Goal: Task Accomplishment & Management: Complete application form

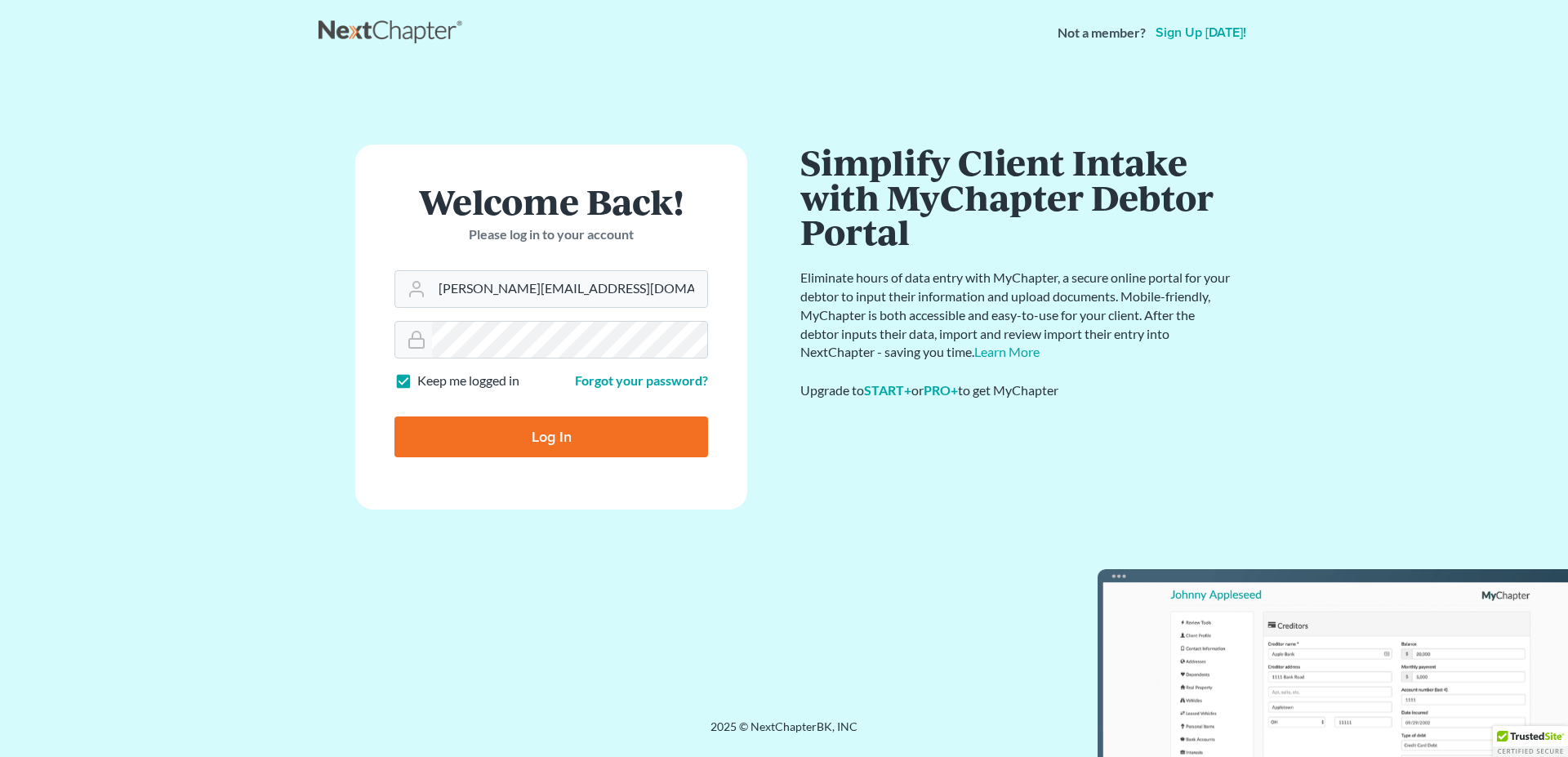
type input "[PERSON_NAME][EMAIL_ADDRESS][DOMAIN_NAME]"
click at [493, 431] on input "Log In" at bounding box center [551, 436] width 314 height 40
type input "Thinking..."
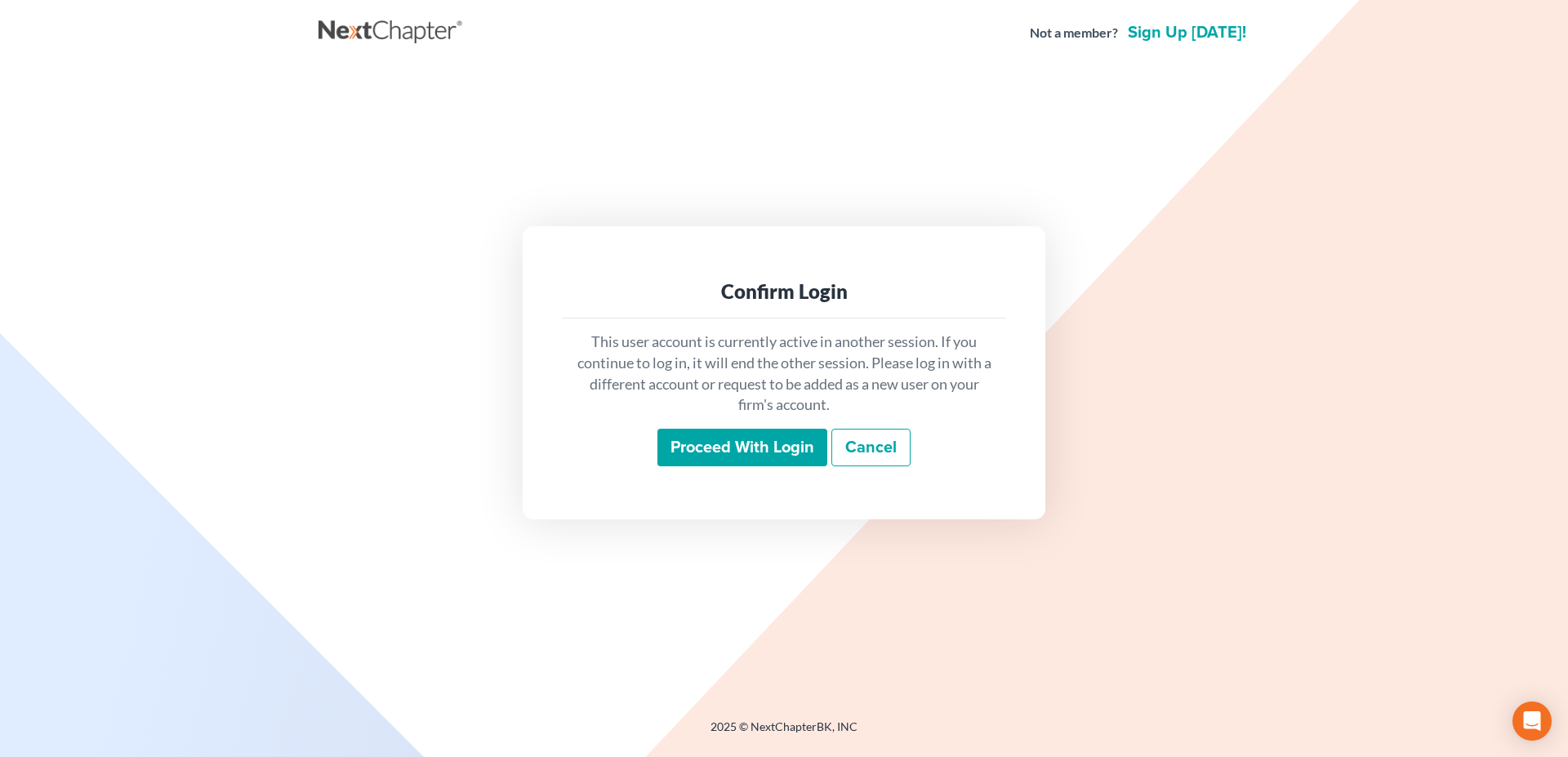
click at [709, 449] on input "Proceed with login" at bounding box center [742, 448] width 170 height 38
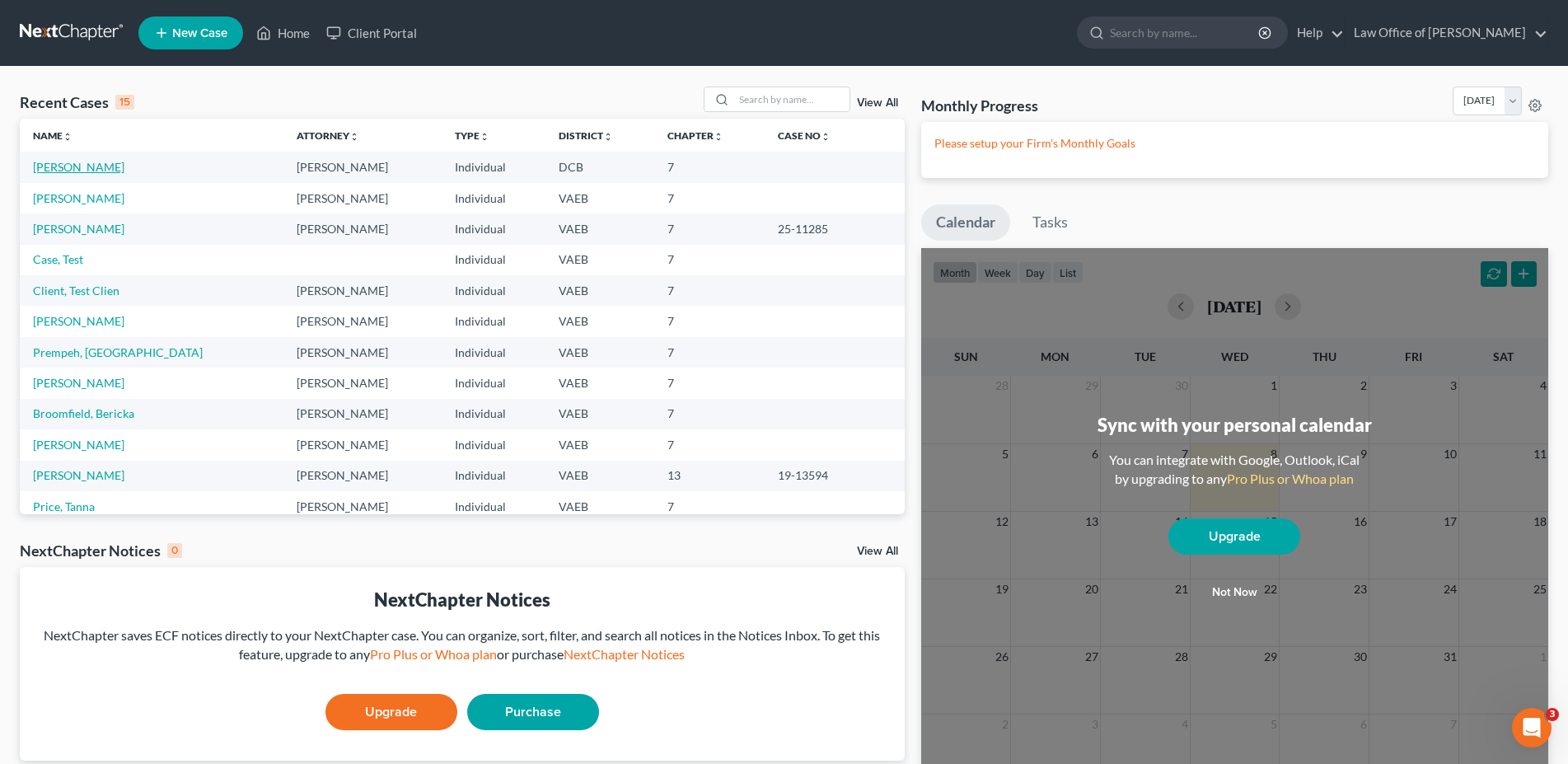
click at [74, 172] on link "Howell, Ivan" at bounding box center [78, 167] width 91 height 14
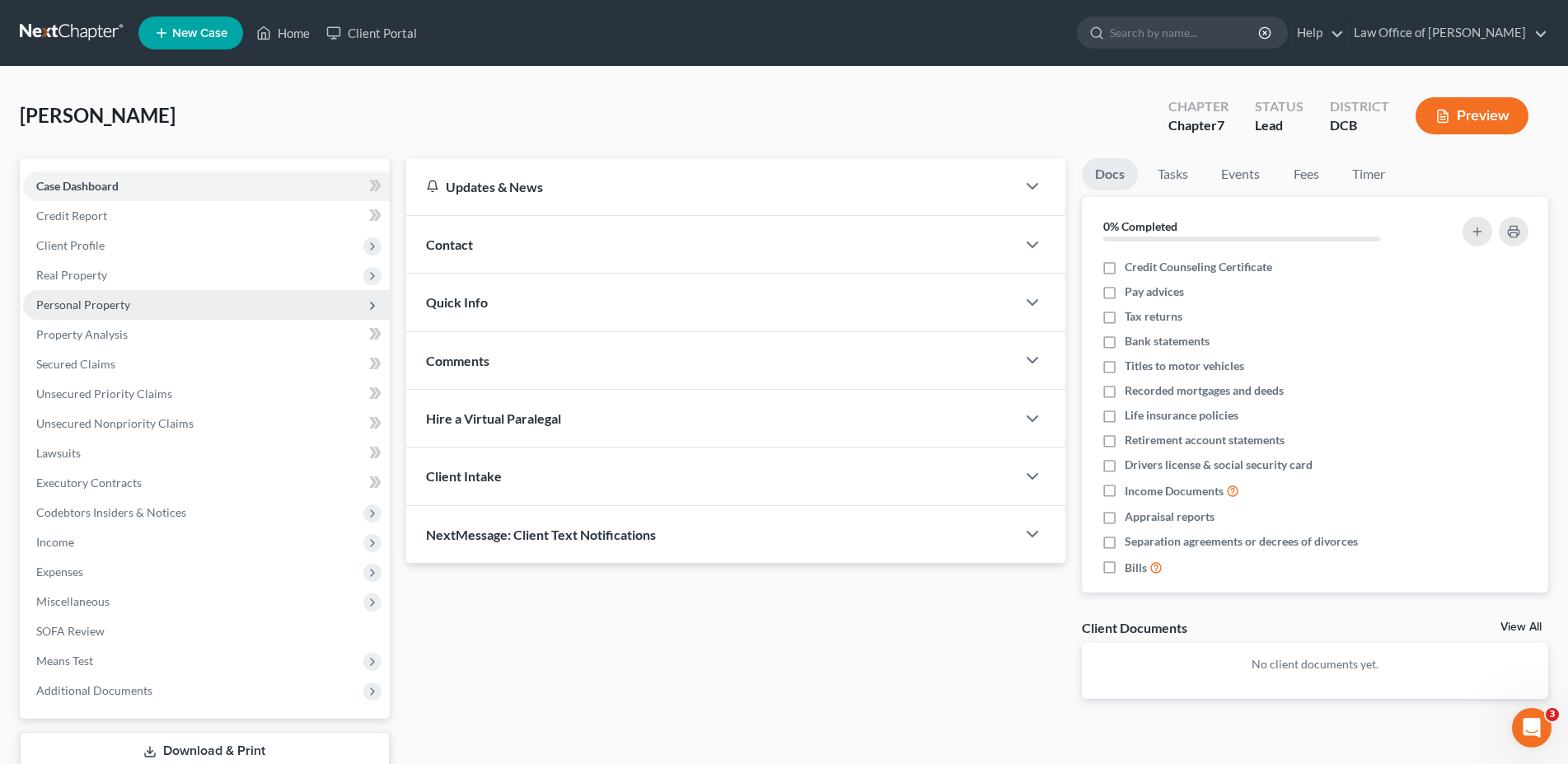
click at [71, 302] on span "Personal Property" at bounding box center [83, 304] width 94 height 14
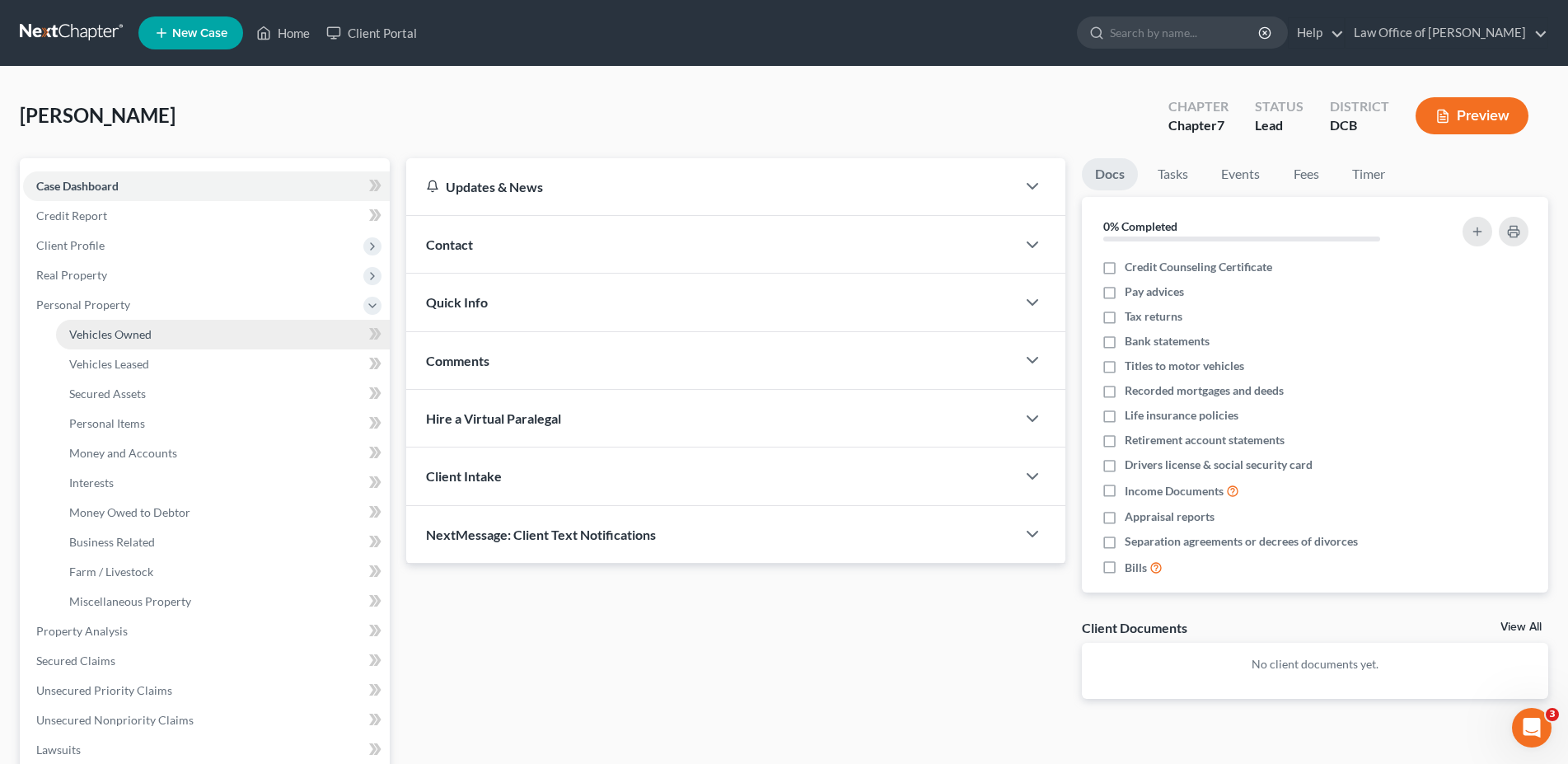
click at [96, 336] on span "Vehicles Owned" at bounding box center [110, 334] width 83 height 14
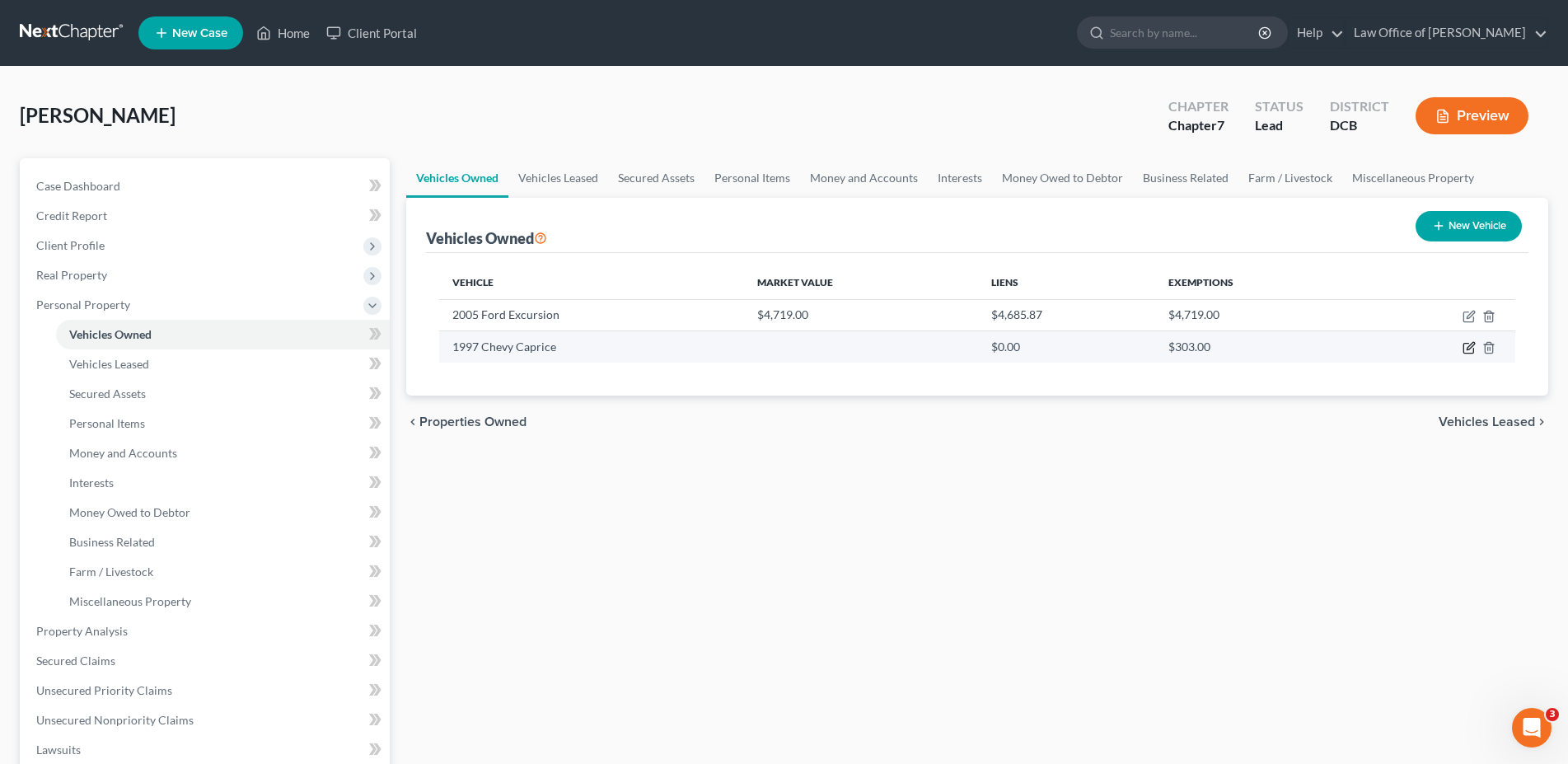
click at [1464, 349] on icon "button" at bounding box center [1467, 348] width 10 height 10
select select "0"
select select "29"
select select "3"
select select "0"
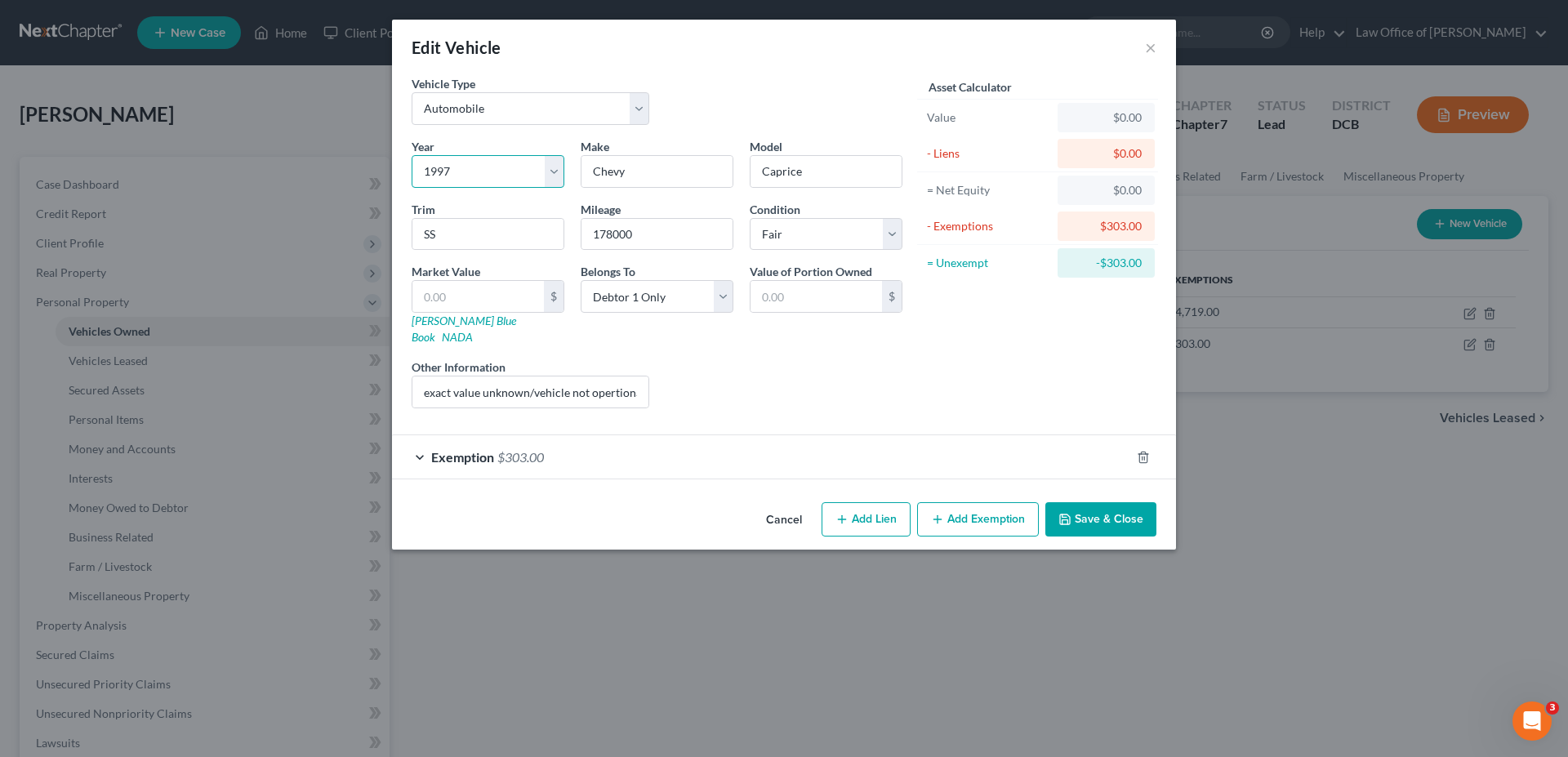
click at [412, 155] on select "Select 2026 2025 2024 2023 2022 2021 2020 2019 2018 2017 2016 2015 2014 2013 20…" at bounding box center [488, 171] width 152 height 33
select select "30"
click option "1996" at bounding box center [0, 0] width 0 height 0
click at [461, 289] on input "text" at bounding box center [478, 296] width 132 height 31
type input "5"
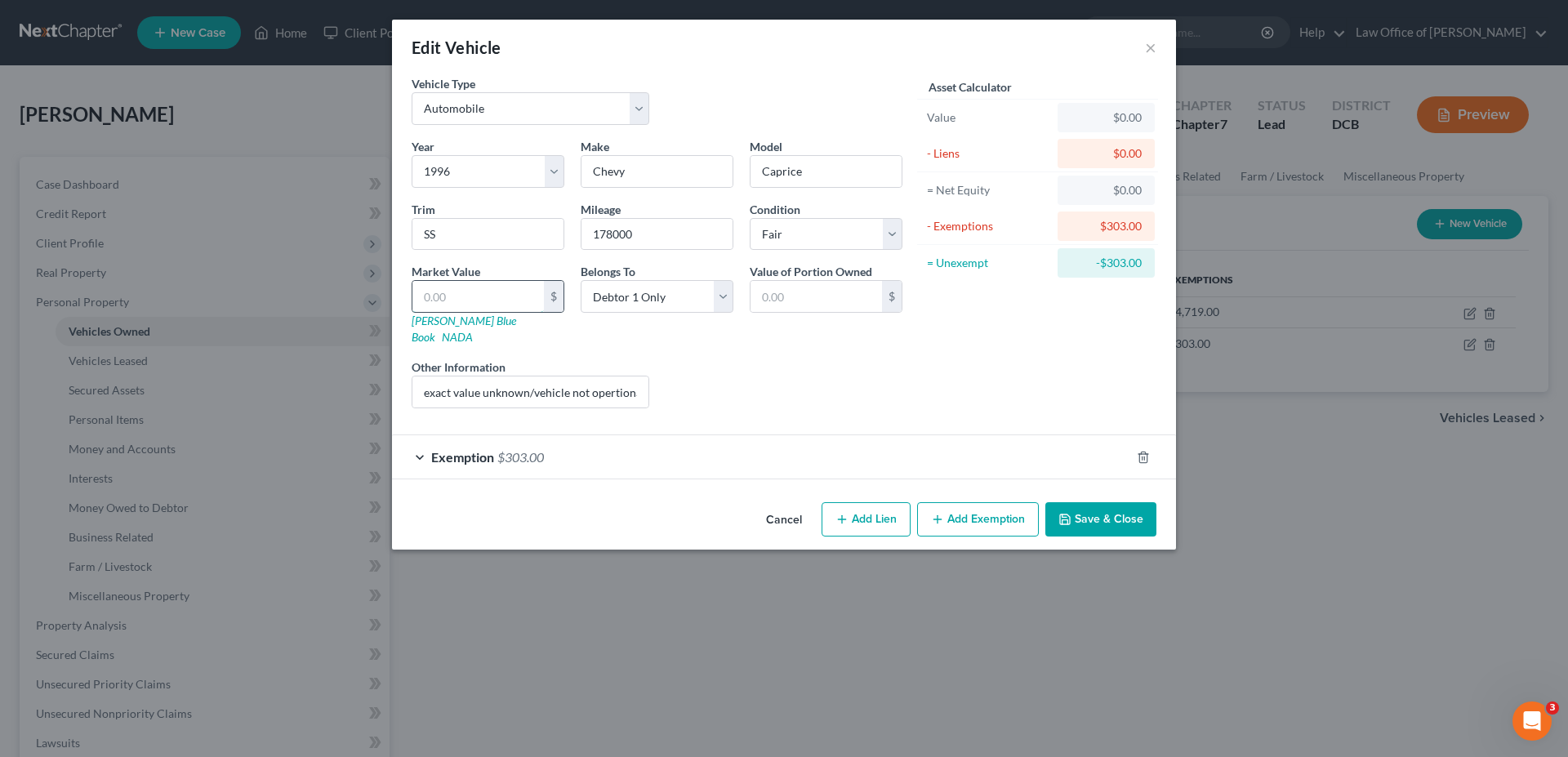
type input "5.00"
type input "57"
type input "57.00"
type input "577"
type input "577.00"
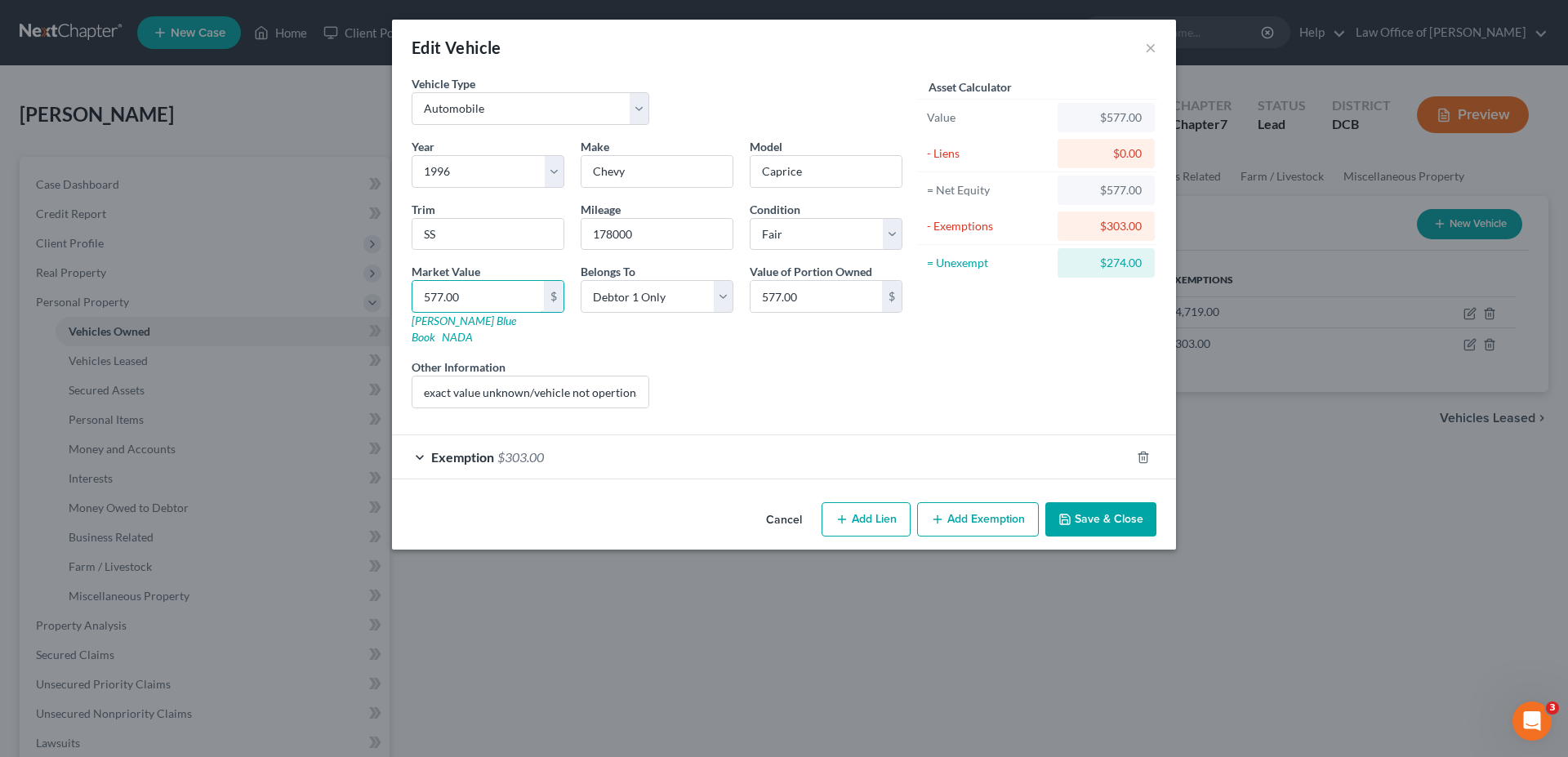
type input "577.00"
click at [461, 449] on span "Exemption" at bounding box center [462, 456] width 63 height 16
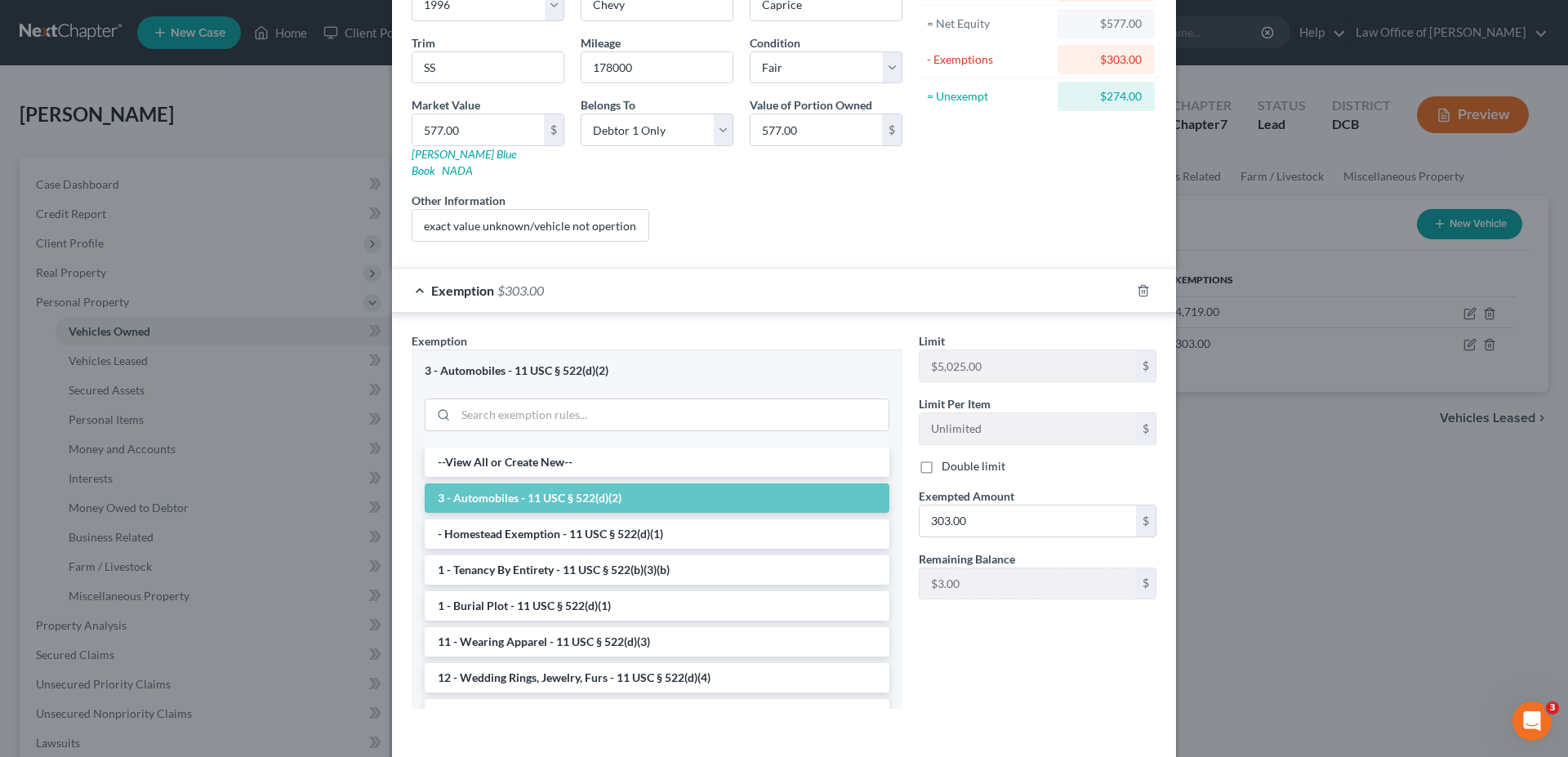
click at [700, 483] on li "3 - Automobiles - 11 USC § 522(d)(2)" at bounding box center [656, 498] width 464 height 29
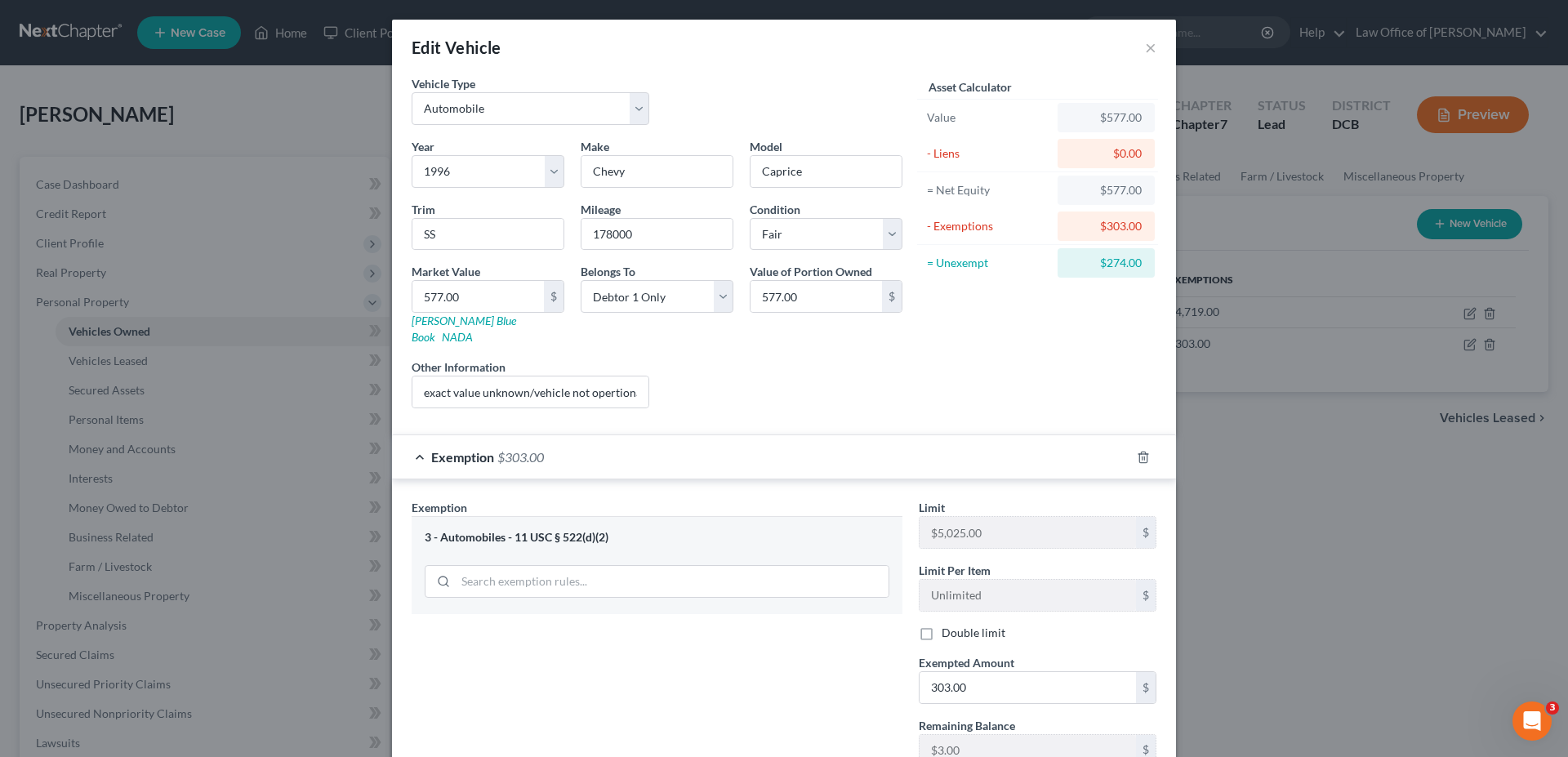
scroll to position [109, 0]
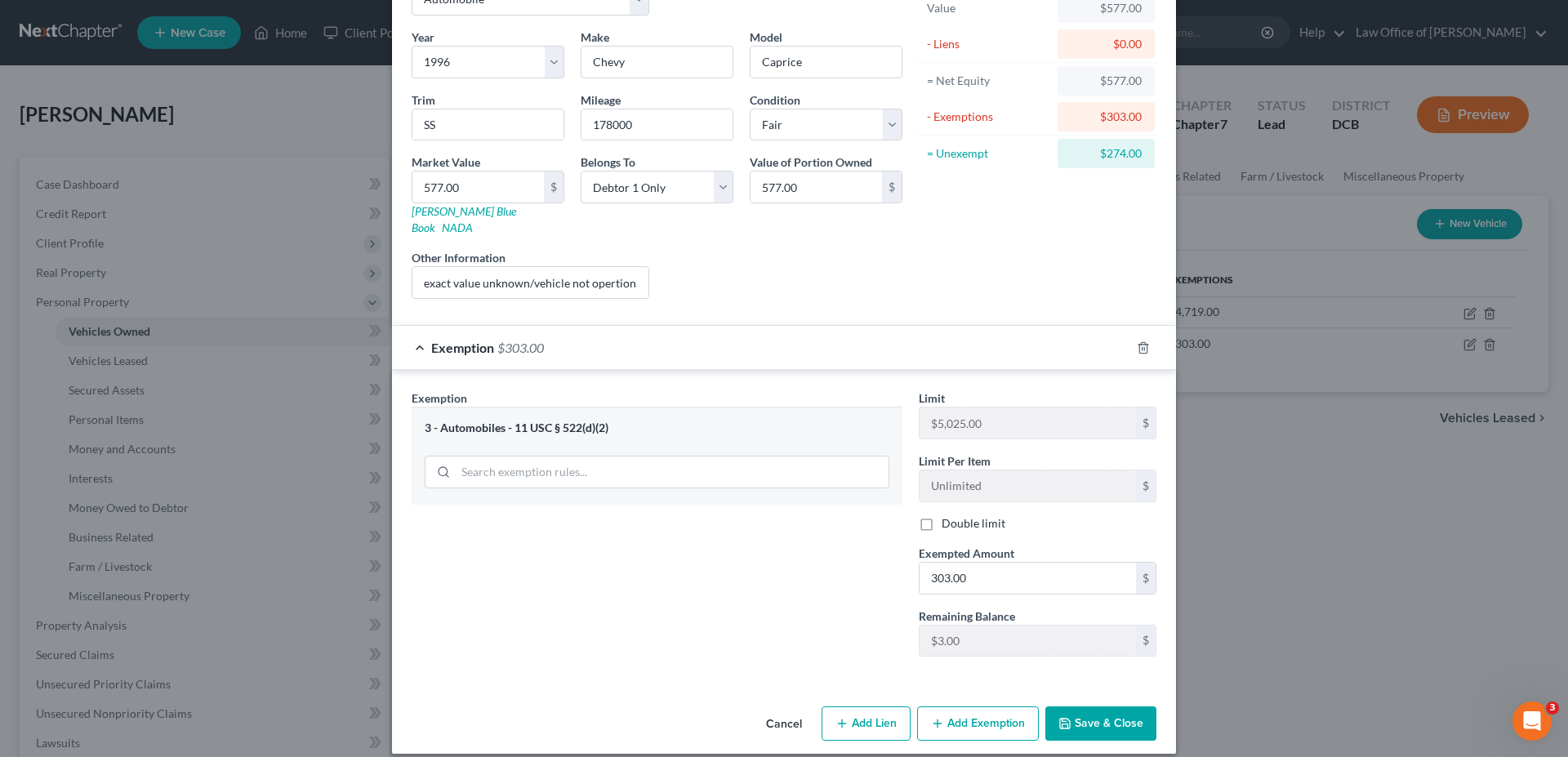
click at [1094, 706] on button "Save & Close" at bounding box center [1100, 723] width 111 height 34
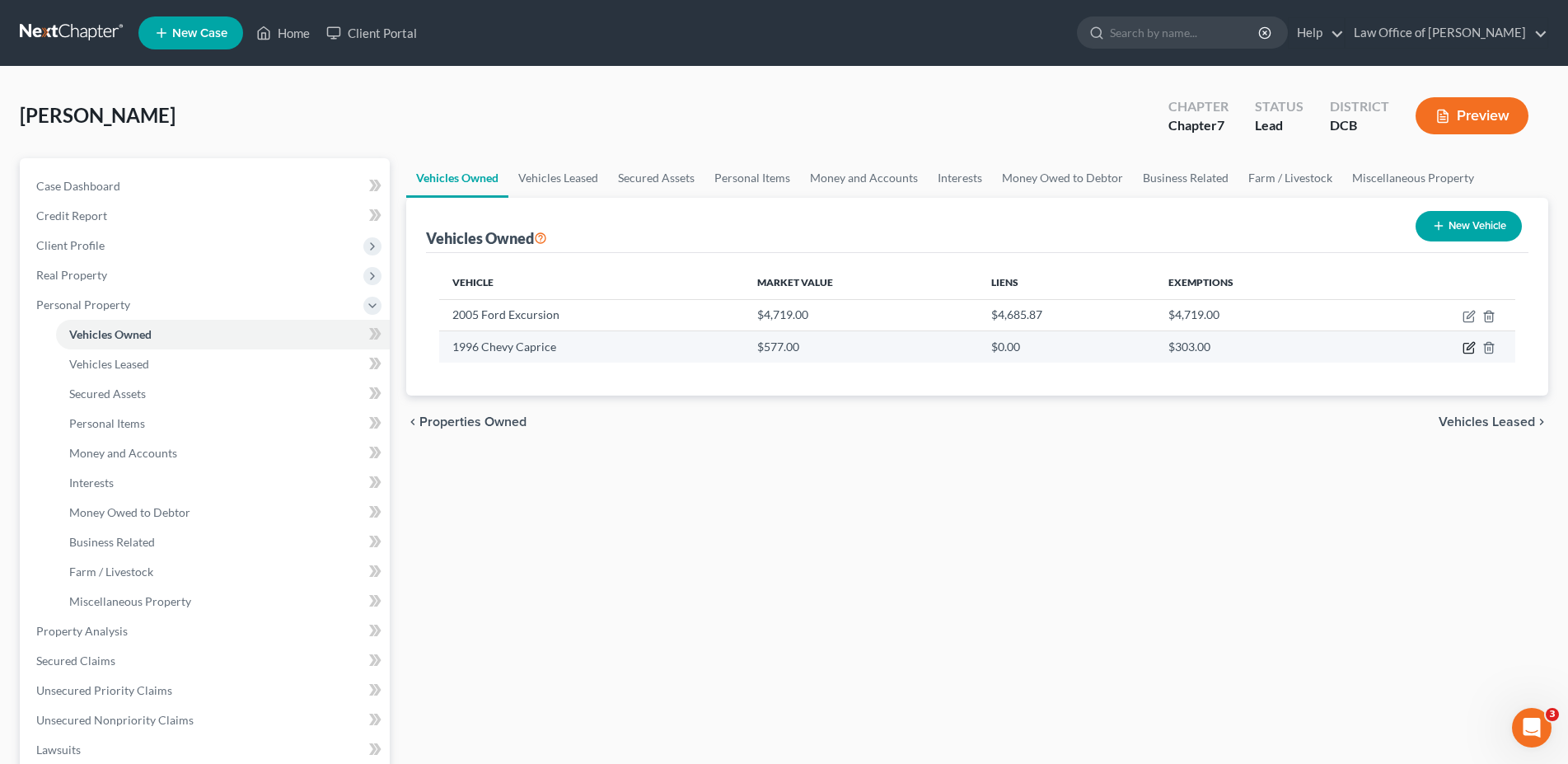
click at [1471, 345] on icon "button" at bounding box center [1468, 347] width 13 height 13
select select "0"
select select "30"
select select "3"
select select "0"
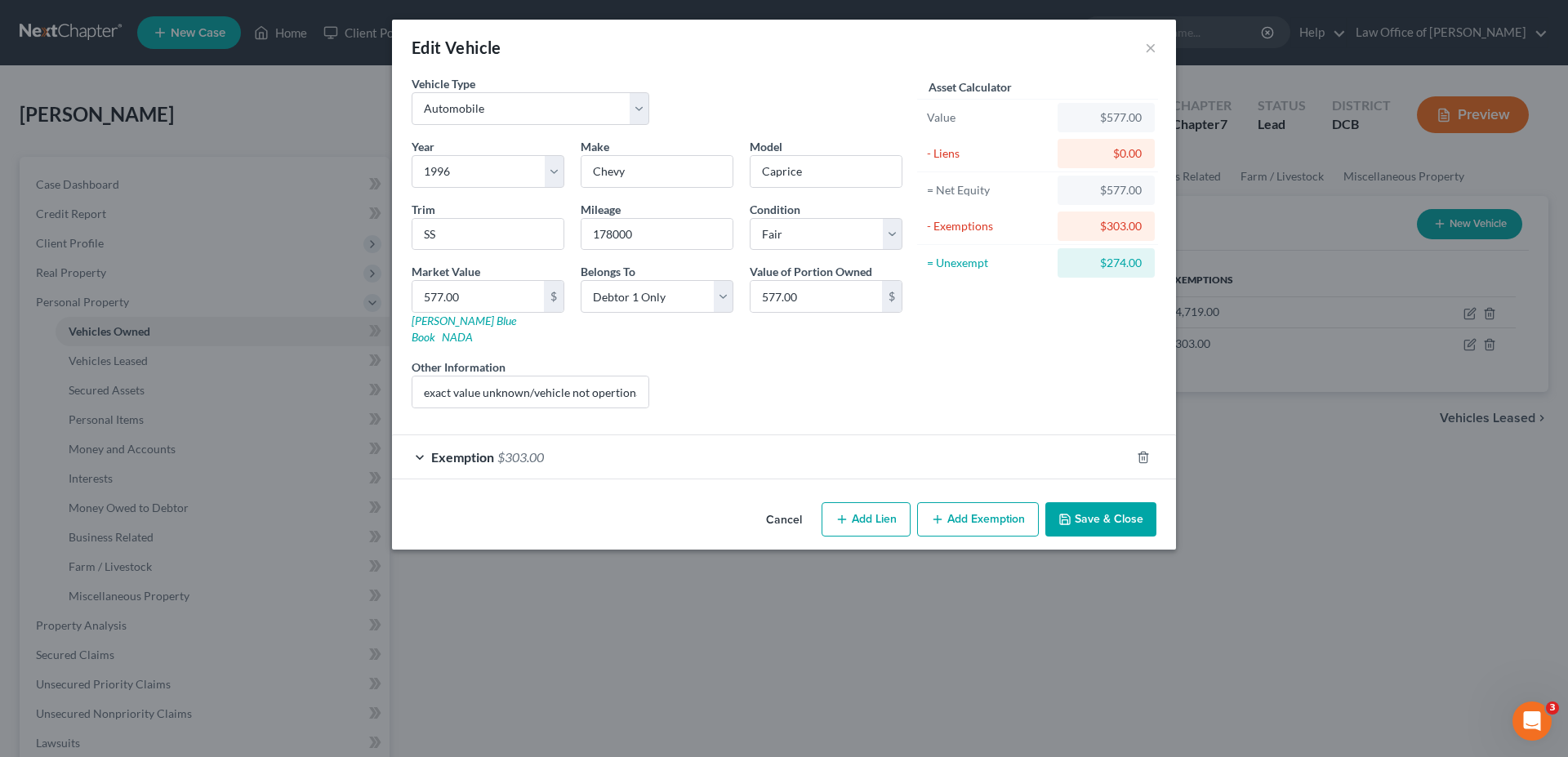
click at [992, 502] on button "Add Exemption" at bounding box center [977, 519] width 121 height 34
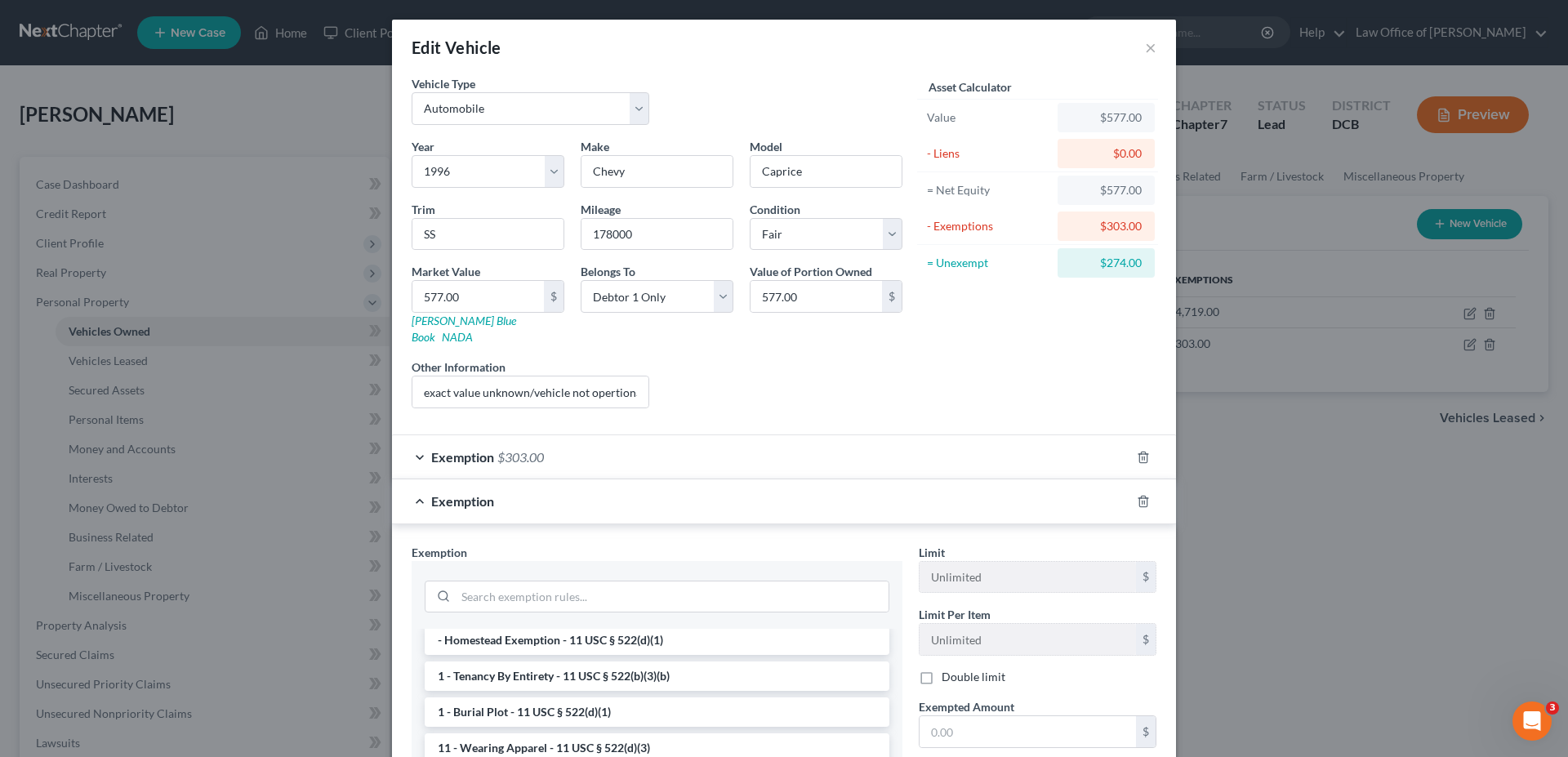
scroll to position [0, 0]
click at [634, 700] on li "- Homestead Exemption - 11 USC § 522(d)(1)" at bounding box center [656, 715] width 464 height 29
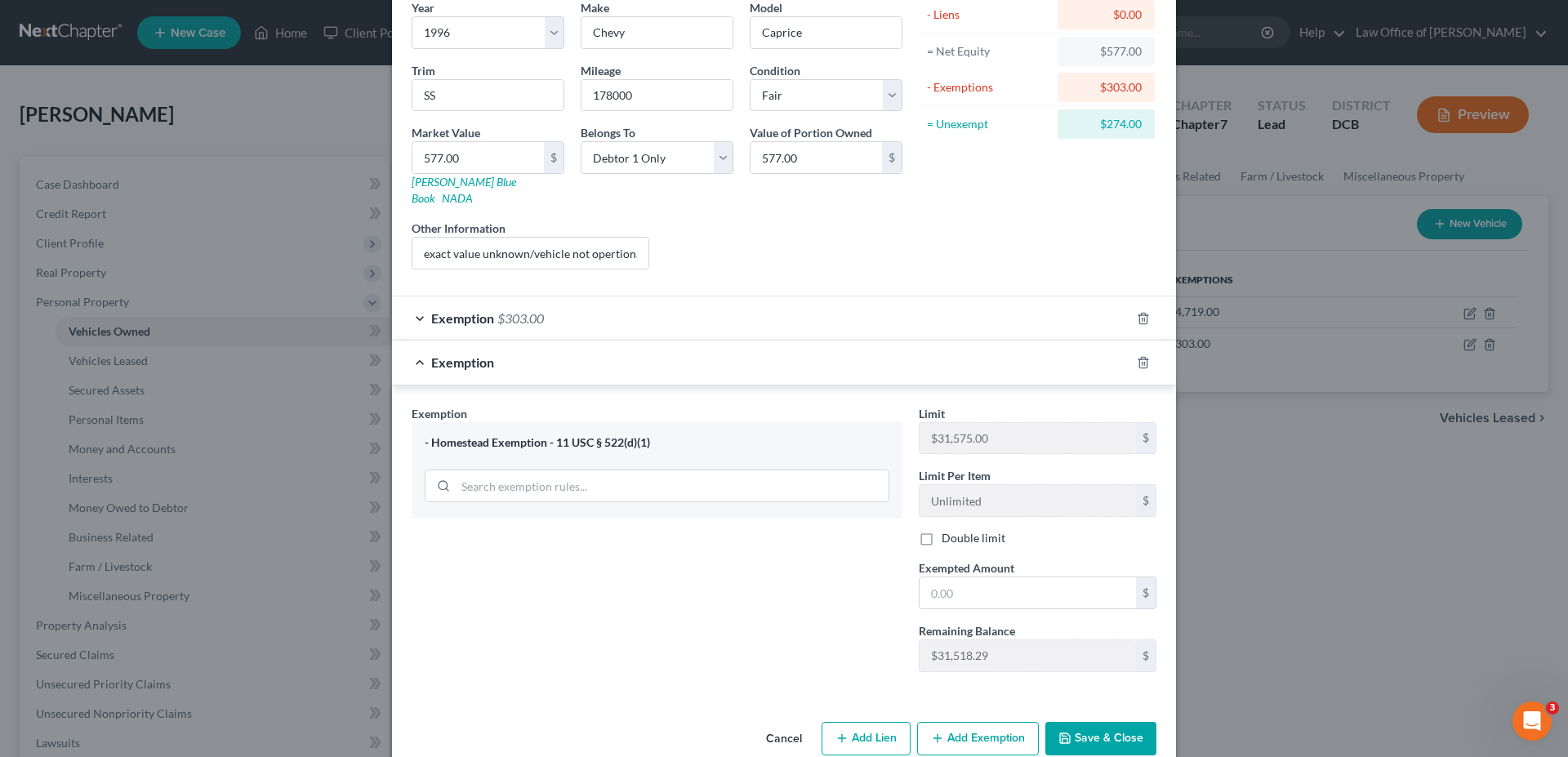
scroll to position [153, 0]
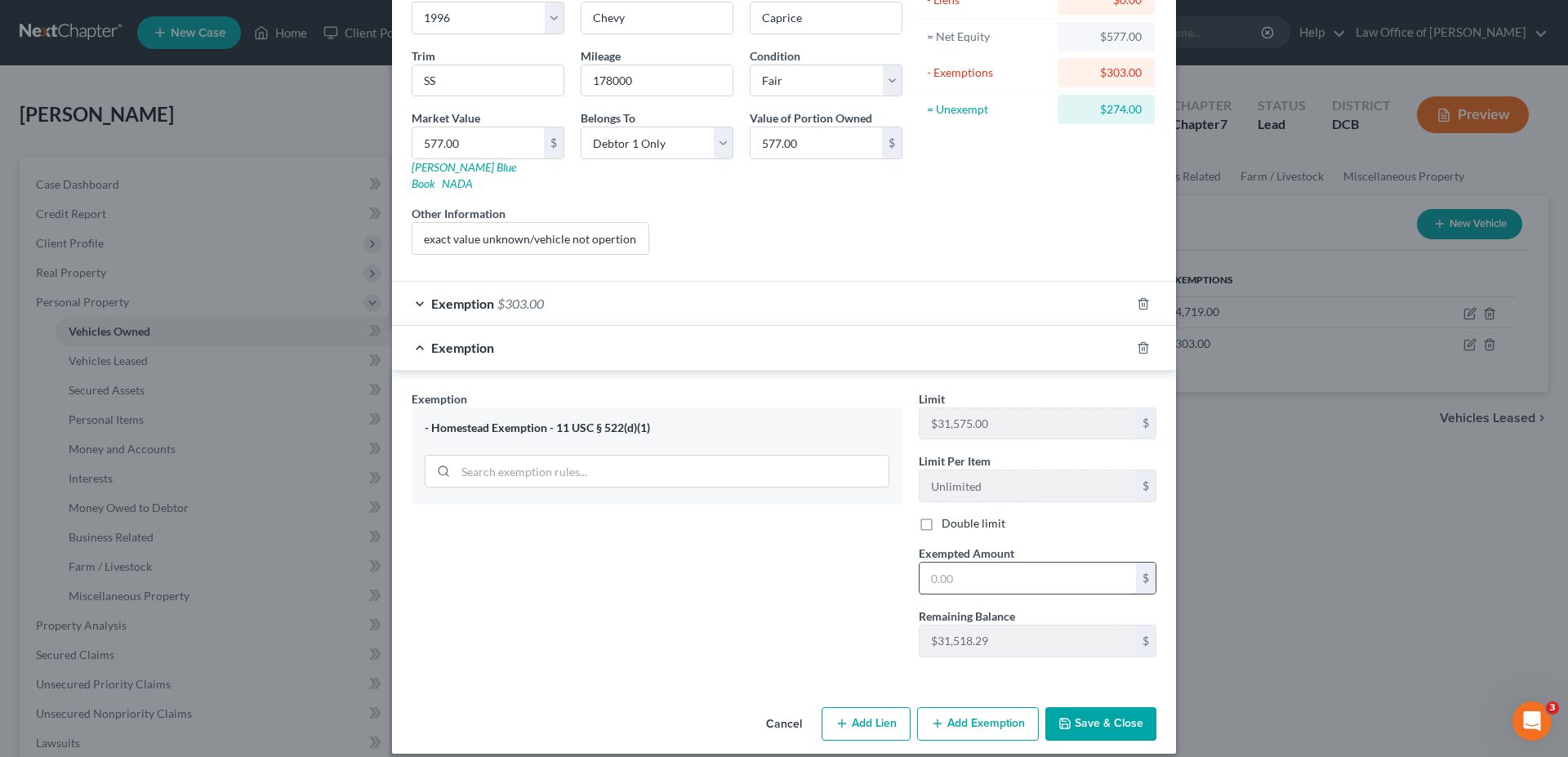
click at [986, 562] on input "text" at bounding box center [1027, 578] width 216 height 31
type input "5"
drag, startPoint x: 983, startPoint y: 561, endPoint x: 747, endPoint y: 543, distance: 236.7
click at [919, 562] on input "274.00" at bounding box center [1027, 578] width 216 height 31
type input "577.00"
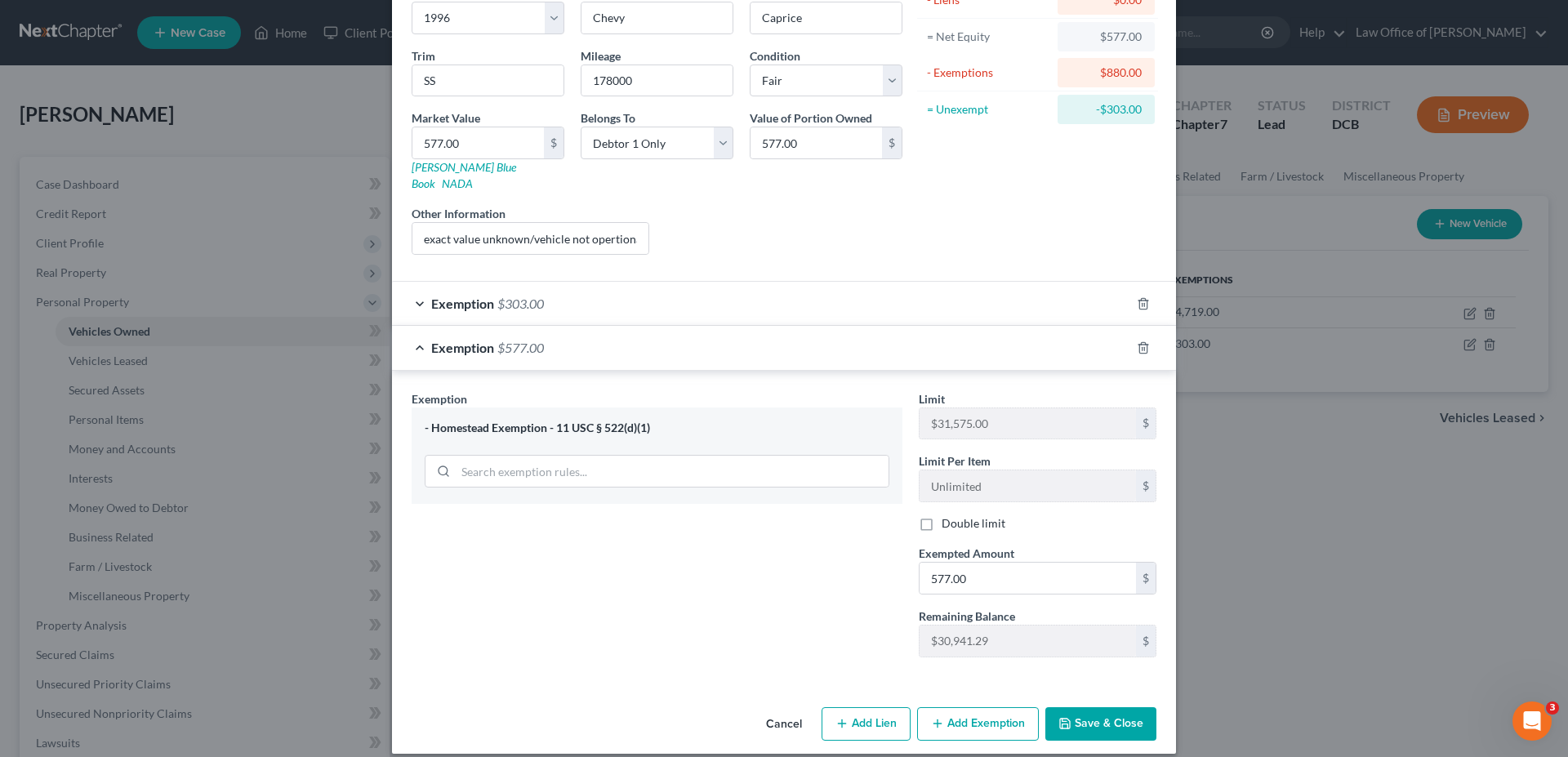
click at [1094, 707] on button "Save & Close" at bounding box center [1100, 724] width 111 height 34
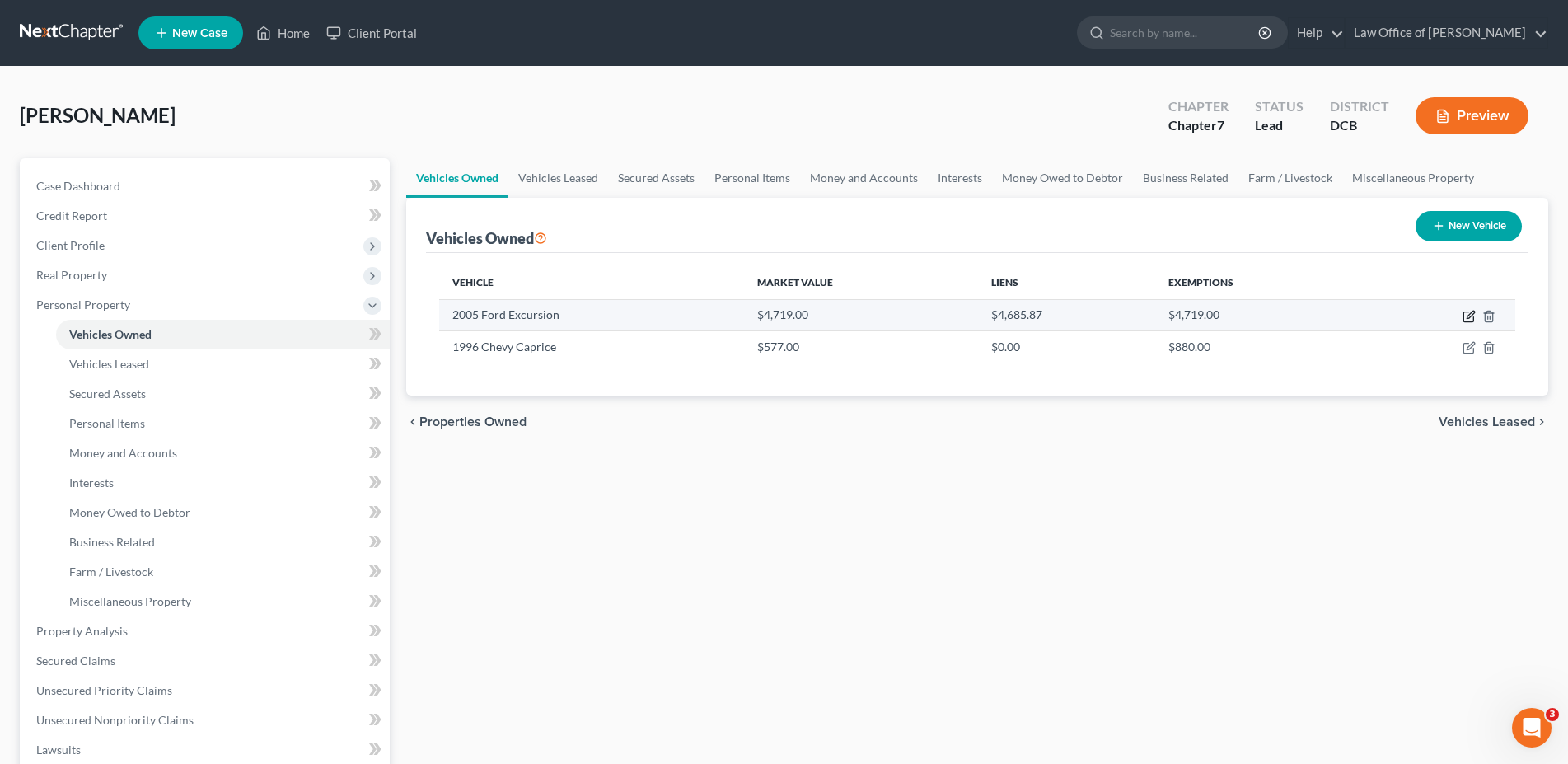
click at [1462, 316] on icon "button" at bounding box center [1468, 316] width 13 height 13
select select "0"
select select "21"
select select "0"
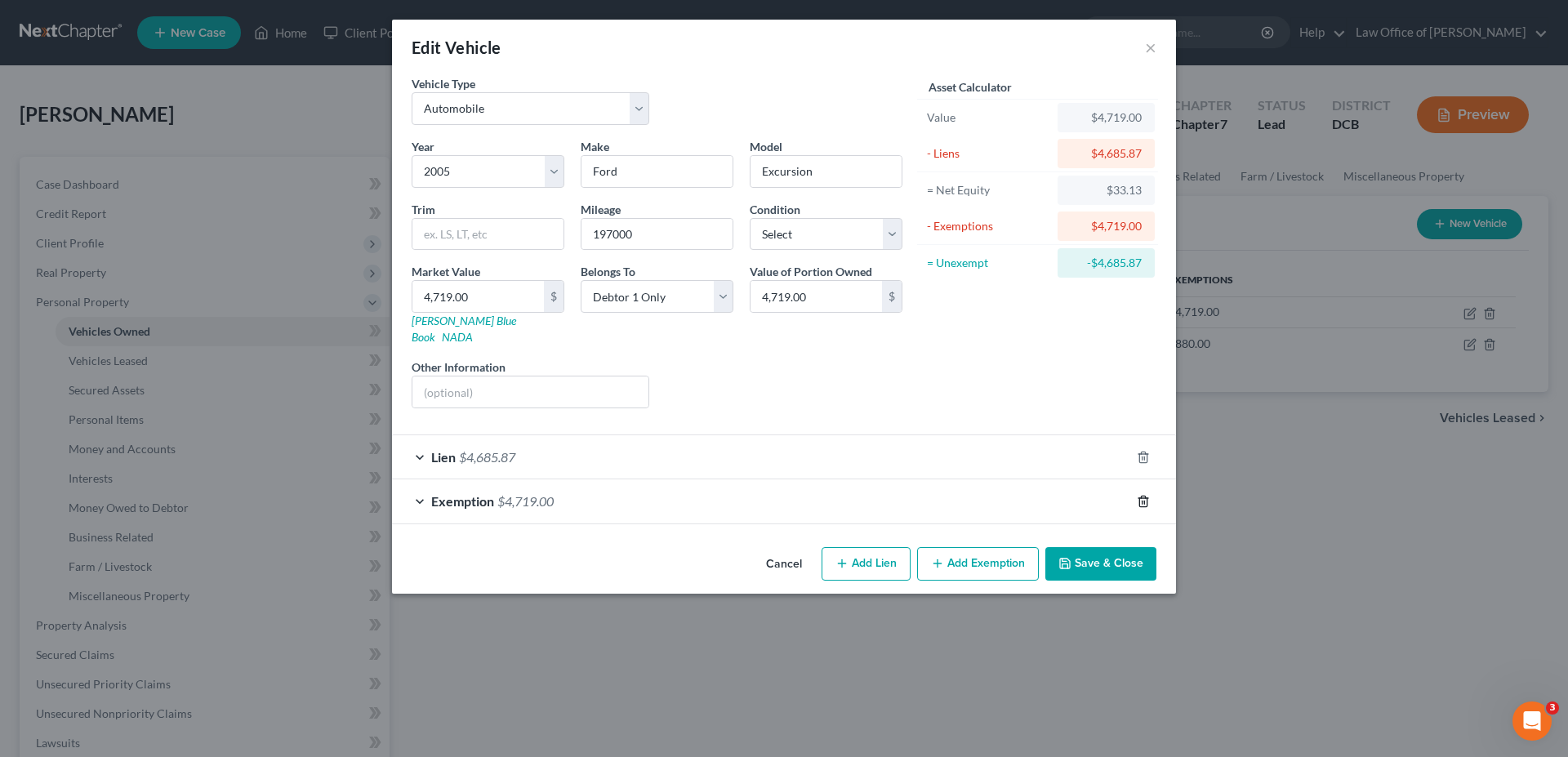
click at [1138, 494] on icon "button" at bounding box center [1142, 500] width 13 height 13
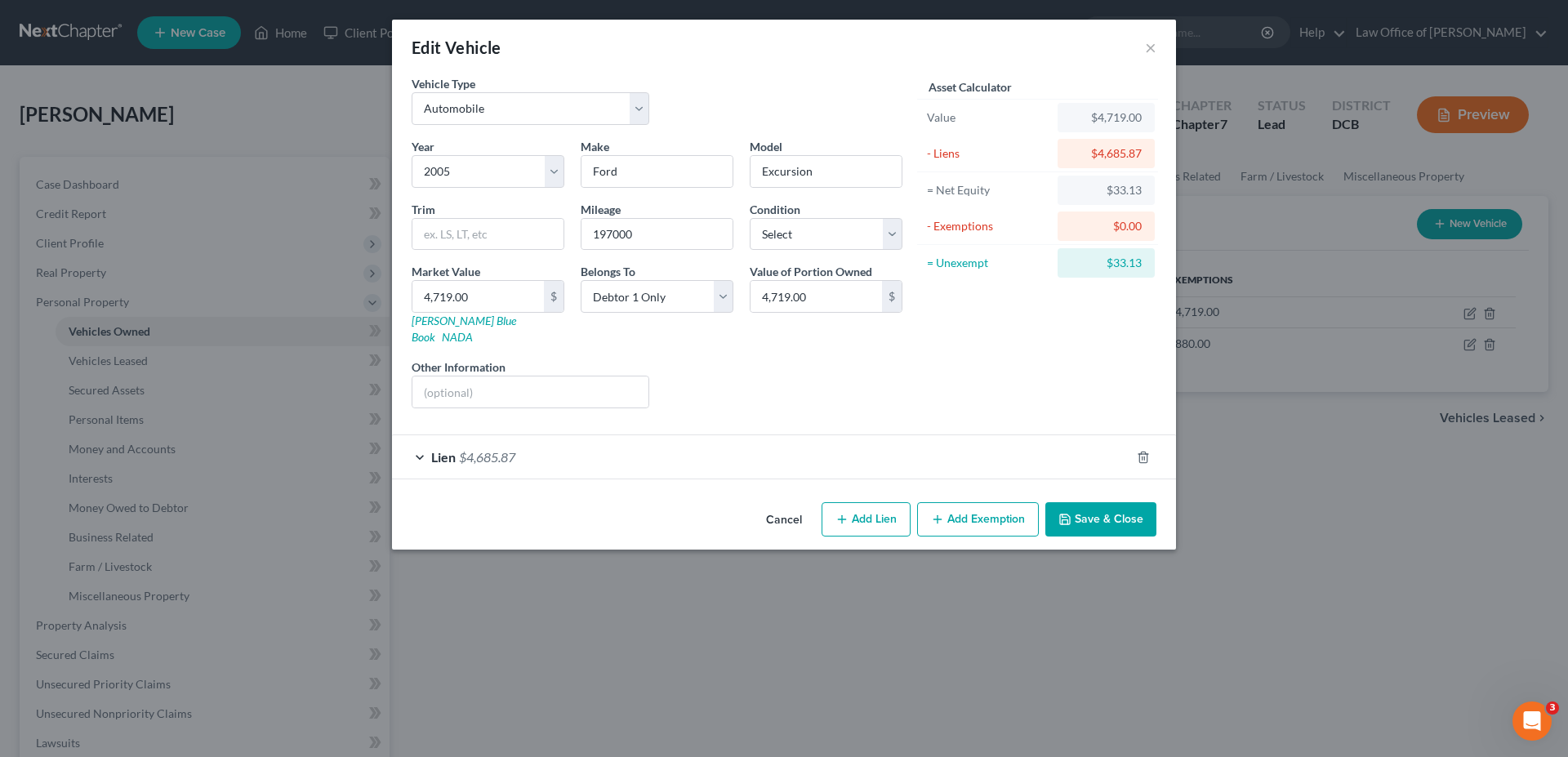
click at [1006, 508] on button "Add Exemption" at bounding box center [977, 519] width 121 height 34
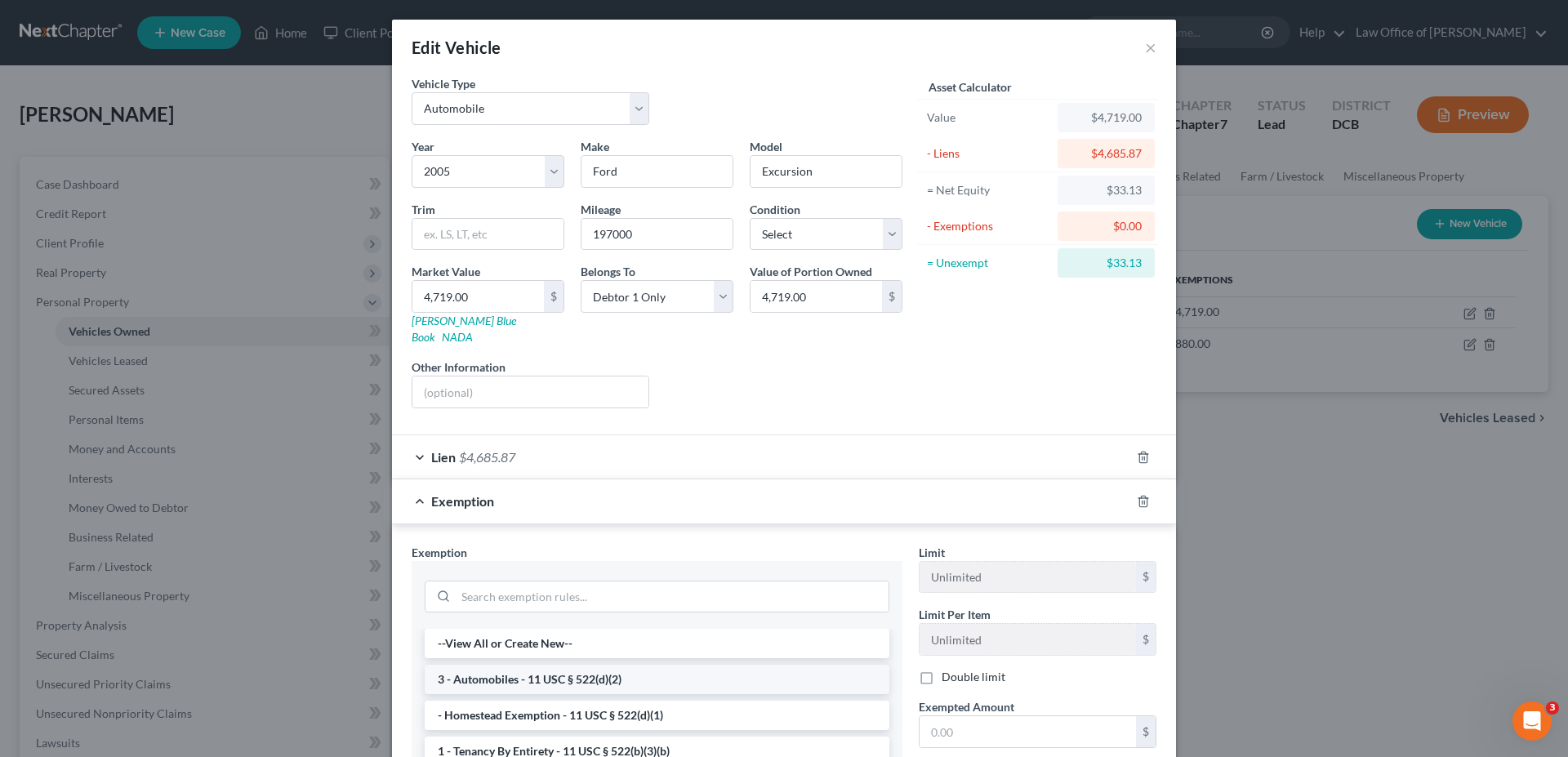
click at [656, 664] on li "3 - Automobiles - 11 USC § 522(d)(2)" at bounding box center [656, 679] width 464 height 29
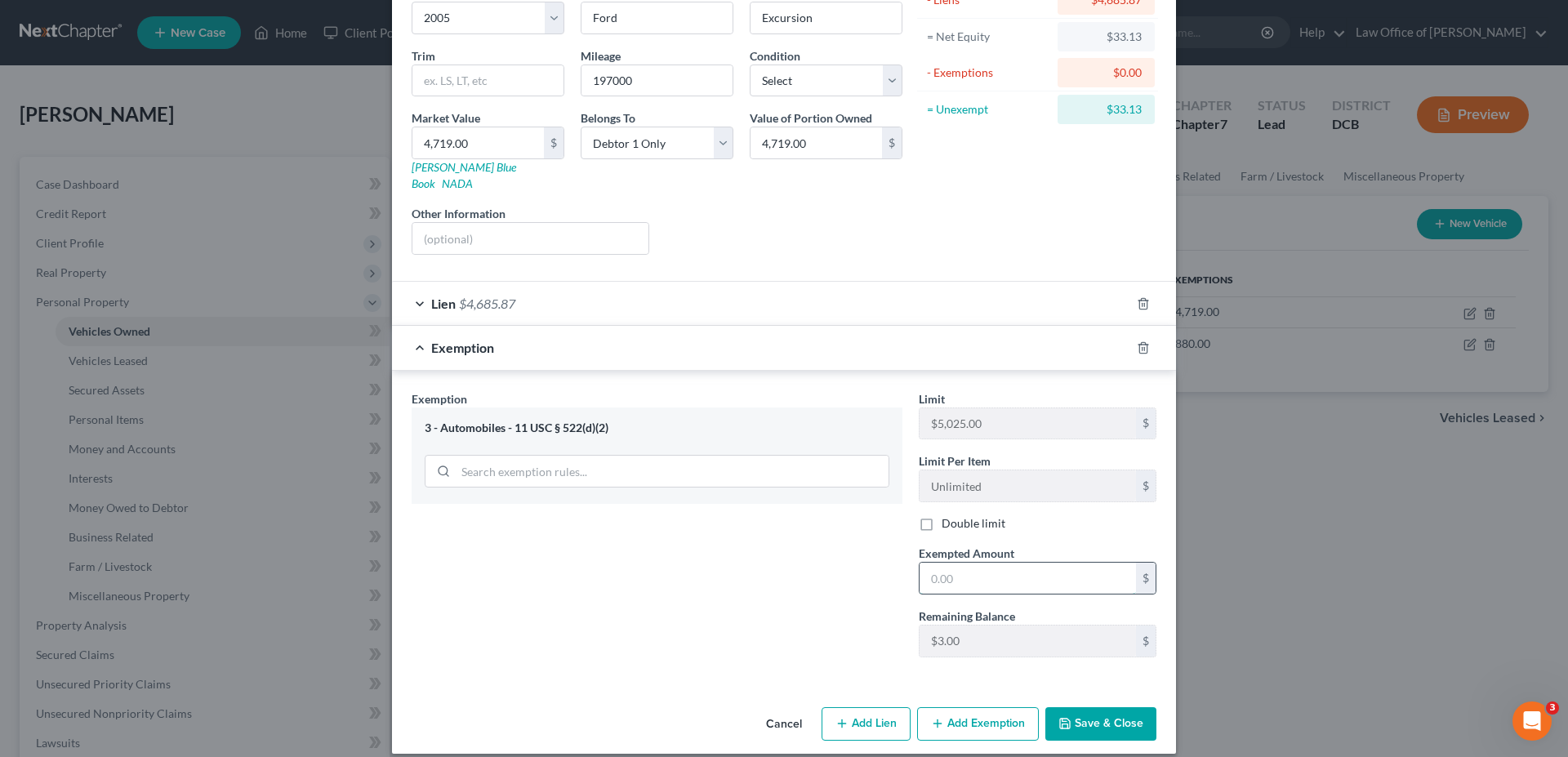
click at [1005, 571] on input "text" at bounding box center [1027, 578] width 216 height 31
drag, startPoint x: 986, startPoint y: 562, endPoint x: 893, endPoint y: 549, distance: 93.9
click at [919, 562] on input "1,000" at bounding box center [1027, 578] width 216 height 31
type input "1,000"
click at [1106, 707] on button "Save & Close" at bounding box center [1100, 724] width 111 height 34
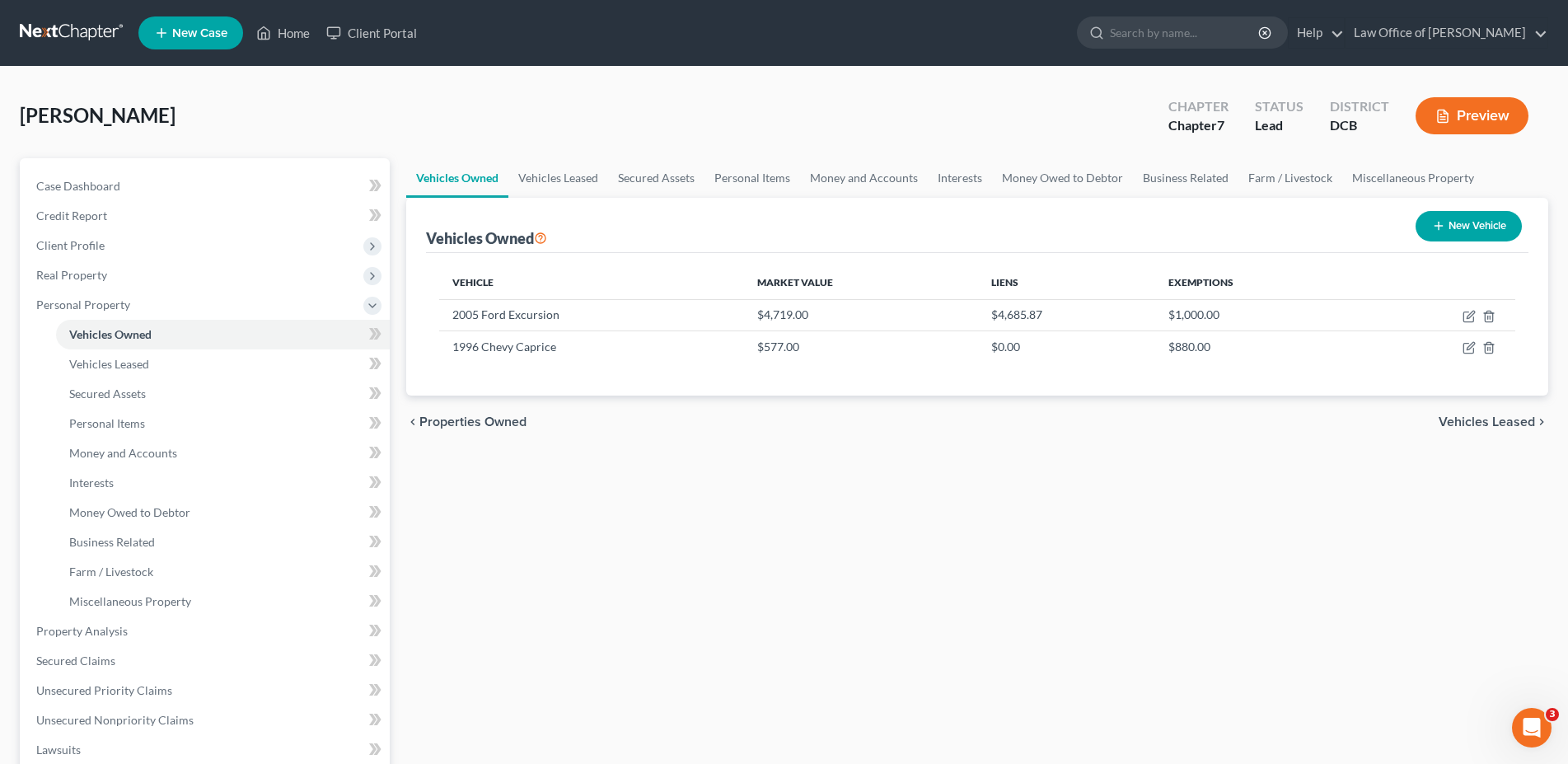
click at [1478, 118] on button "Preview" at bounding box center [1472, 116] width 113 height 37
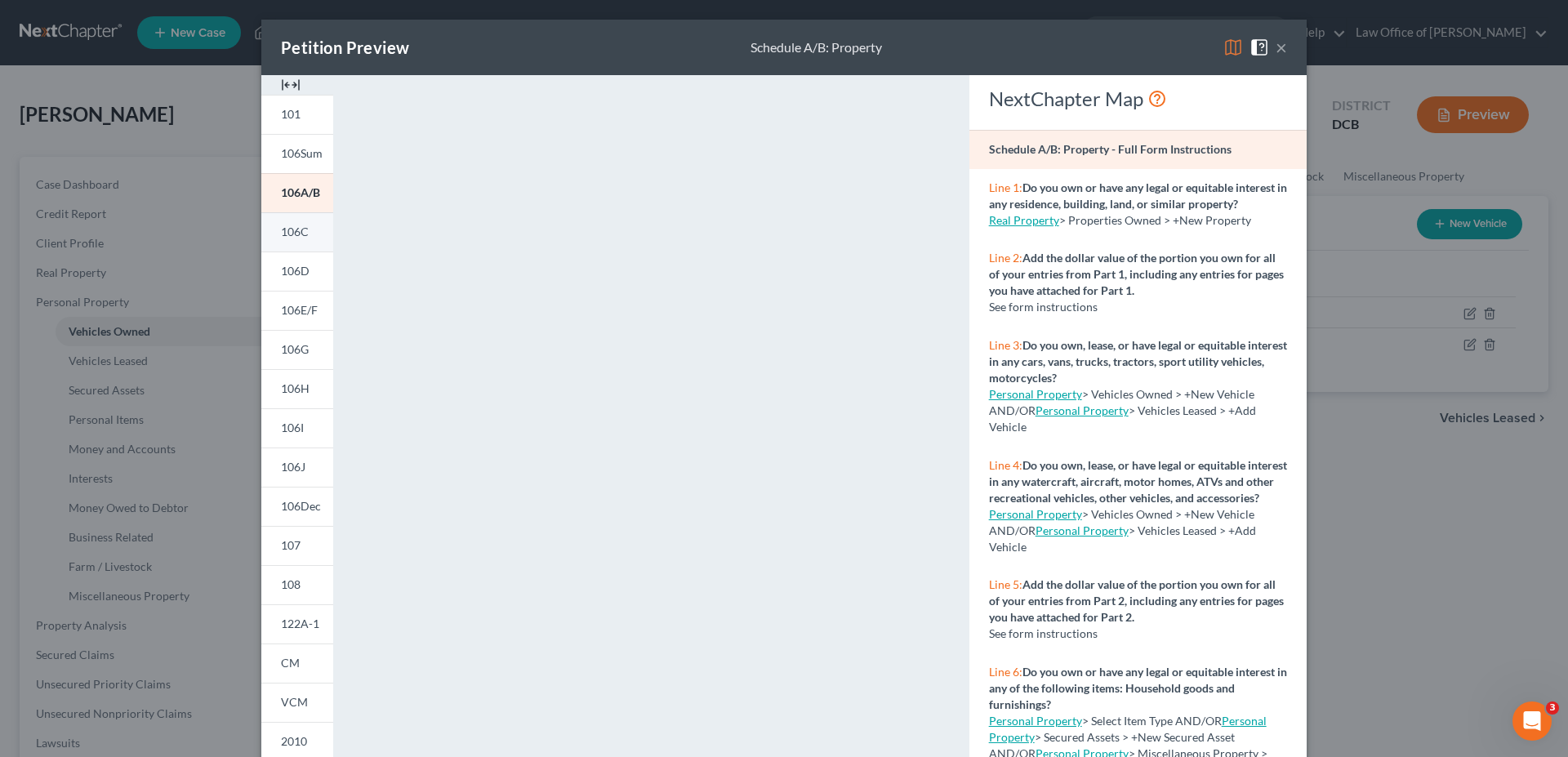
click at [281, 229] on span "106C" at bounding box center [295, 232] width 28 height 14
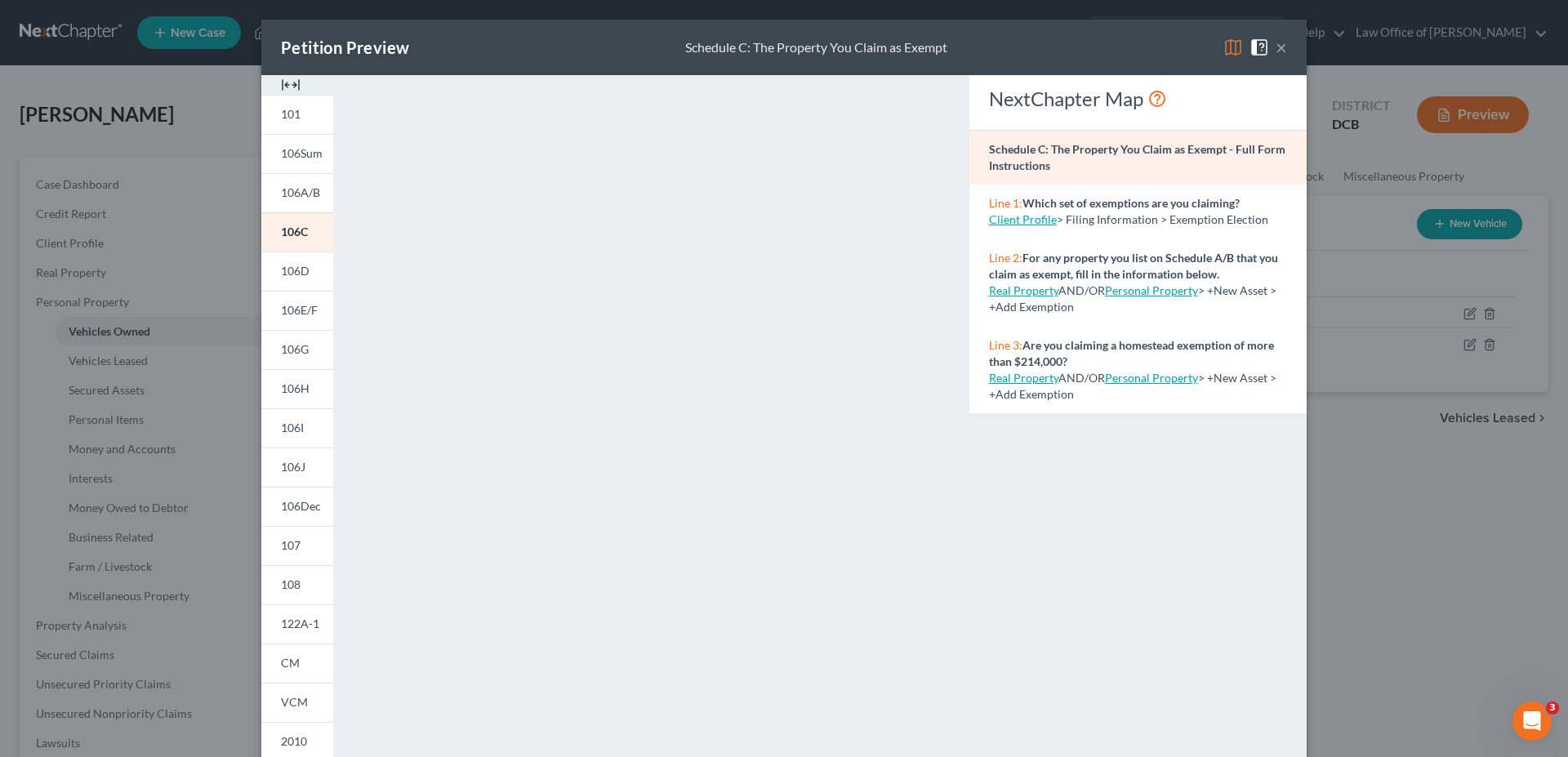
click at [1275, 50] on button "×" at bounding box center [1280, 47] width 11 height 20
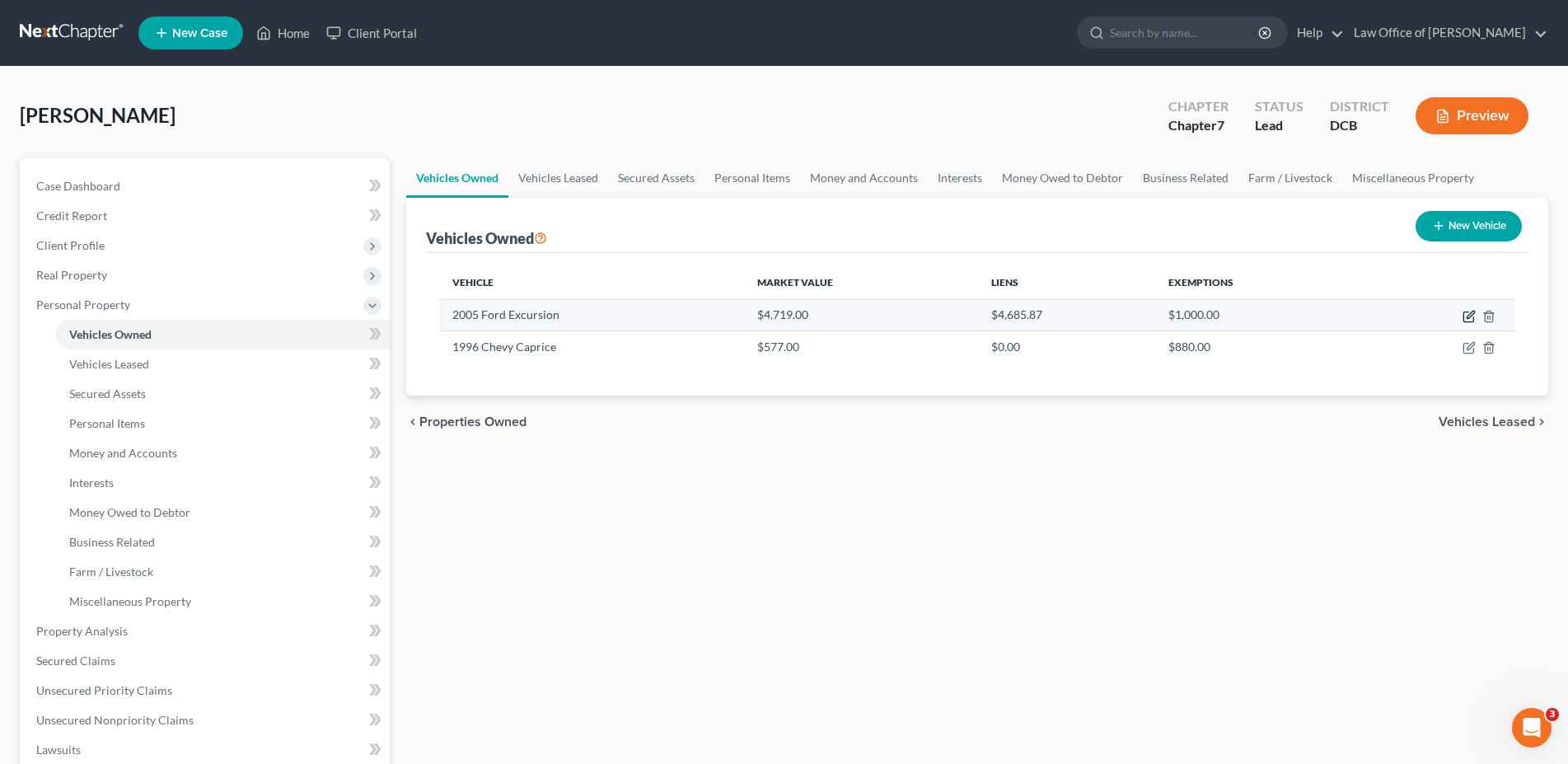
click at [1471, 312] on icon "button" at bounding box center [1468, 316] width 13 height 13
select select "0"
select select "21"
select select "0"
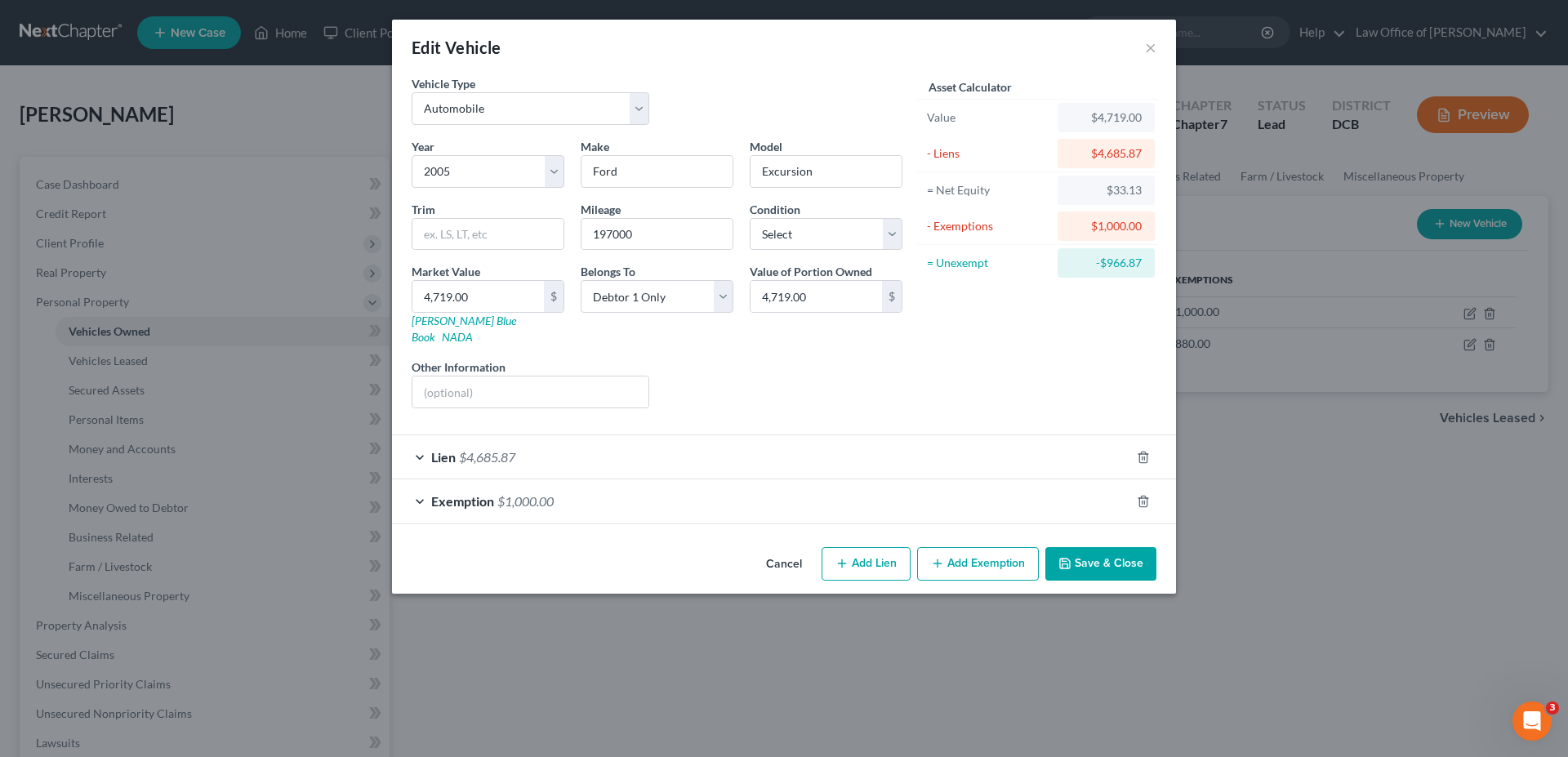
click at [464, 493] on span "Exemption" at bounding box center [462, 500] width 63 height 16
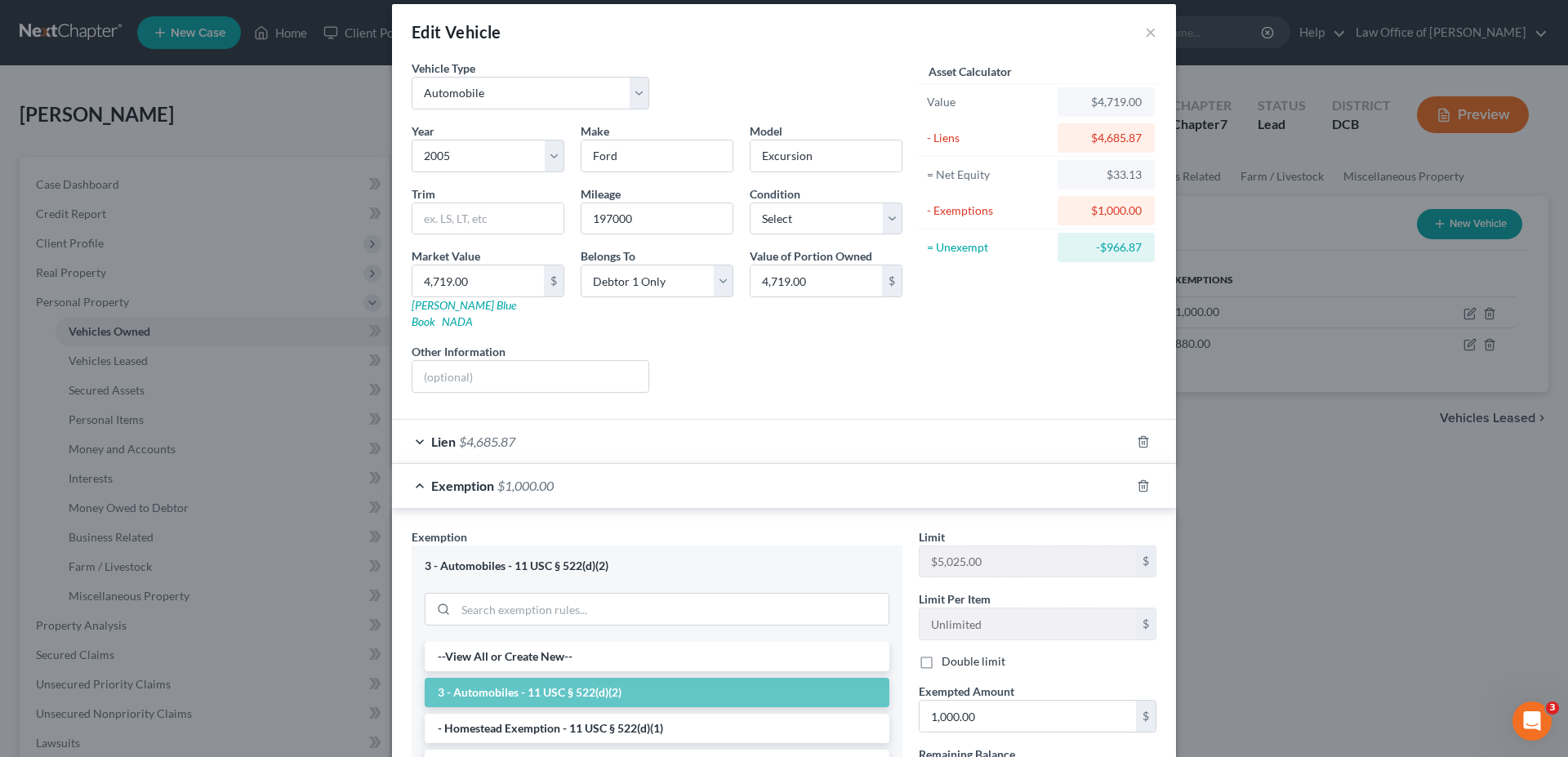
scroll to position [0, 0]
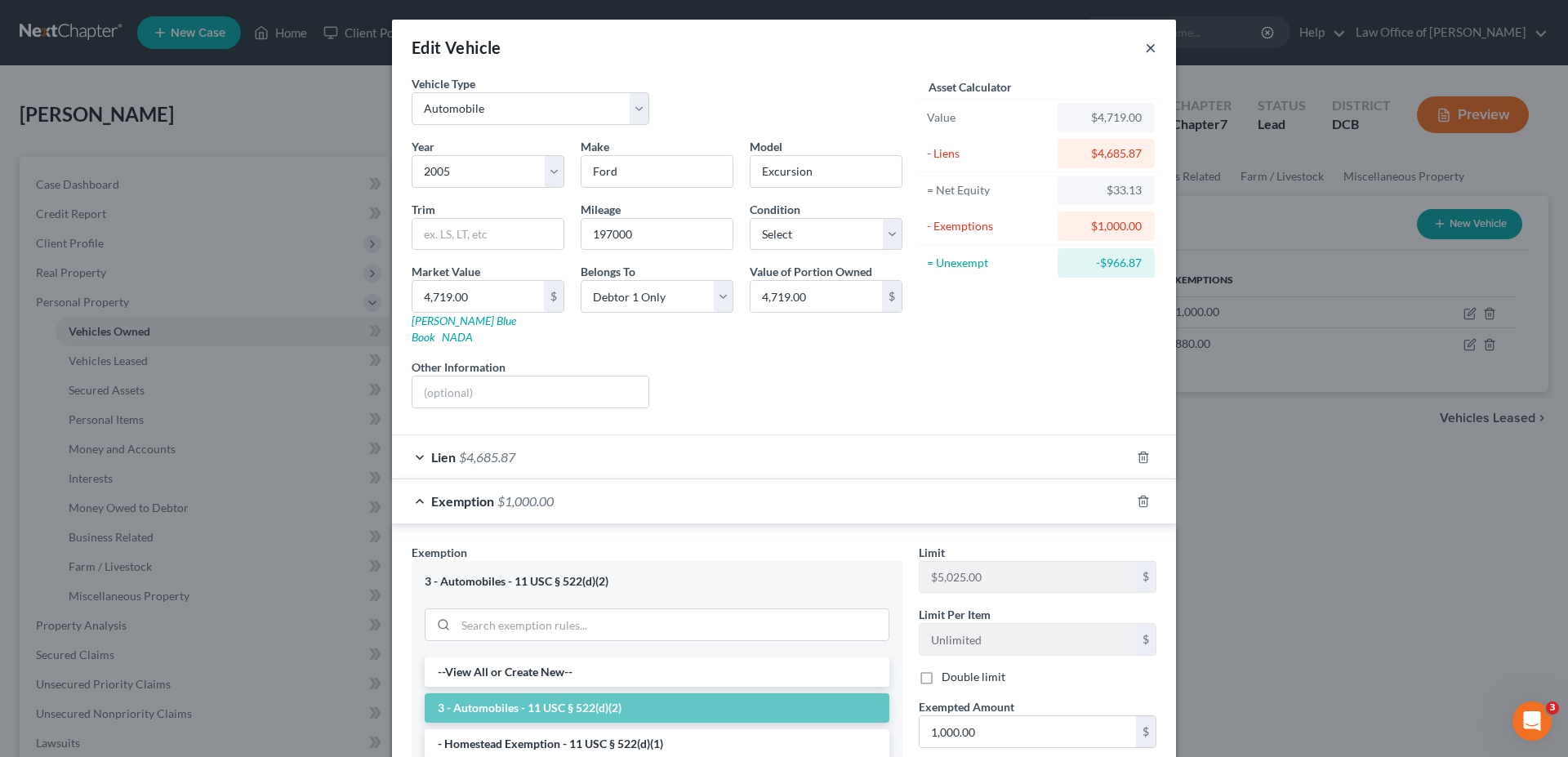
click at [1145, 47] on button "×" at bounding box center [1150, 47] width 11 height 20
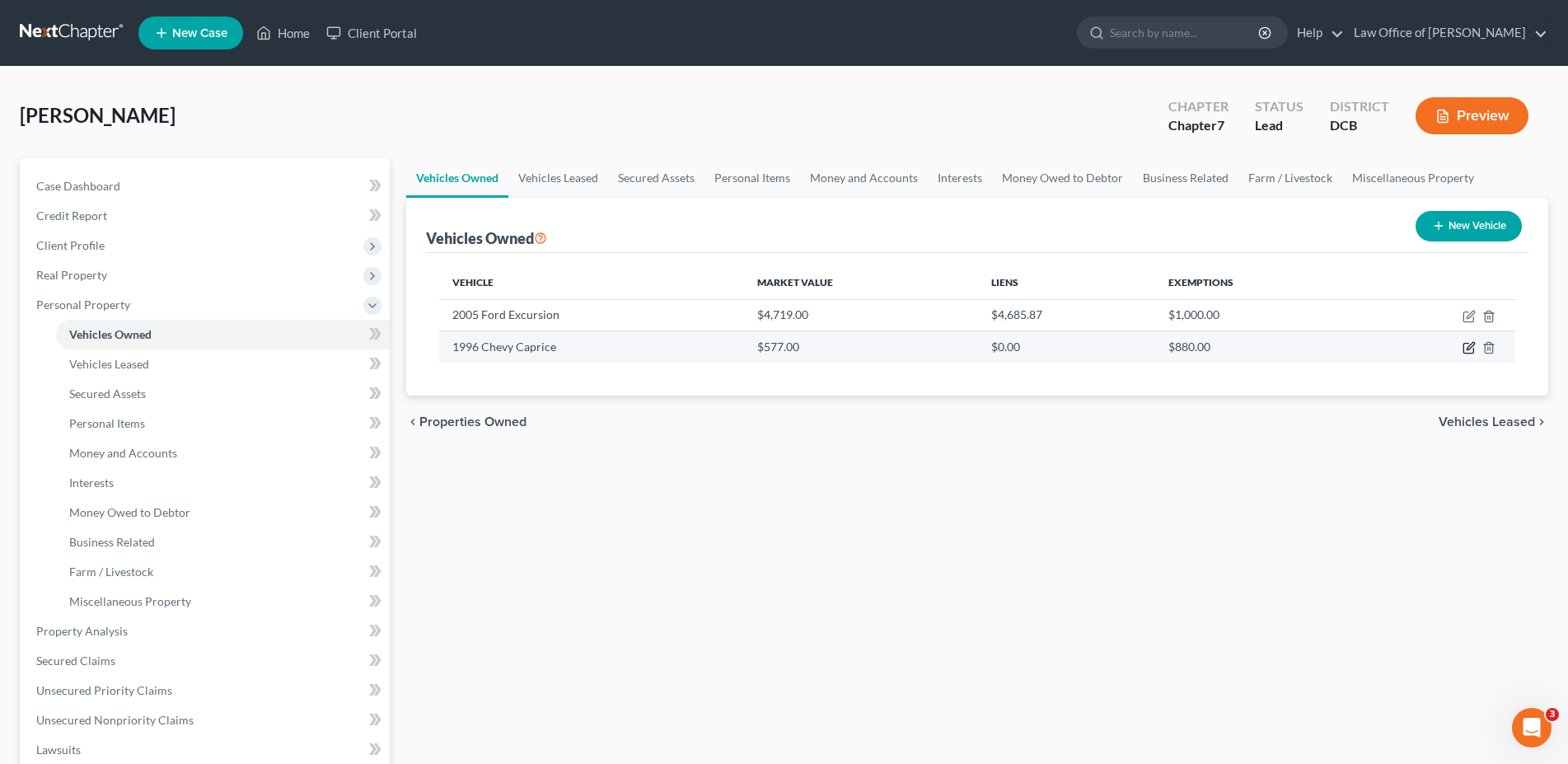
click at [1467, 349] on icon "button" at bounding box center [1470, 346] width 8 height 8
select select "0"
select select "30"
select select "3"
select select "0"
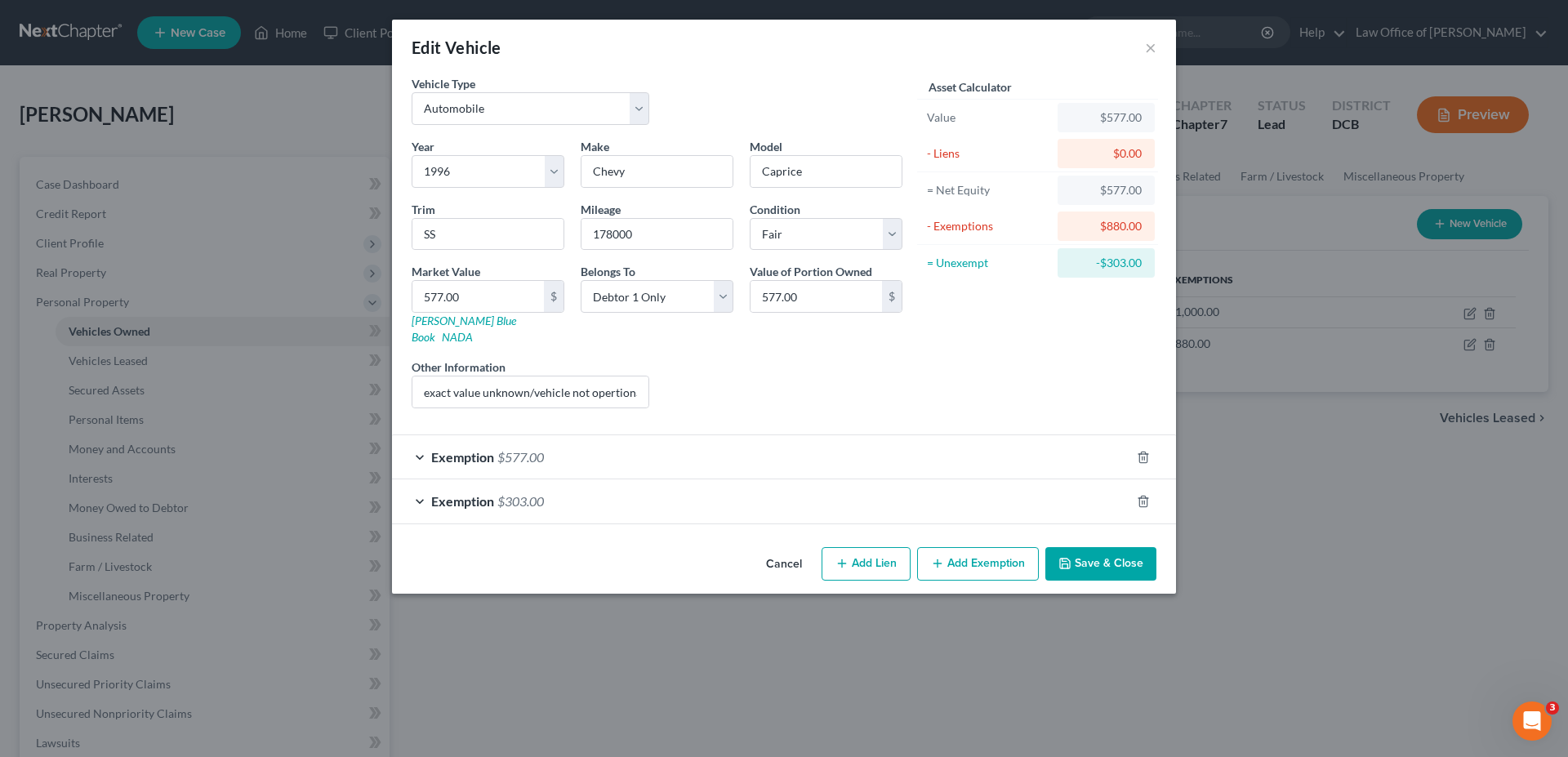
click at [498, 435] on div "Exemption $577.00" at bounding box center [761, 456] width 738 height 43
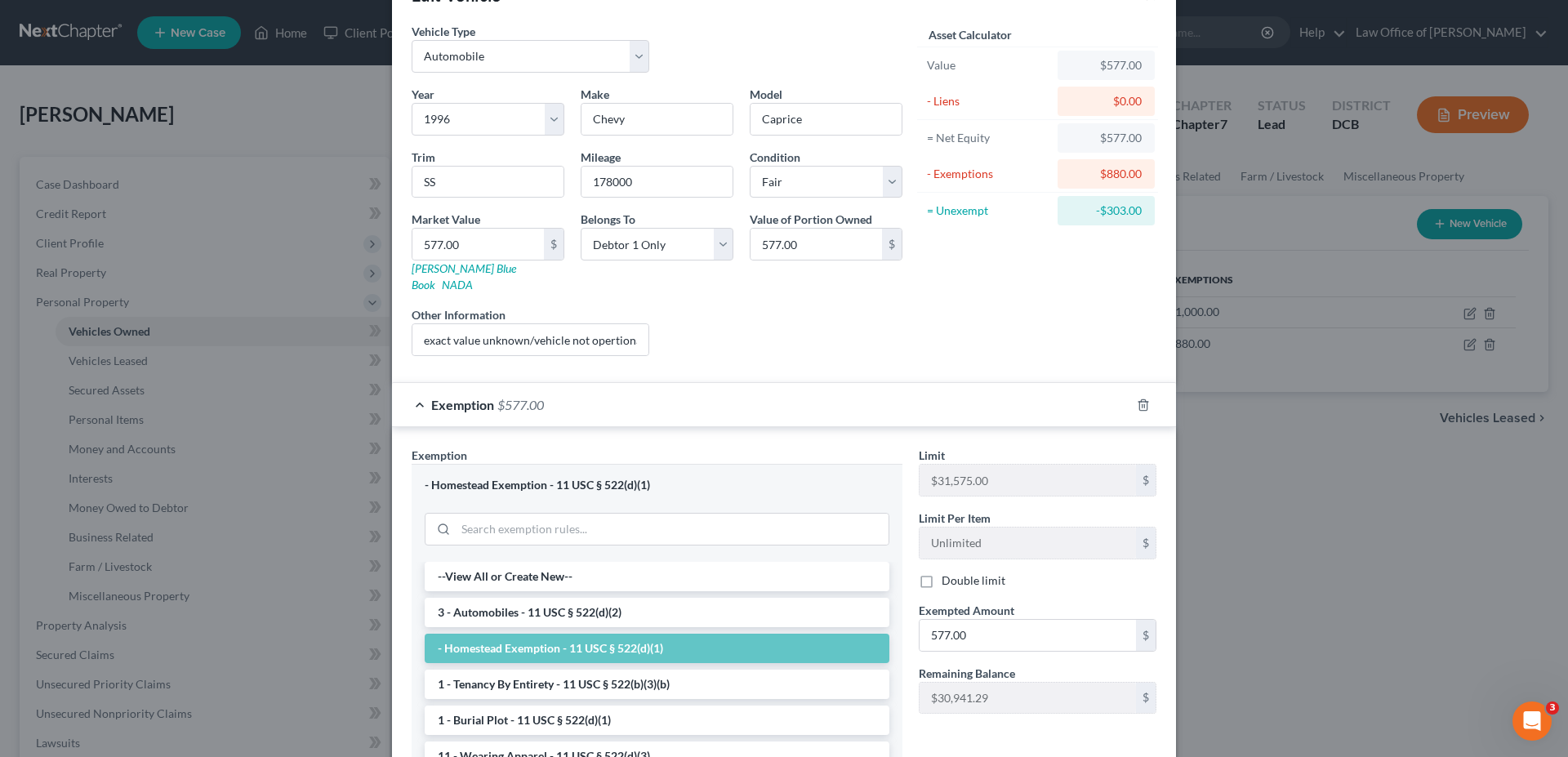
scroll to position [84, 0]
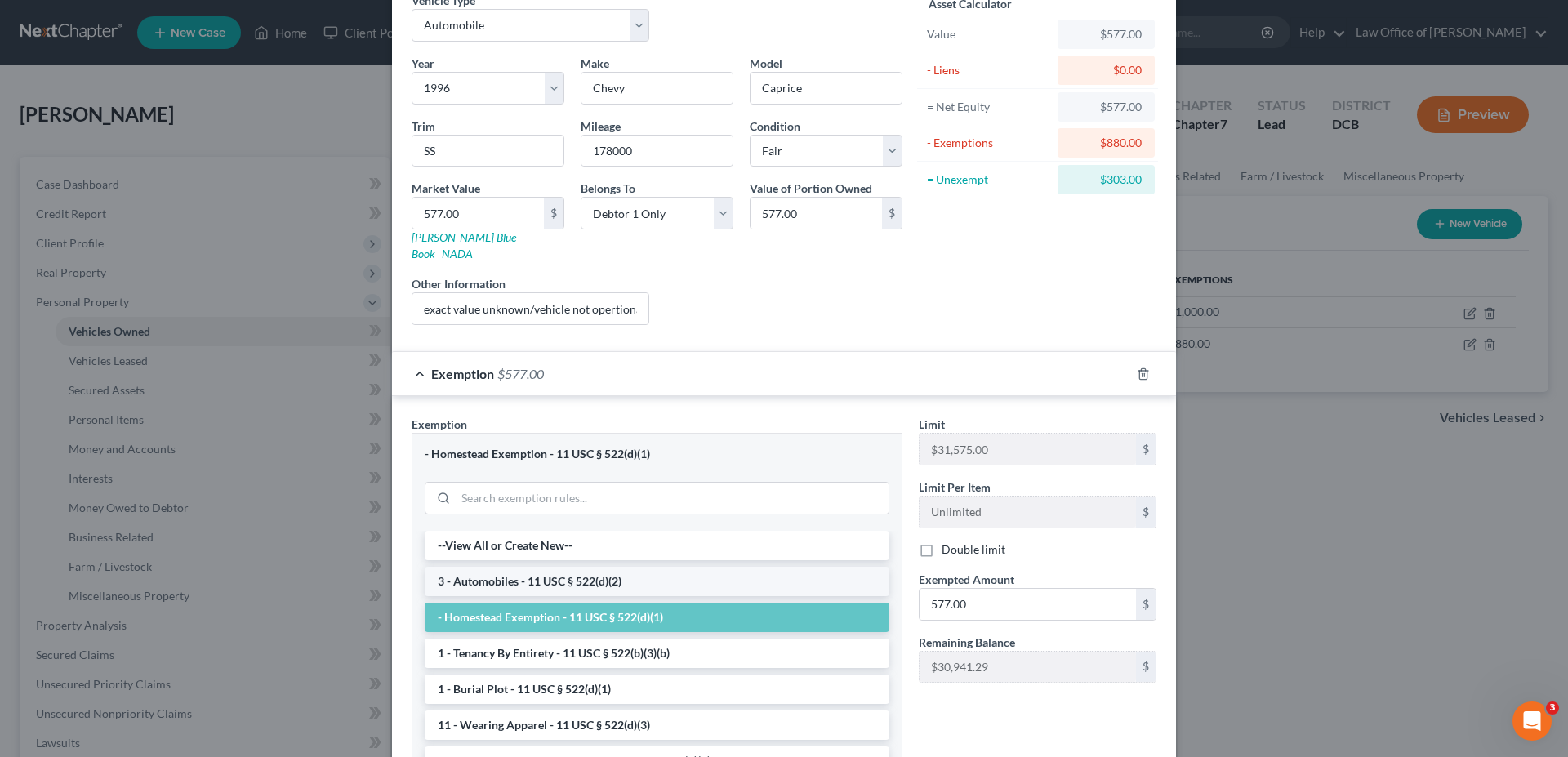
click at [596, 567] on li "3 - Automobiles - 11 USC § 522(d)(2)" at bounding box center [656, 581] width 464 height 29
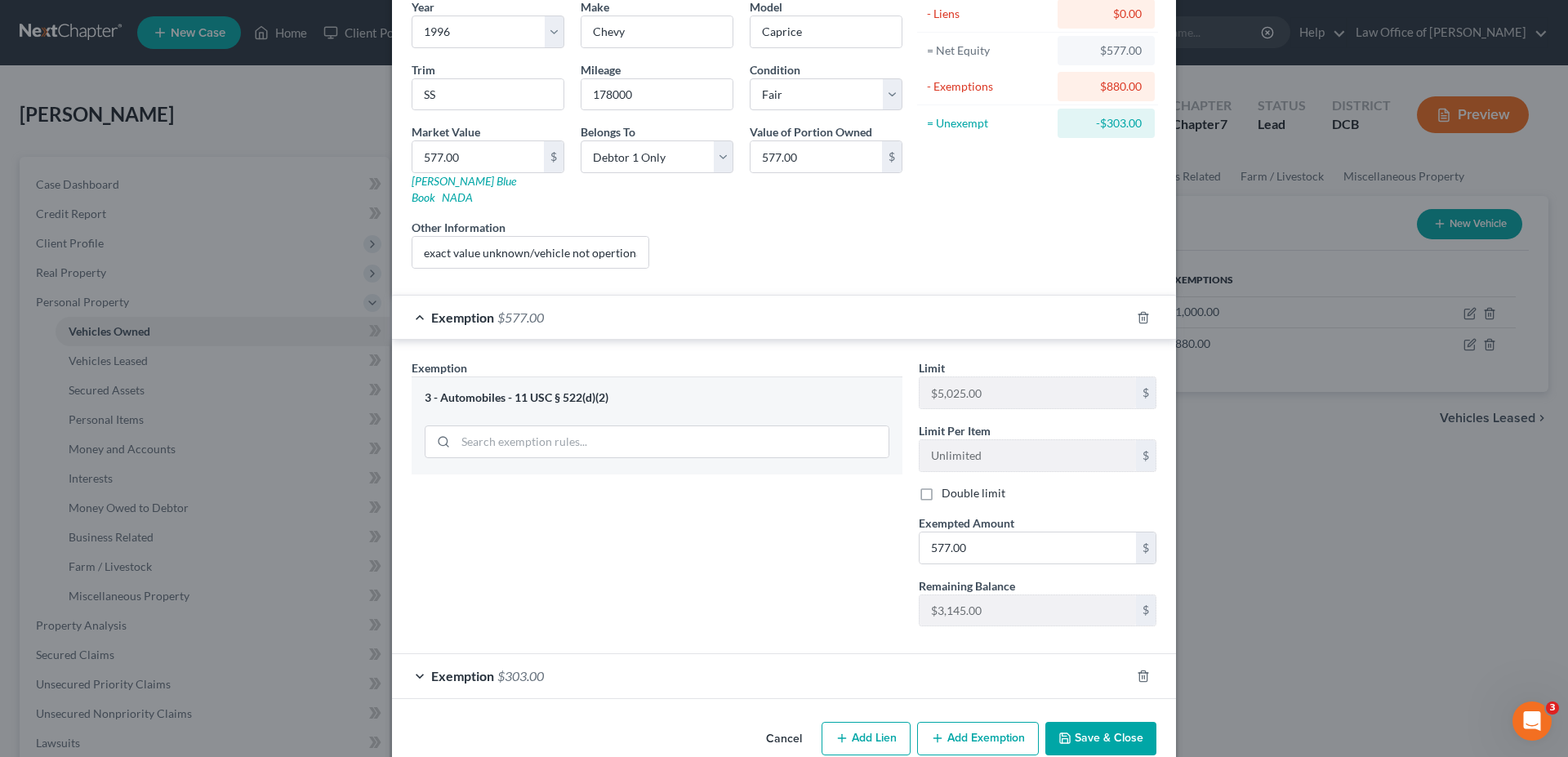
scroll to position [154, 0]
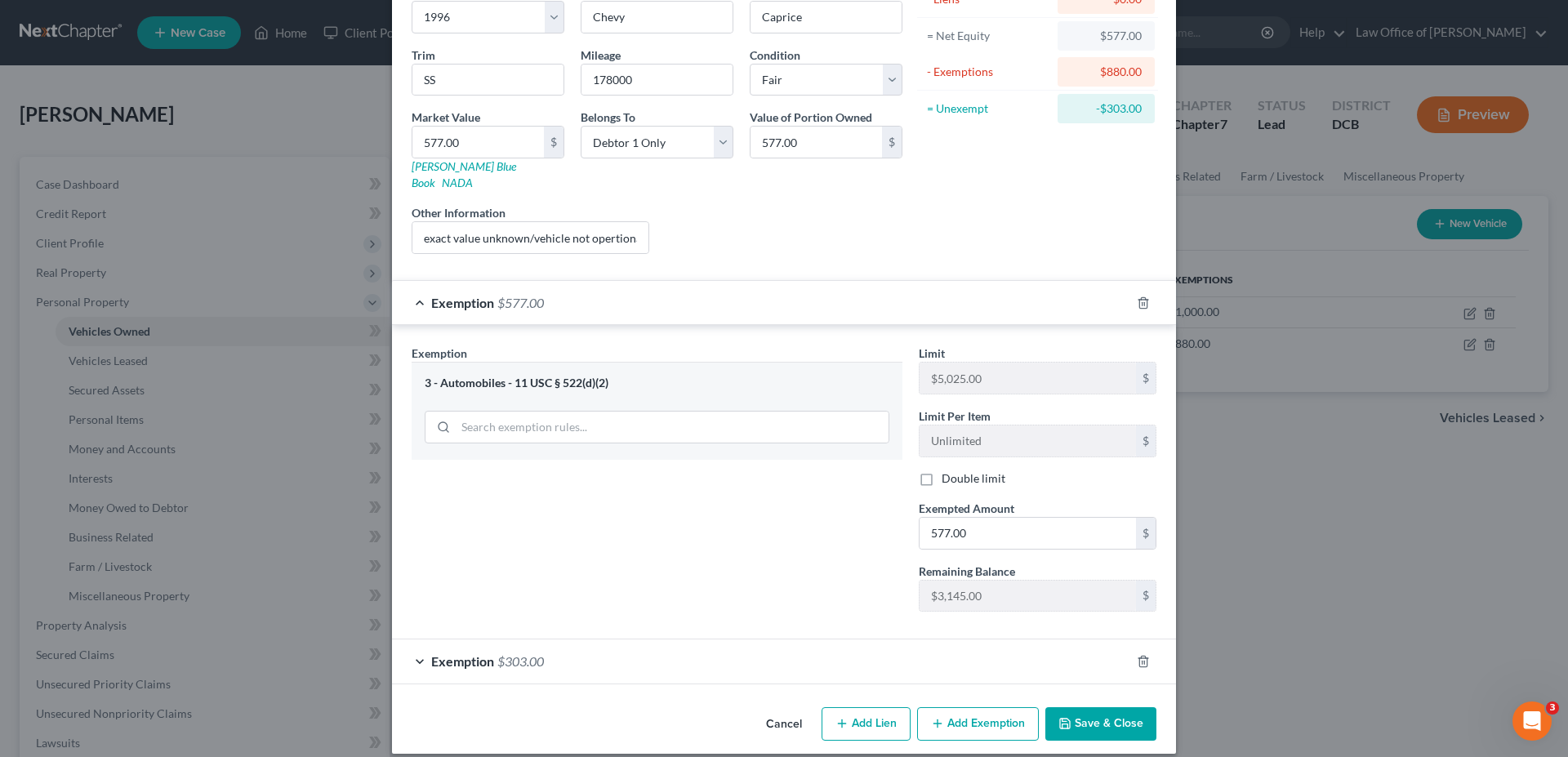
click at [1071, 707] on button "Save & Close" at bounding box center [1100, 724] width 111 height 34
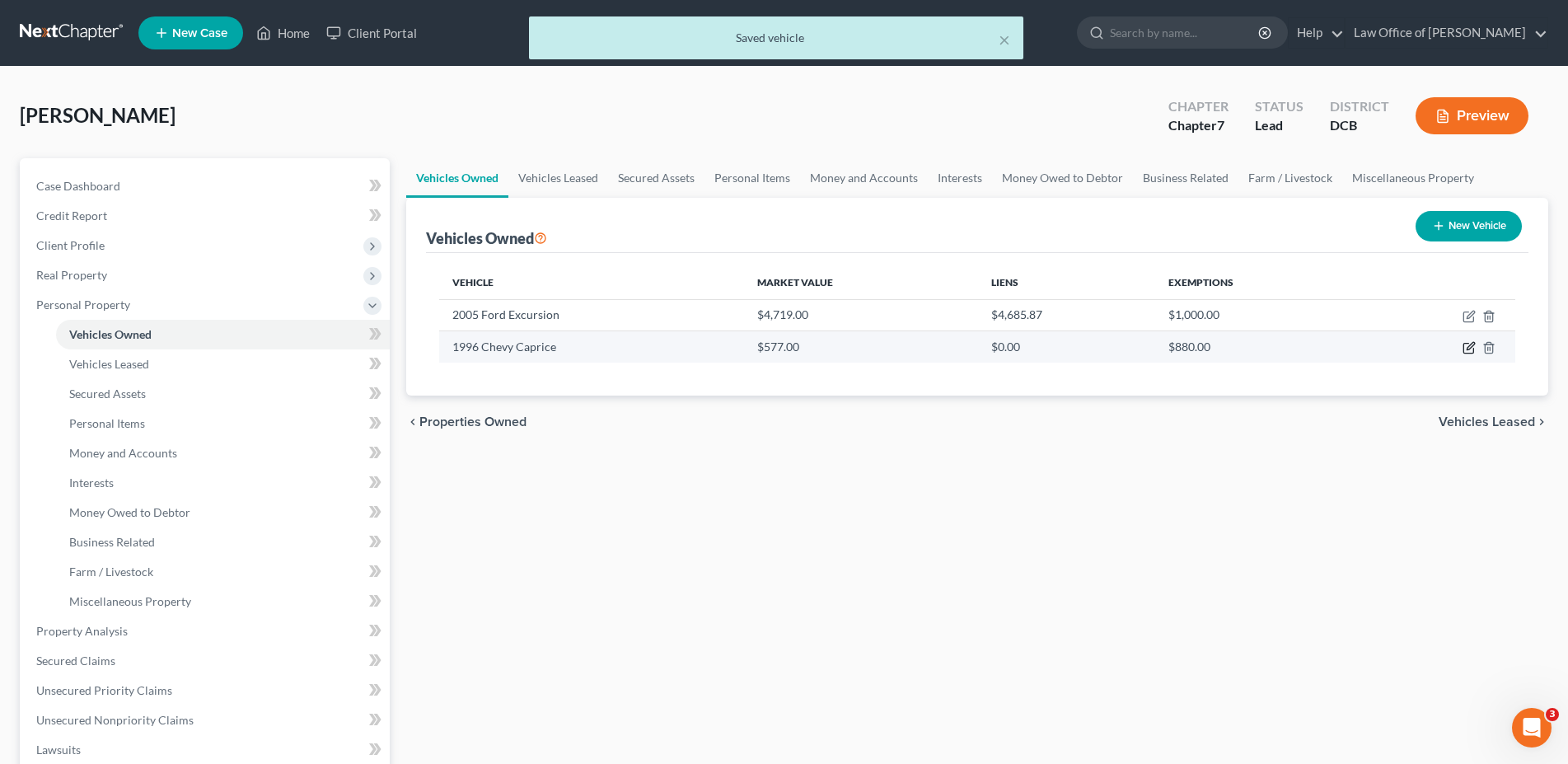
click at [1465, 346] on icon "button" at bounding box center [1468, 347] width 13 height 13
select select "0"
select select "30"
select select "3"
select select "0"
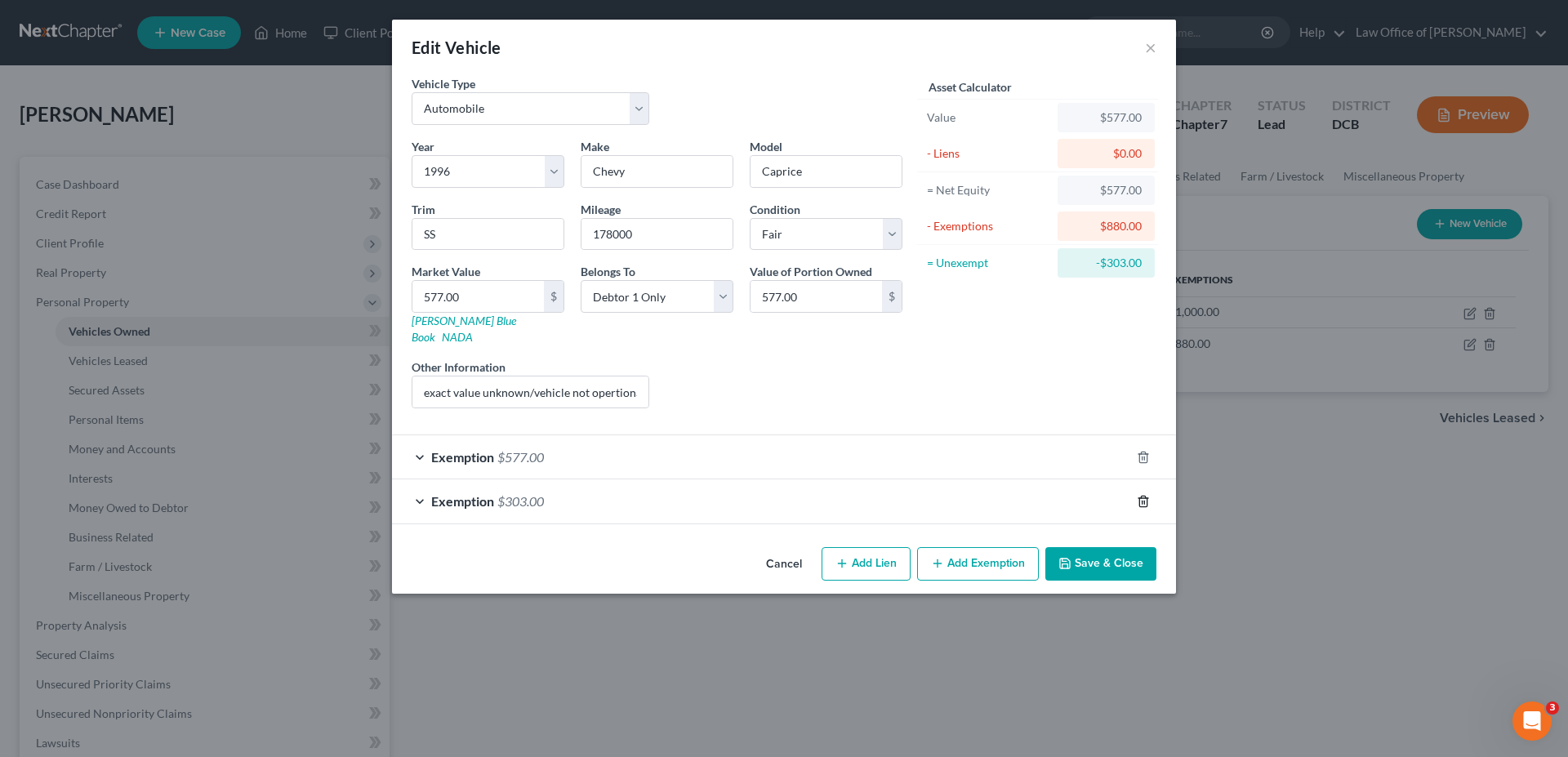
click at [1137, 494] on icon "button" at bounding box center [1142, 500] width 13 height 13
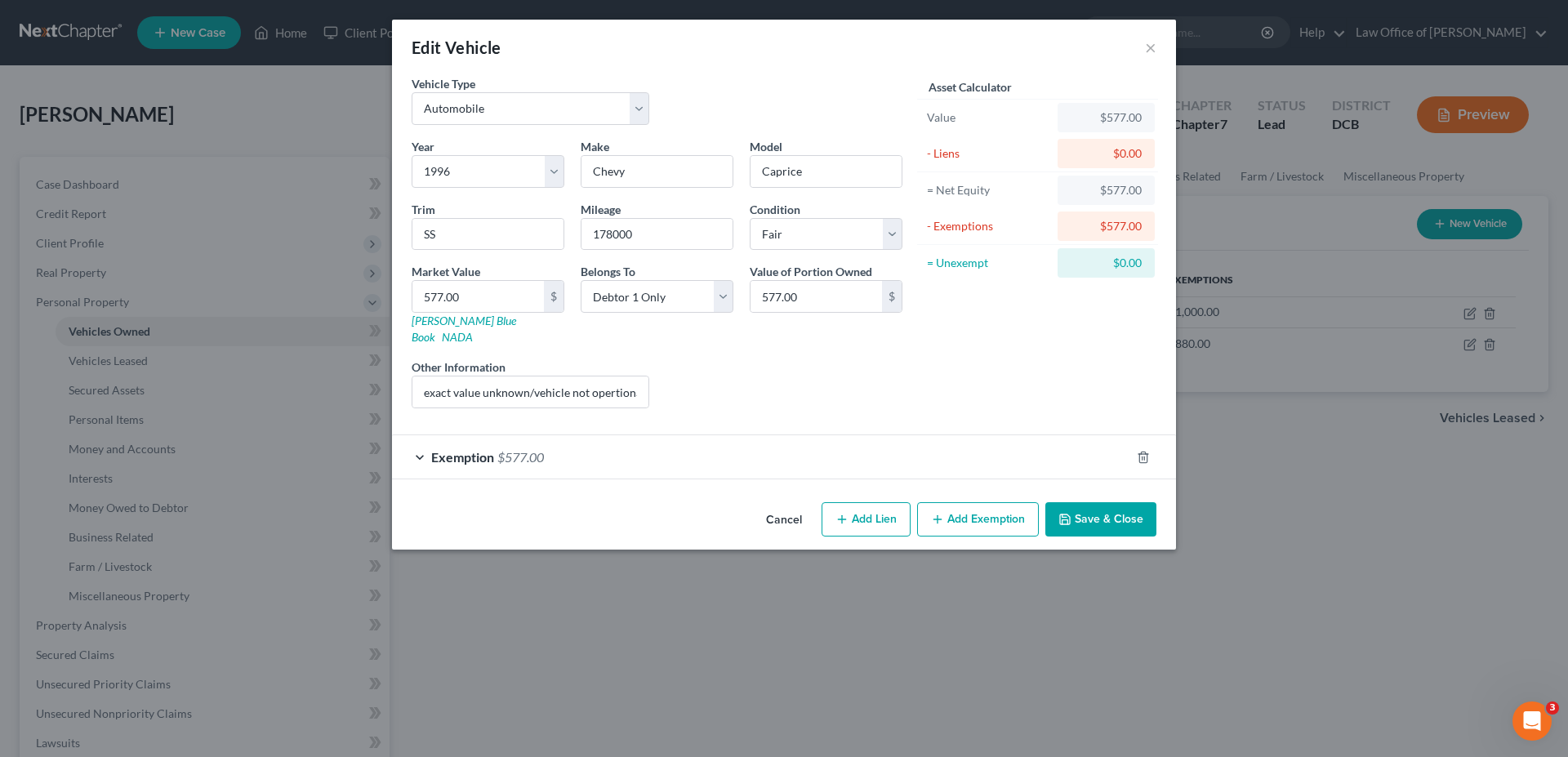
click at [481, 449] on span "Exemption" at bounding box center [462, 456] width 63 height 16
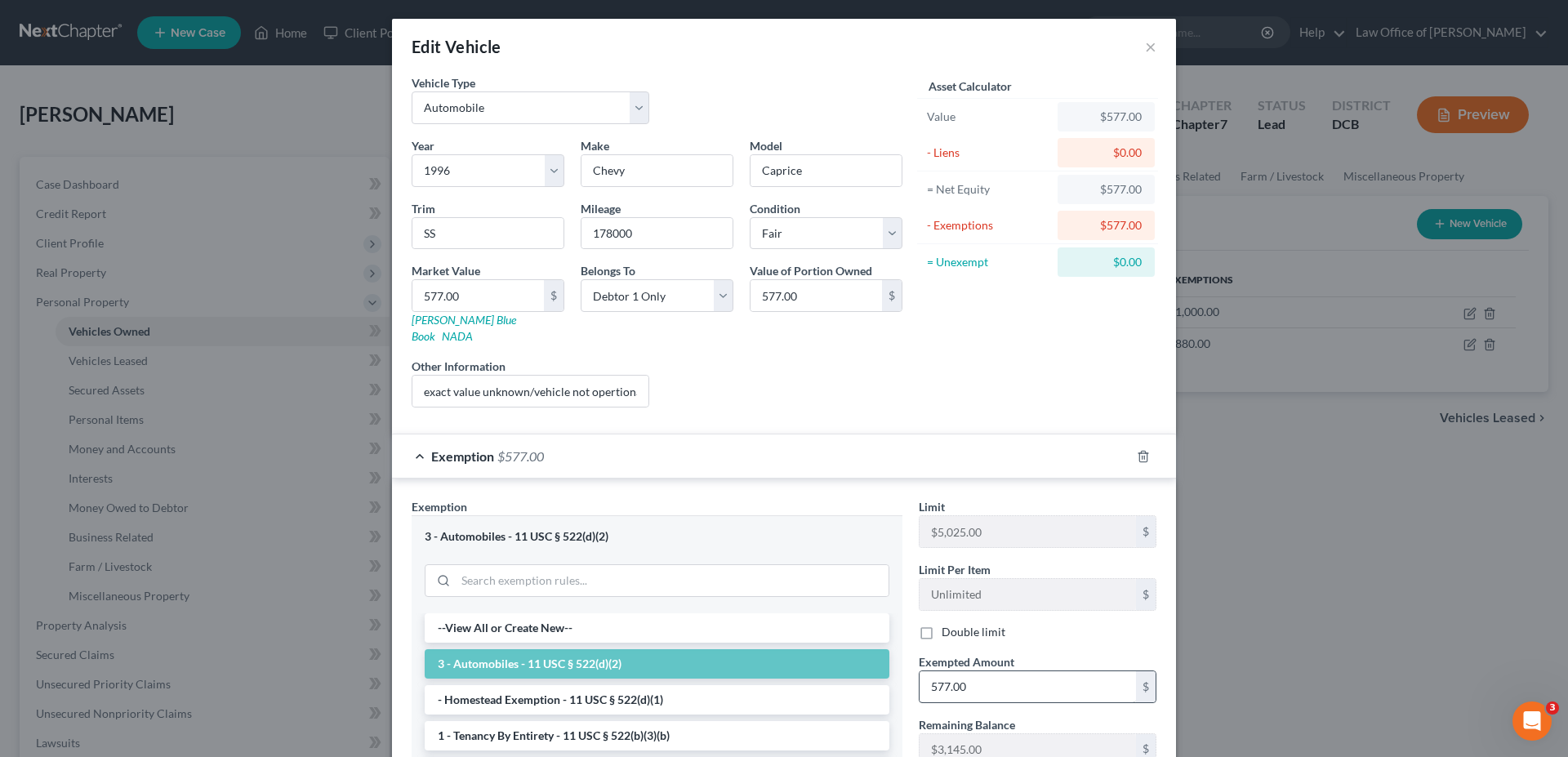
scroll to position [0, 0]
click at [1145, 46] on button "×" at bounding box center [1150, 47] width 11 height 20
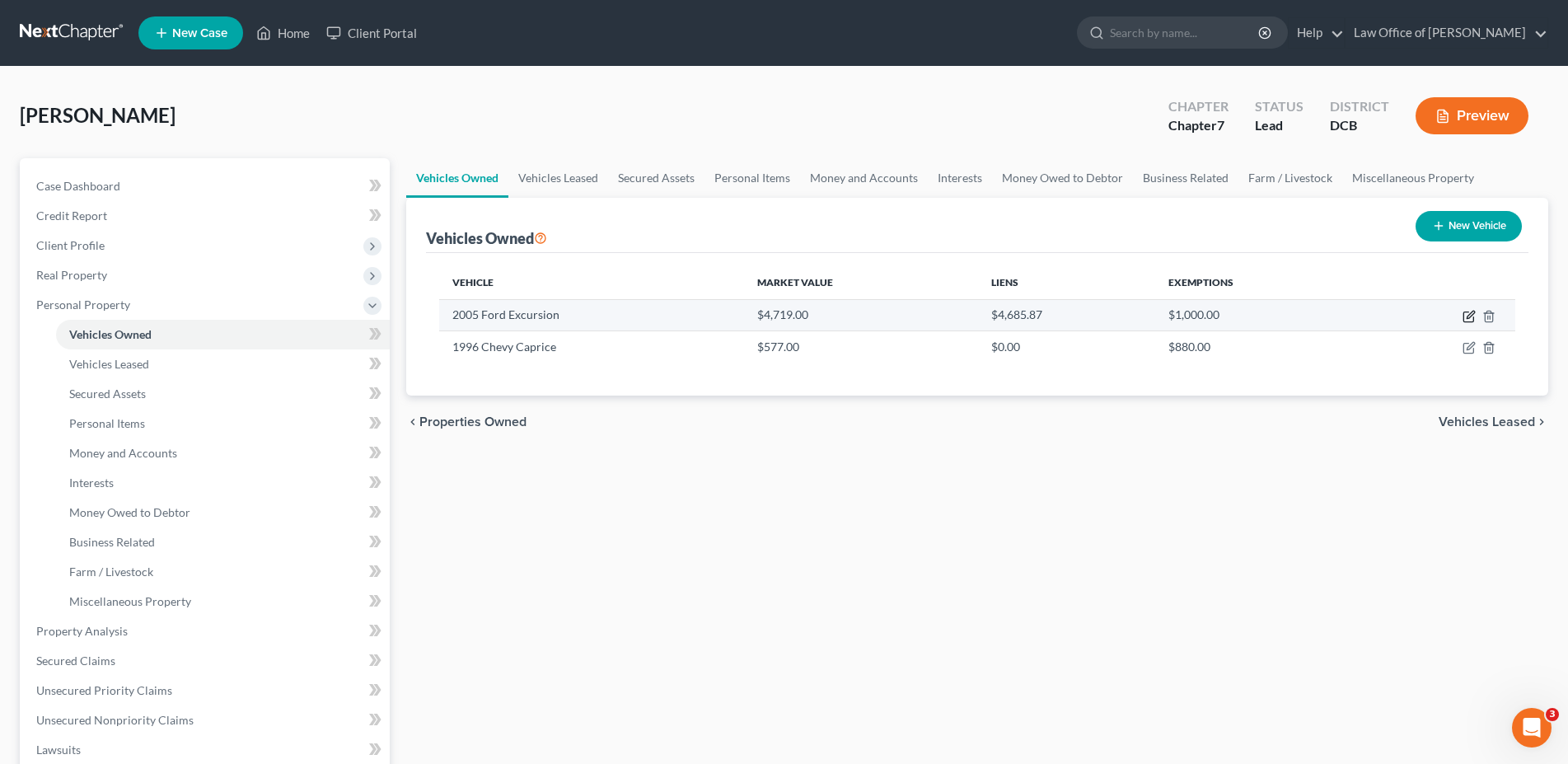
click at [1467, 317] on icon "button" at bounding box center [1470, 314] width 8 height 8
select select "0"
select select "21"
select select "0"
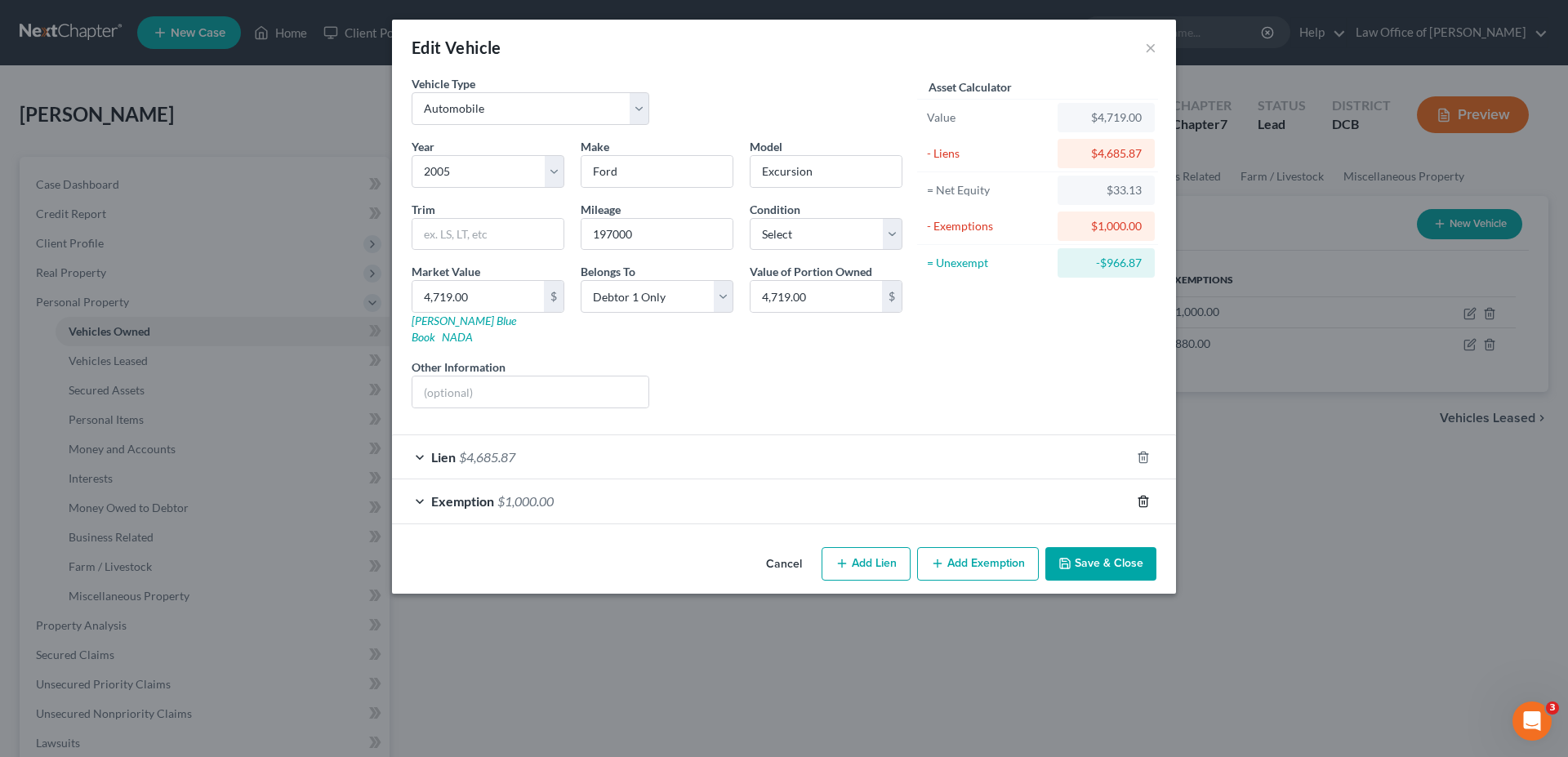
click at [1144, 494] on icon "button" at bounding box center [1142, 500] width 13 height 13
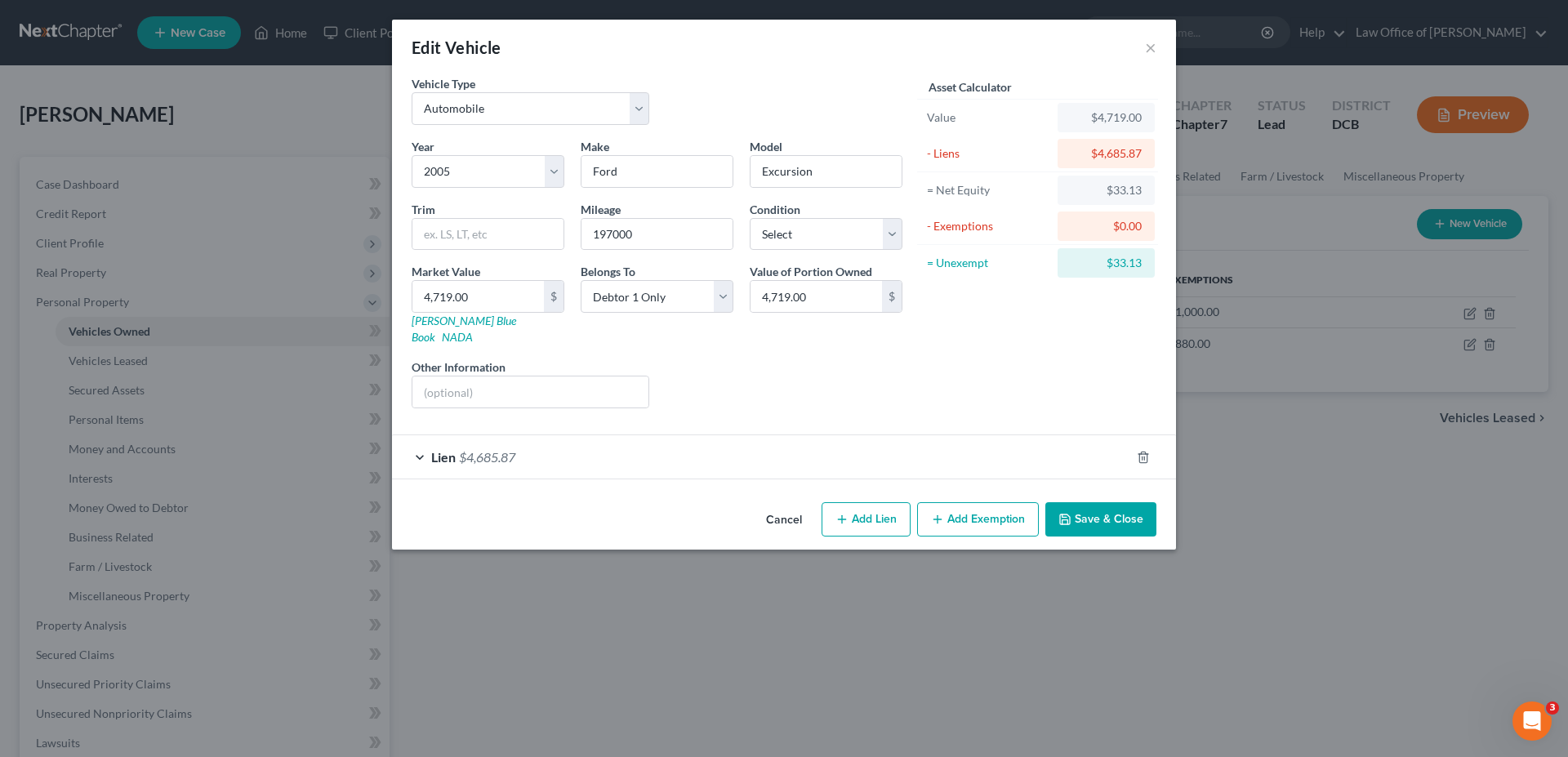
click at [980, 502] on button "Add Exemption" at bounding box center [977, 519] width 121 height 34
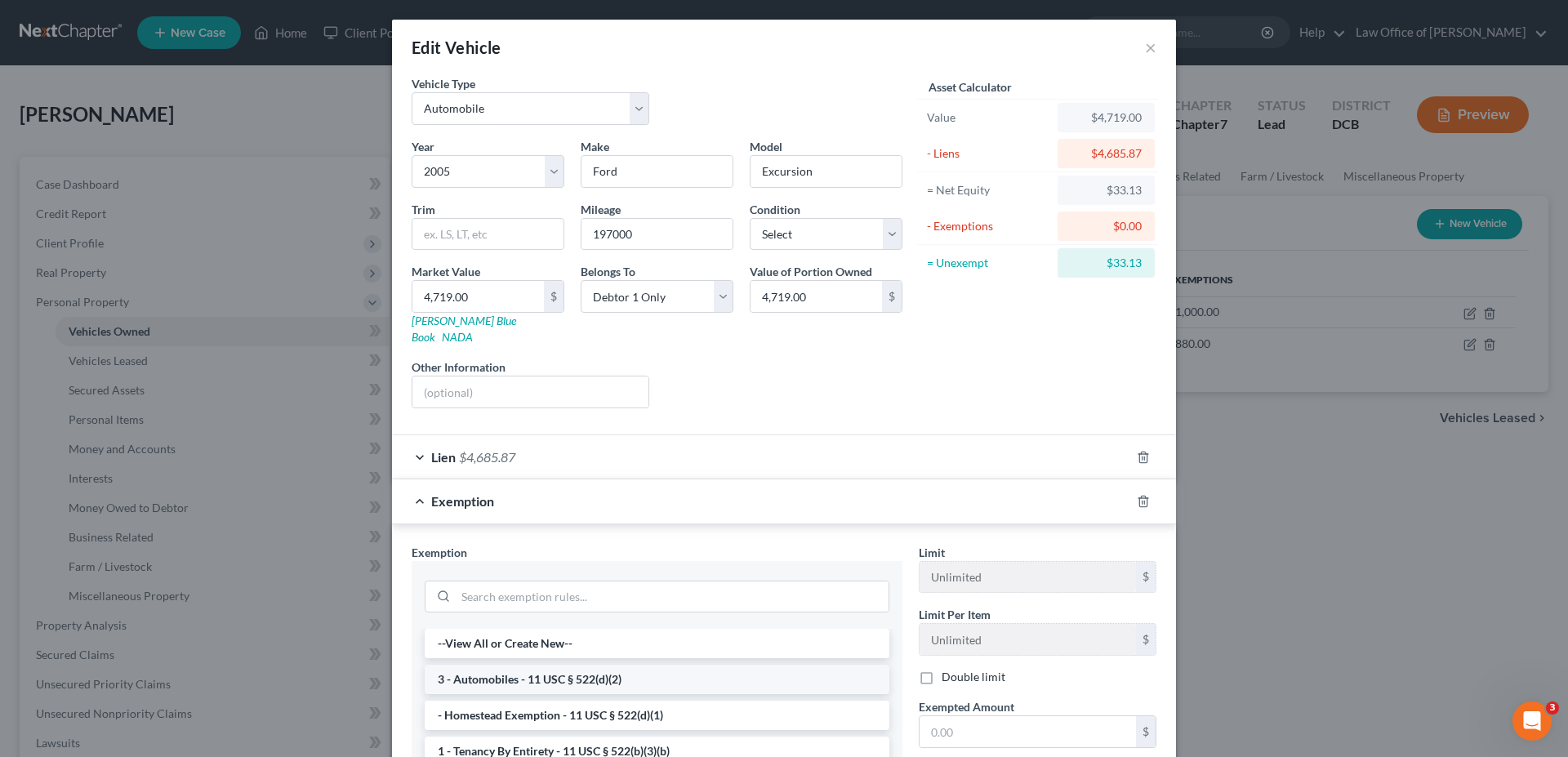
click at [573, 664] on li "3 - Automobiles - 11 USC § 522(d)(2)" at bounding box center [656, 679] width 464 height 29
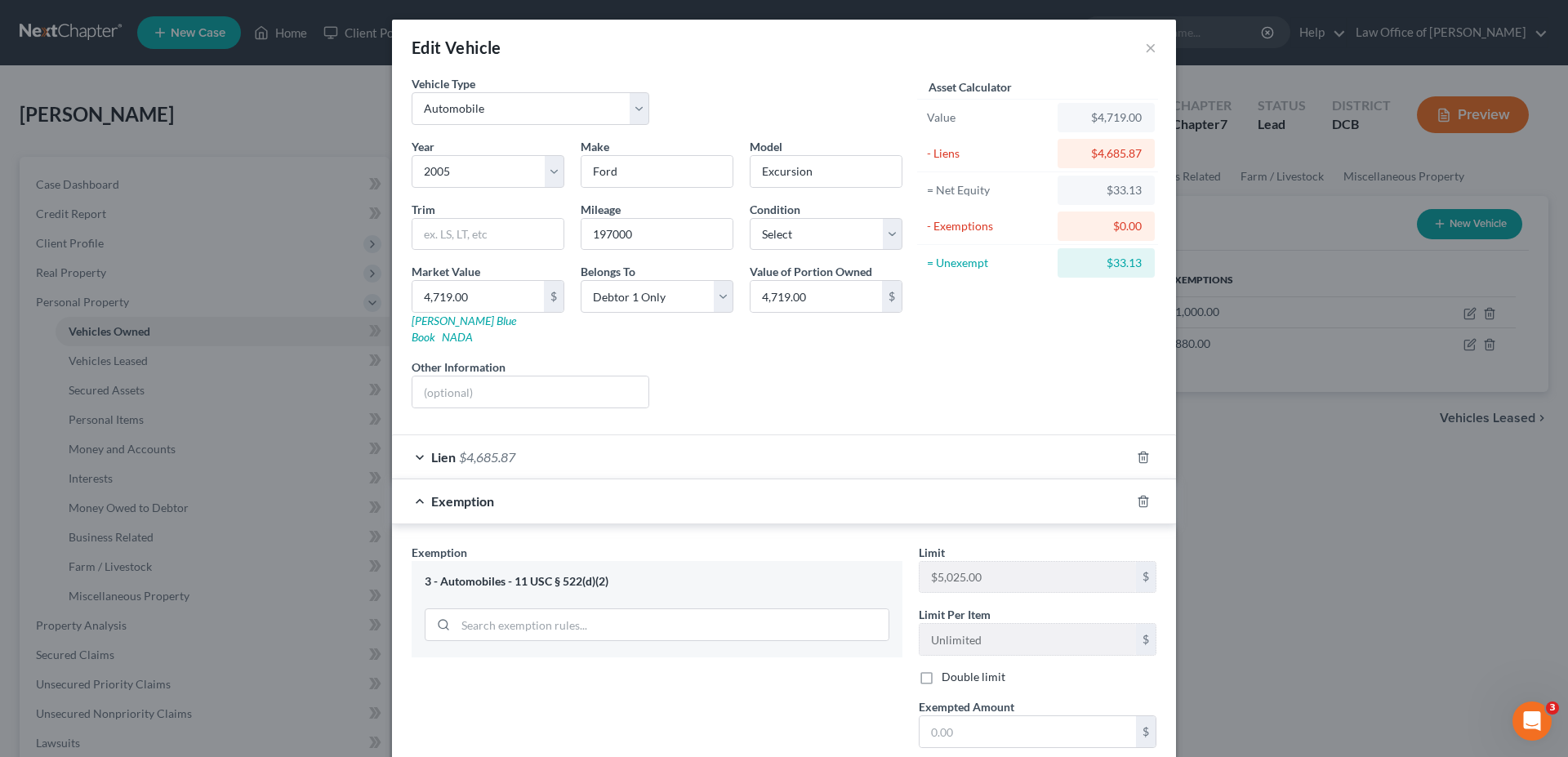
scroll to position [84, 0]
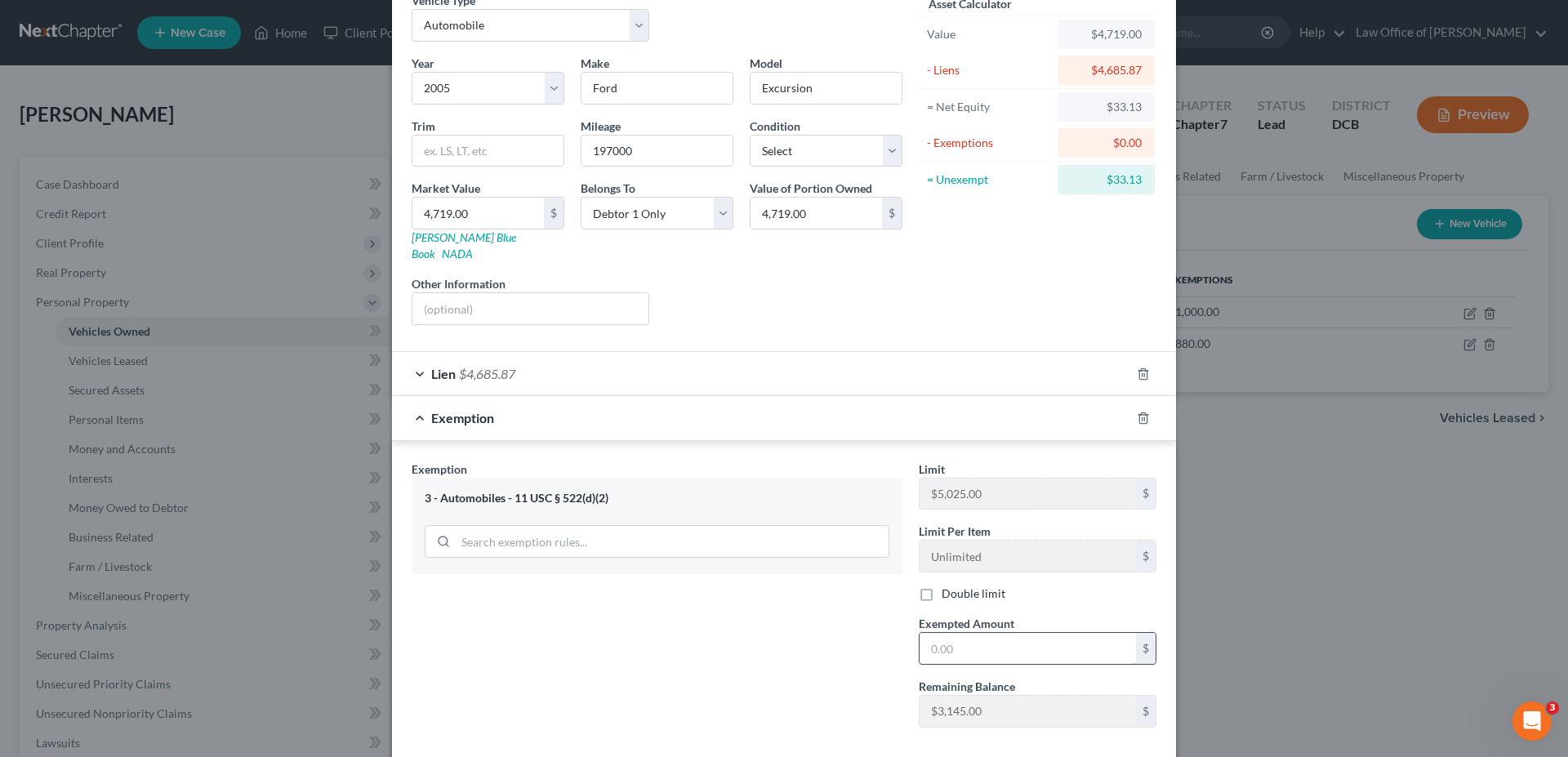
click at [949, 633] on input "text" at bounding box center [1027, 648] width 216 height 31
drag, startPoint x: 940, startPoint y: 632, endPoint x: 955, endPoint y: 636, distance: 15.5
click at [955, 636] on input "33.00" at bounding box center [1027, 648] width 216 height 31
type input "33.13"
click at [888, 640] on div "Exemption Set must be selected for CA. Exemption * 3 - Automobiles - 11 USC § 5…" at bounding box center [656, 600] width 507 height 280
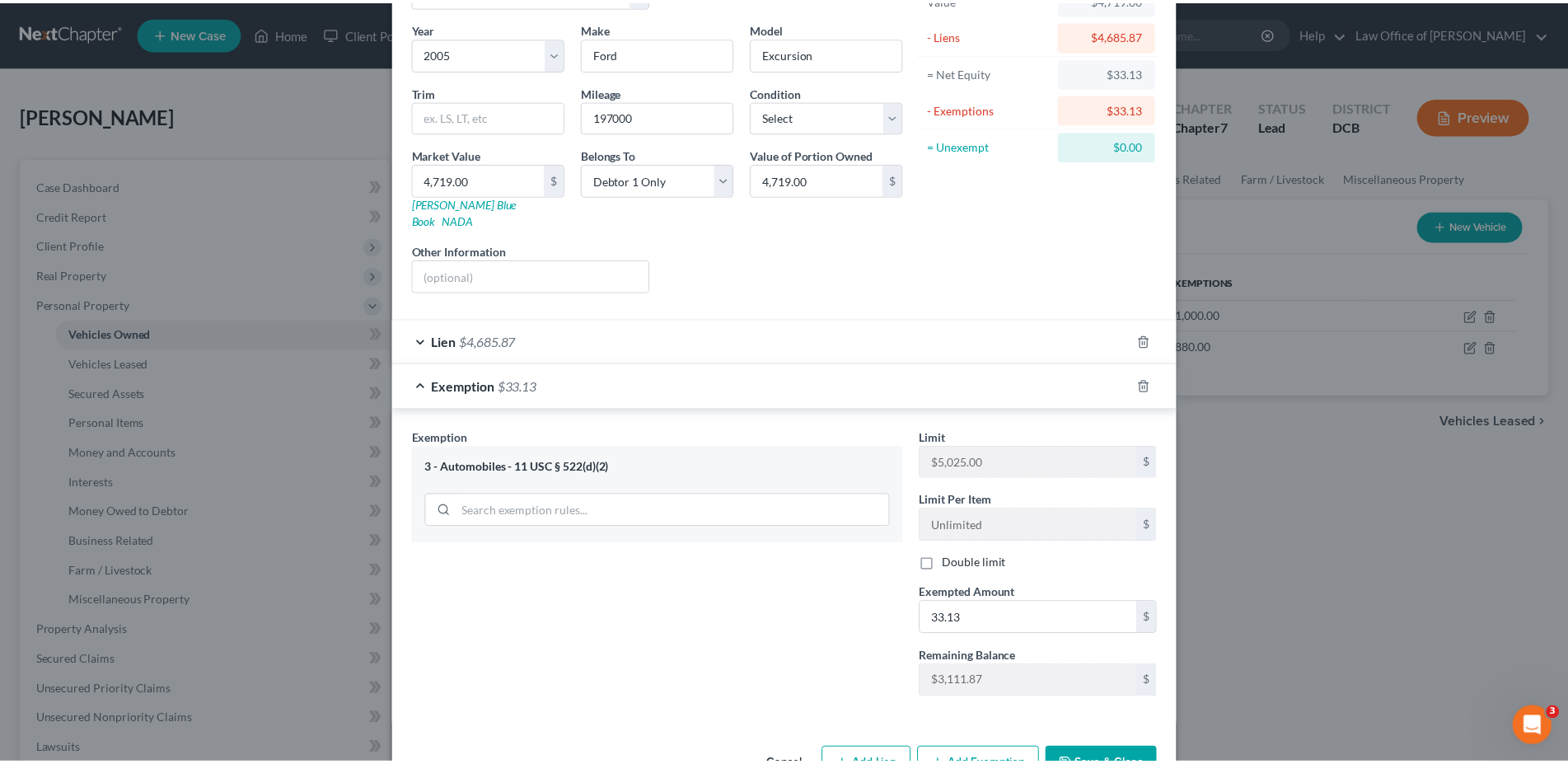
scroll to position [155, 0]
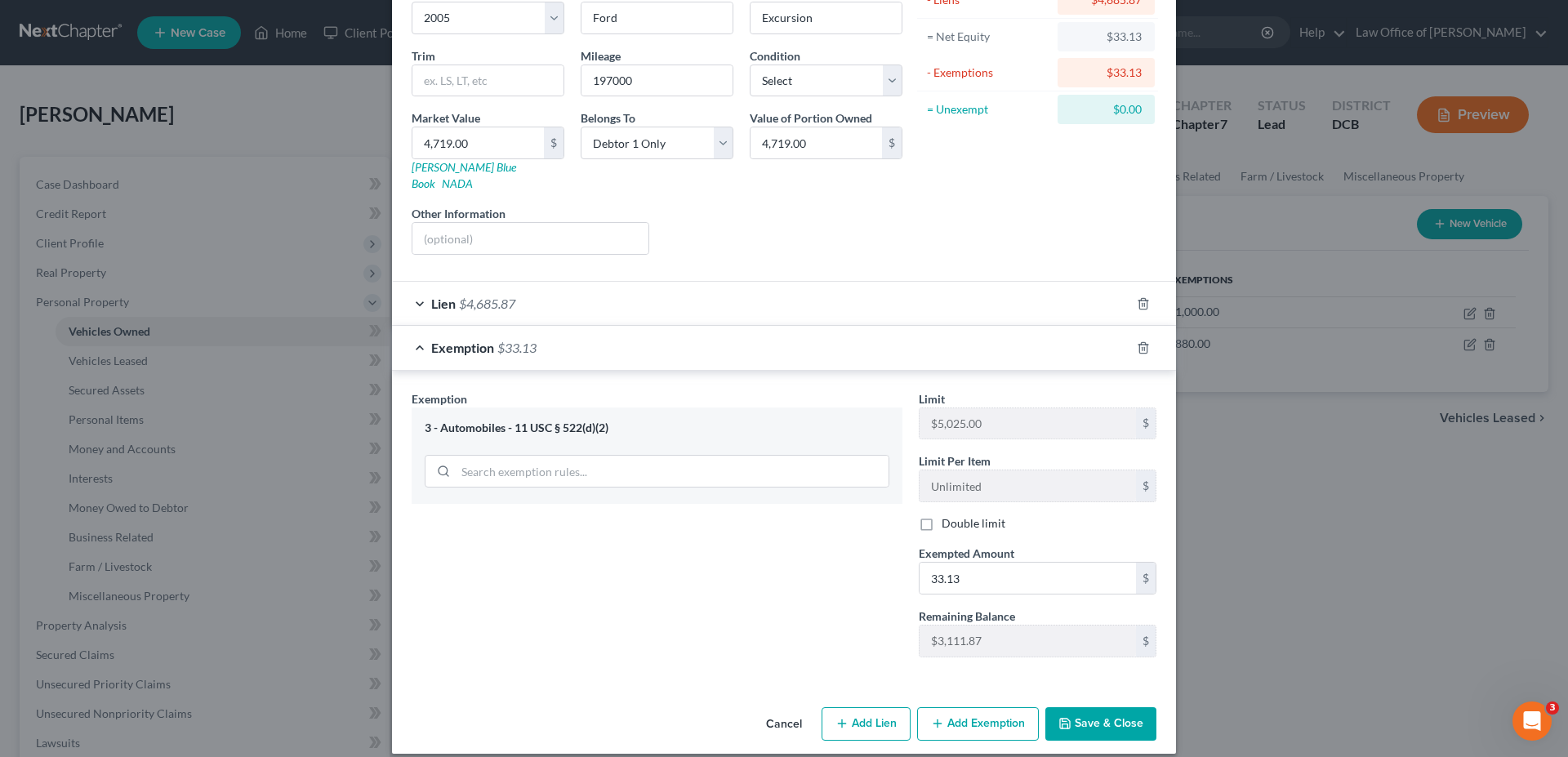
click at [1082, 708] on button "Save & Close" at bounding box center [1100, 724] width 111 height 34
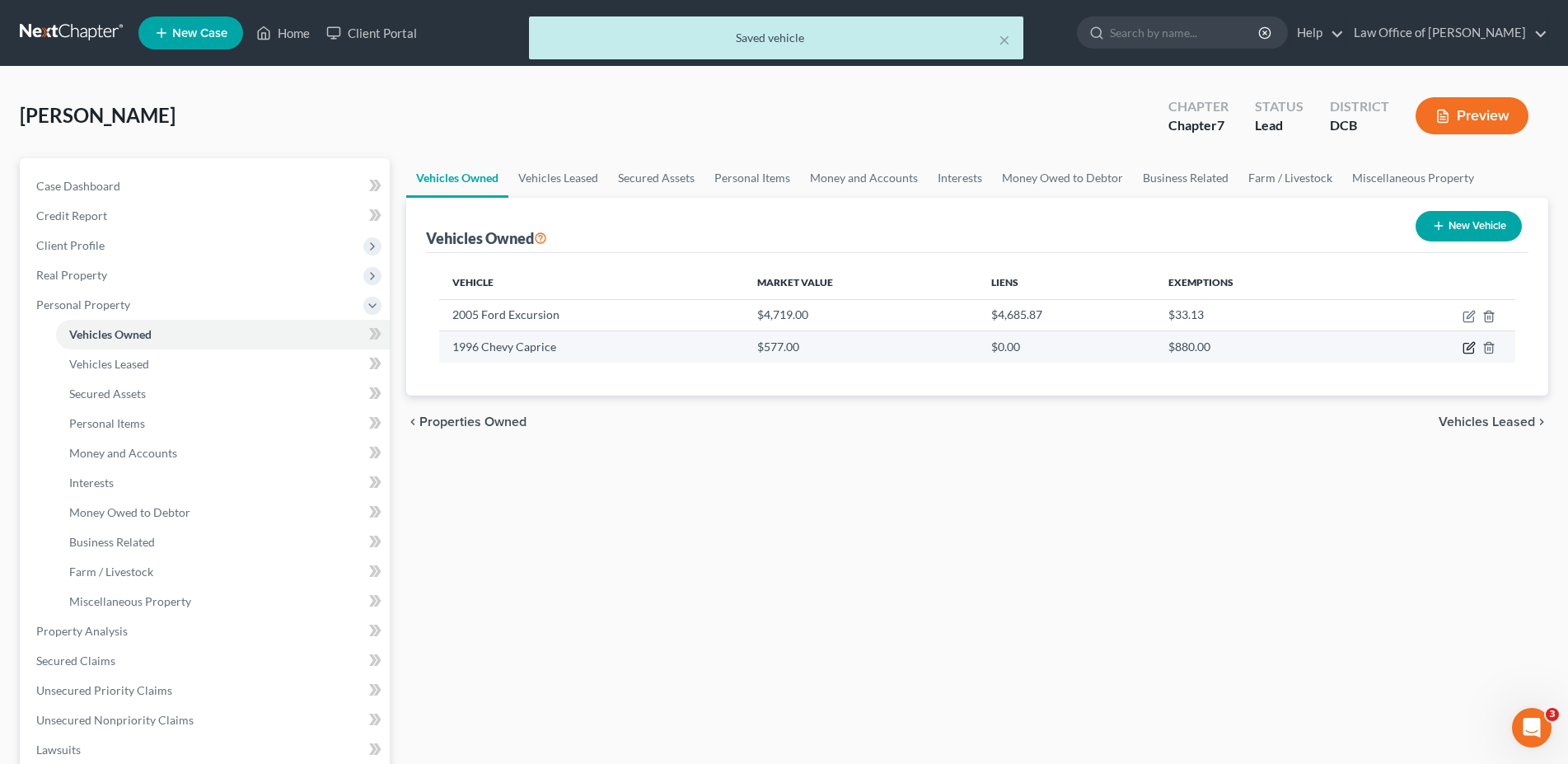
click at [1465, 346] on icon "button" at bounding box center [1468, 347] width 13 height 13
select select "0"
select select "30"
select select "3"
select select "0"
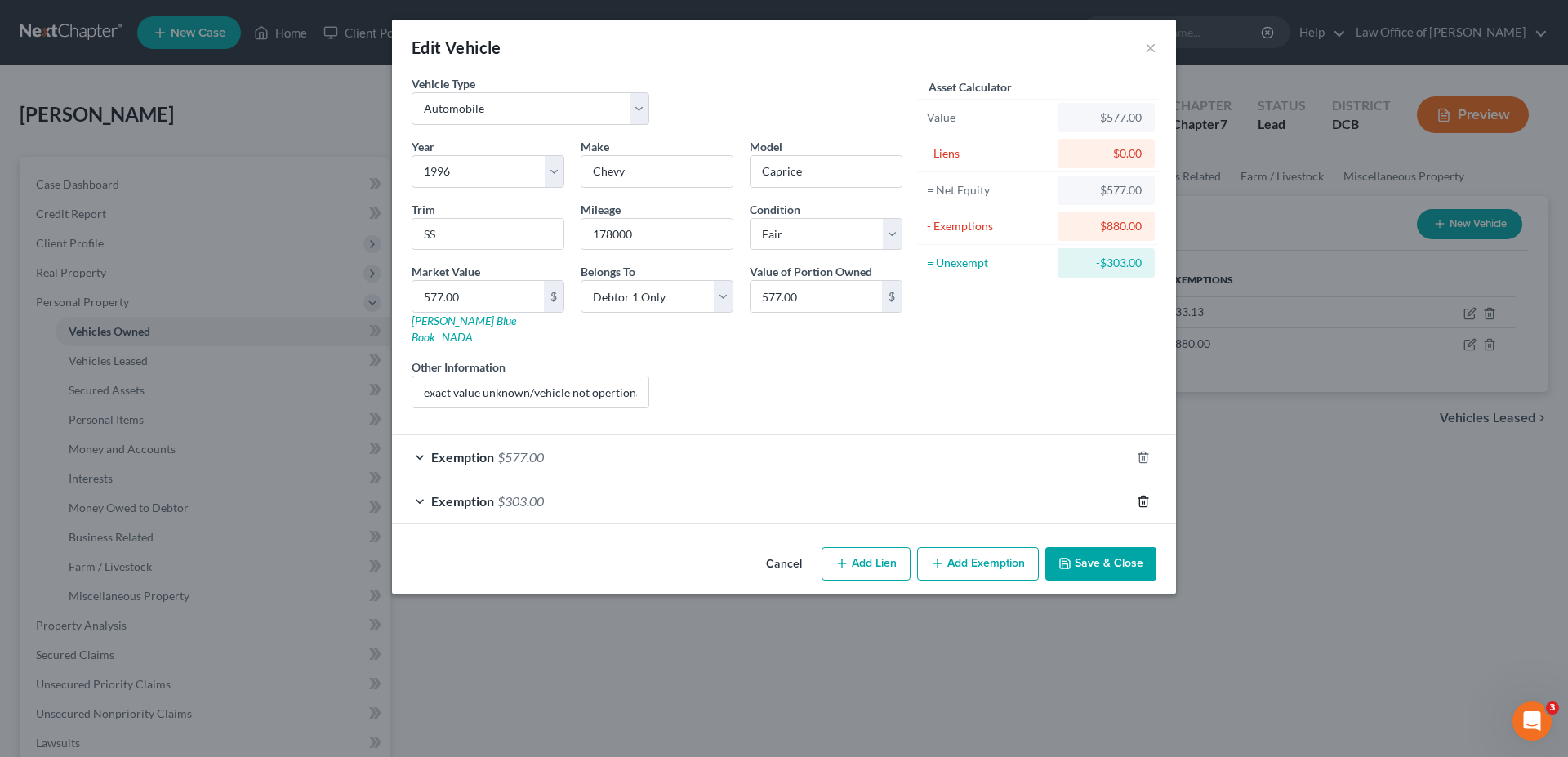
click at [1142, 500] on line "button" at bounding box center [1142, 502] width 0 height 3
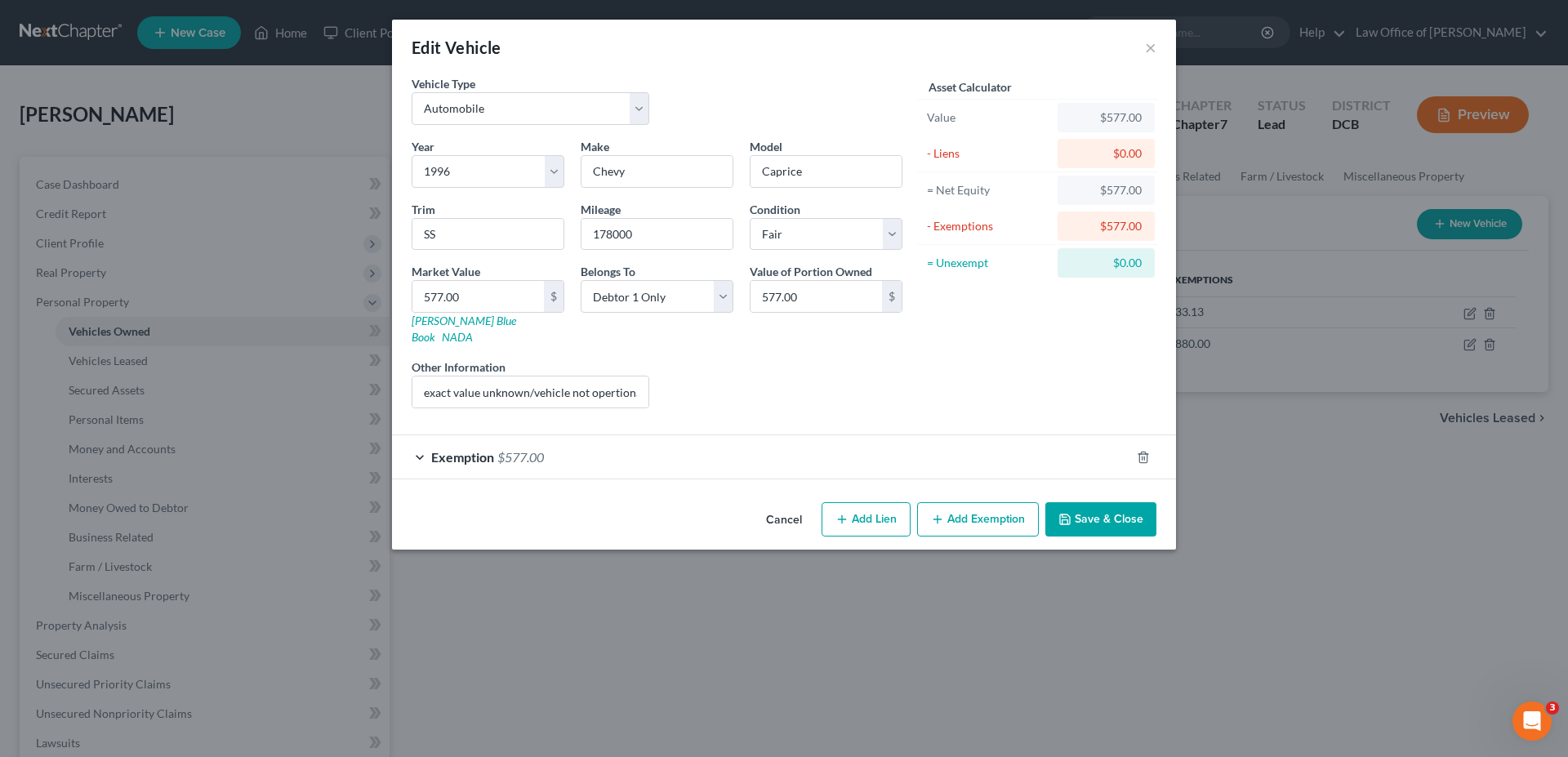
click at [495, 442] on div "Exemption $577.00" at bounding box center [761, 456] width 738 height 43
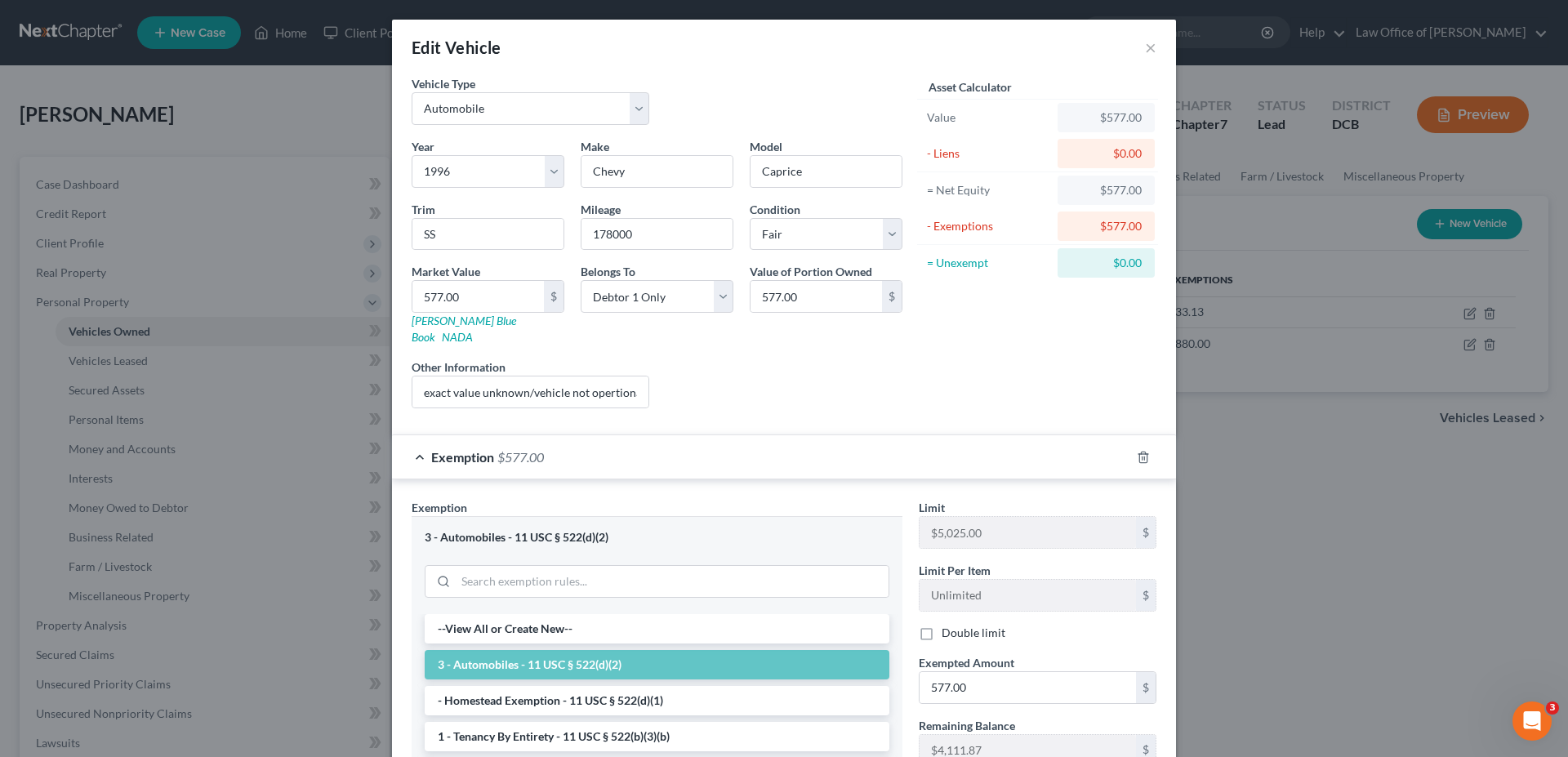
click at [497, 449] on span "$577.00" at bounding box center [520, 456] width 47 height 16
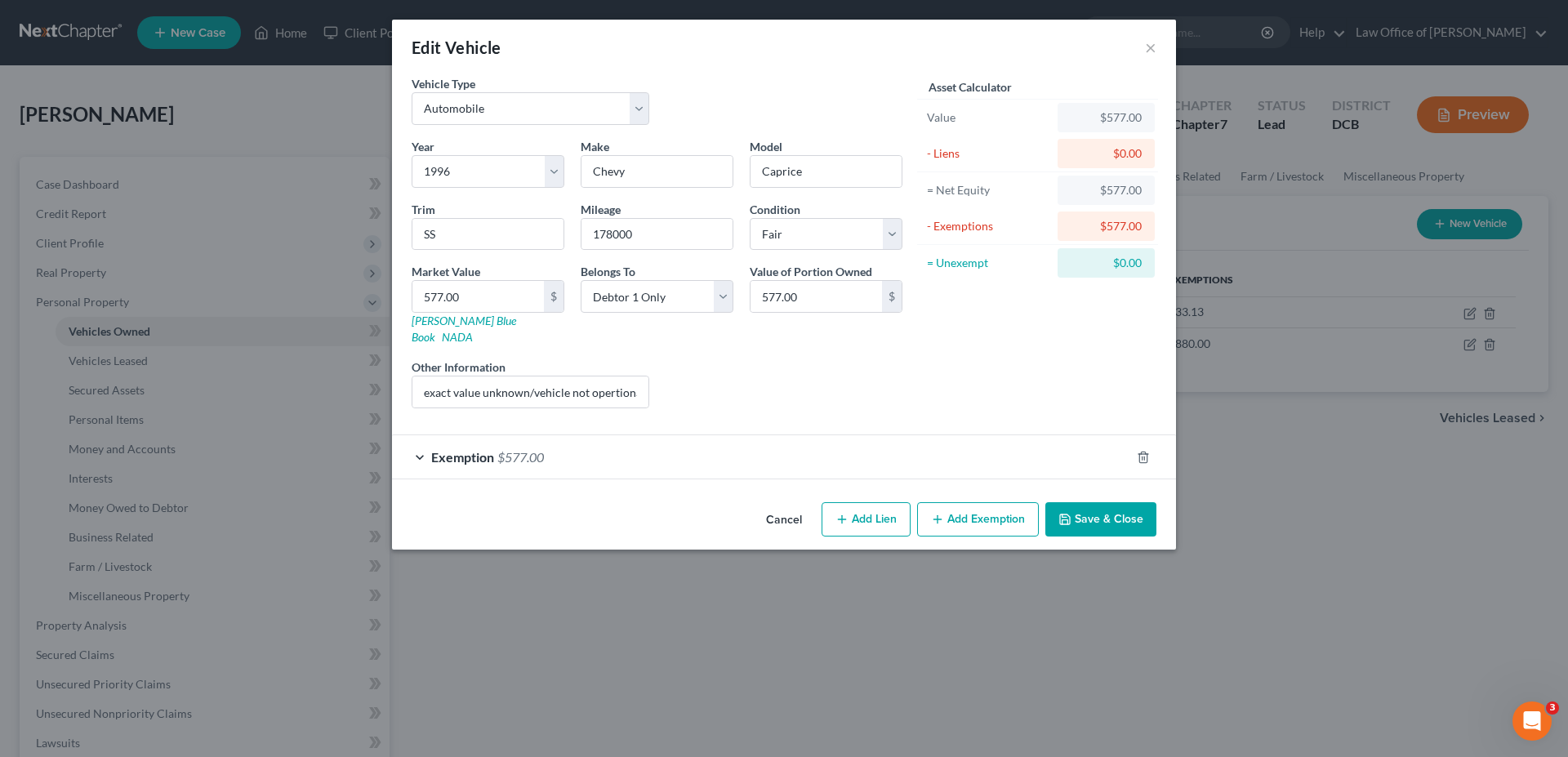
click at [1104, 504] on button "Save & Close" at bounding box center [1100, 519] width 111 height 34
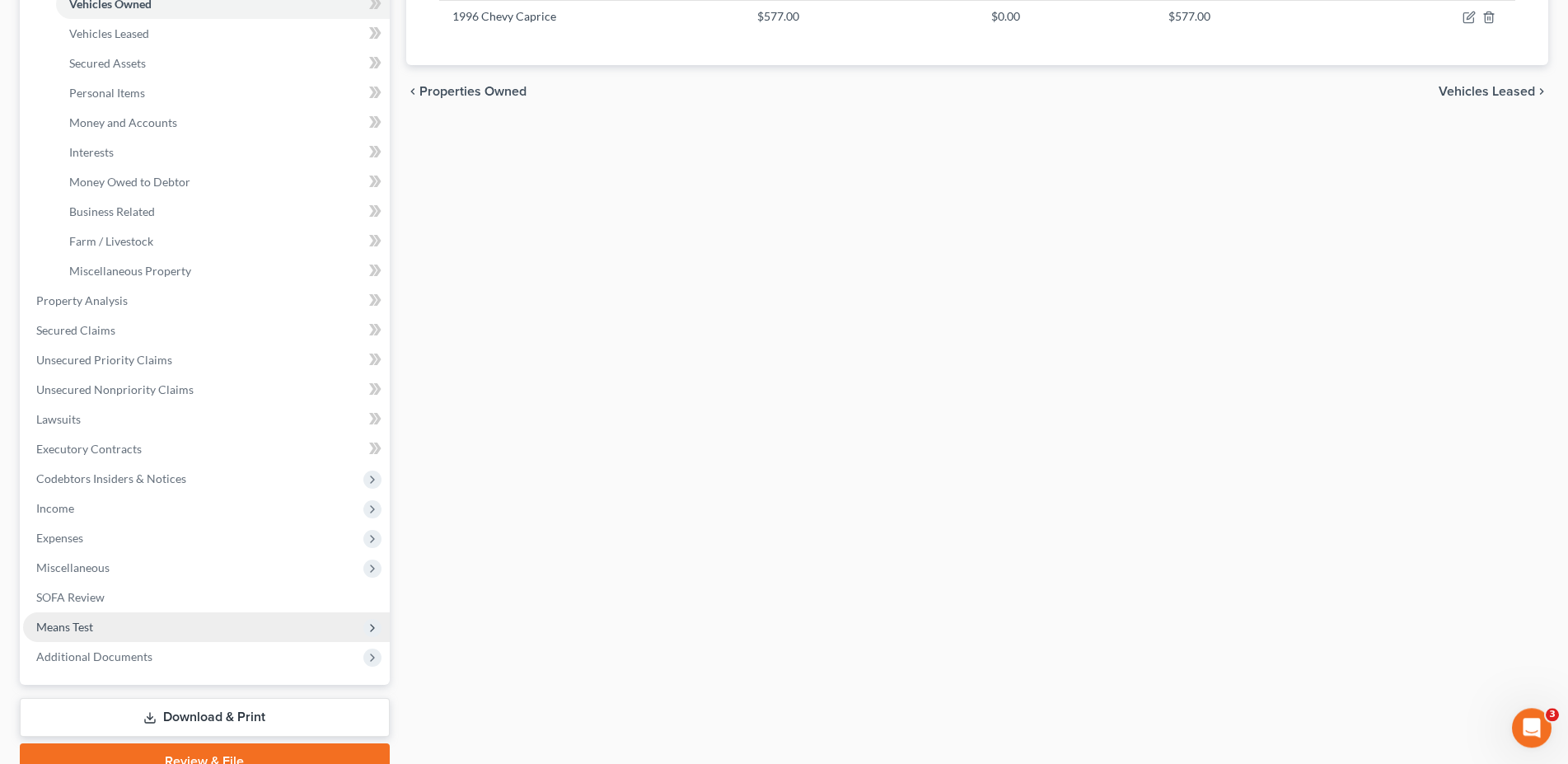
scroll to position [336, 0]
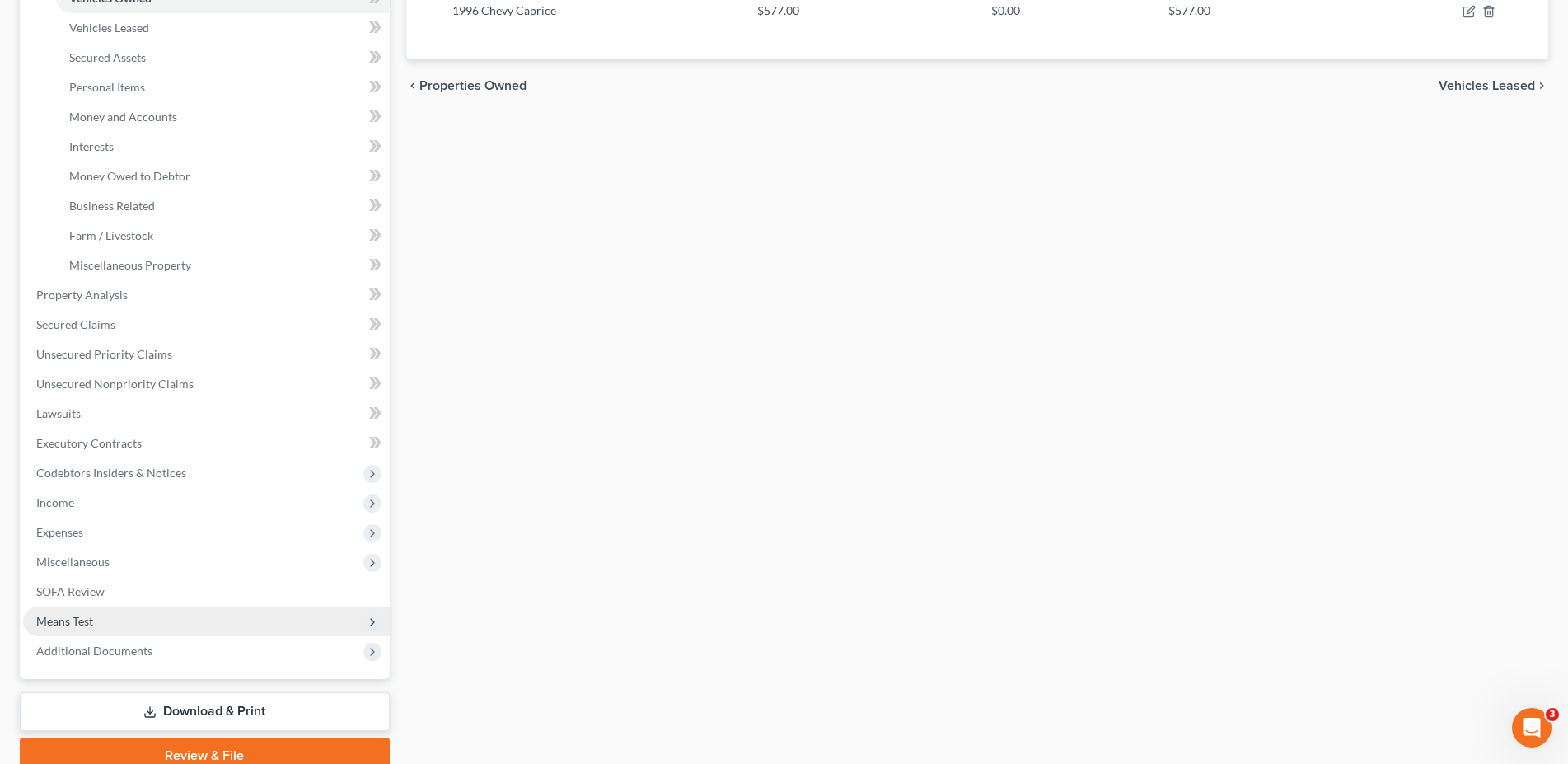
click at [65, 623] on span "Means Test" at bounding box center [64, 621] width 56 height 14
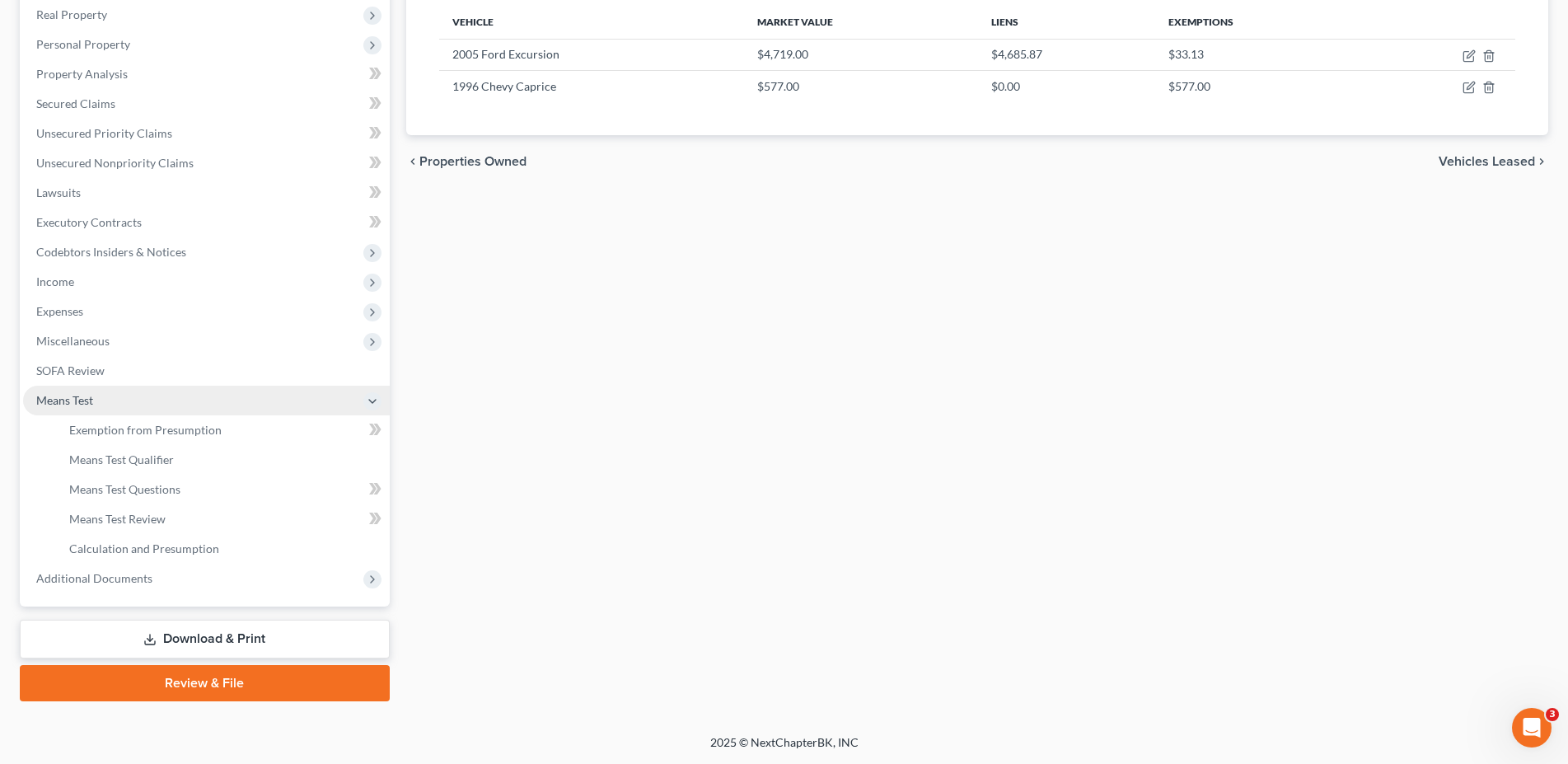
scroll to position [259, 0]
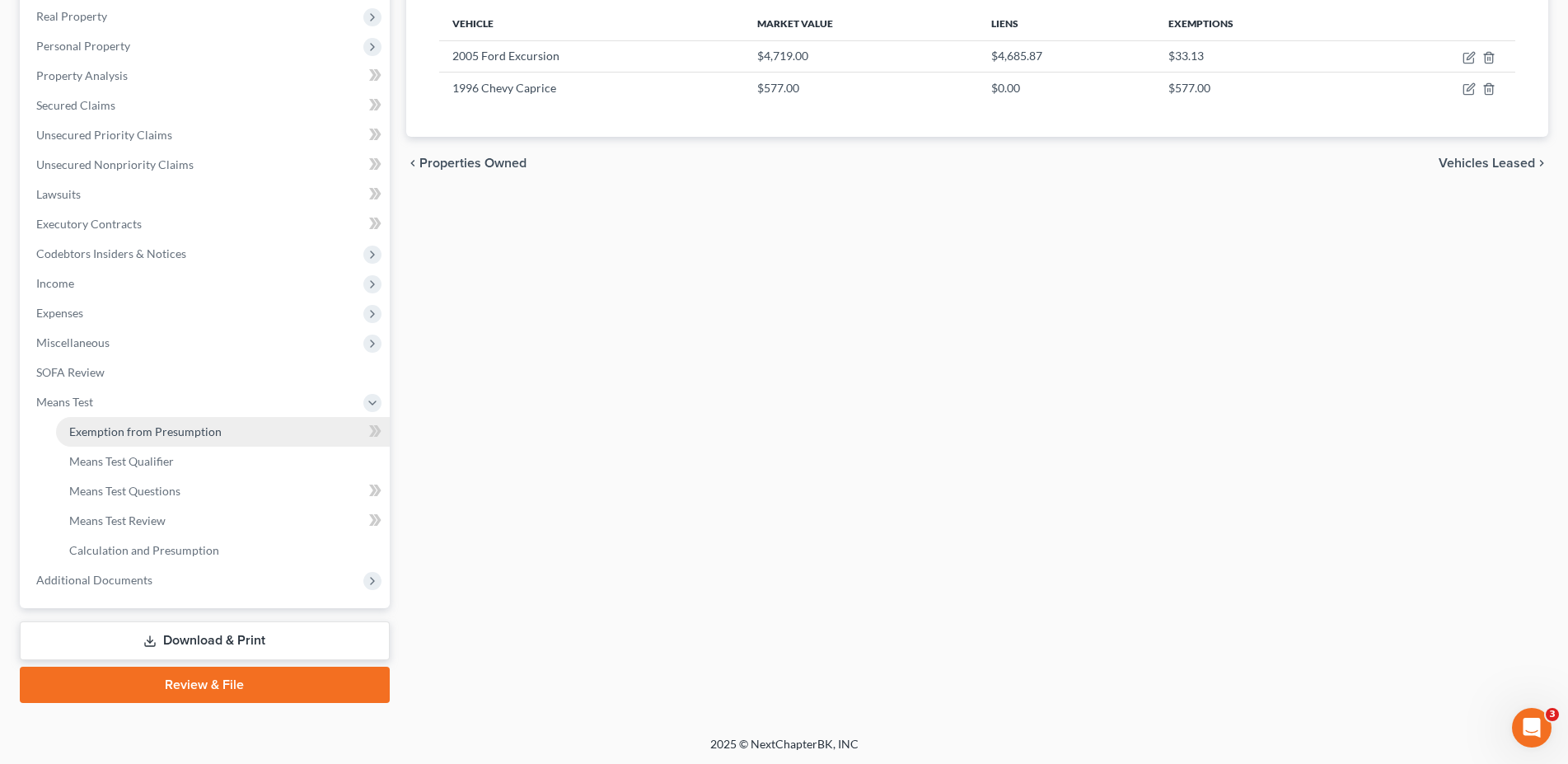
click at [127, 432] on span "Exemption from Presumption" at bounding box center [145, 431] width 152 height 14
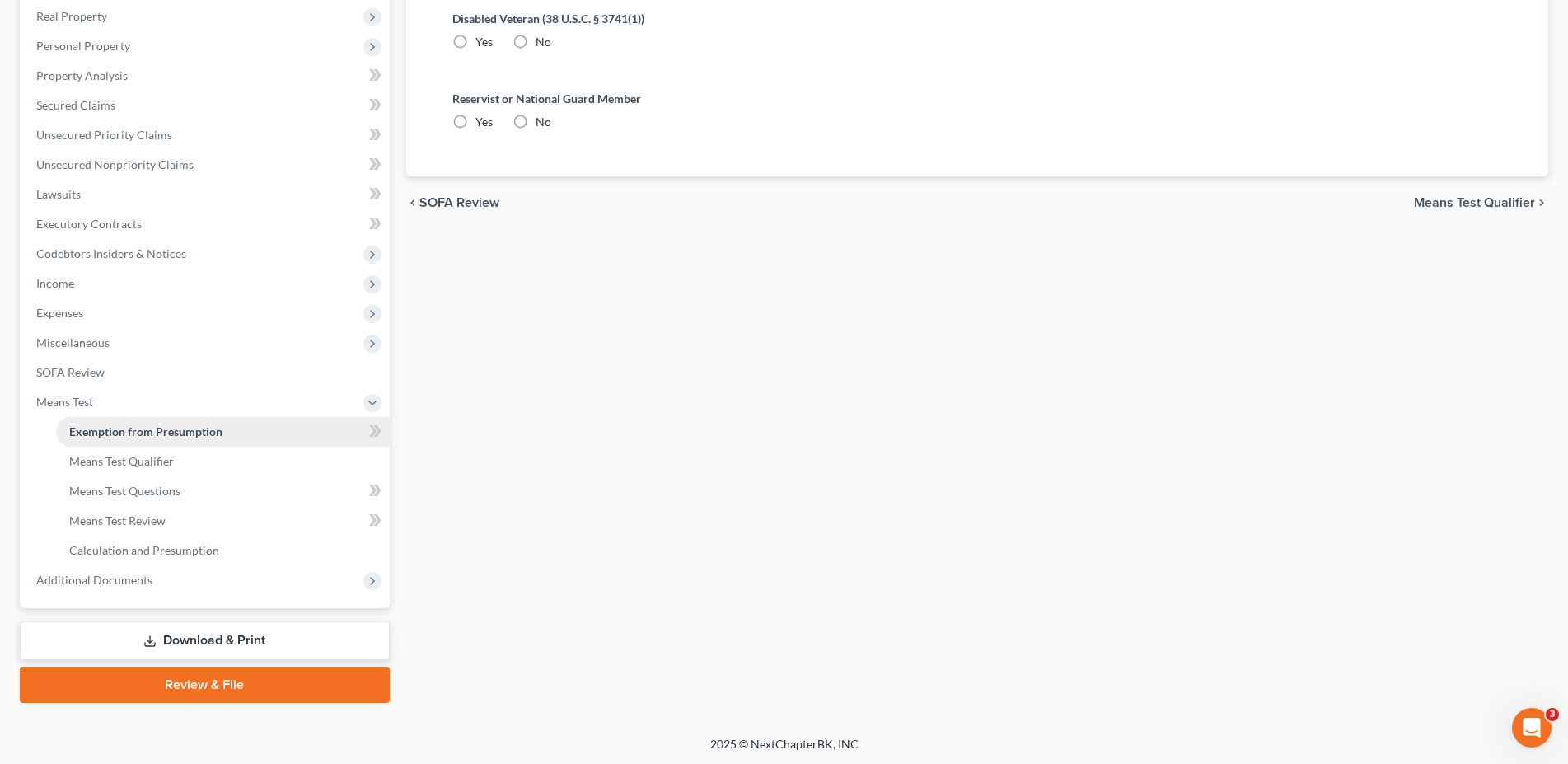
radio input "true"
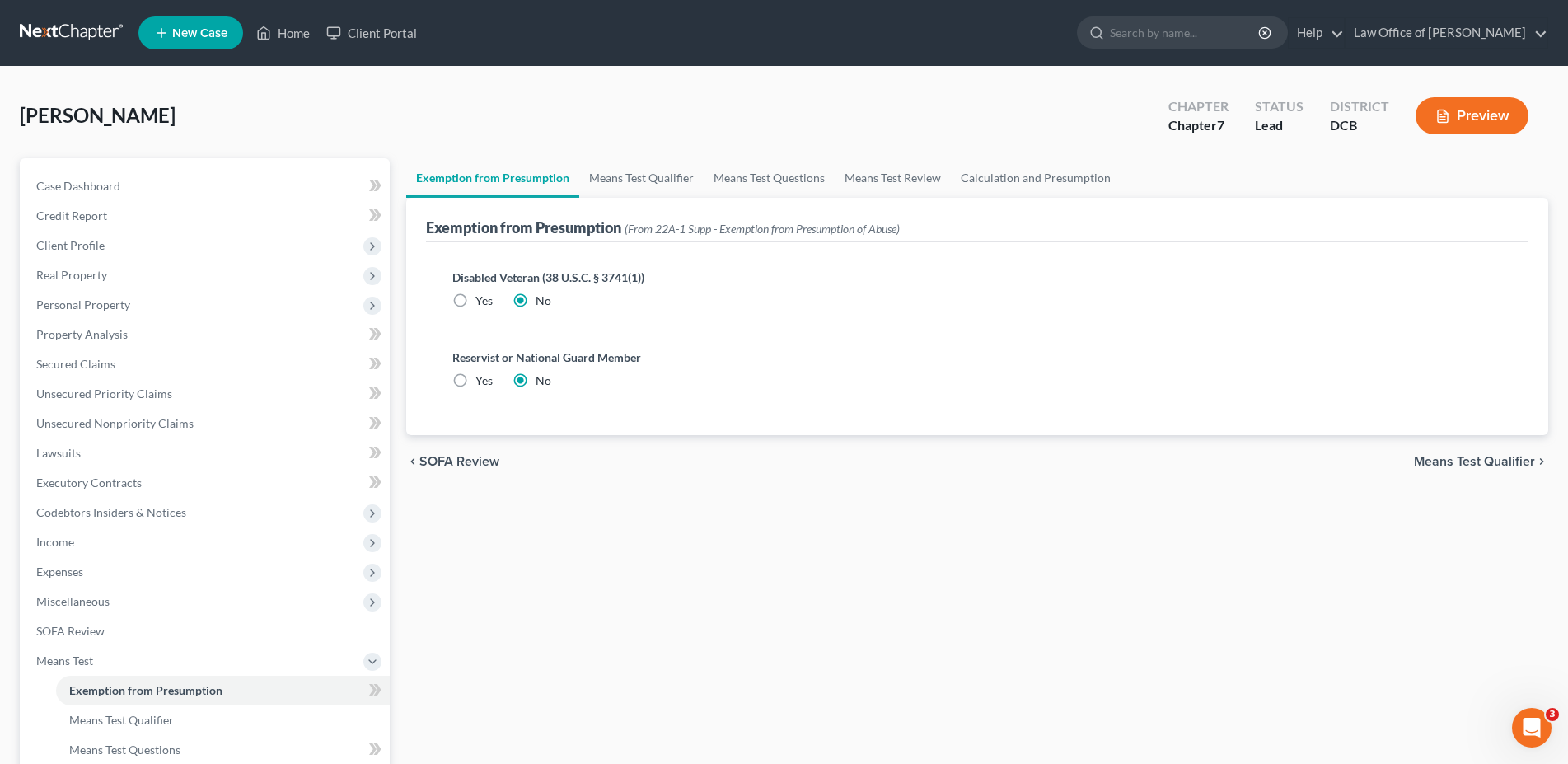
click at [1438, 460] on span "Means Test Qualifier" at bounding box center [1473, 461] width 121 height 13
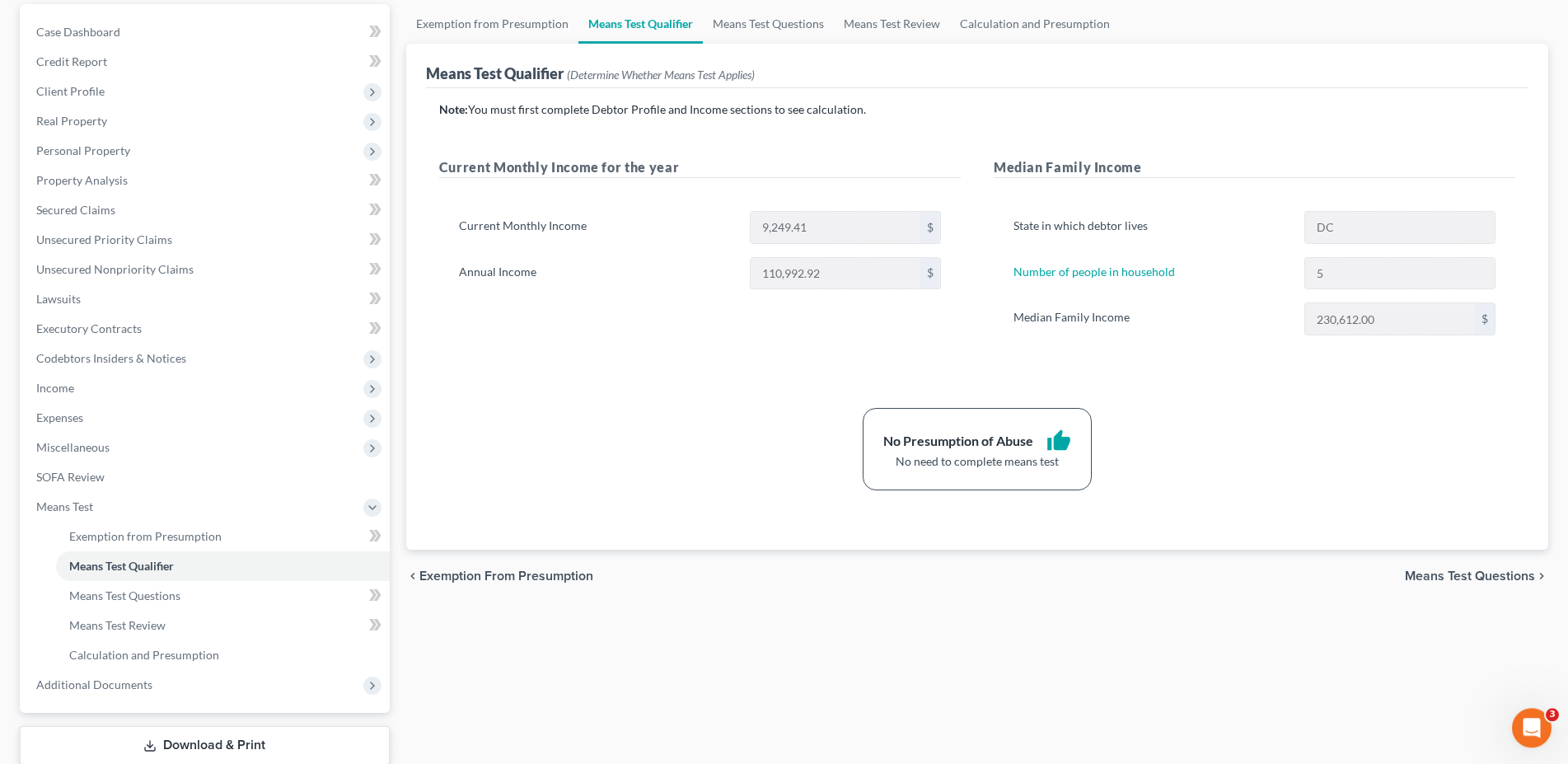
scroll to position [168, 0]
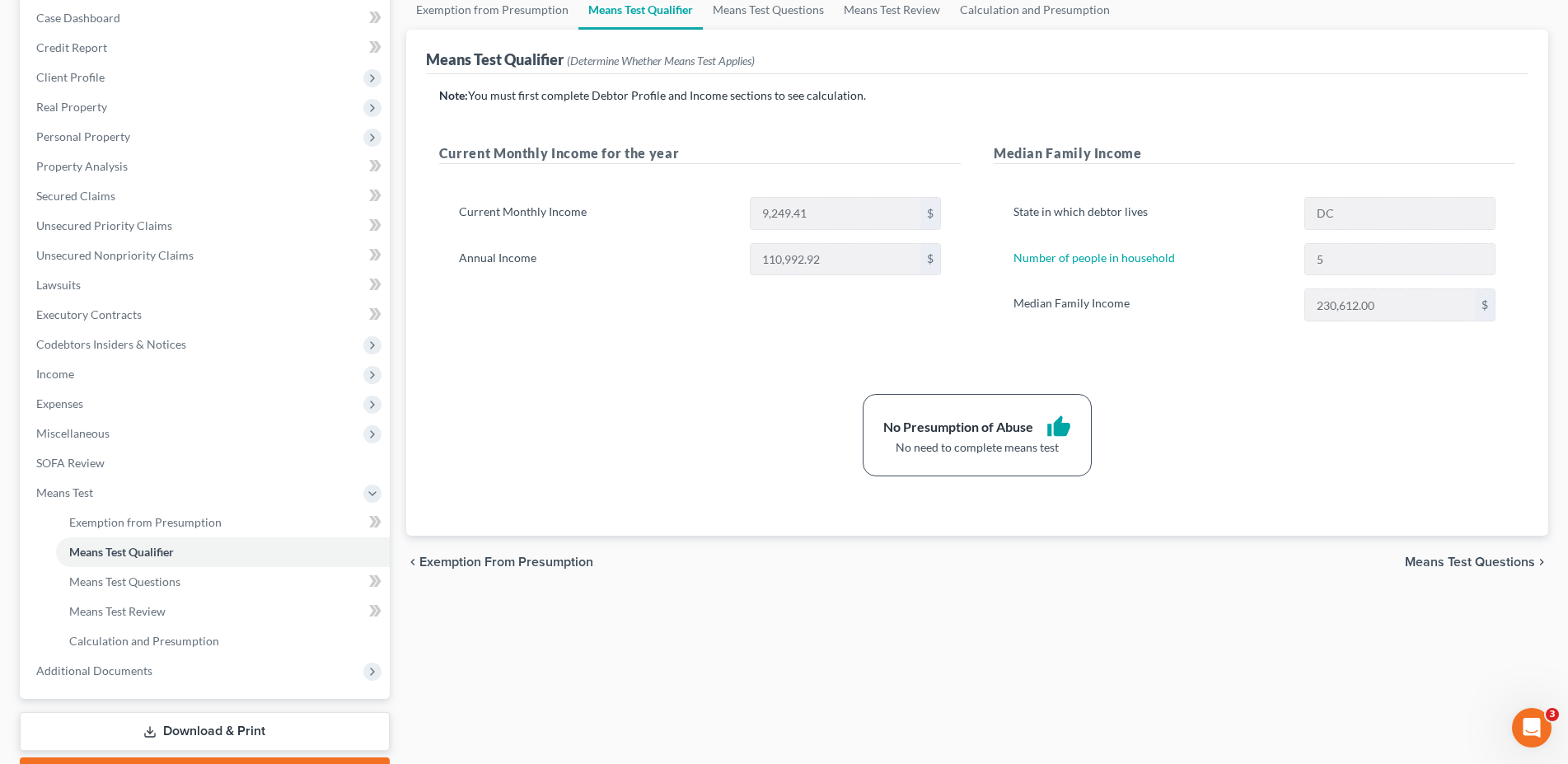
click at [1440, 562] on span "Means Test Questions" at bounding box center [1470, 561] width 130 height 13
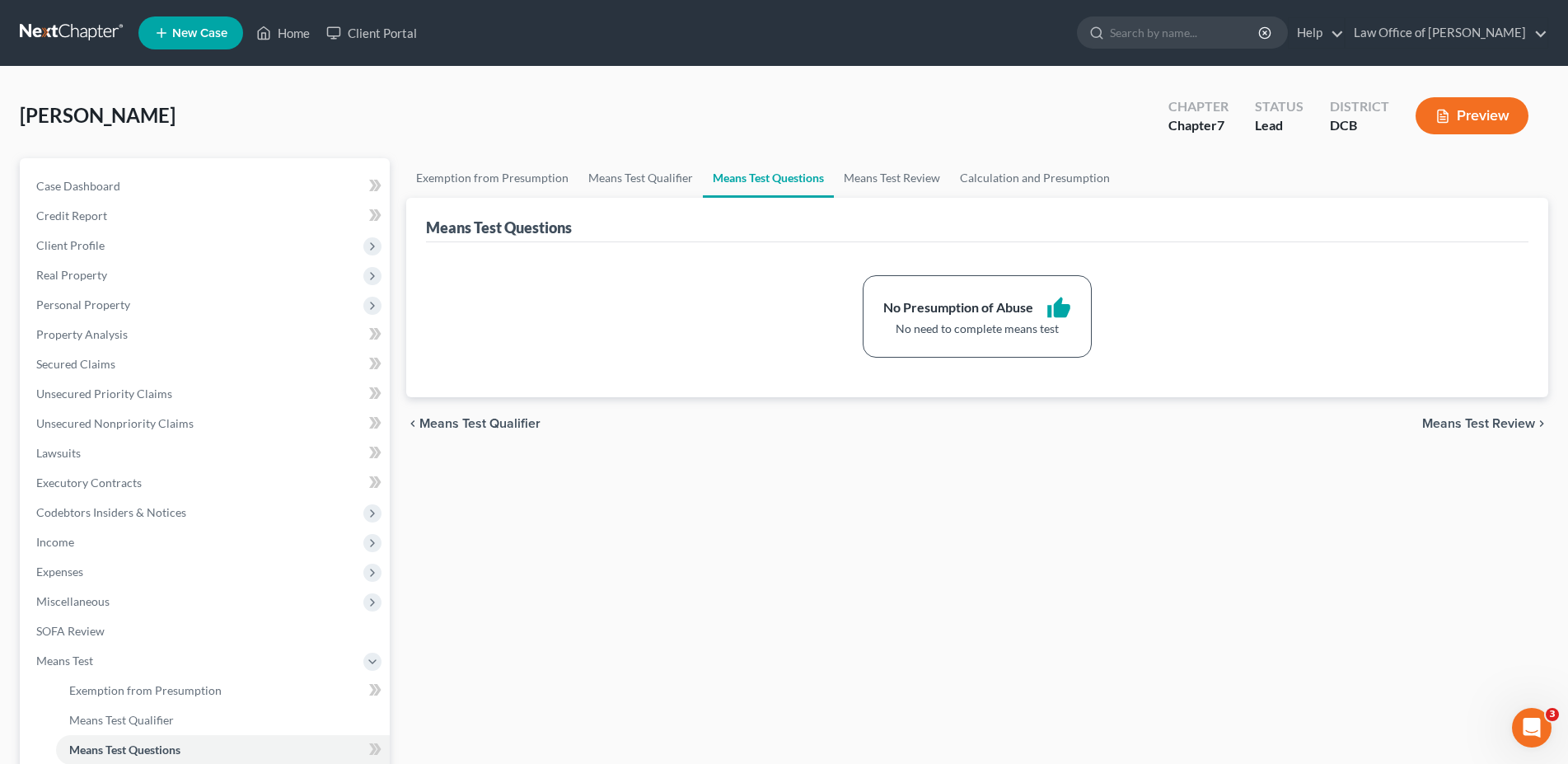
click at [1466, 421] on span "Means Test Review" at bounding box center [1478, 423] width 113 height 13
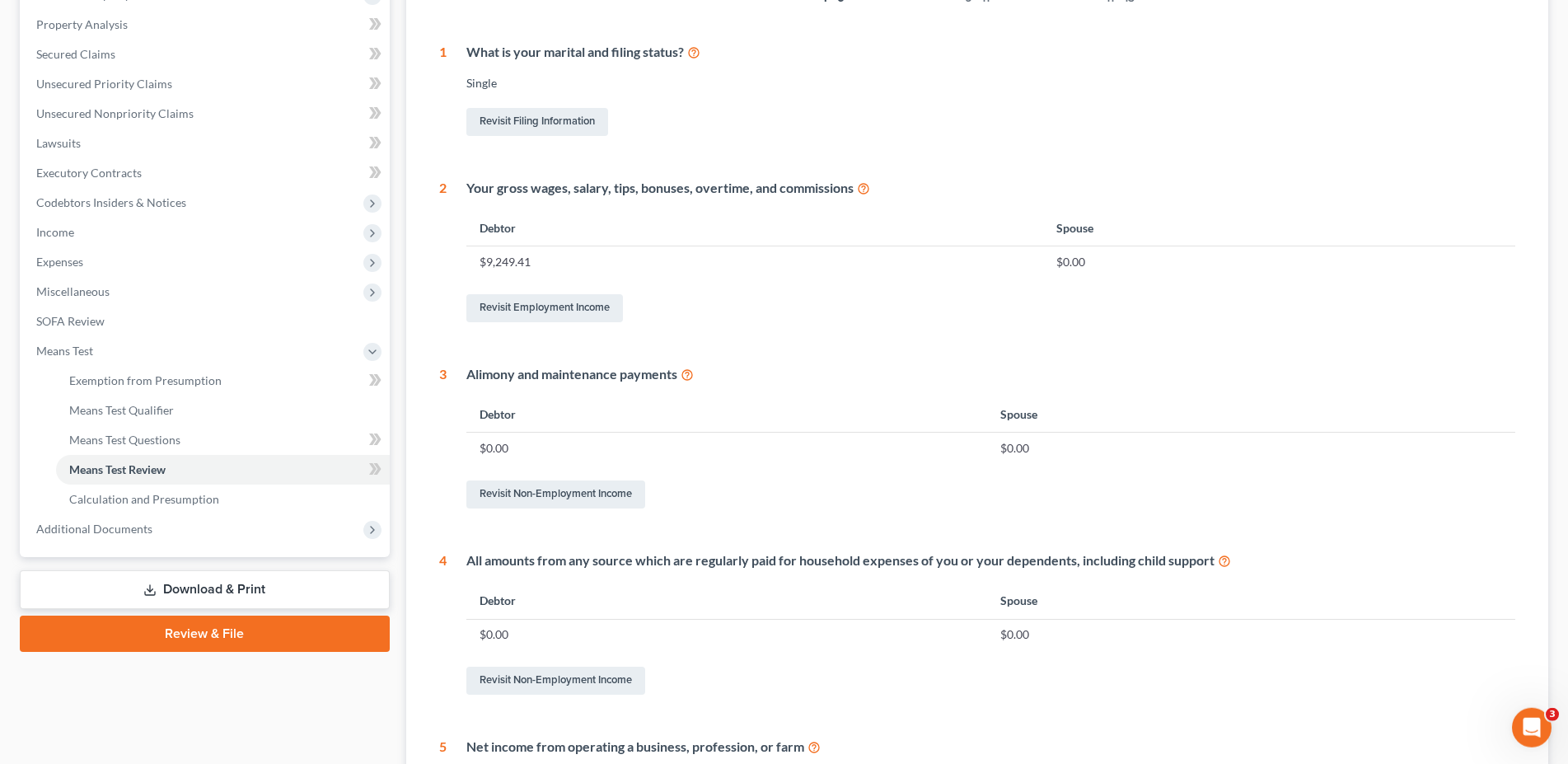
scroll to position [252, 0]
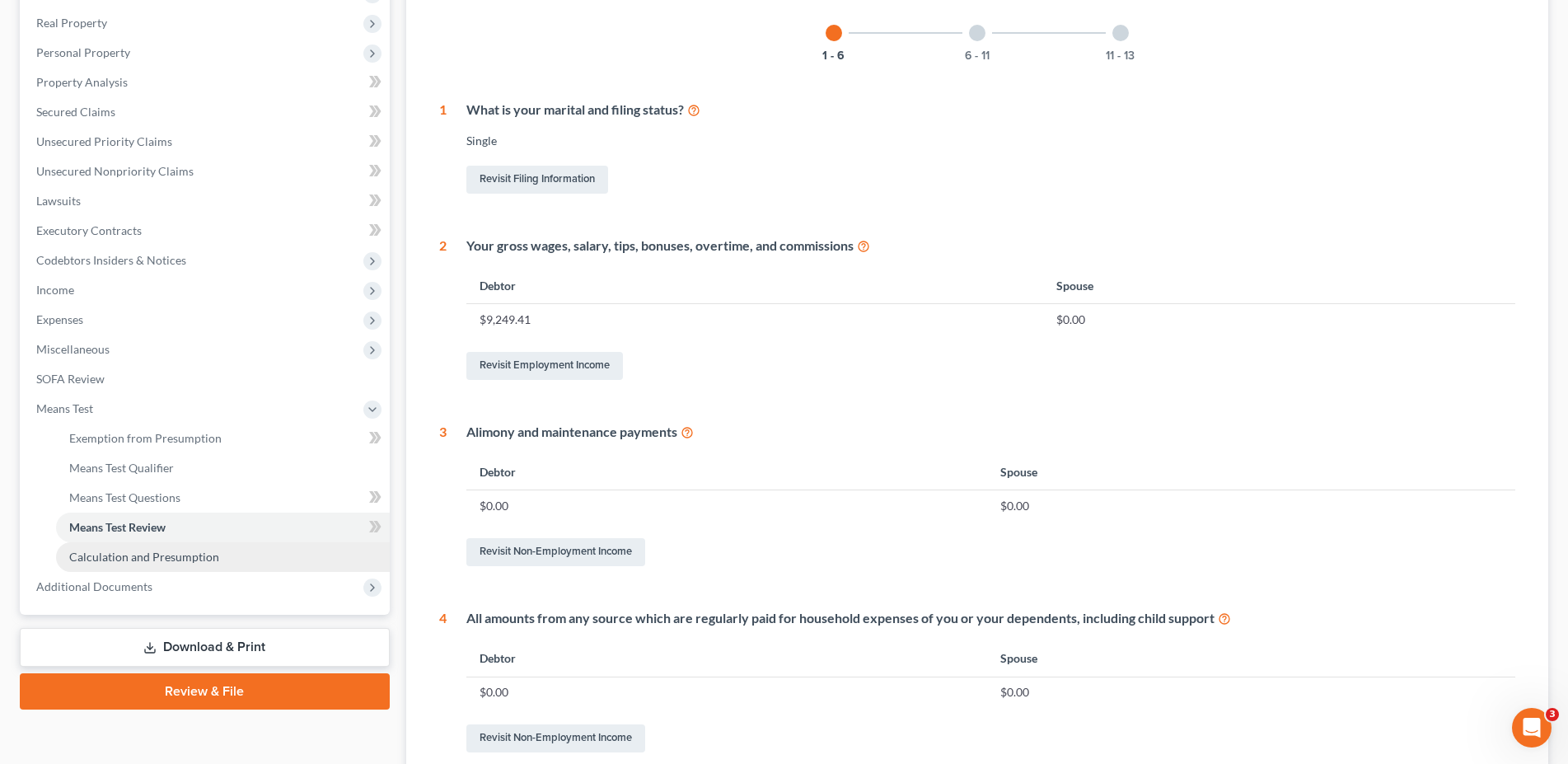
click at [150, 551] on span "Calculation and Presumption" at bounding box center [144, 556] width 149 height 14
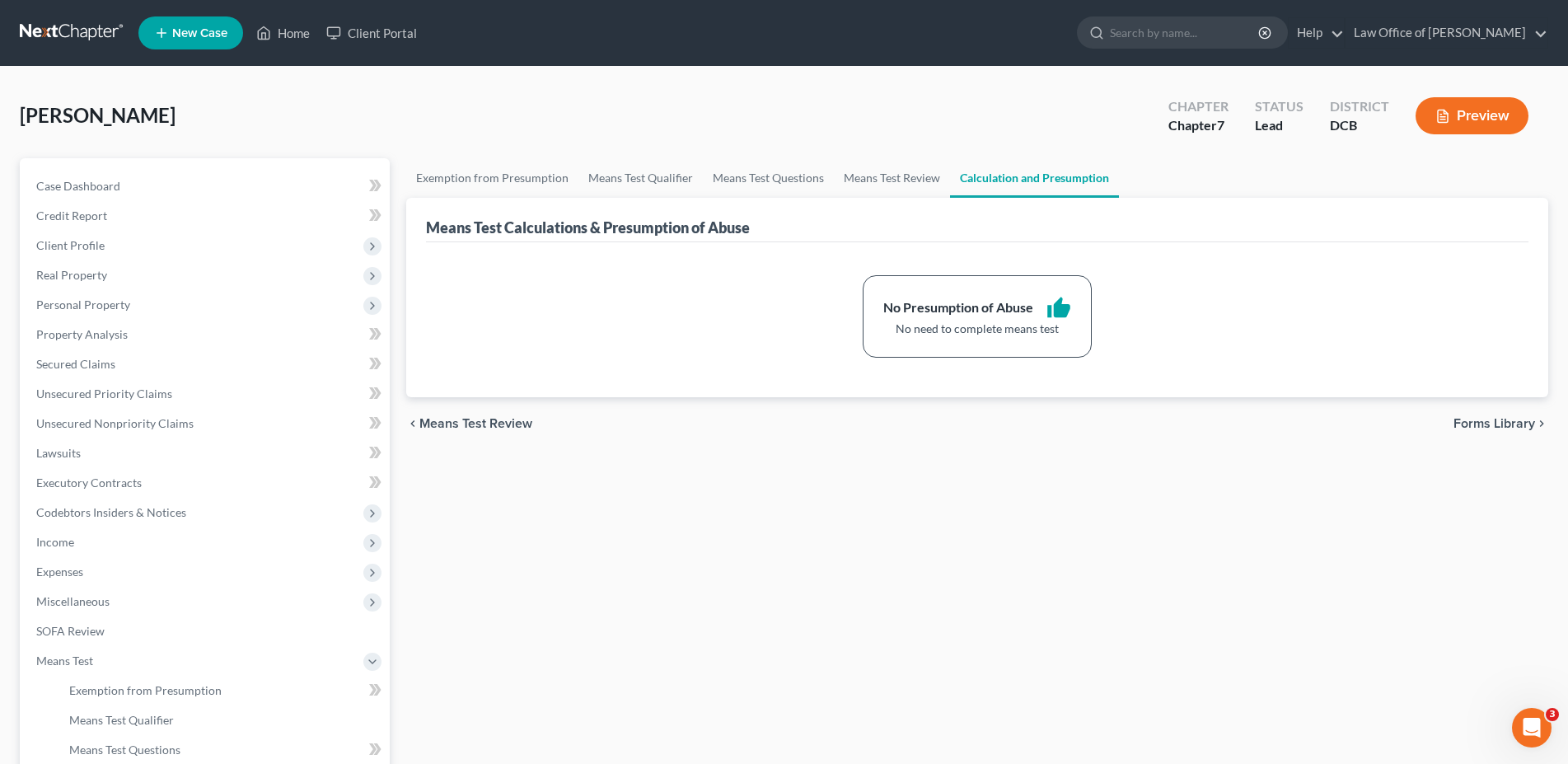
click at [1504, 424] on span "Forms Library" at bounding box center [1494, 423] width 82 height 13
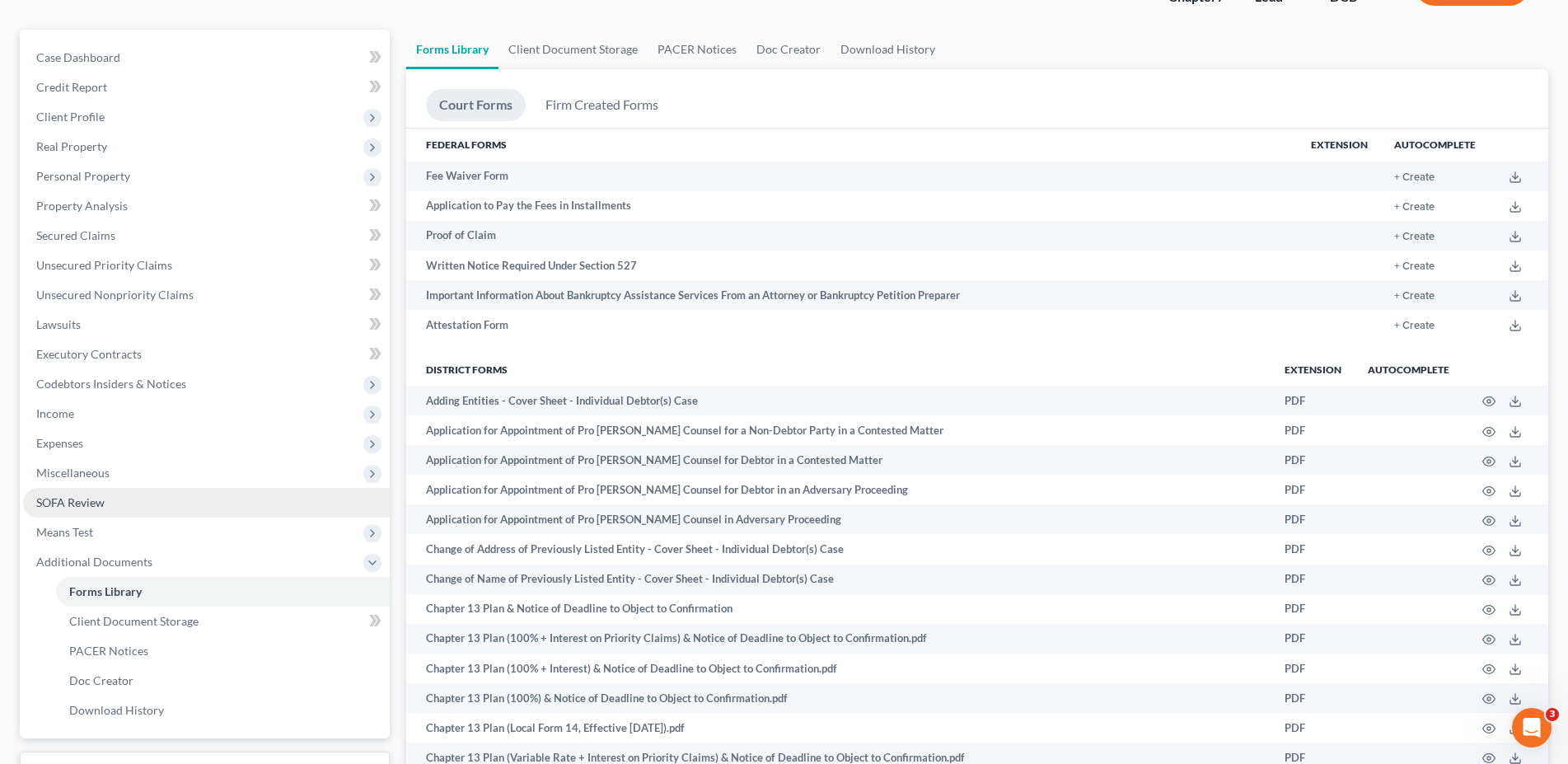
scroll to position [84, 0]
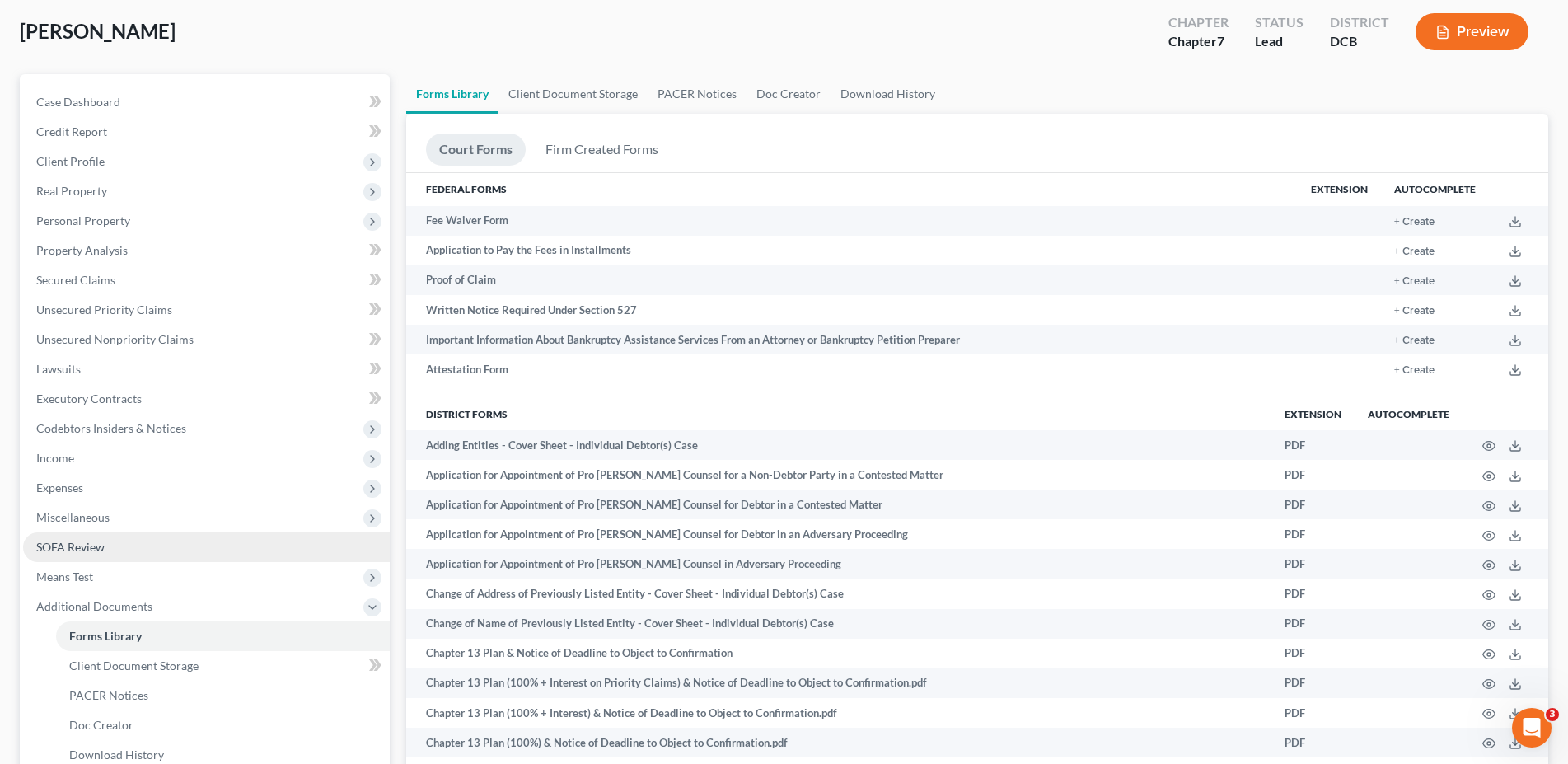
click at [57, 541] on span "SOFA Review" at bounding box center [70, 547] width 69 height 14
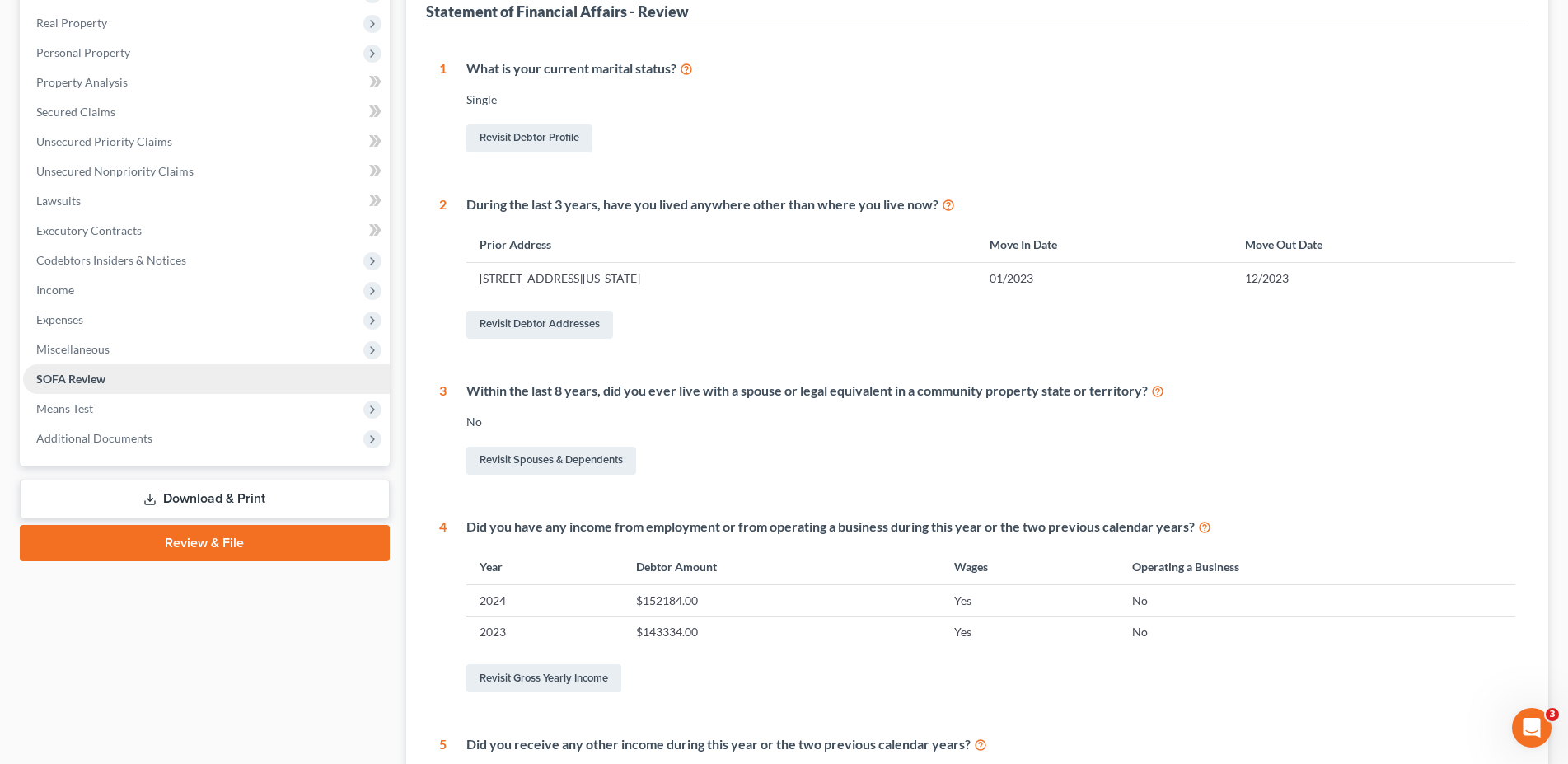
scroll to position [84, 0]
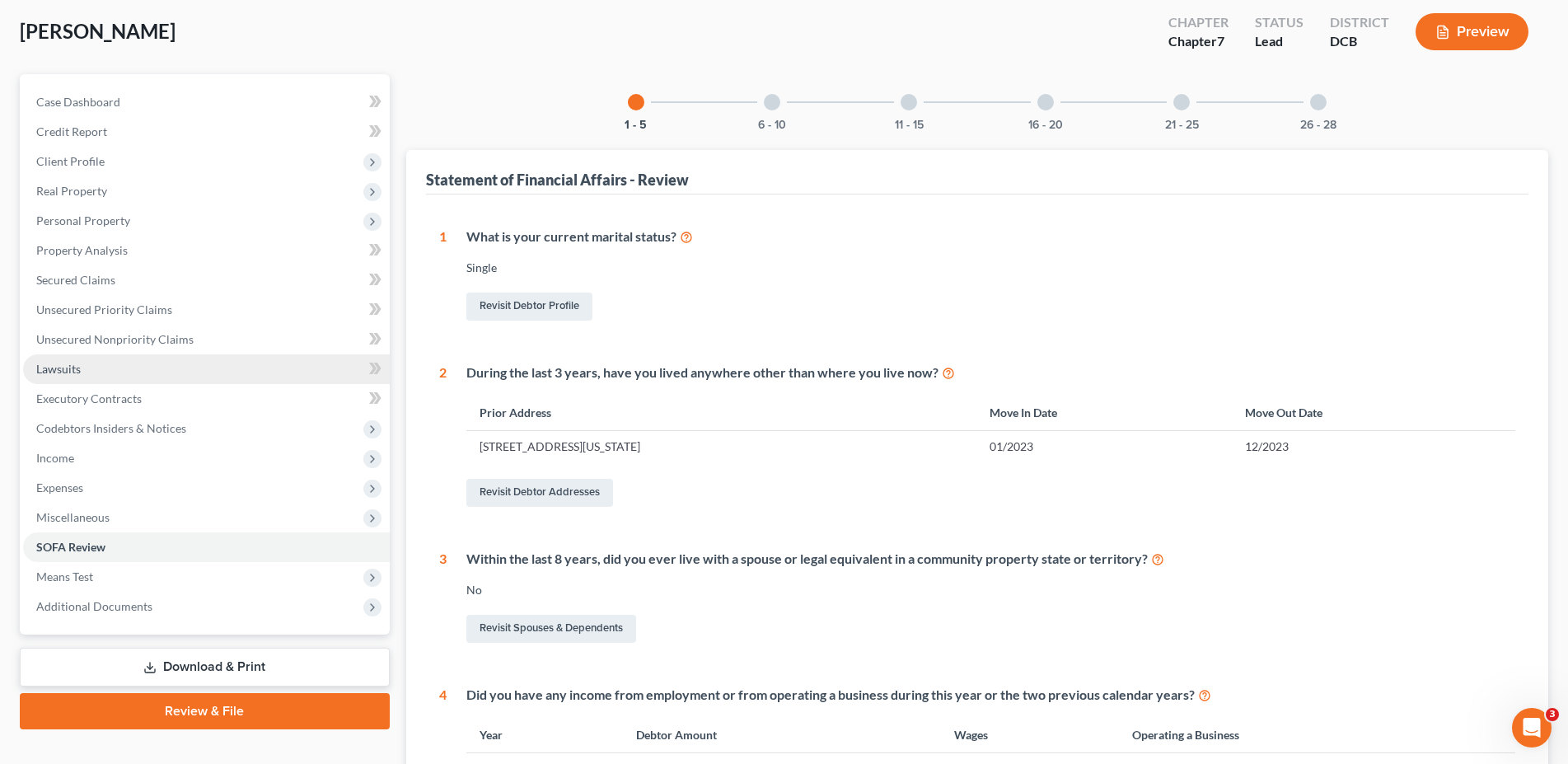
click at [84, 359] on link "Lawsuits" at bounding box center [207, 369] width 367 height 30
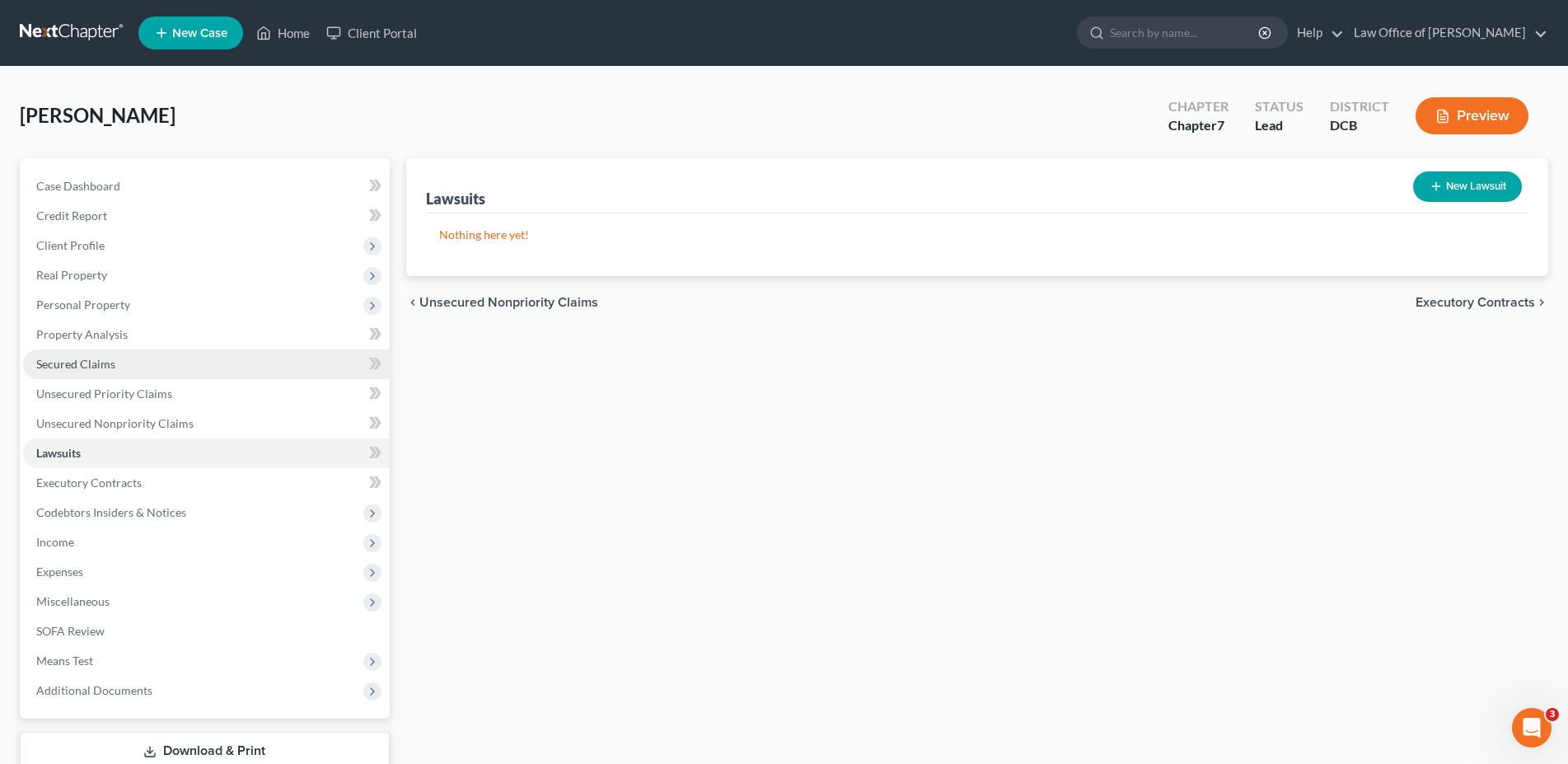
click at [103, 364] on span "Secured Claims" at bounding box center [76, 363] width 79 height 14
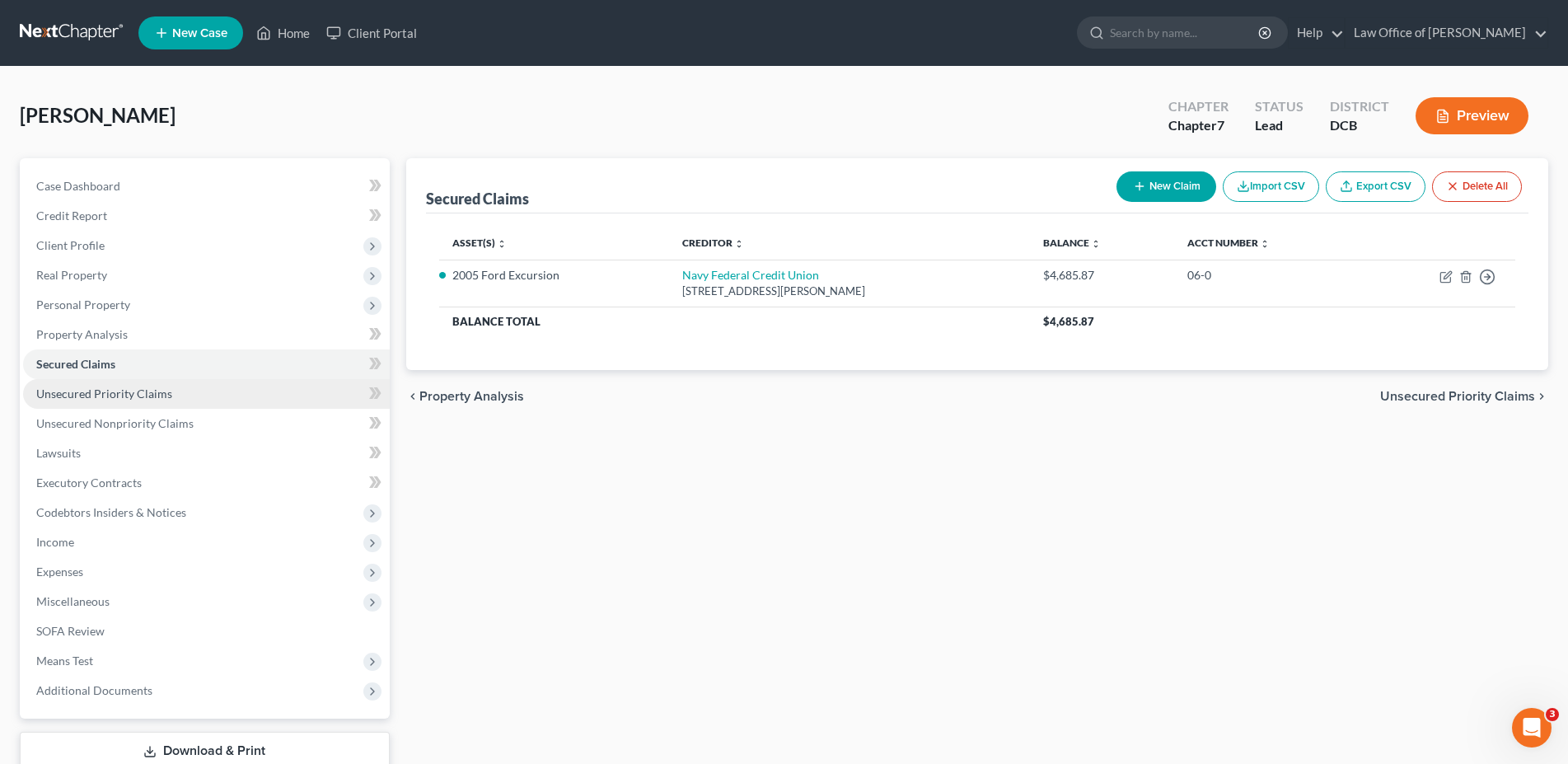
click at [94, 390] on span "Unsecured Priority Claims" at bounding box center [104, 394] width 136 height 14
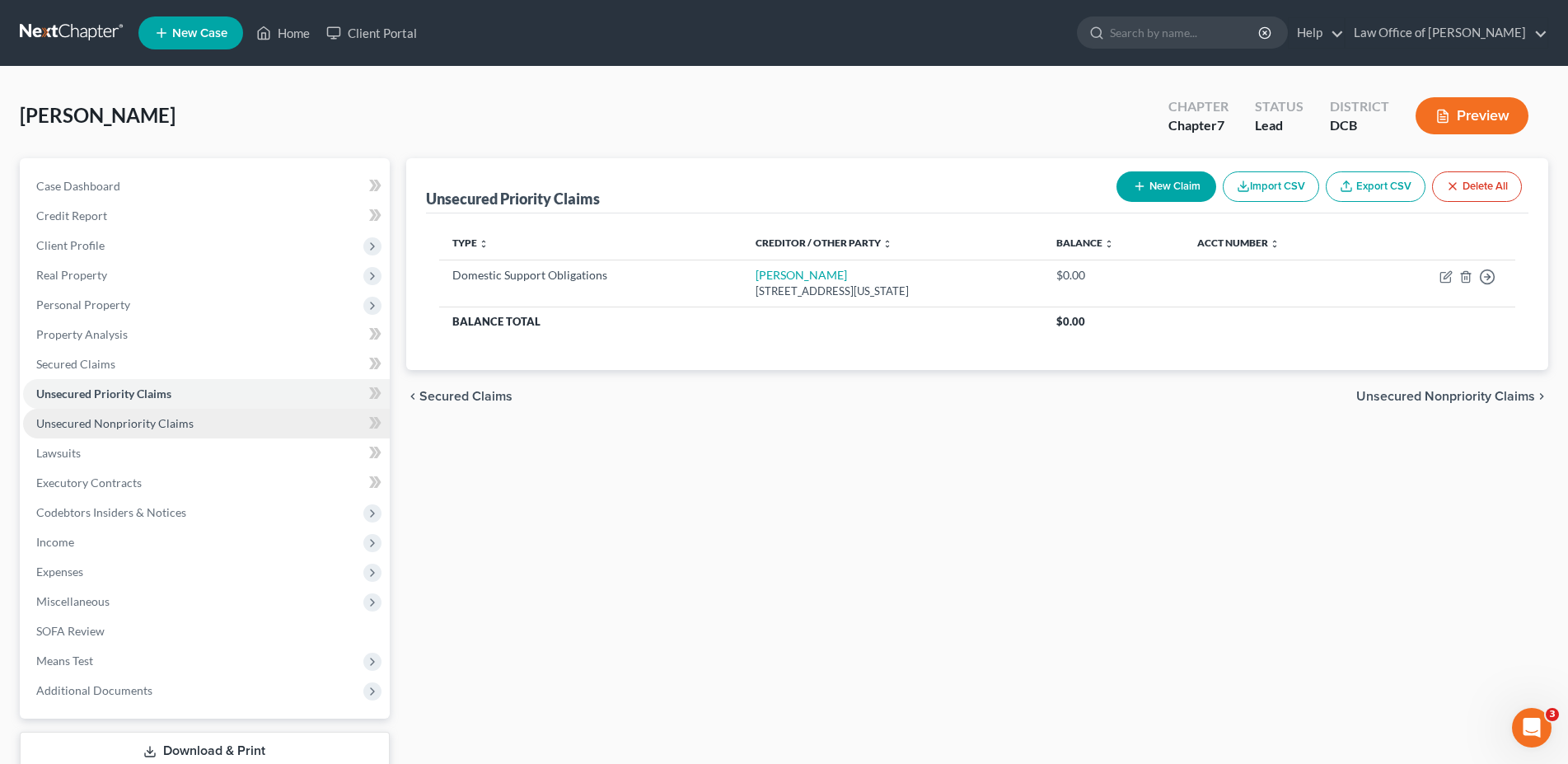
click at [96, 424] on span "Unsecured Nonpriority Claims" at bounding box center [115, 423] width 157 height 14
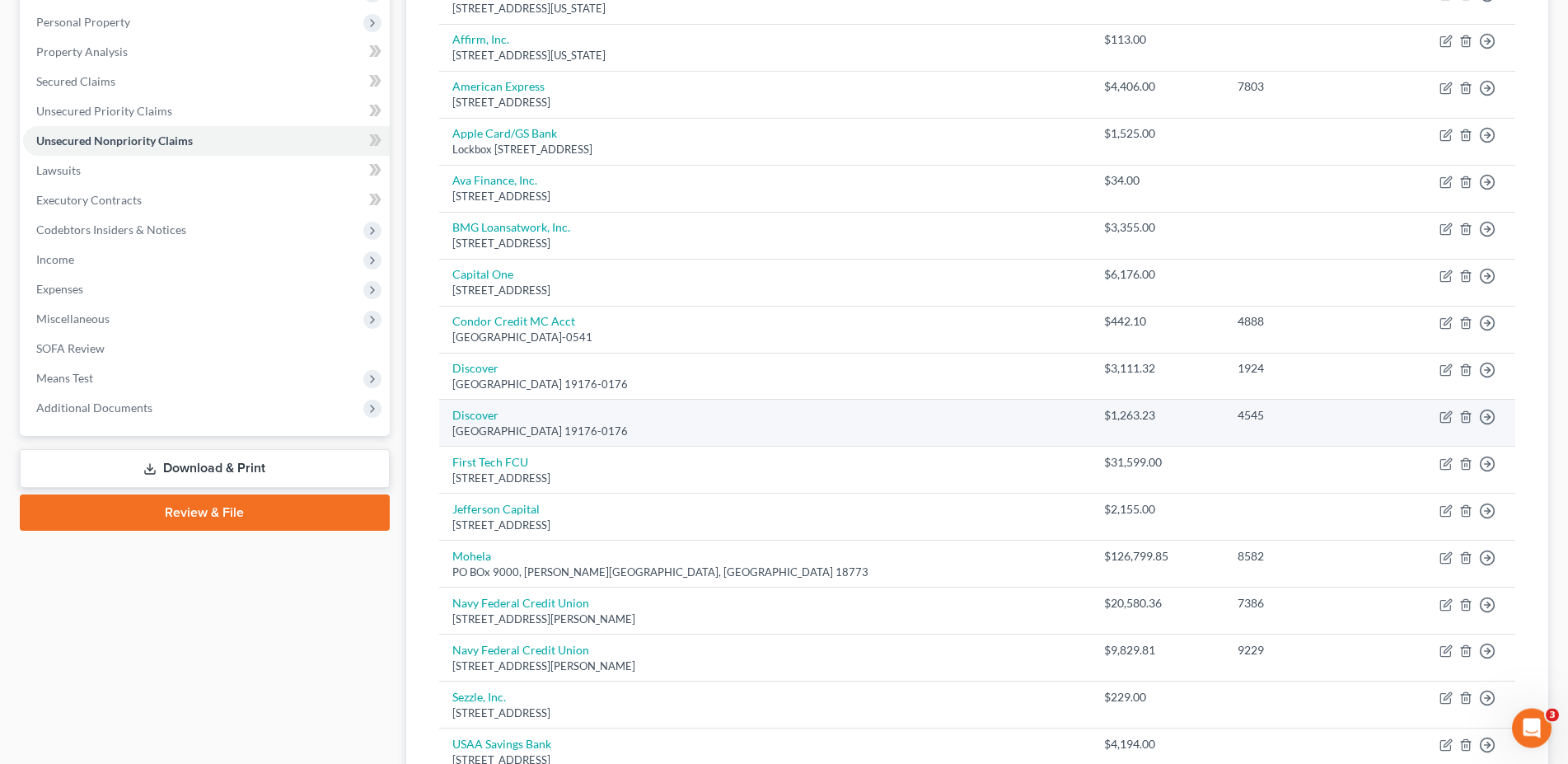
scroll to position [283, 0]
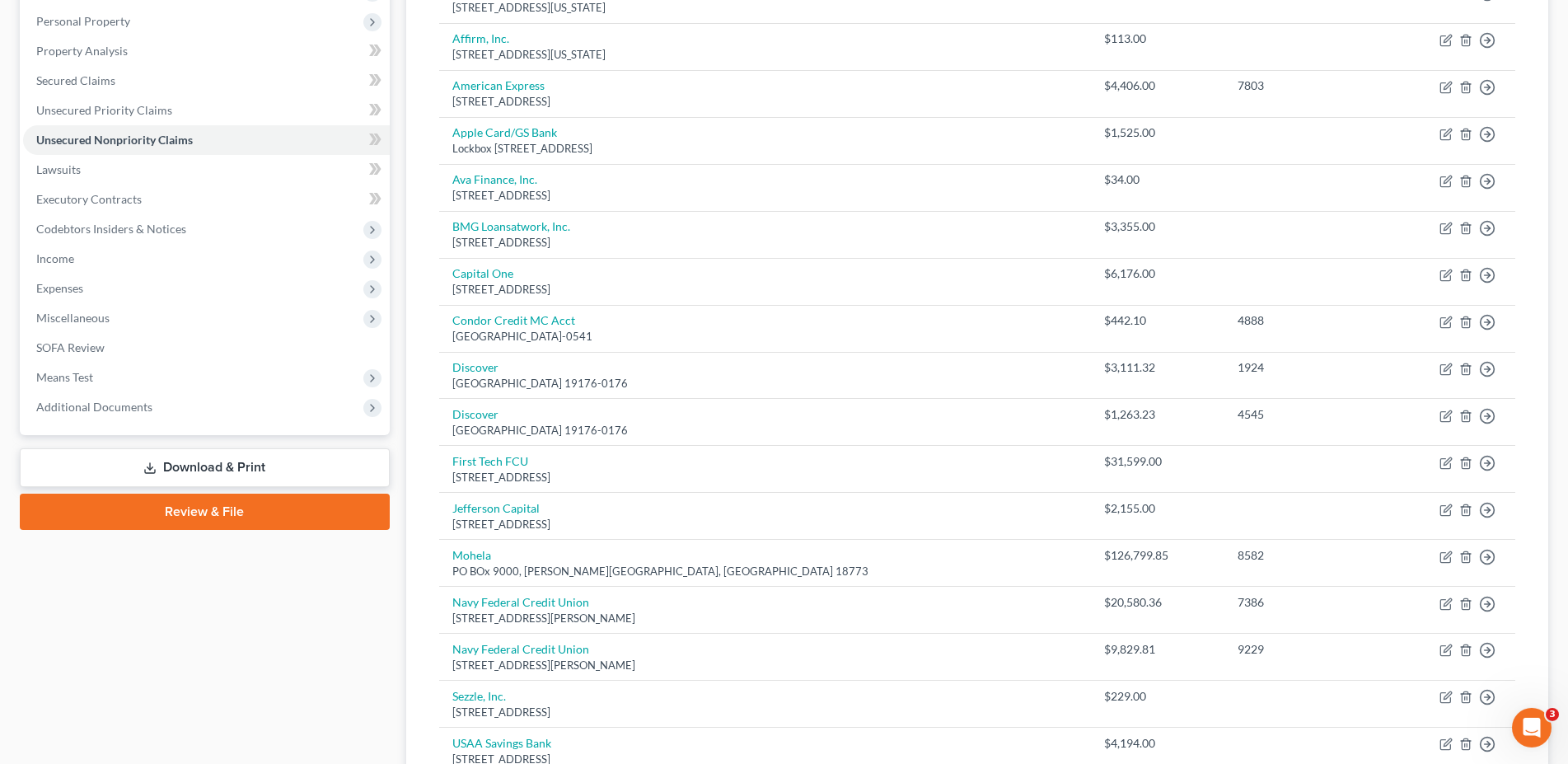
click at [203, 466] on link "Download & Print" at bounding box center [205, 468] width 370 height 39
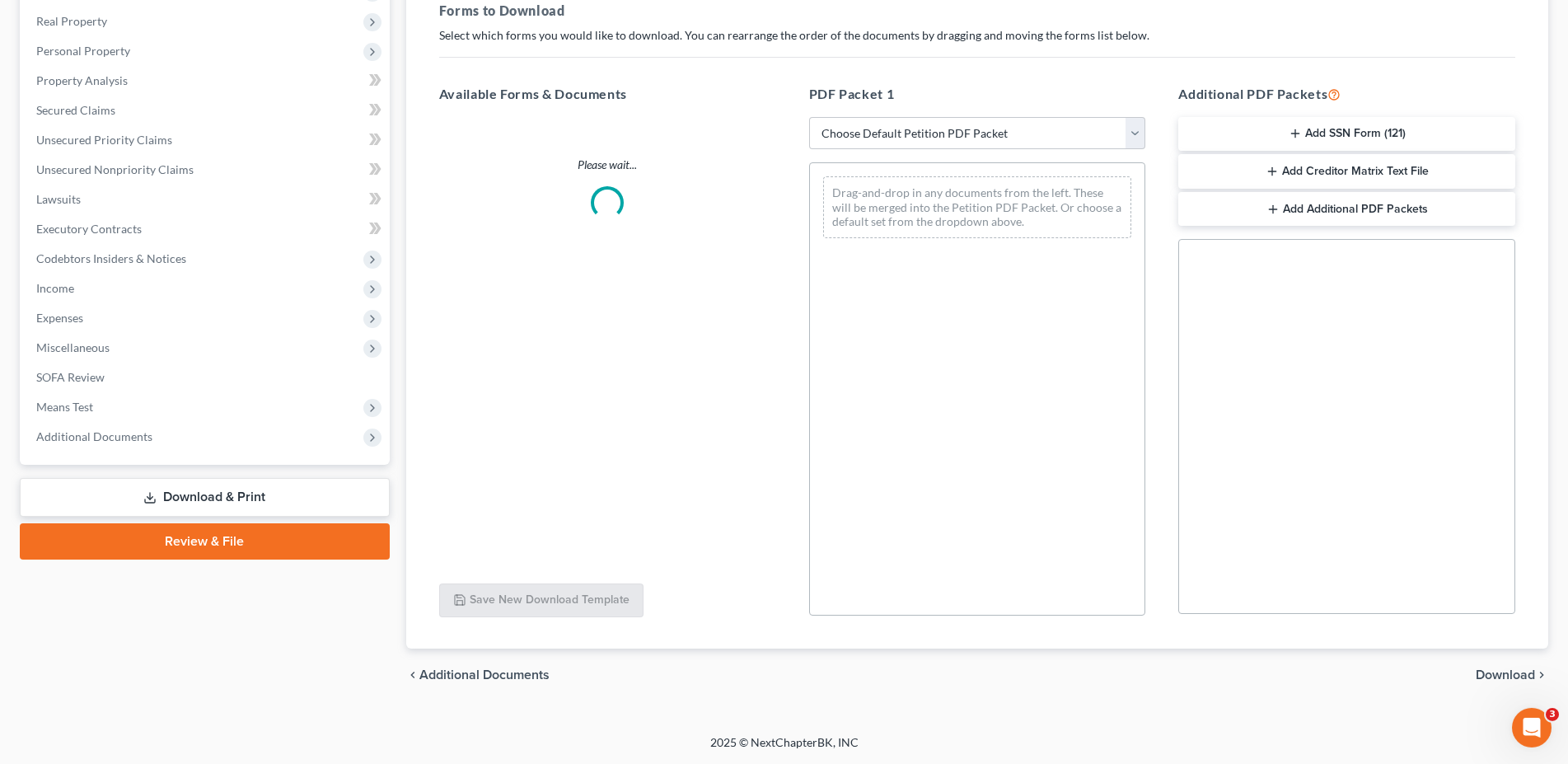
scroll to position [253, 0]
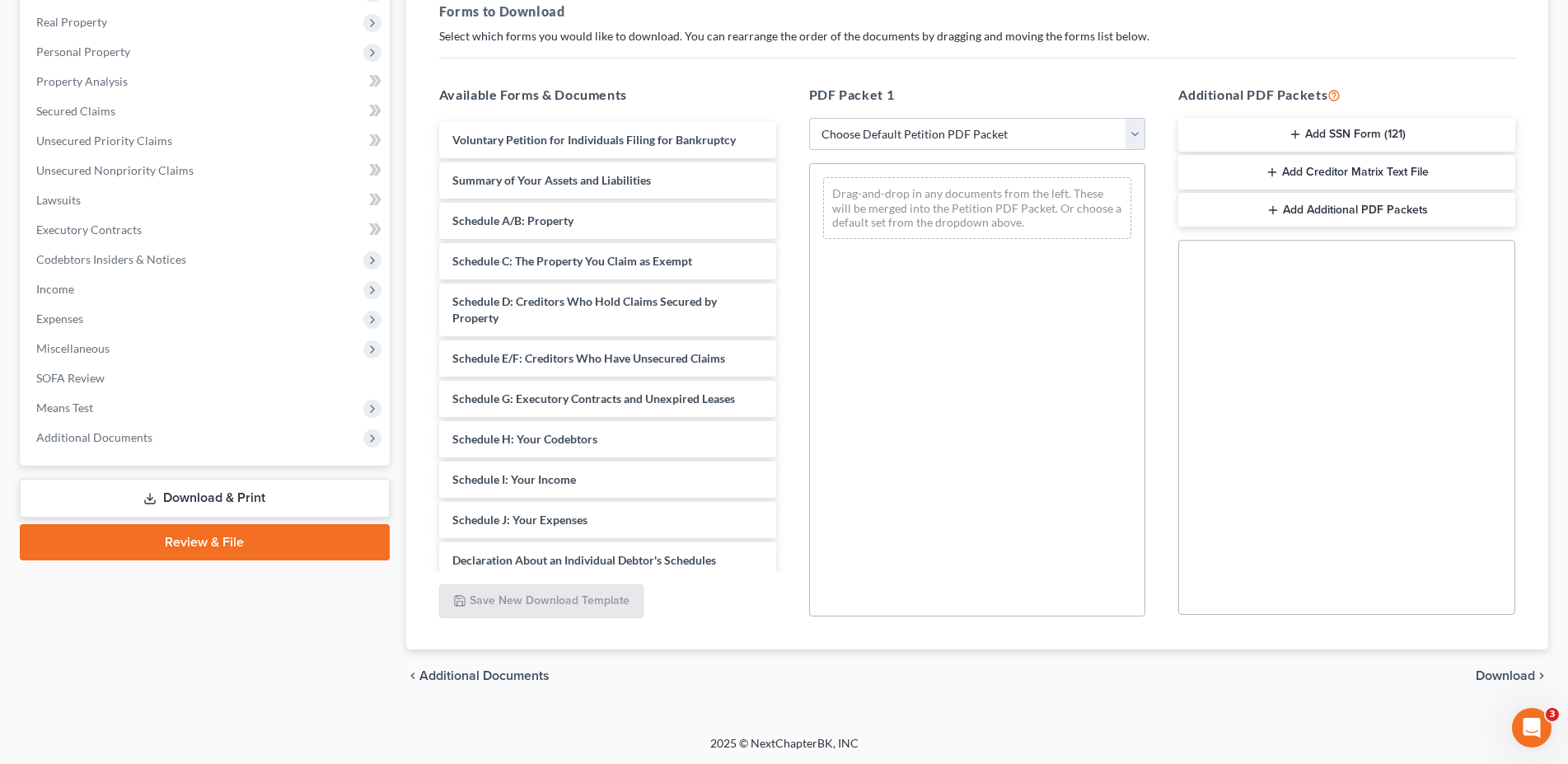
click at [1506, 676] on span "Download" at bounding box center [1505, 675] width 59 height 13
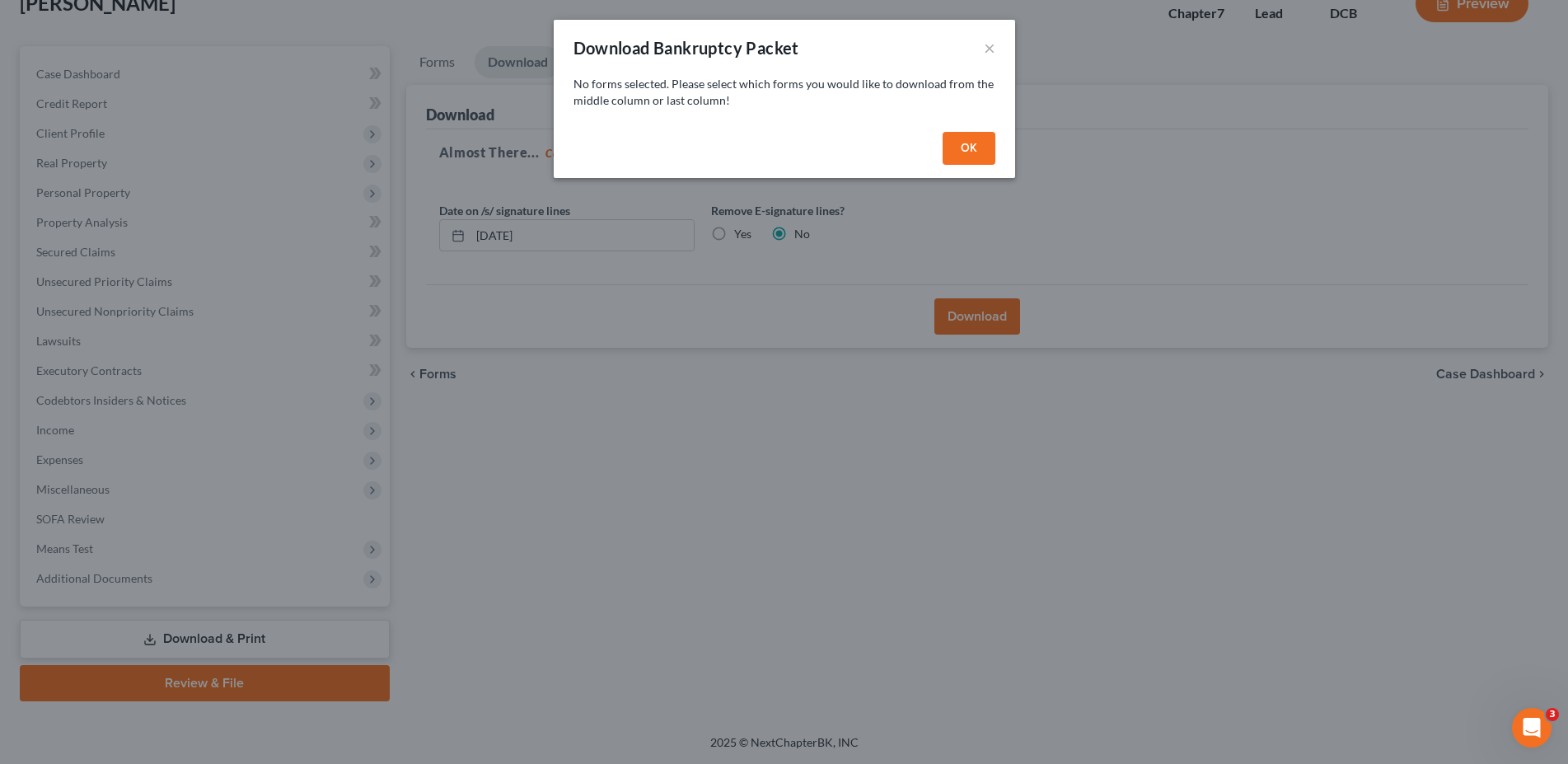
scroll to position [110, 0]
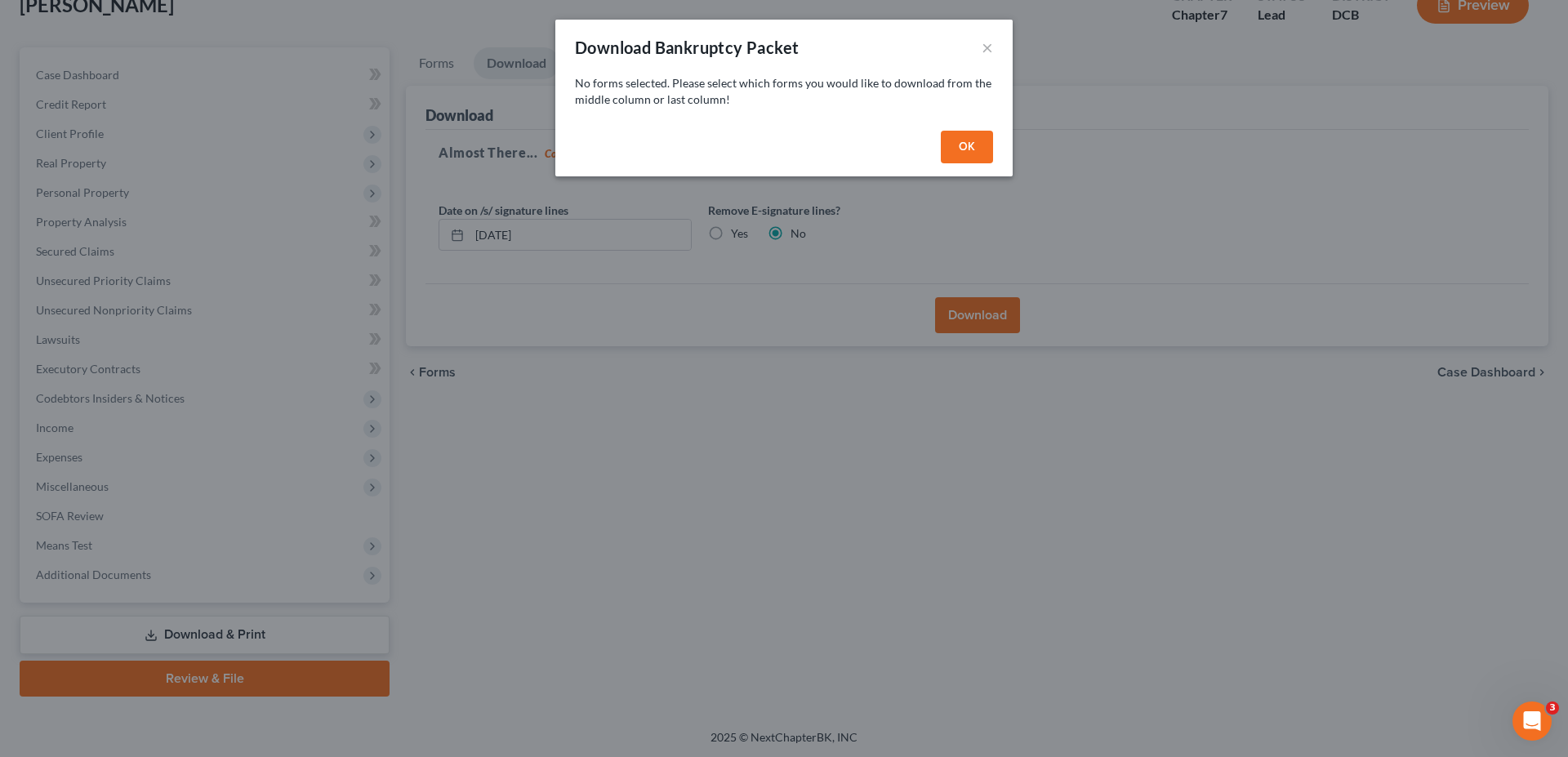
click at [958, 158] on button "OK" at bounding box center [967, 147] width 53 height 33
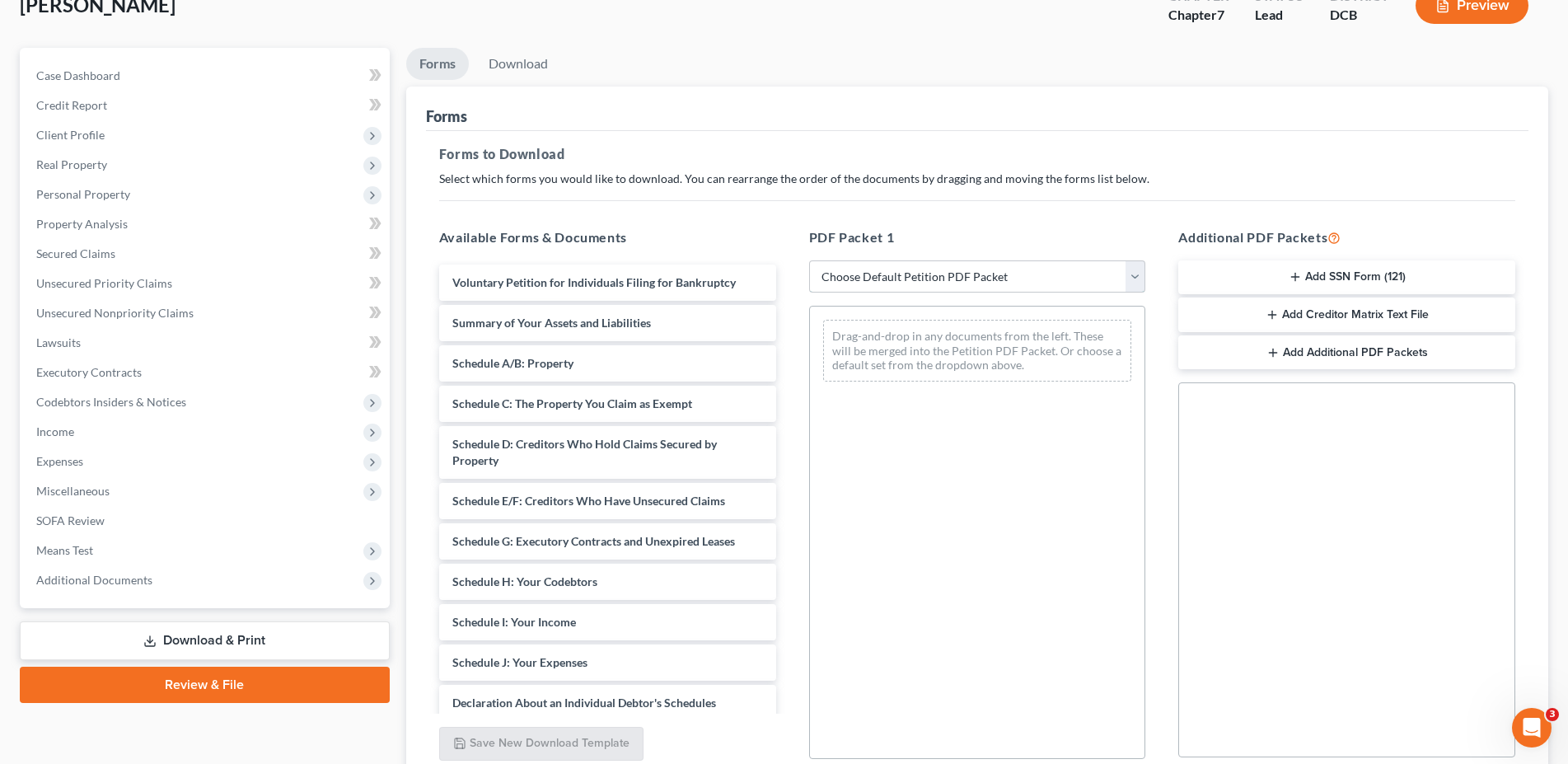
click at [809, 260] on select "Choose Default Petition PDF Packet Complete Bankruptcy Petition (all forms and …" at bounding box center [978, 276] width 337 height 33
select select "0"
click option "Complete Bankruptcy Petition (all forms and schedules)" at bounding box center [0, 0] width 0 height 0
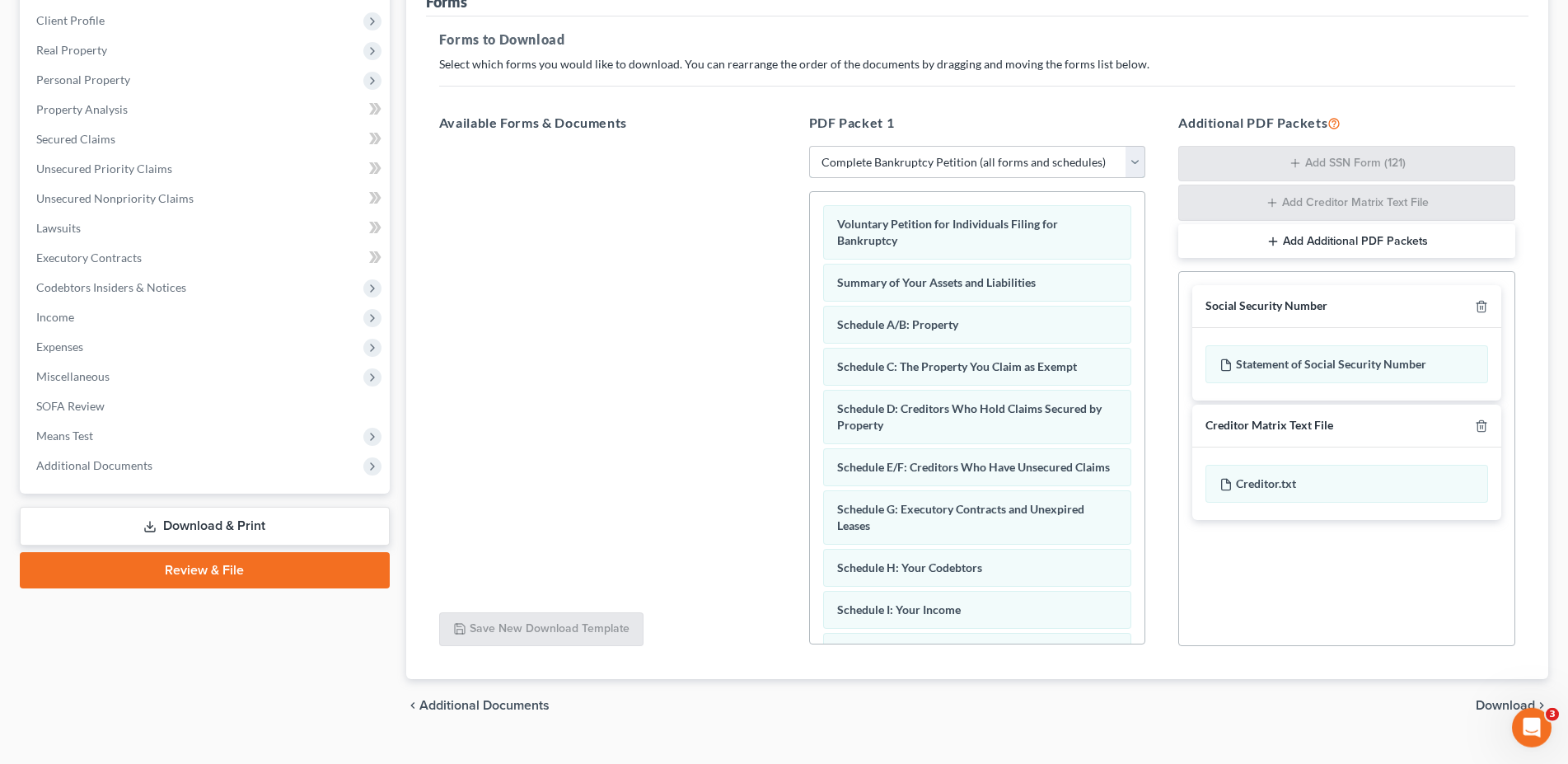
scroll to position [255, 0]
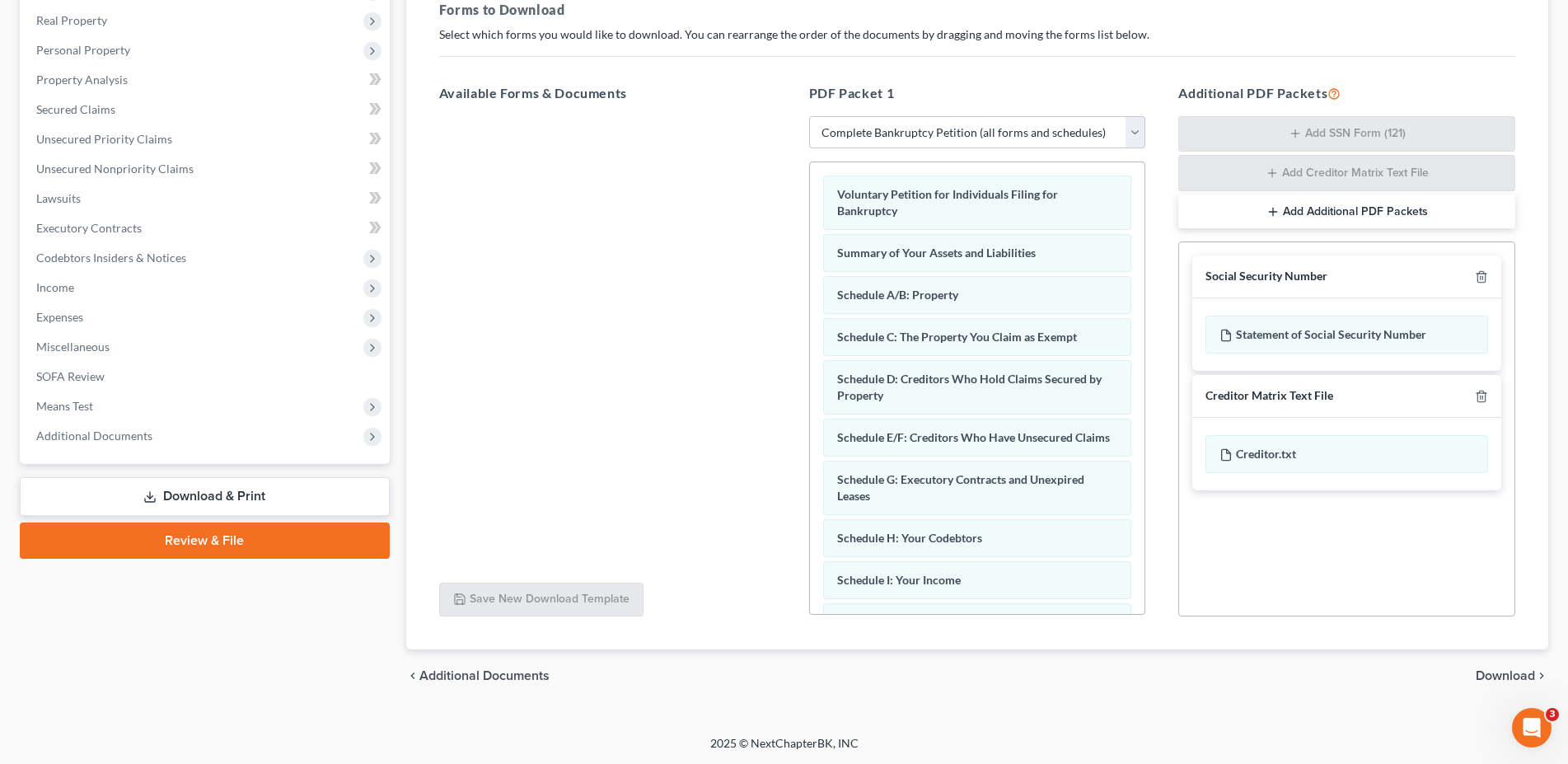
click at [1494, 675] on span "Download" at bounding box center [1505, 675] width 59 height 13
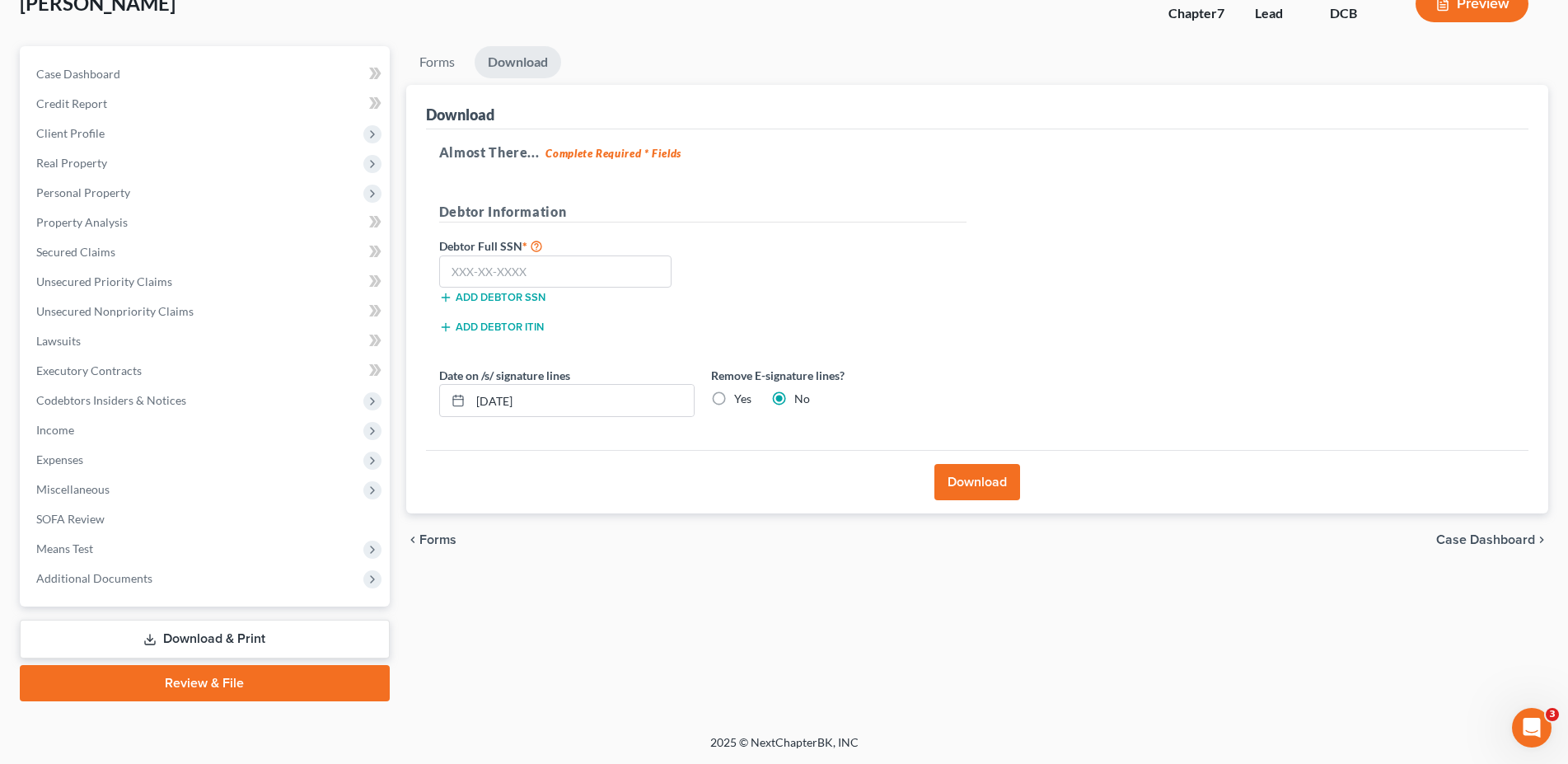
scroll to position [110, 0]
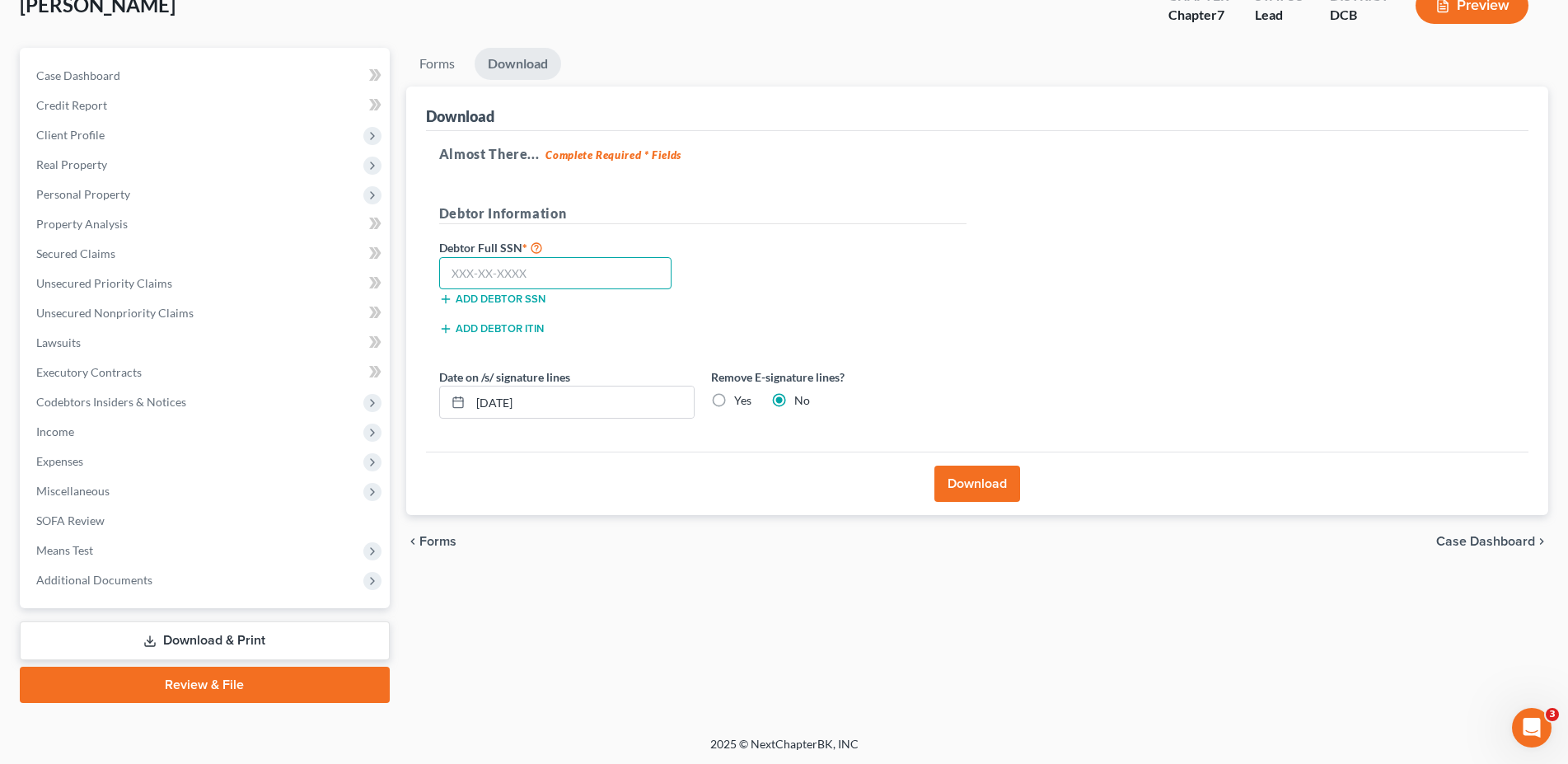
click at [554, 276] on input "text" at bounding box center [555, 274] width 233 height 33
type input "579-11-7389"
drag, startPoint x: 498, startPoint y: 403, endPoint x: 507, endPoint y: 407, distance: 9.8
click at [507, 407] on input "10/08/2025" at bounding box center [581, 402] width 223 height 31
type input "10/03/2025"
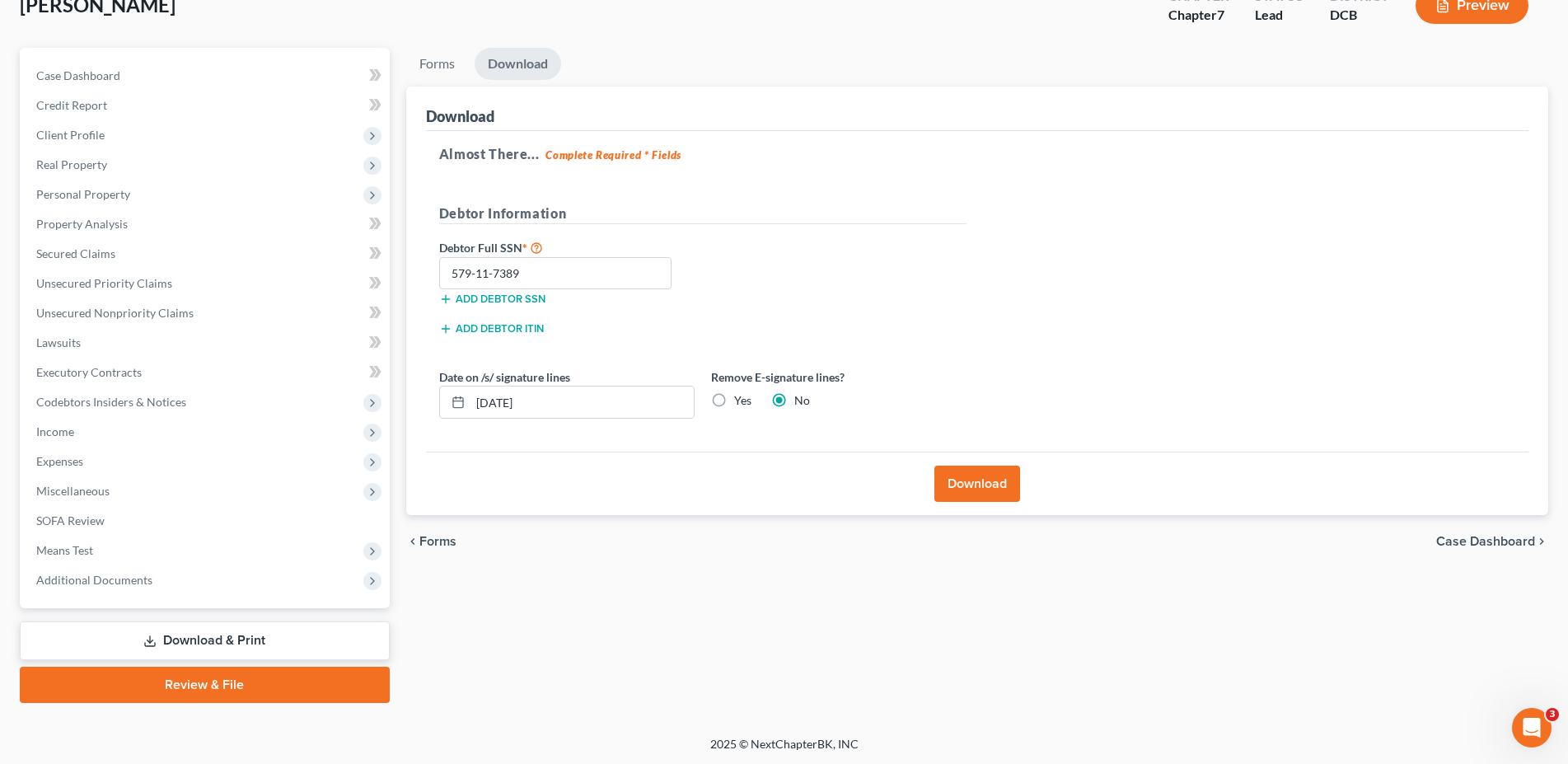
click at [960, 491] on button "Download" at bounding box center [977, 483] width 86 height 37
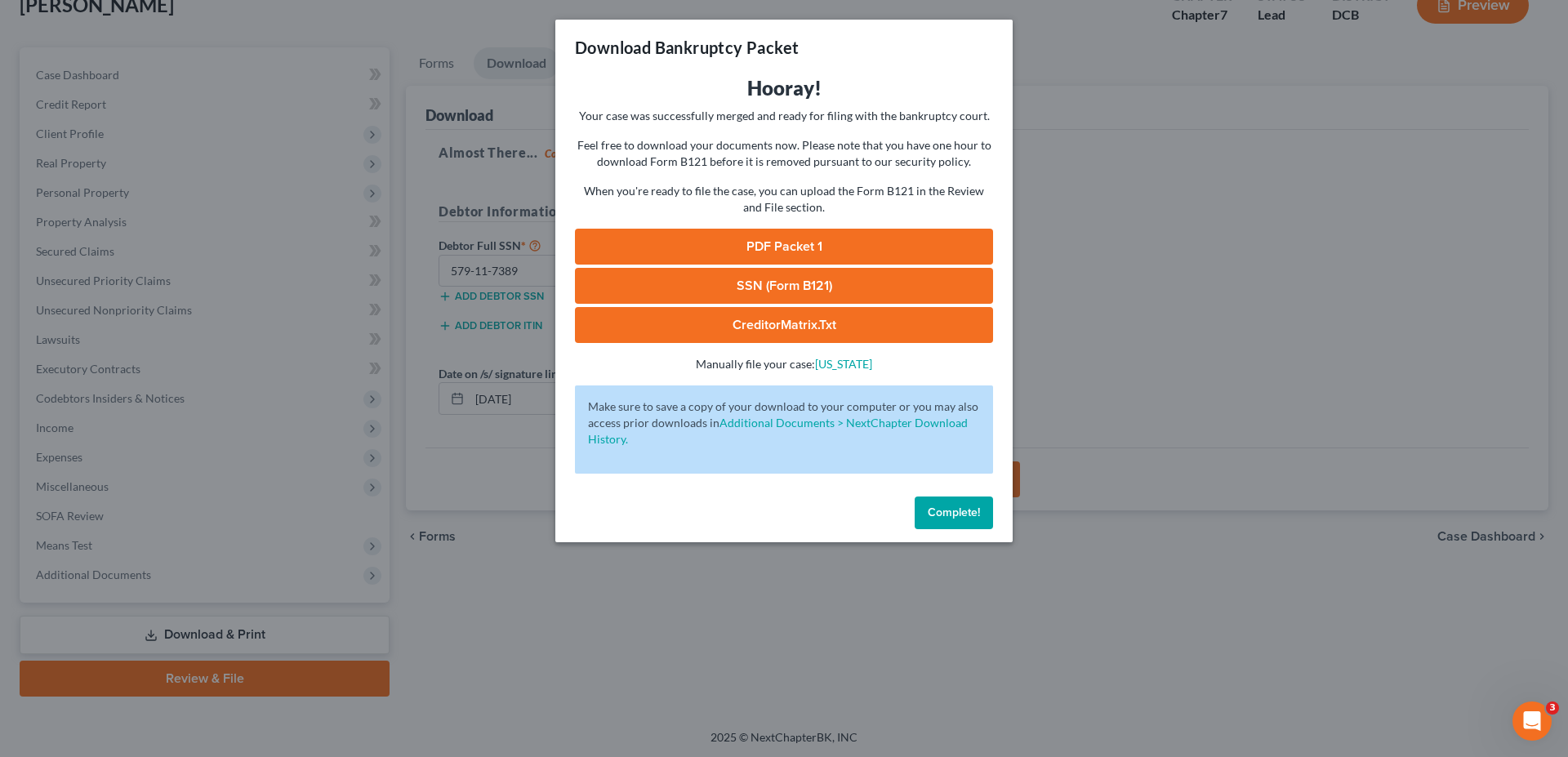
click at [820, 240] on link "PDF Packet 1" at bounding box center [783, 246] width 418 height 36
click at [948, 508] on span "Complete!" at bounding box center [954, 512] width 53 height 14
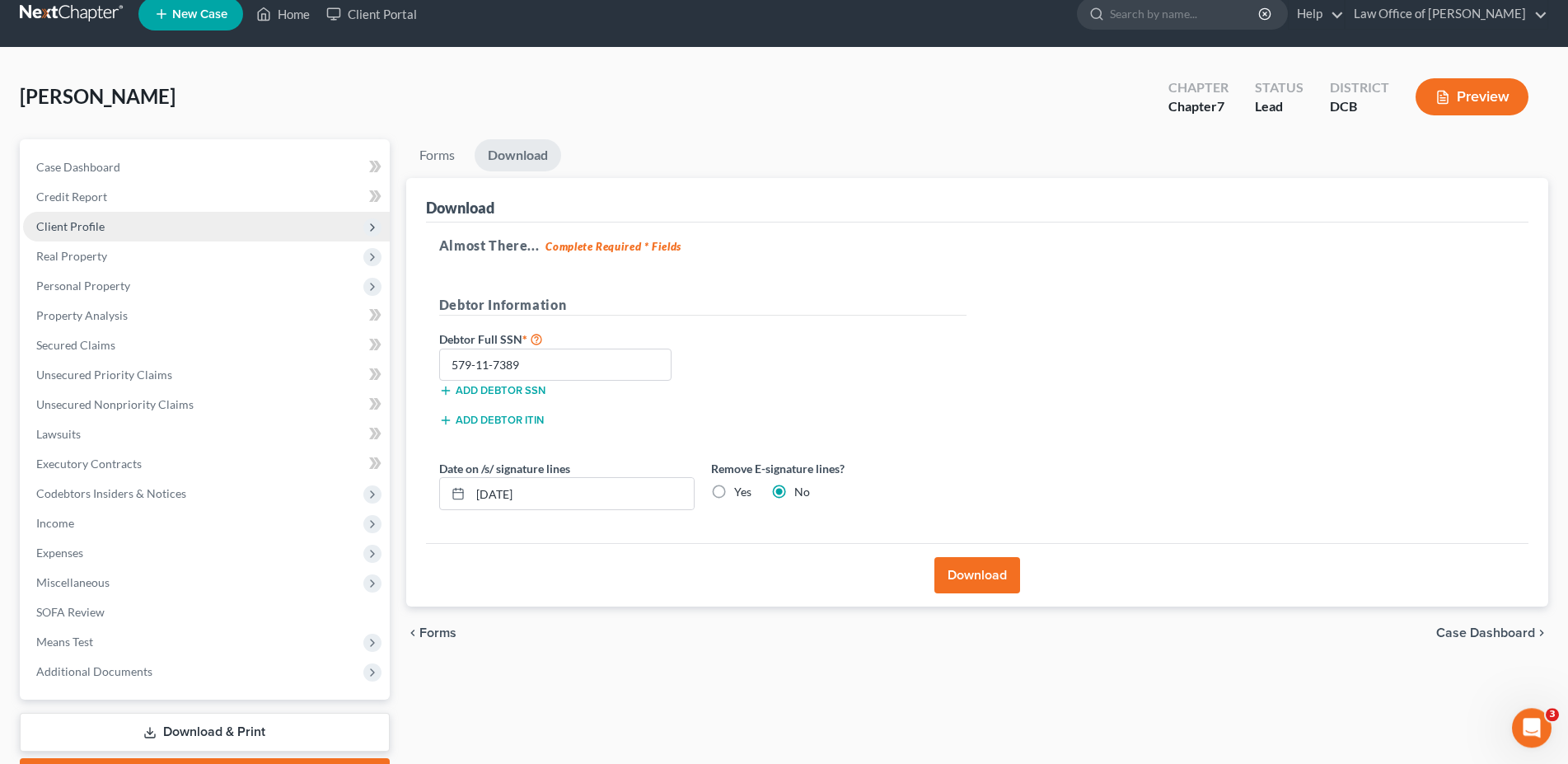
scroll to position [0, 0]
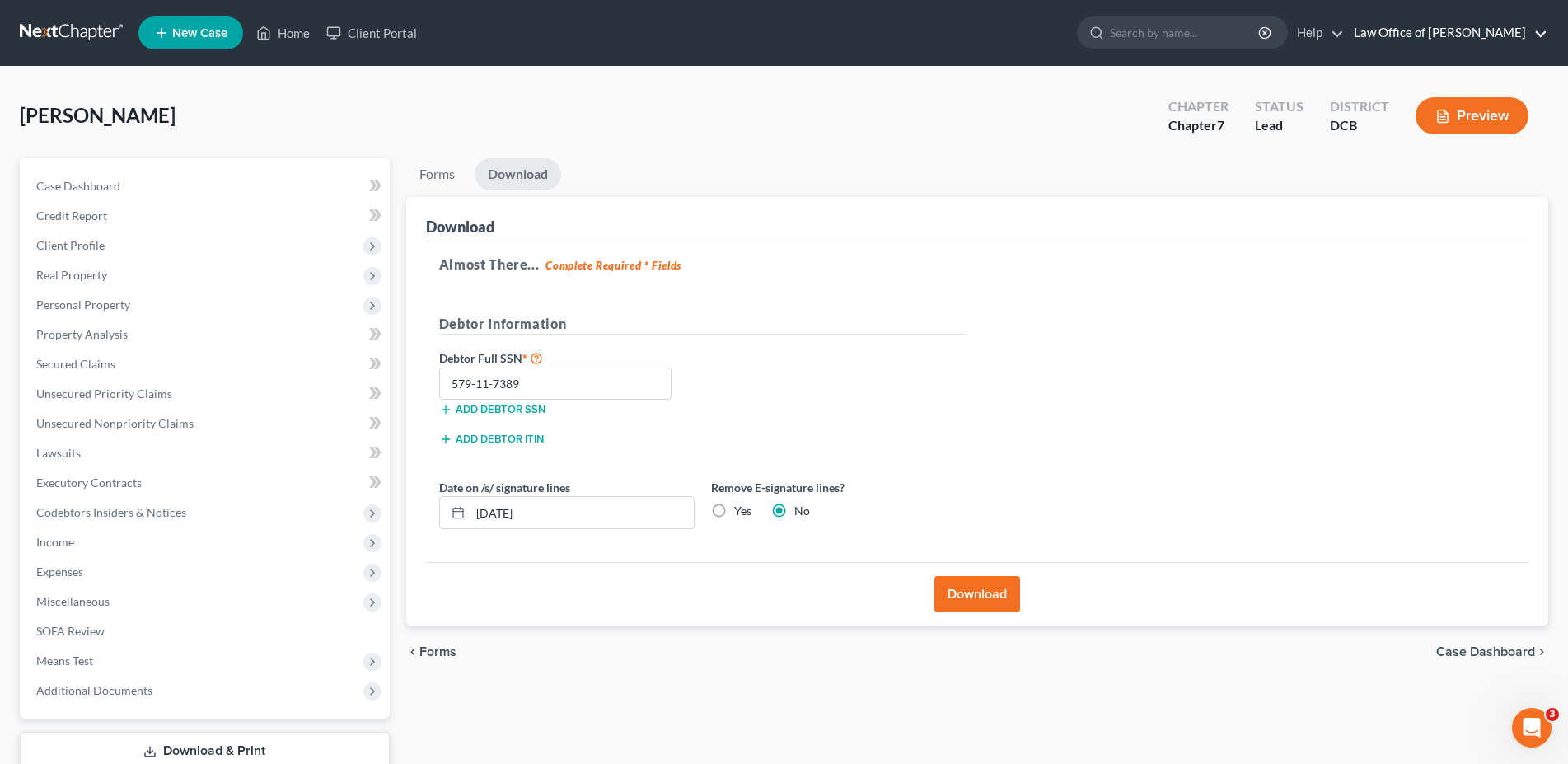
click at [1442, 29] on link "Law Office of Sean E. Underwood" at bounding box center [1446, 33] width 202 height 30
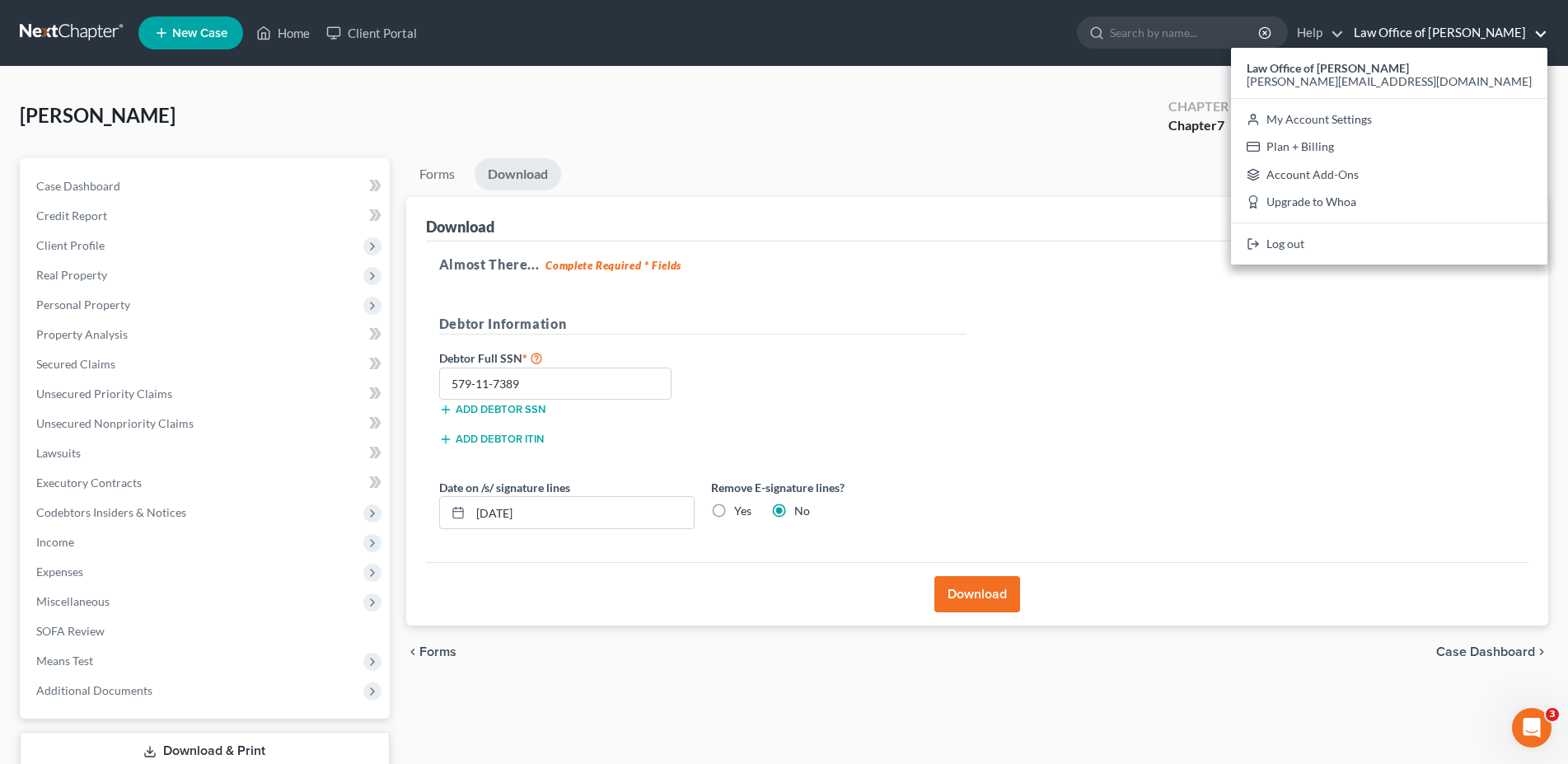
click at [1442, 29] on link "Law Office of Sean E. Underwood" at bounding box center [1446, 33] width 202 height 30
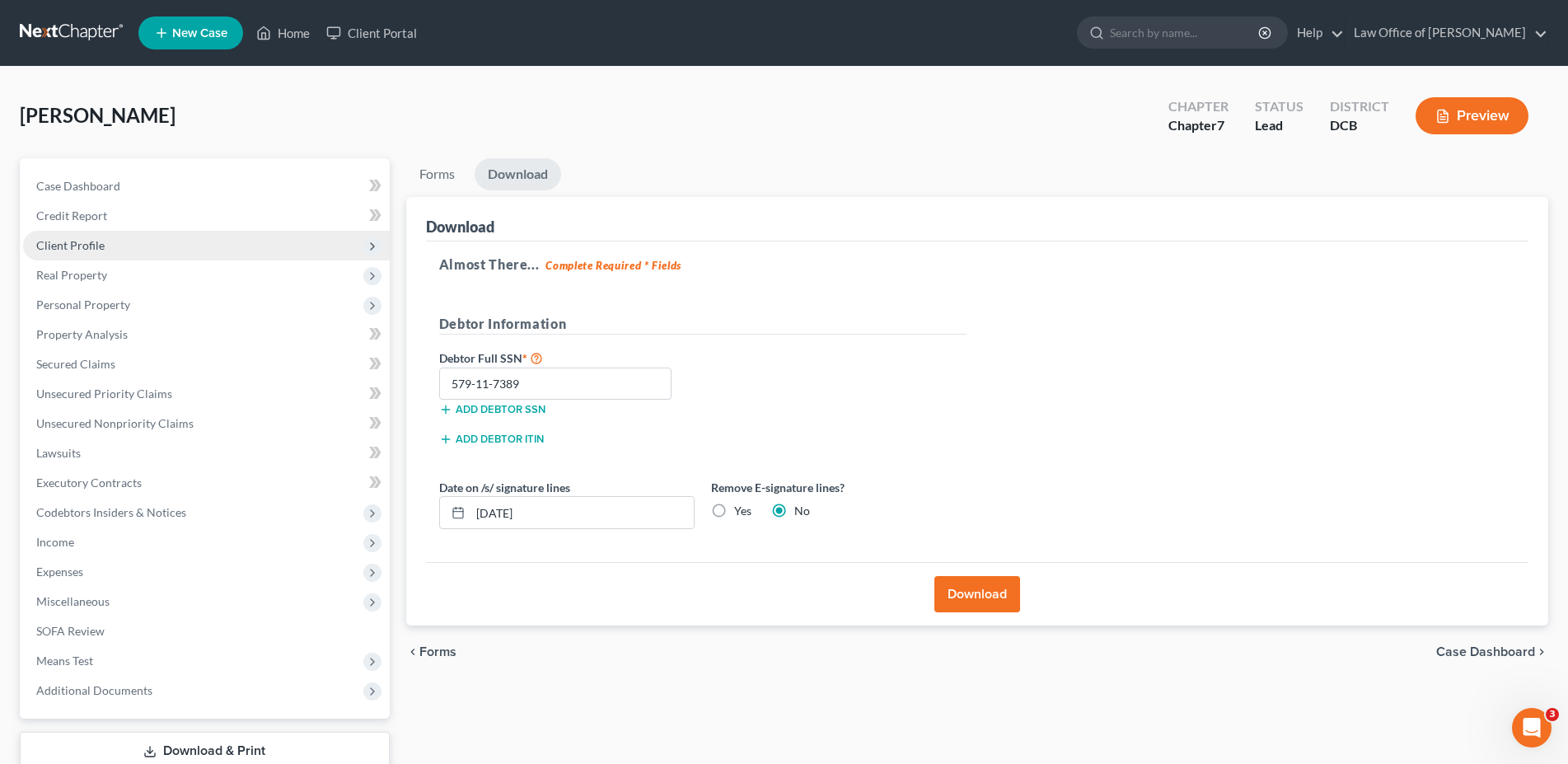
click at [70, 239] on span "Client Profile" at bounding box center [70, 245] width 69 height 14
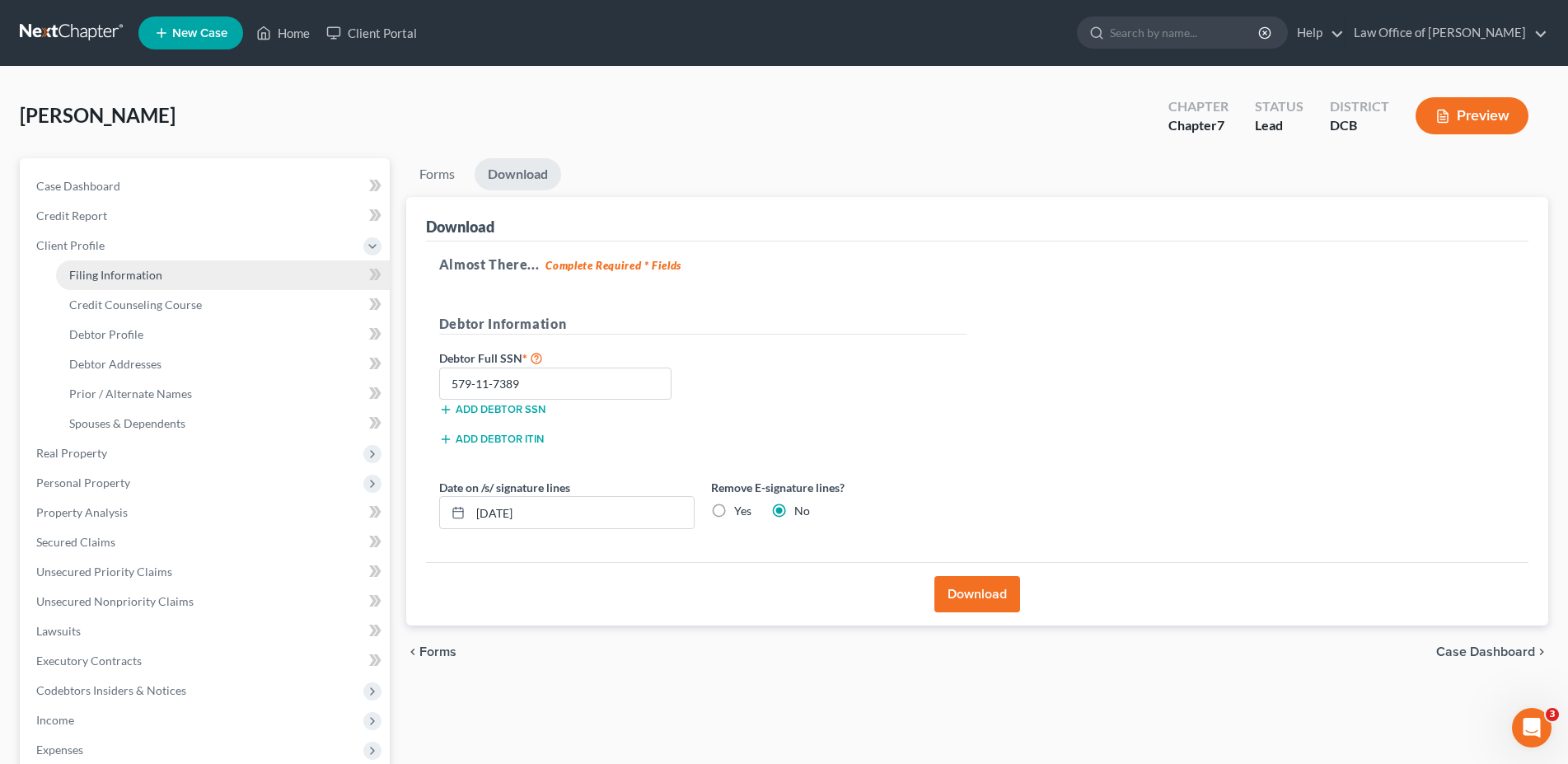
click at [108, 274] on span "Filing Information" at bounding box center [116, 275] width 93 height 14
select select "1"
select select "0"
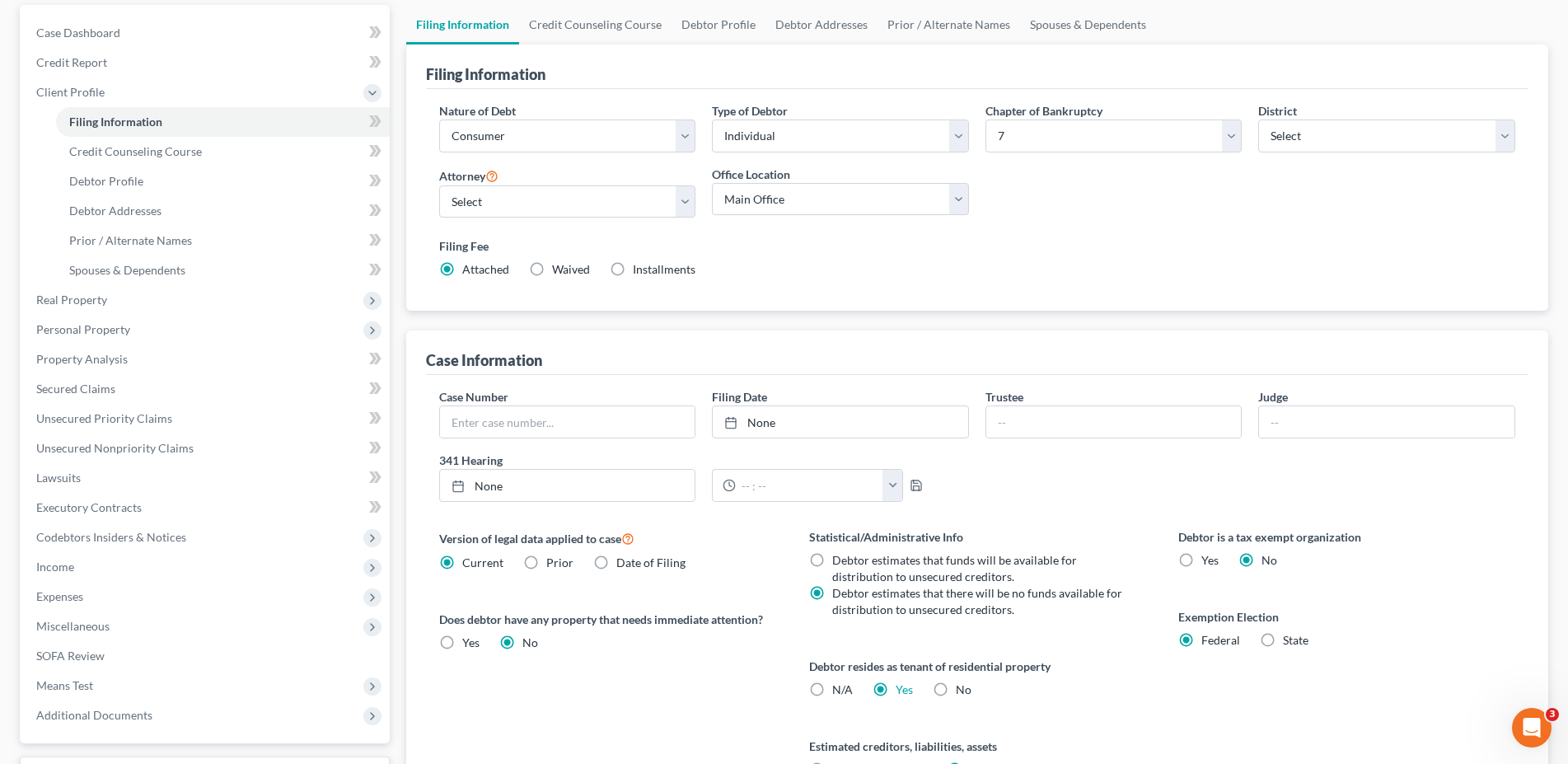
scroll to position [322, 0]
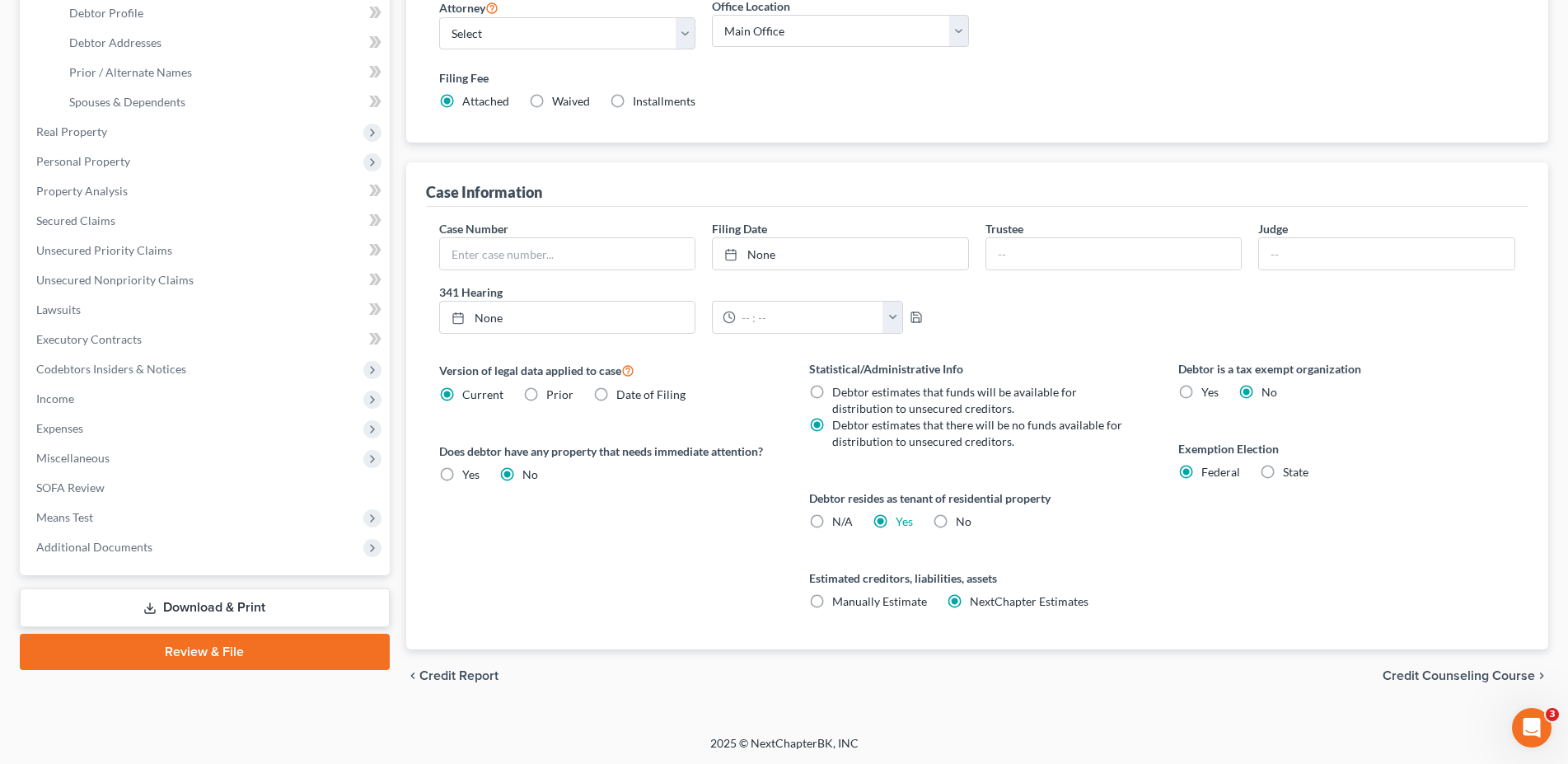
click at [1431, 672] on span "Credit Counseling Course" at bounding box center [1458, 675] width 152 height 13
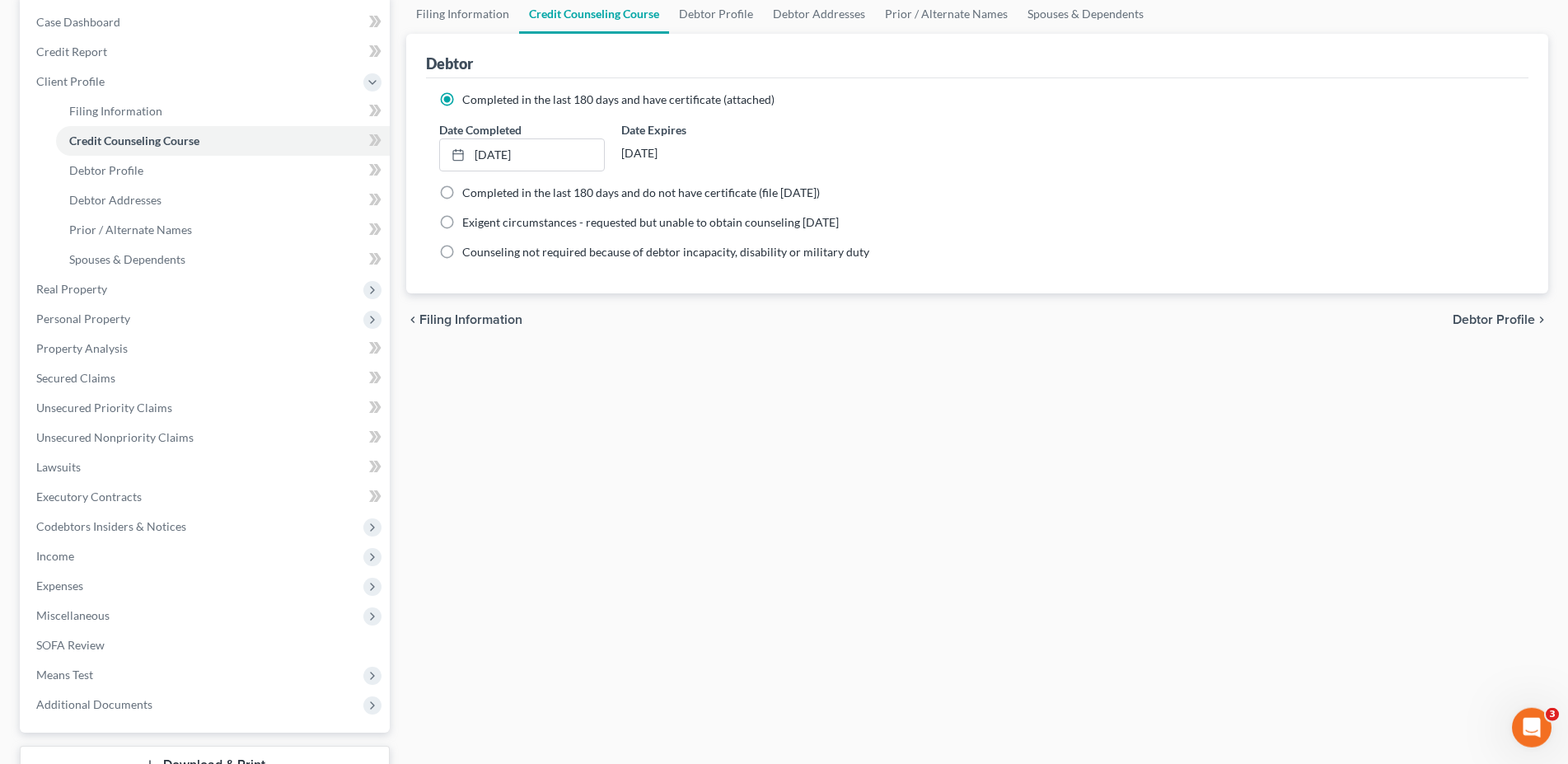
scroll to position [37, 0]
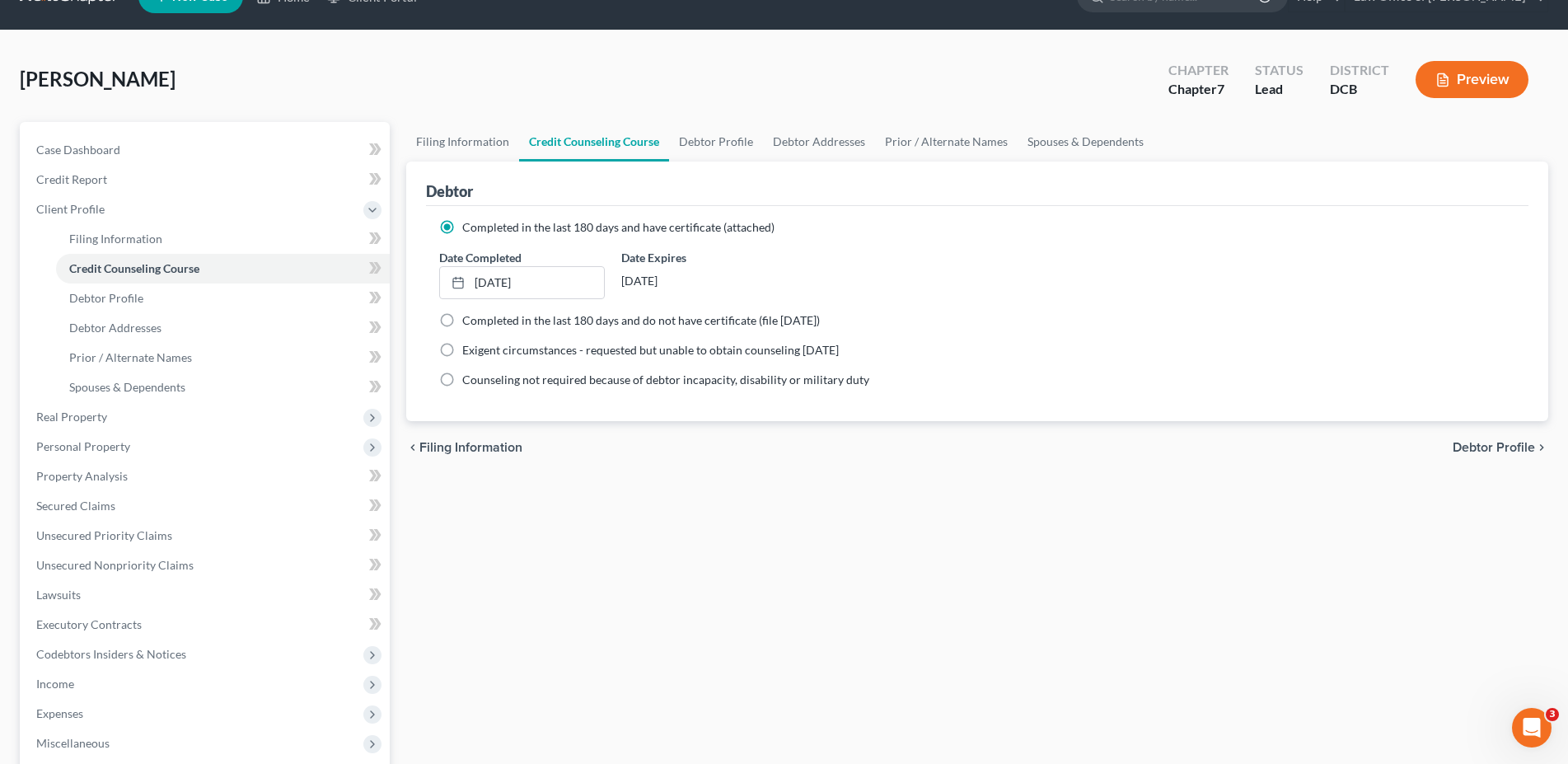
click at [1491, 445] on span "Debtor Profile" at bounding box center [1493, 447] width 83 height 13
select select "0"
select select "4"
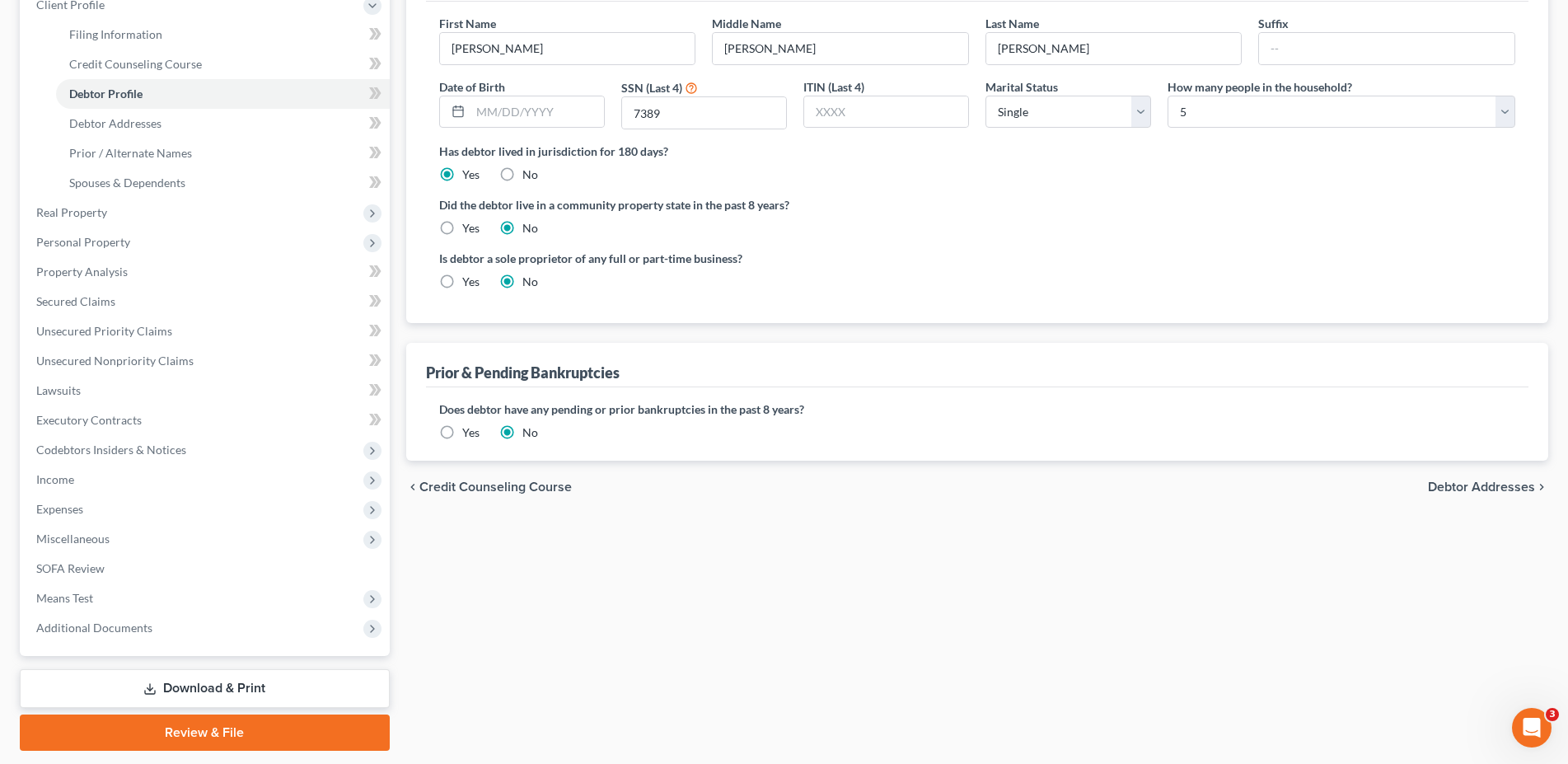
scroll to position [252, 0]
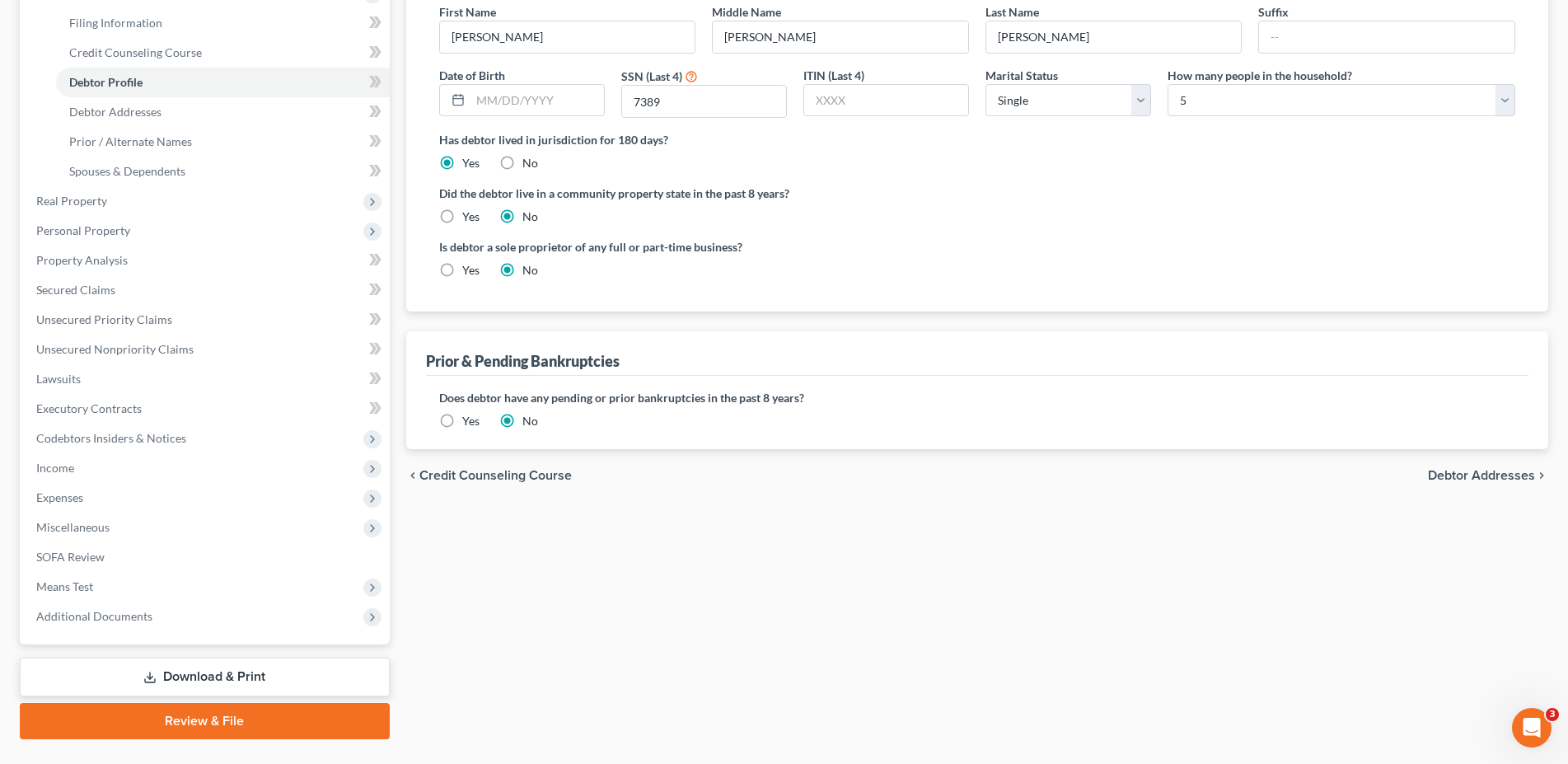
click at [1484, 470] on span "Debtor Addresses" at bounding box center [1480, 475] width 107 height 13
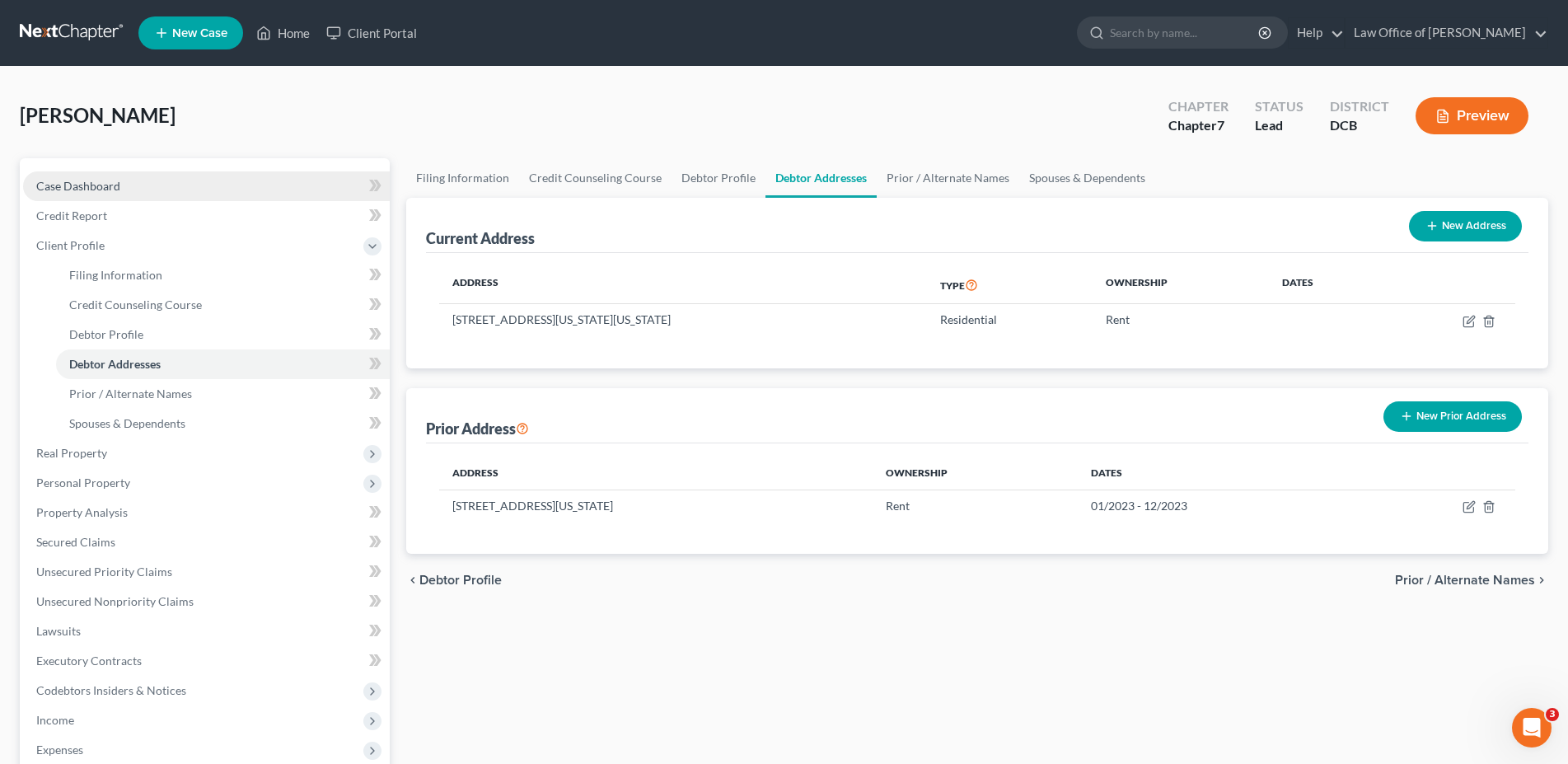
click at [70, 182] on span "Case Dashboard" at bounding box center [78, 186] width 84 height 14
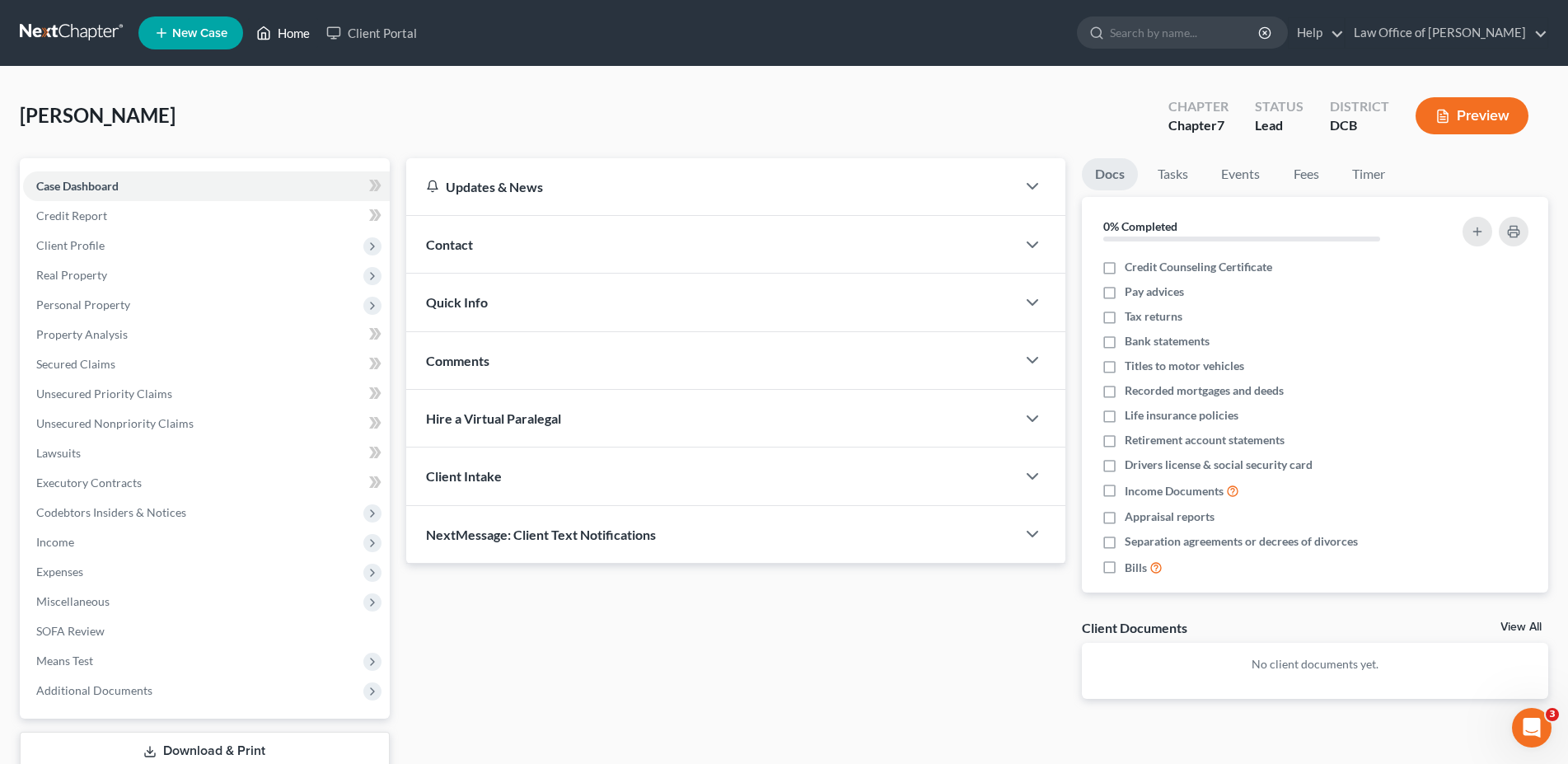
click at [289, 33] on link "Home" at bounding box center [282, 33] width 70 height 30
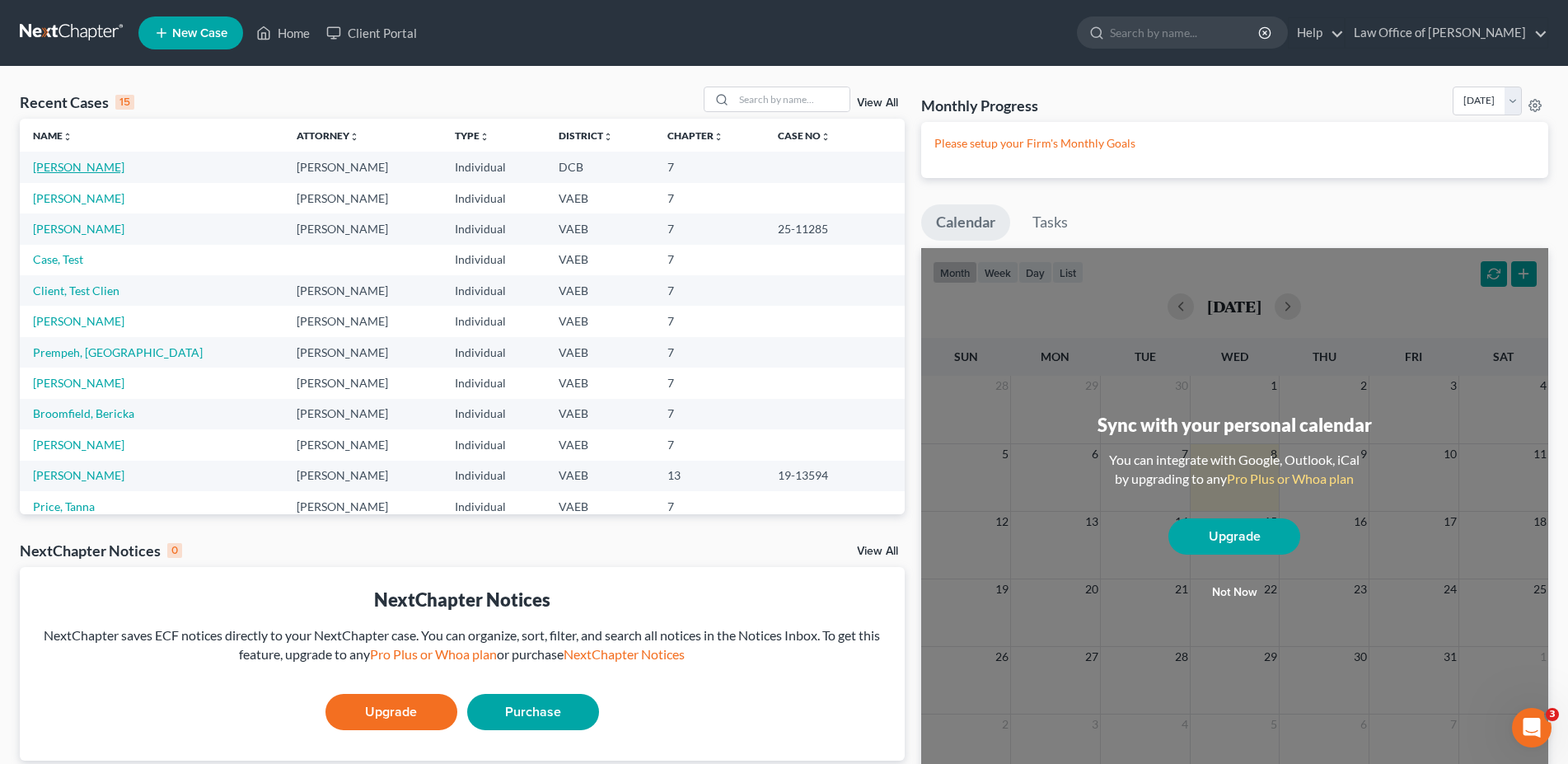
click at [80, 168] on link "Howell, Ivan" at bounding box center [78, 167] width 91 height 14
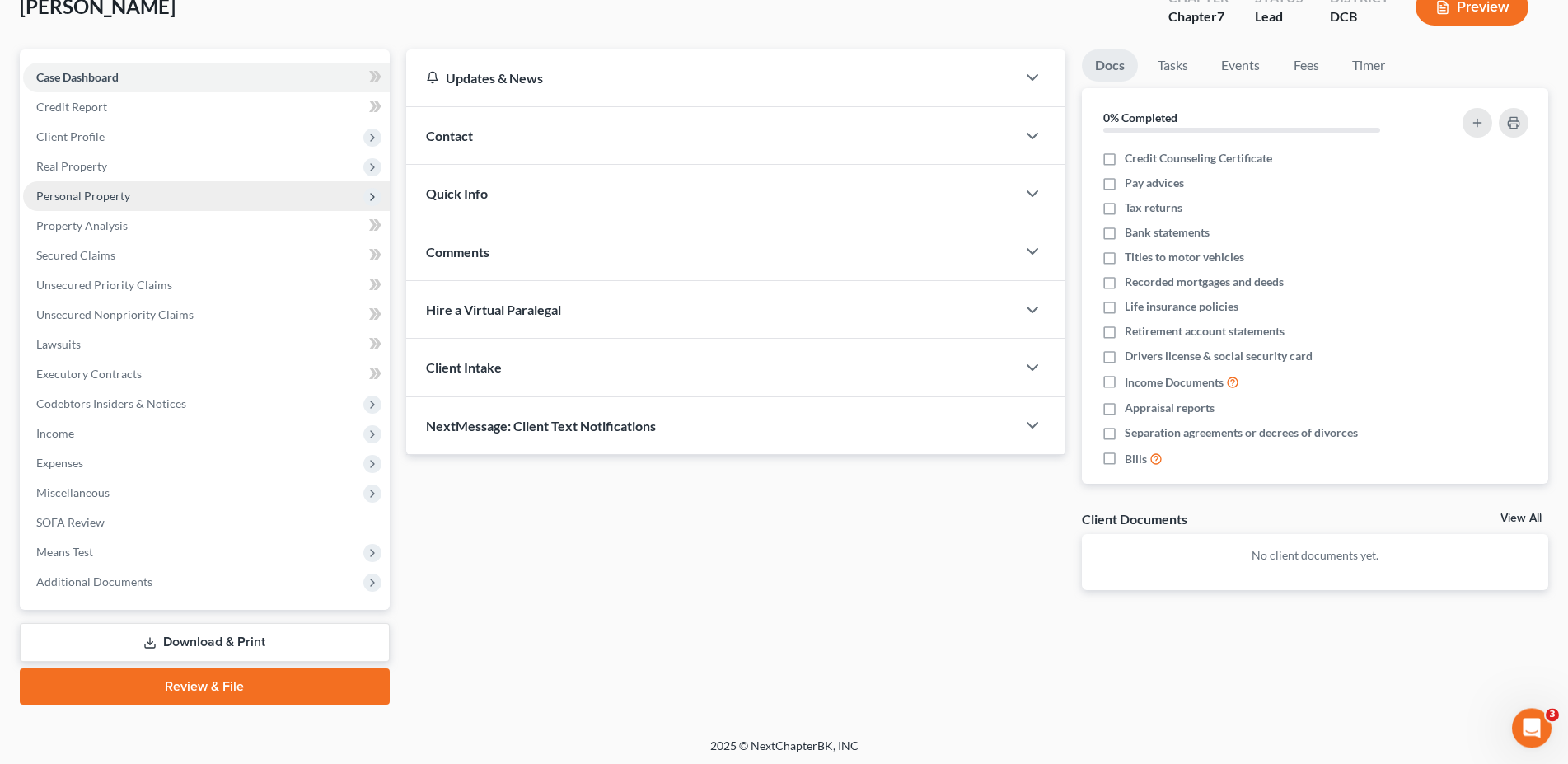
scroll to position [110, 0]
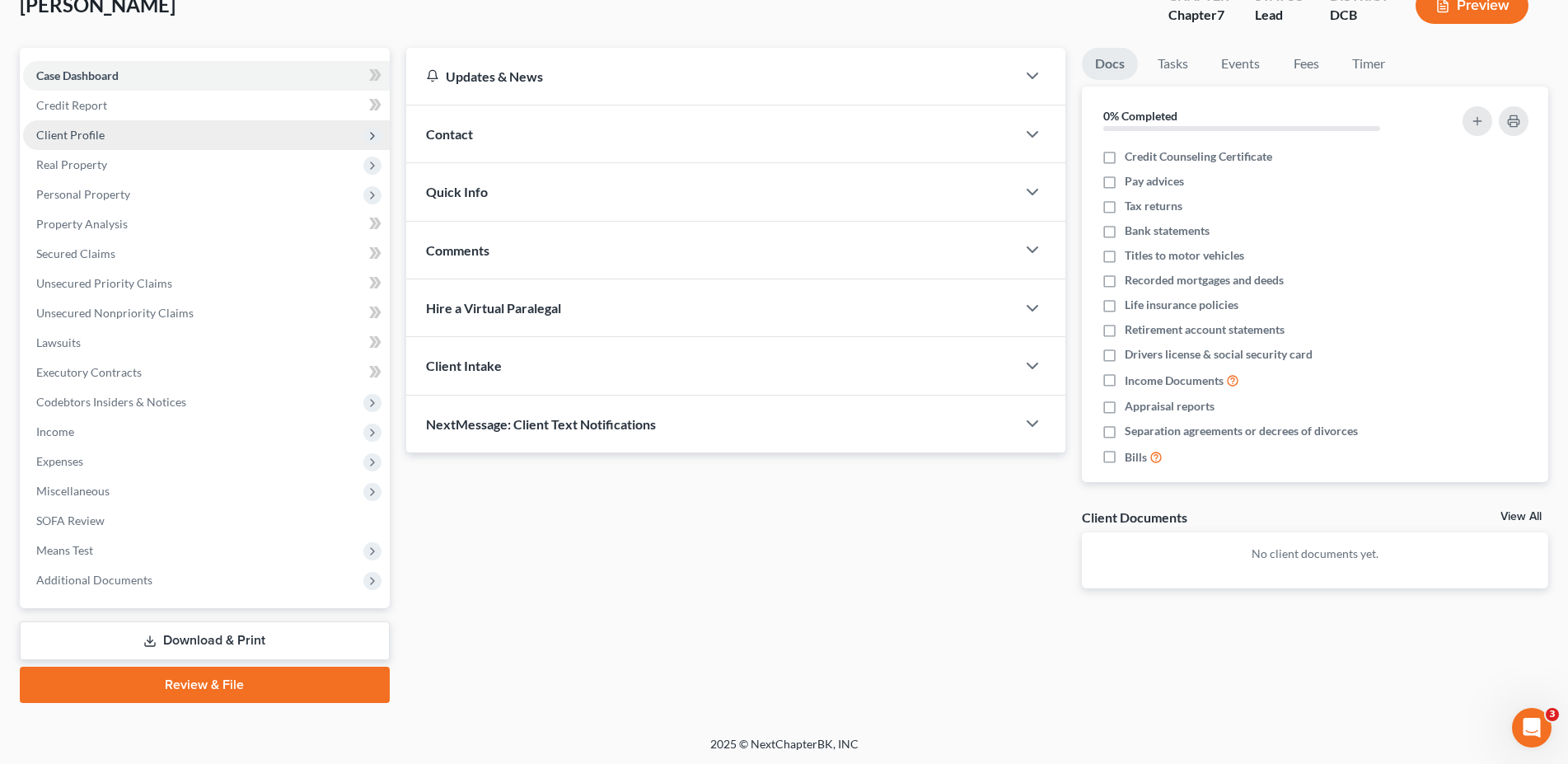
click at [92, 130] on span "Client Profile" at bounding box center [70, 135] width 69 height 14
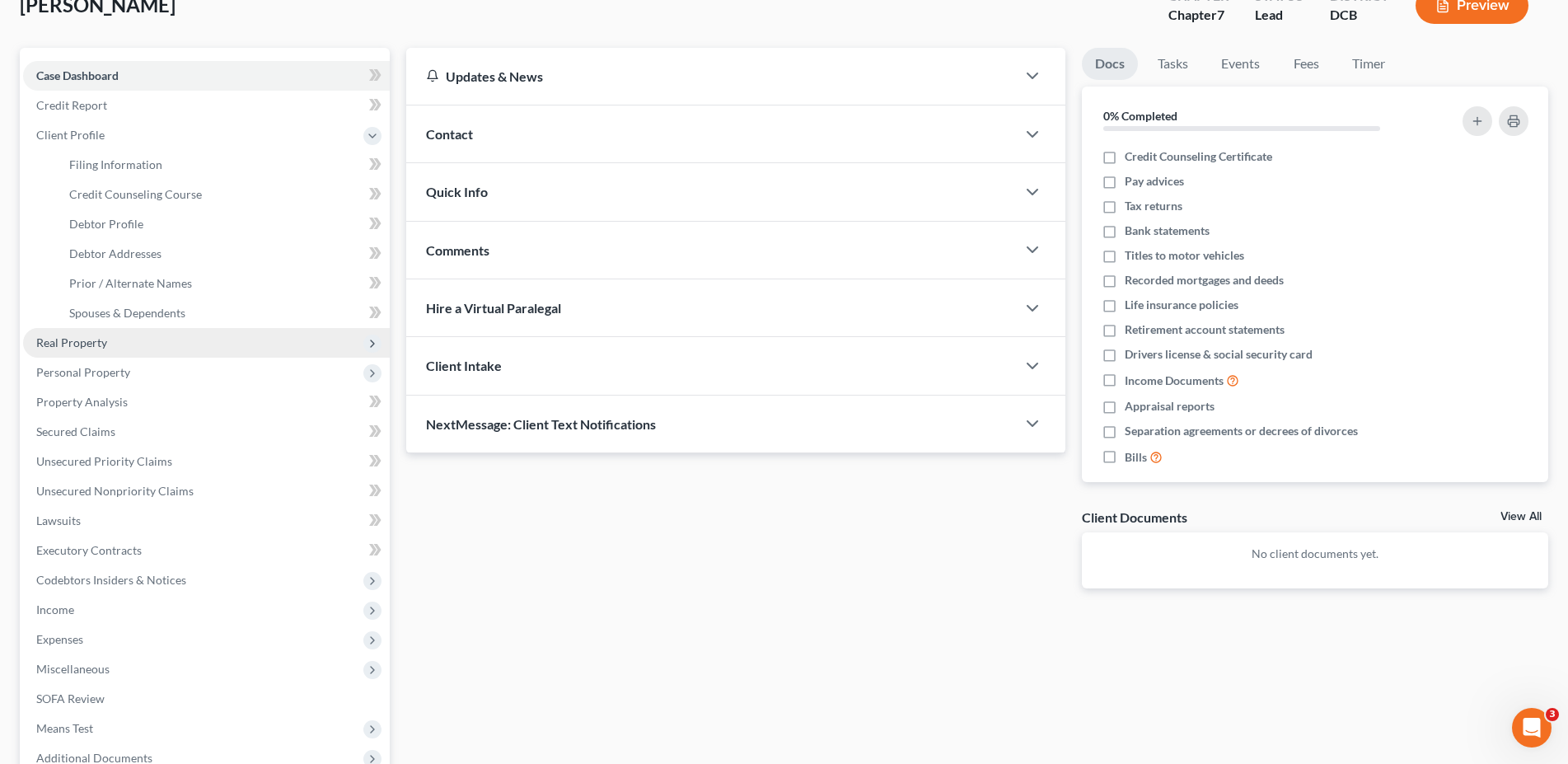
click at [89, 344] on span "Real Property" at bounding box center [72, 342] width 71 height 14
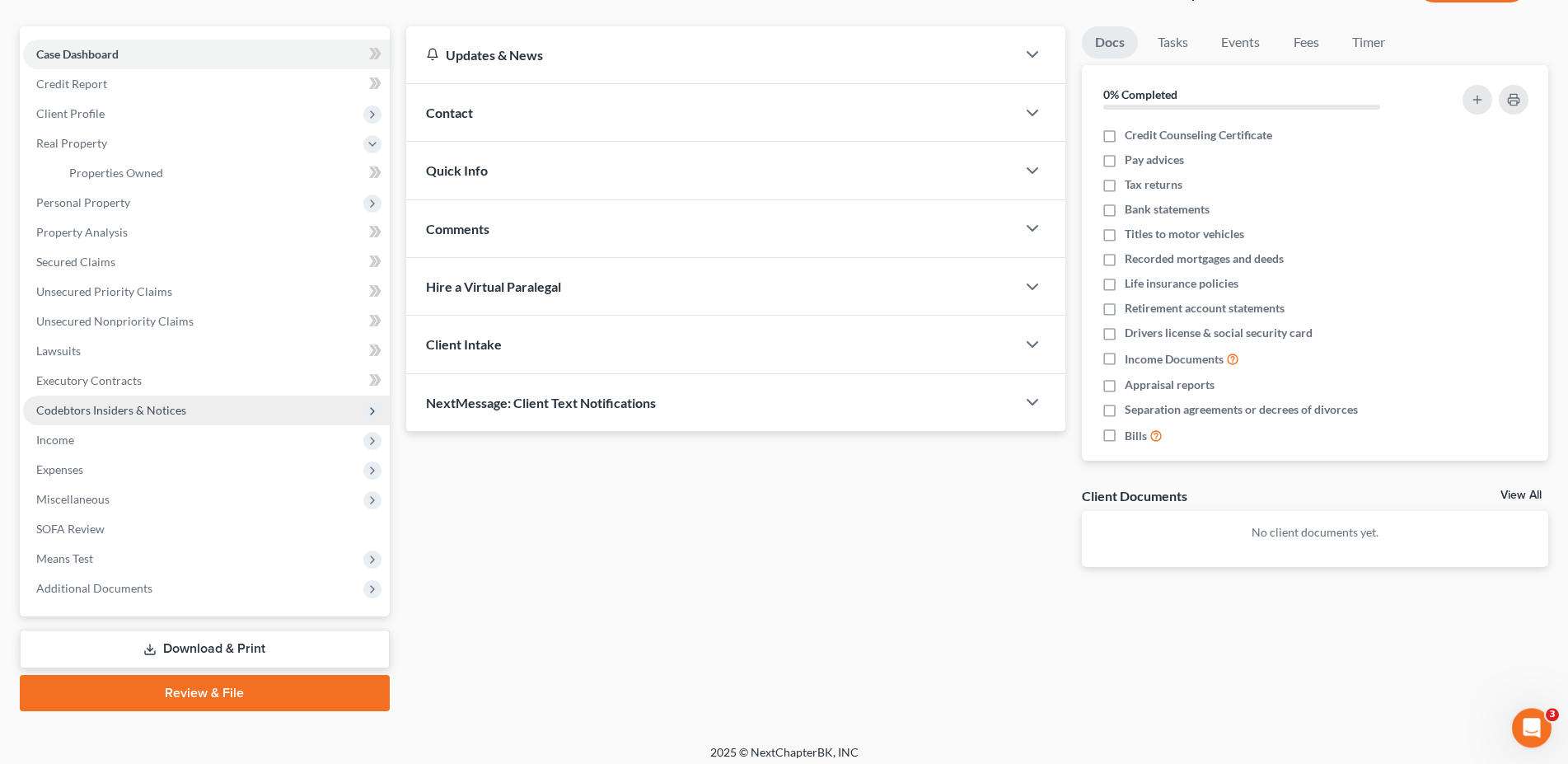
scroll to position [140, 0]
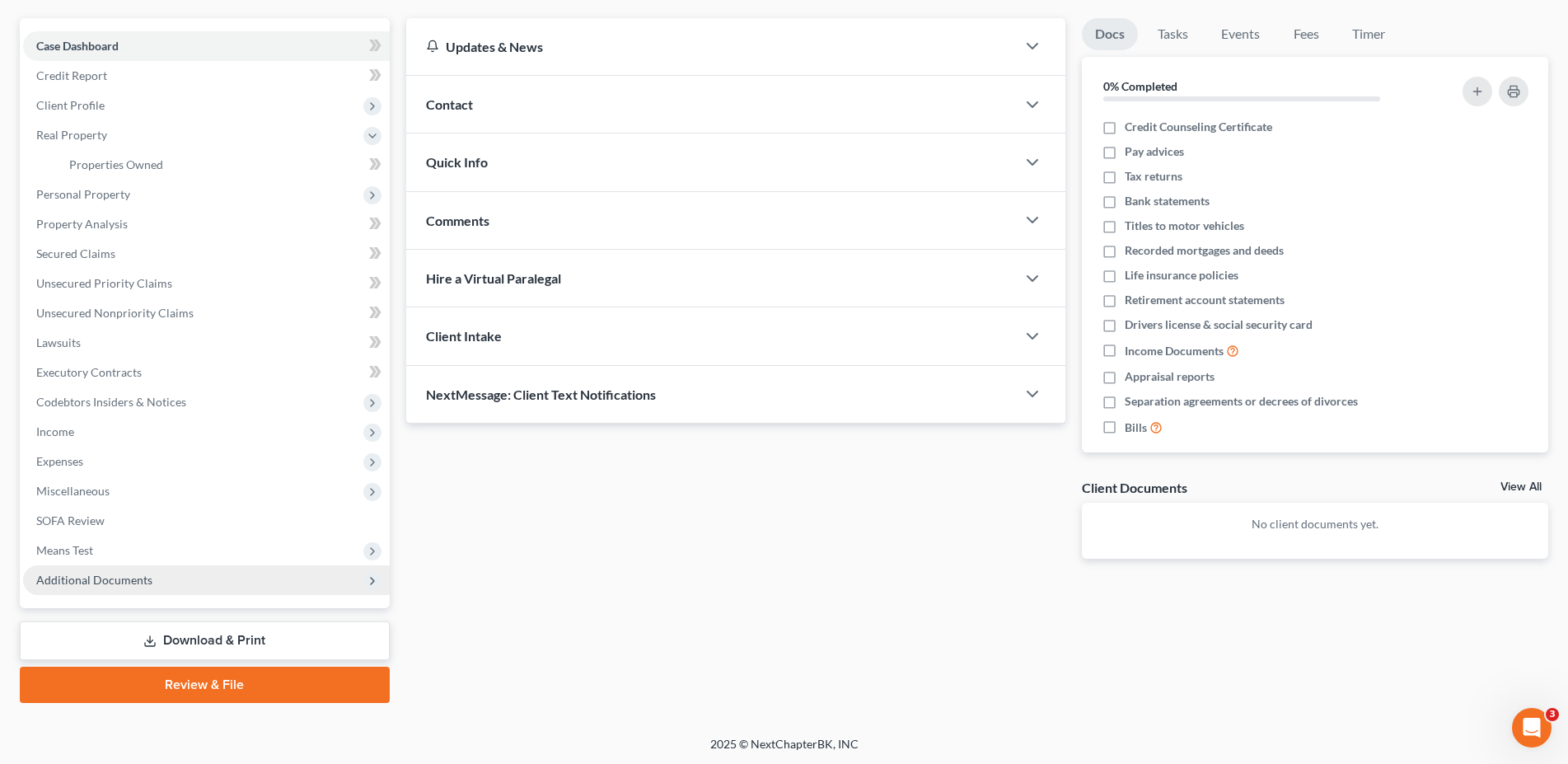
click at [81, 578] on span "Additional Documents" at bounding box center [95, 580] width 116 height 14
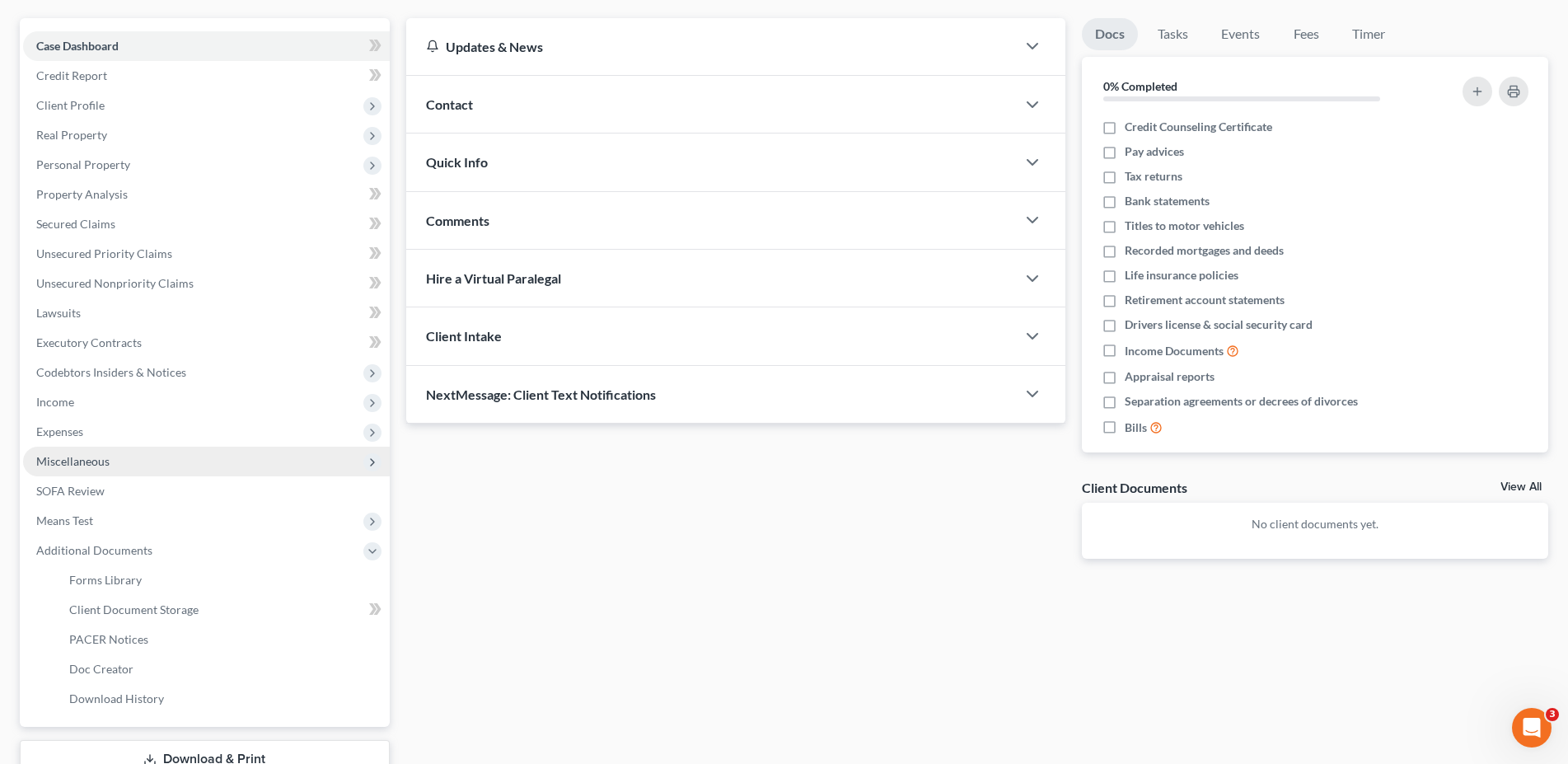
click at [90, 455] on span "Miscellaneous" at bounding box center [73, 461] width 73 height 14
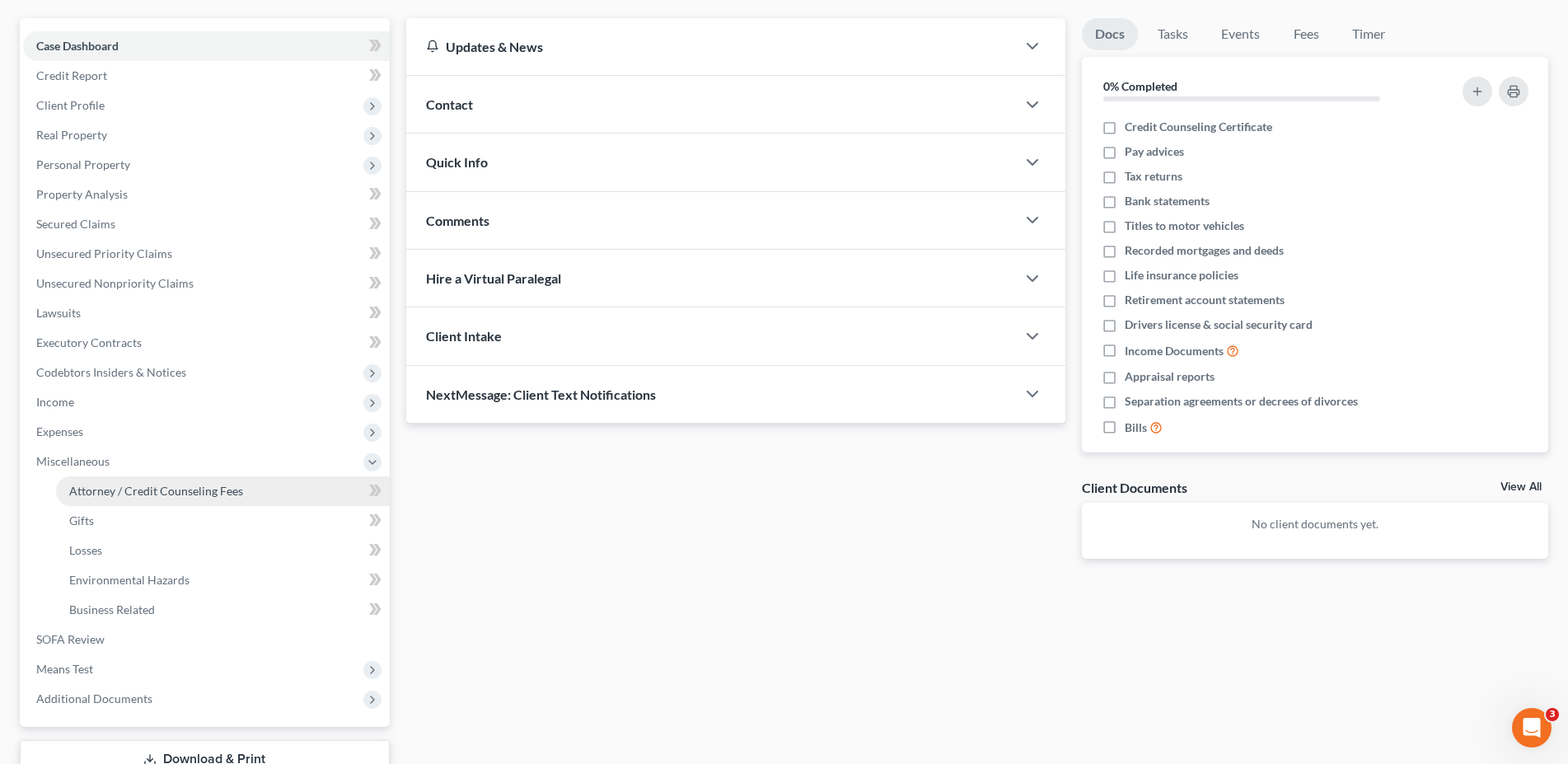
click at [103, 490] on span "Attorney / Credit Counseling Fees" at bounding box center [156, 490] width 174 height 14
select select "0"
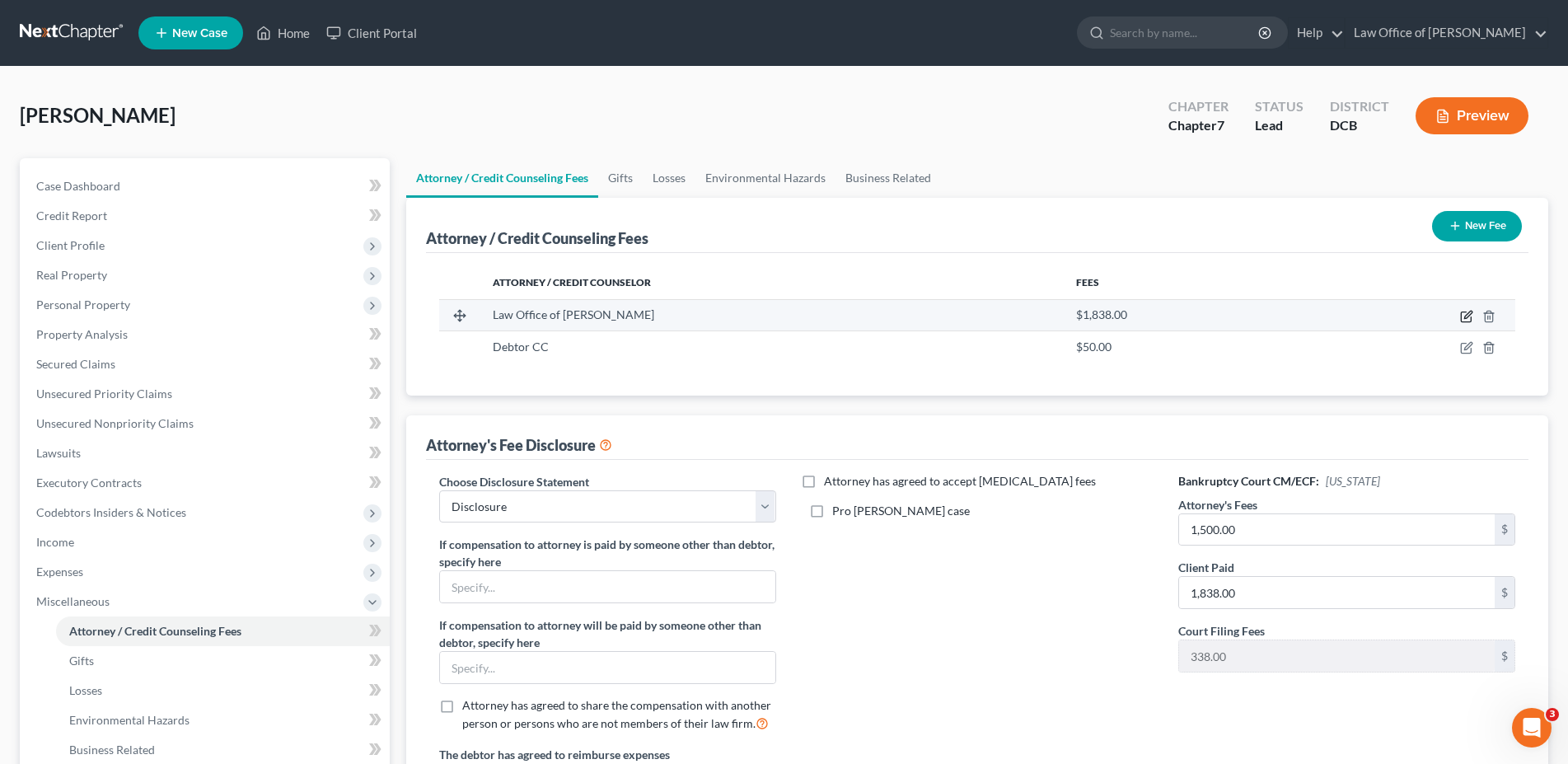
click at [1464, 313] on icon "button" at bounding box center [1465, 316] width 13 height 13
select select "48"
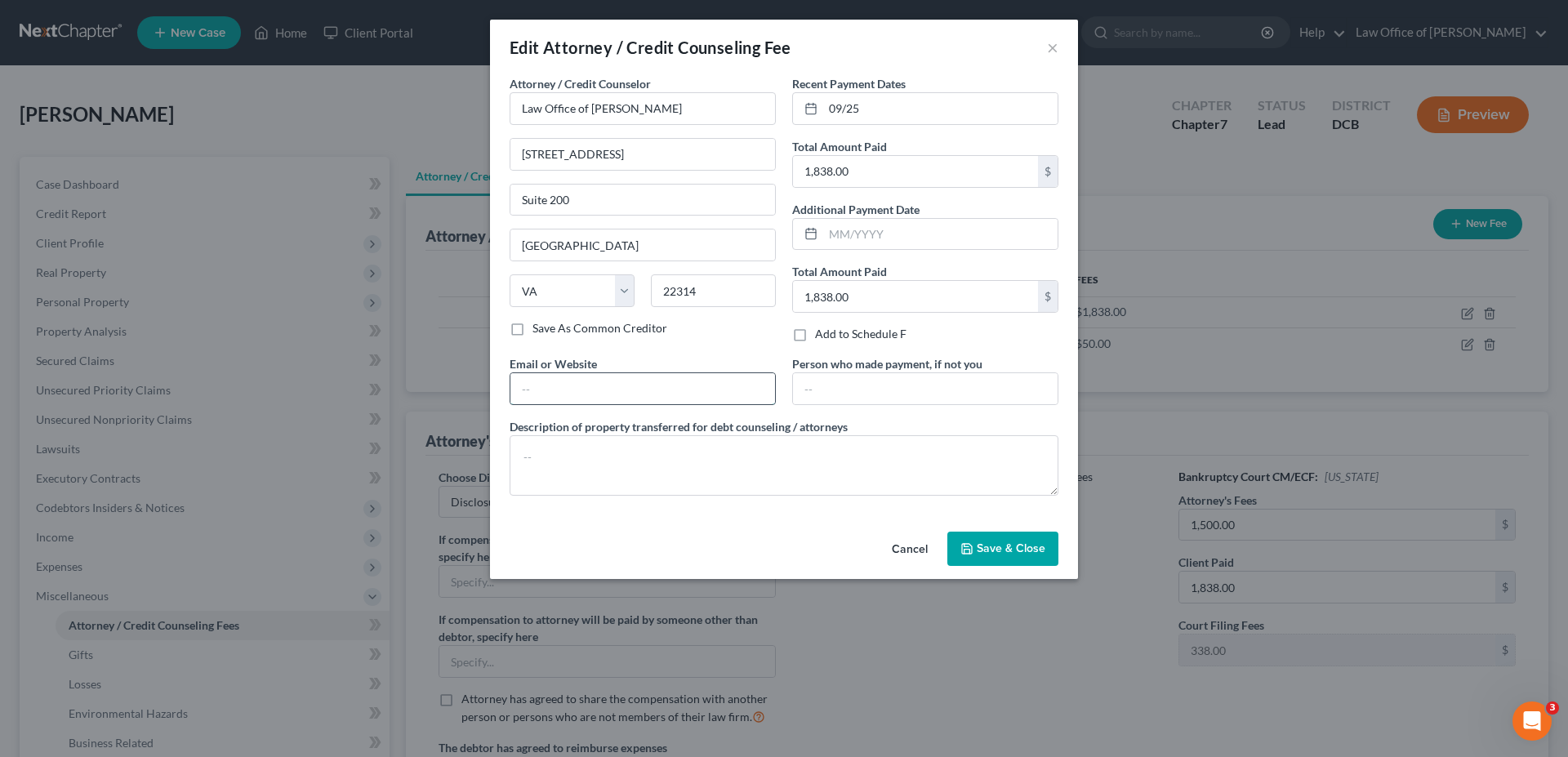
click at [674, 385] on input "text" at bounding box center [642, 388] width 264 height 31
type input "sean@seulaw.com"
click at [997, 555] on span "Save & Close" at bounding box center [1011, 548] width 69 height 14
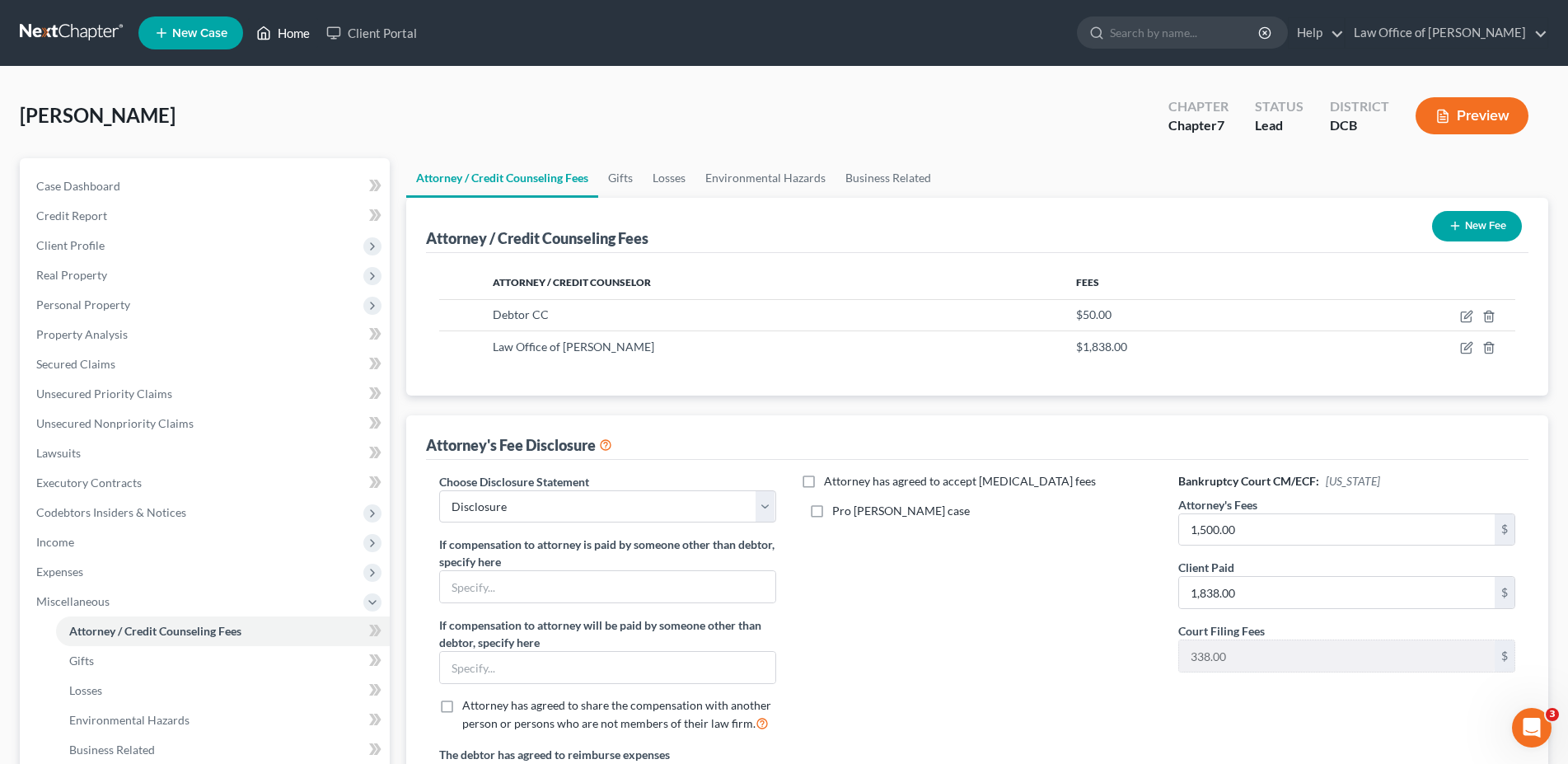
click at [287, 39] on link "Home" at bounding box center [282, 33] width 70 height 30
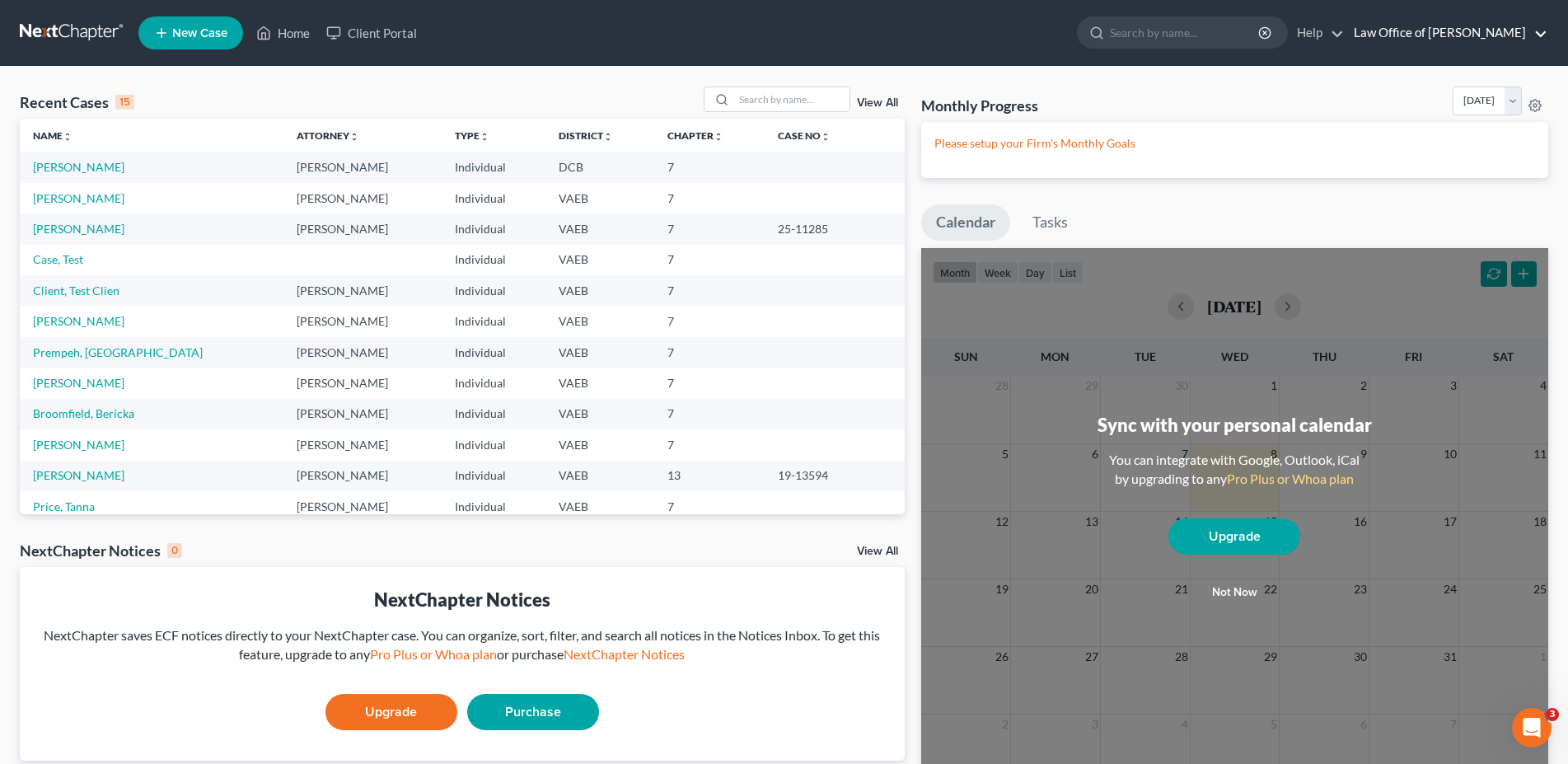
click at [1416, 37] on link "Law Office of Sean E. Underwood" at bounding box center [1446, 33] width 202 height 30
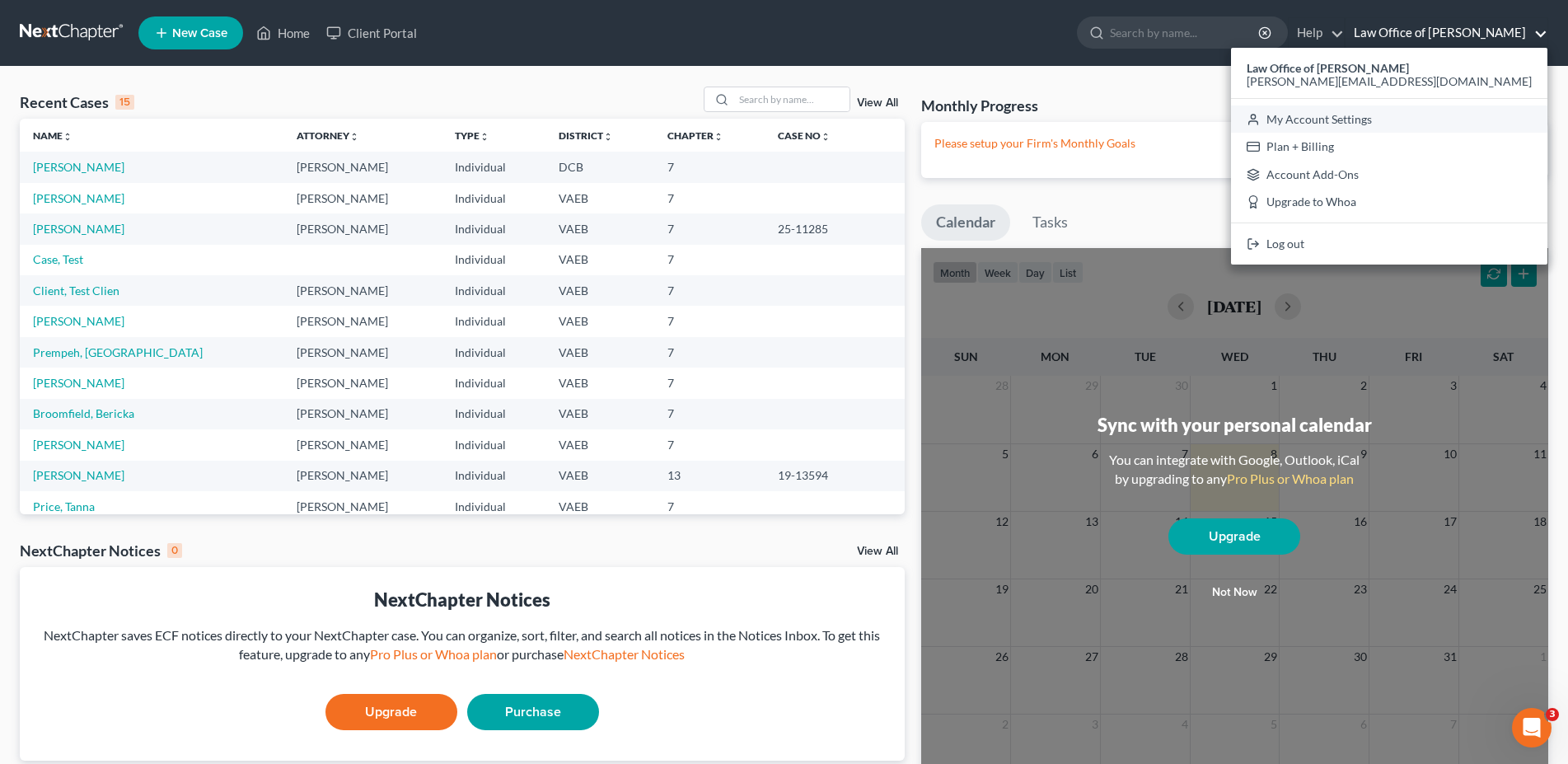
click at [1410, 120] on link "My Account Settings" at bounding box center [1389, 119] width 316 height 28
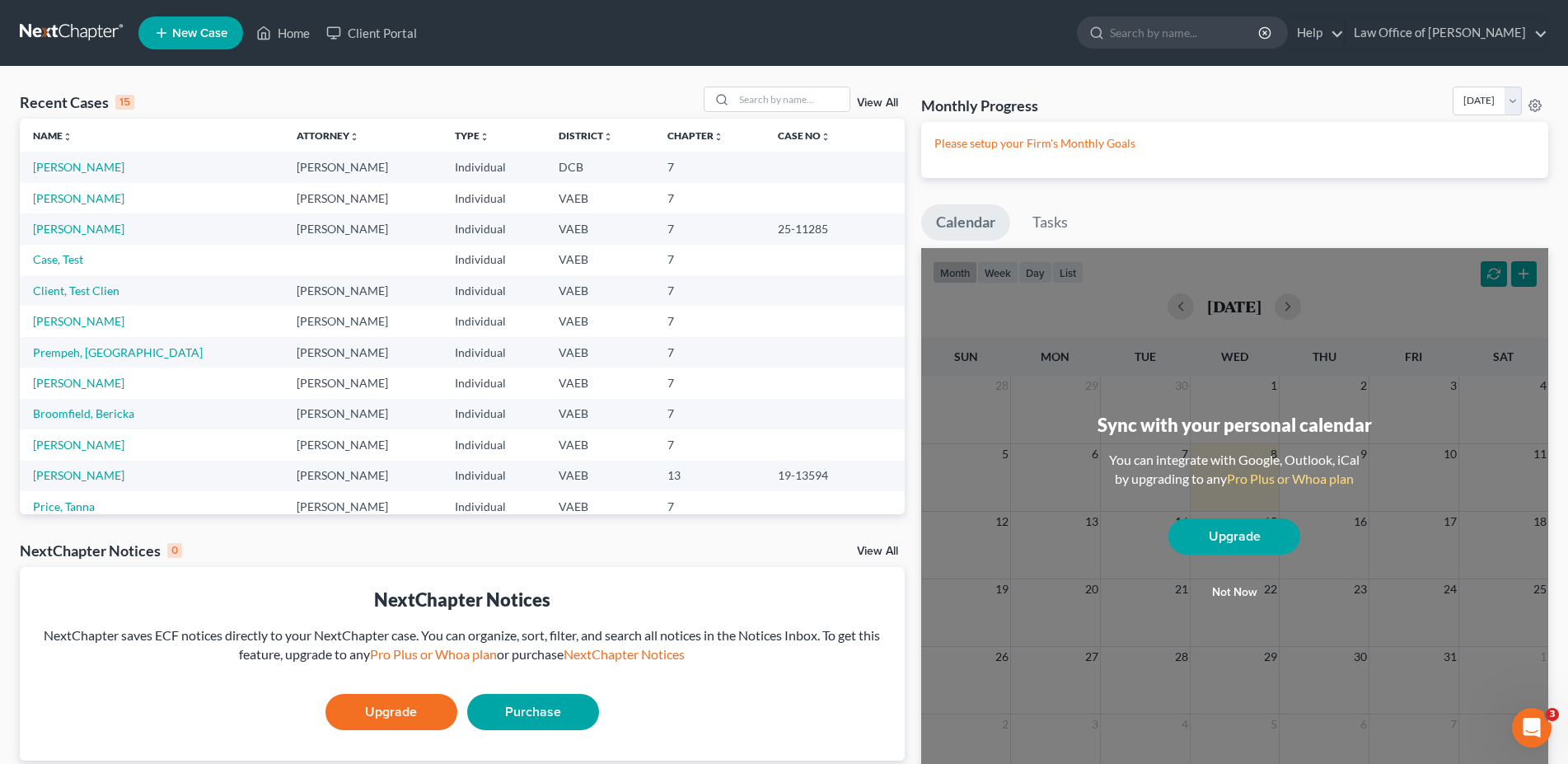
select select "83"
select select "24"
select select "48"
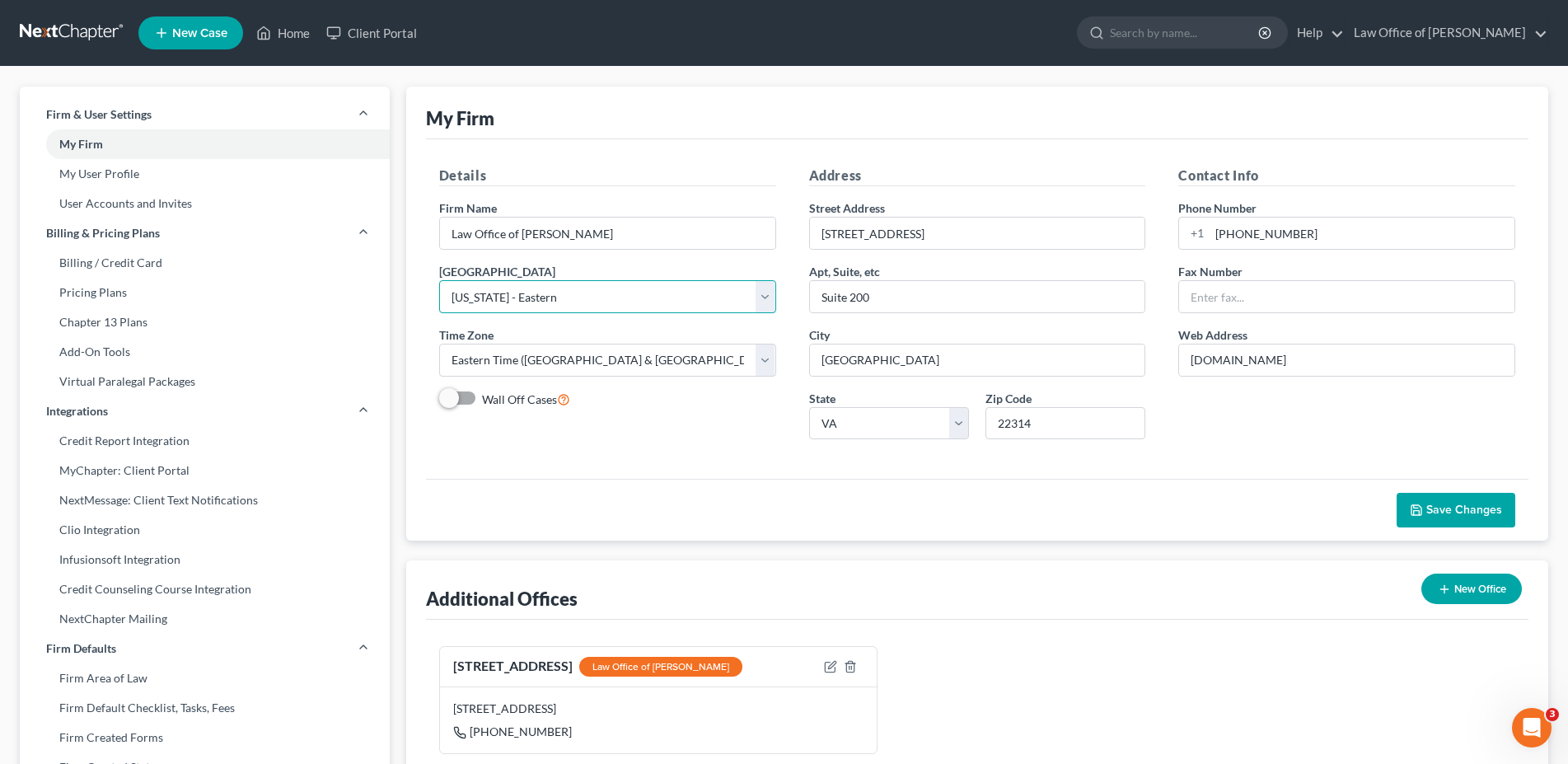
click at [439, 280] on select "Select Alabama - Middle Alabama - Northern Alabama - Southern Alaska Arizona Ar…" at bounding box center [608, 296] width 337 height 33
click at [794, 341] on div "Address Street Address 2121 Eisenhower Avenue Apt, Suite, etc Suite 200 City Al…" at bounding box center [978, 309] width 370 height 287
click at [439, 280] on select "Select Alabama - Middle Alabama - Northern Alabama - Southern Alaska Arizona Ar…" at bounding box center [608, 296] width 337 height 33
select select "14"
click option "District of Columbia" at bounding box center [0, 0] width 0 height 0
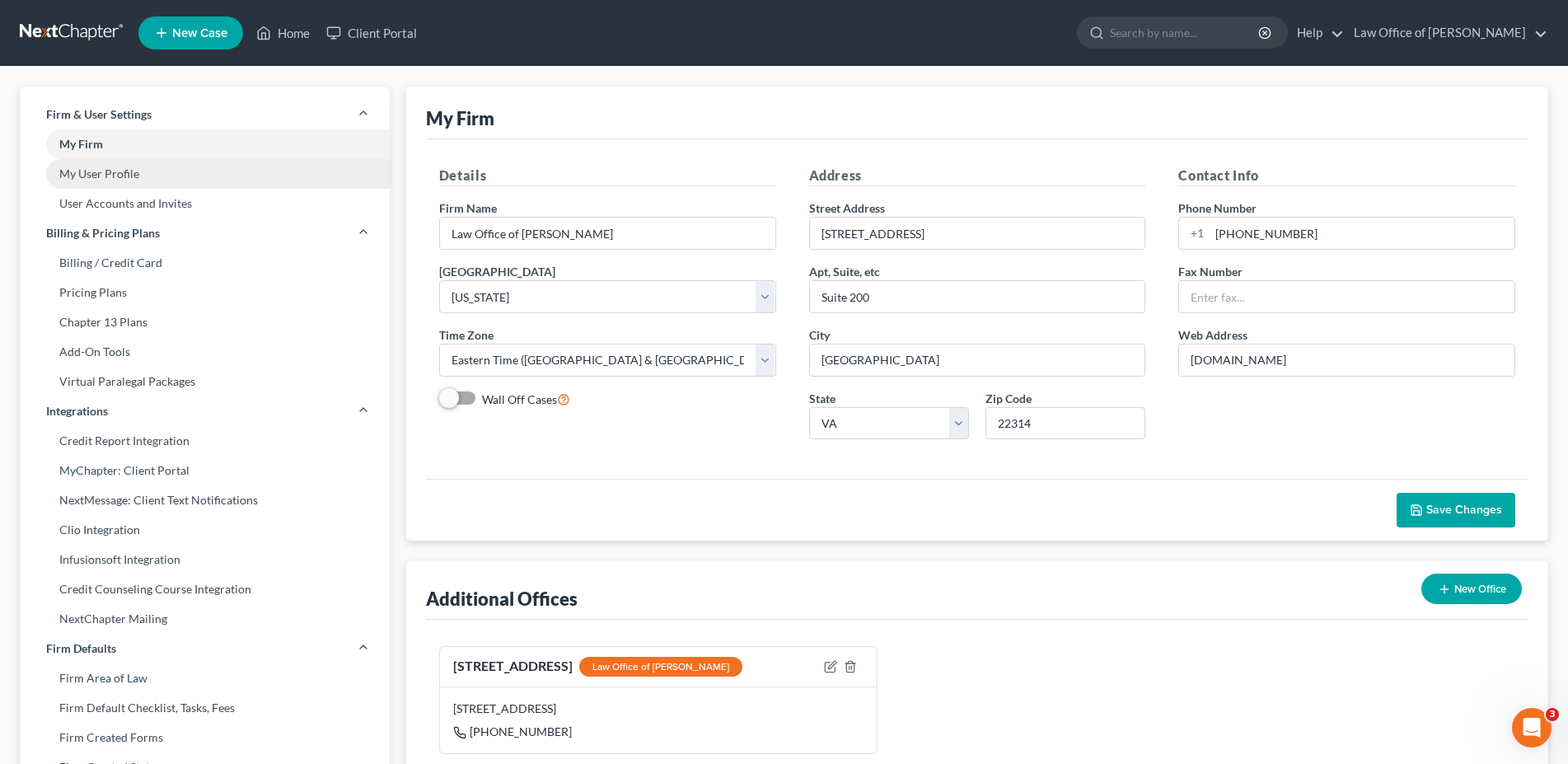
click at [109, 174] on link "My User Profile" at bounding box center [205, 174] width 370 height 30
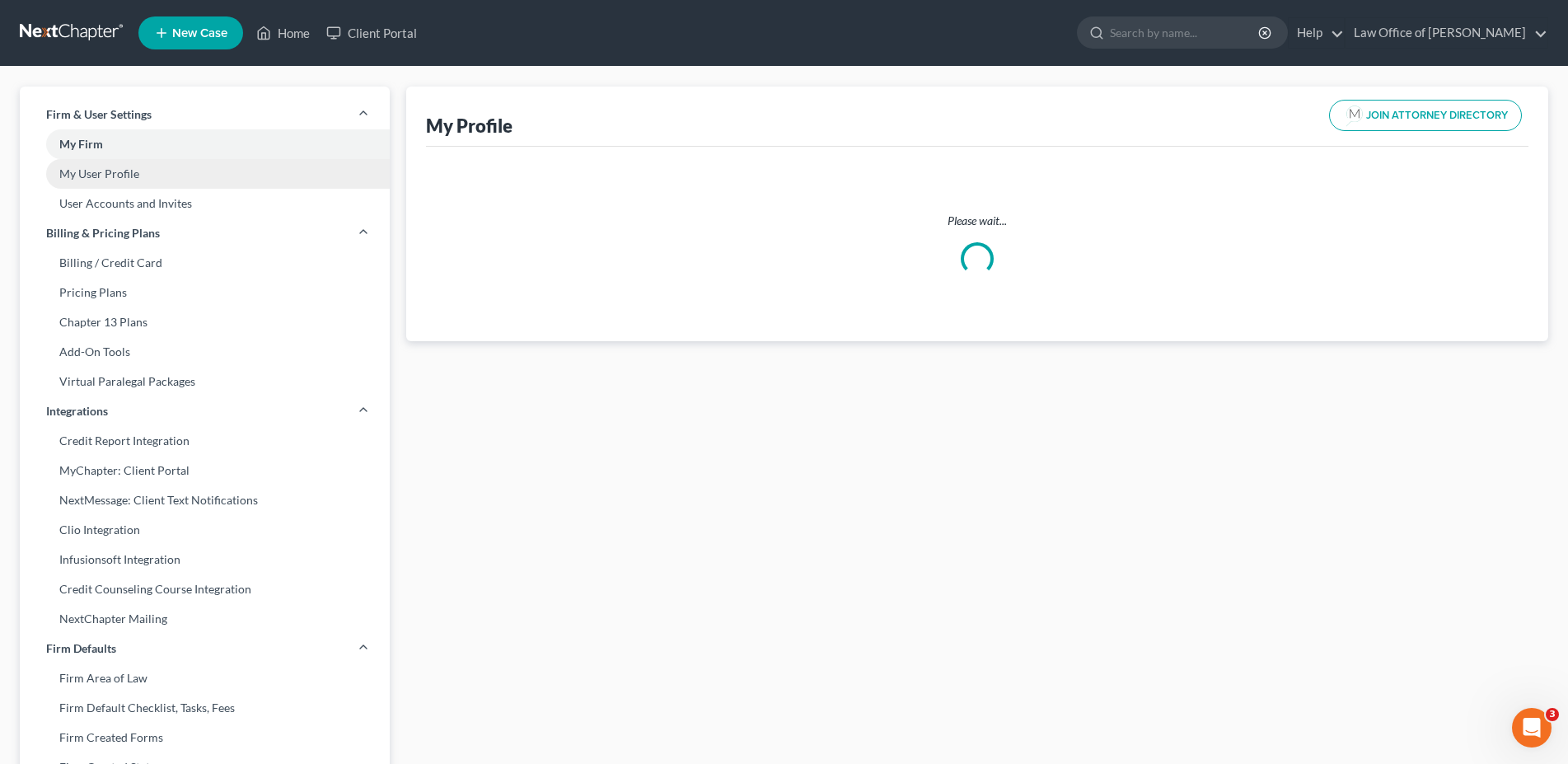
select select "48"
select select "83"
select select "attorney"
select select "0"
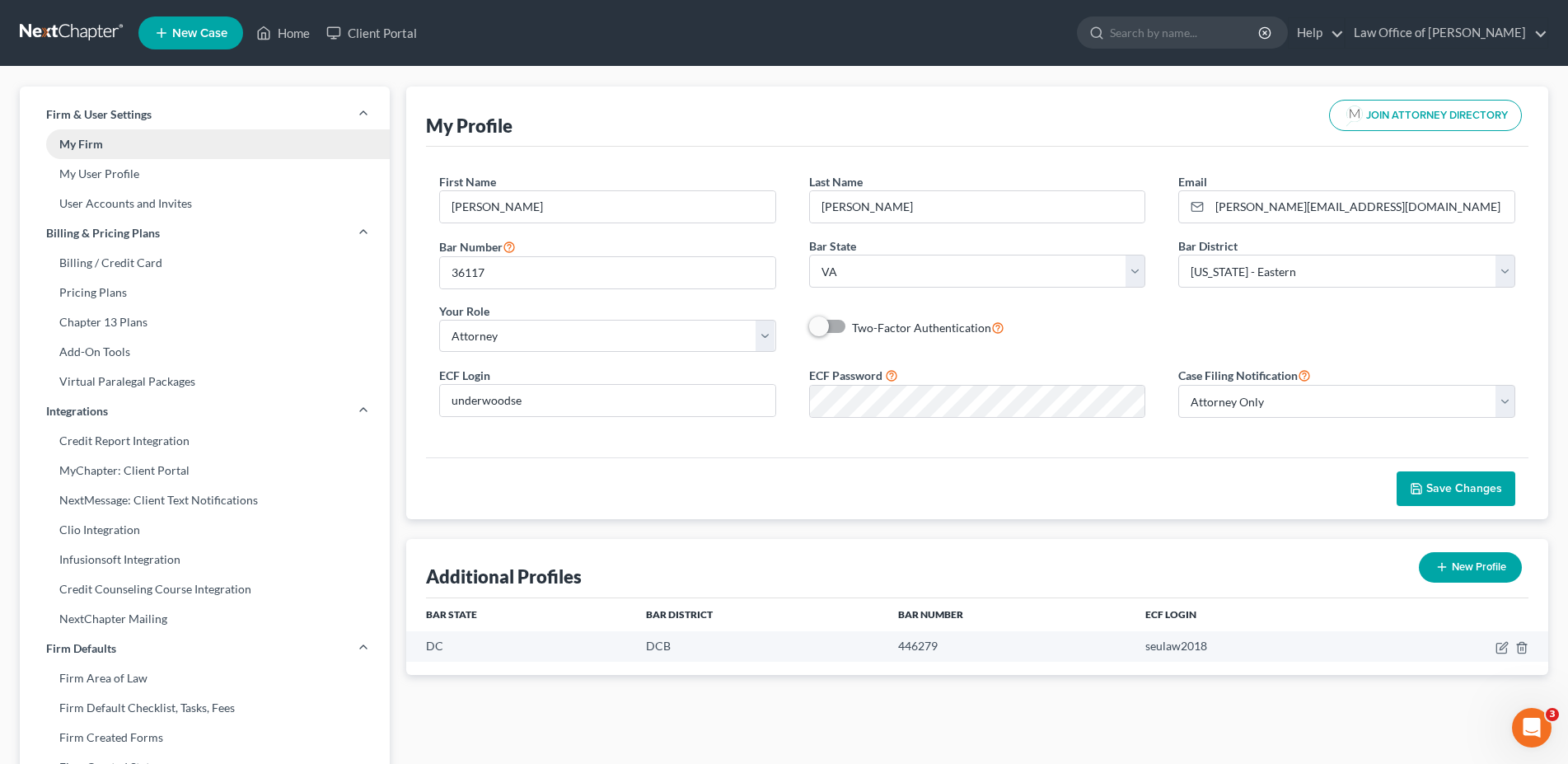
click at [83, 146] on link "My Firm" at bounding box center [205, 144] width 370 height 30
select select "14"
select select "24"
select select "48"
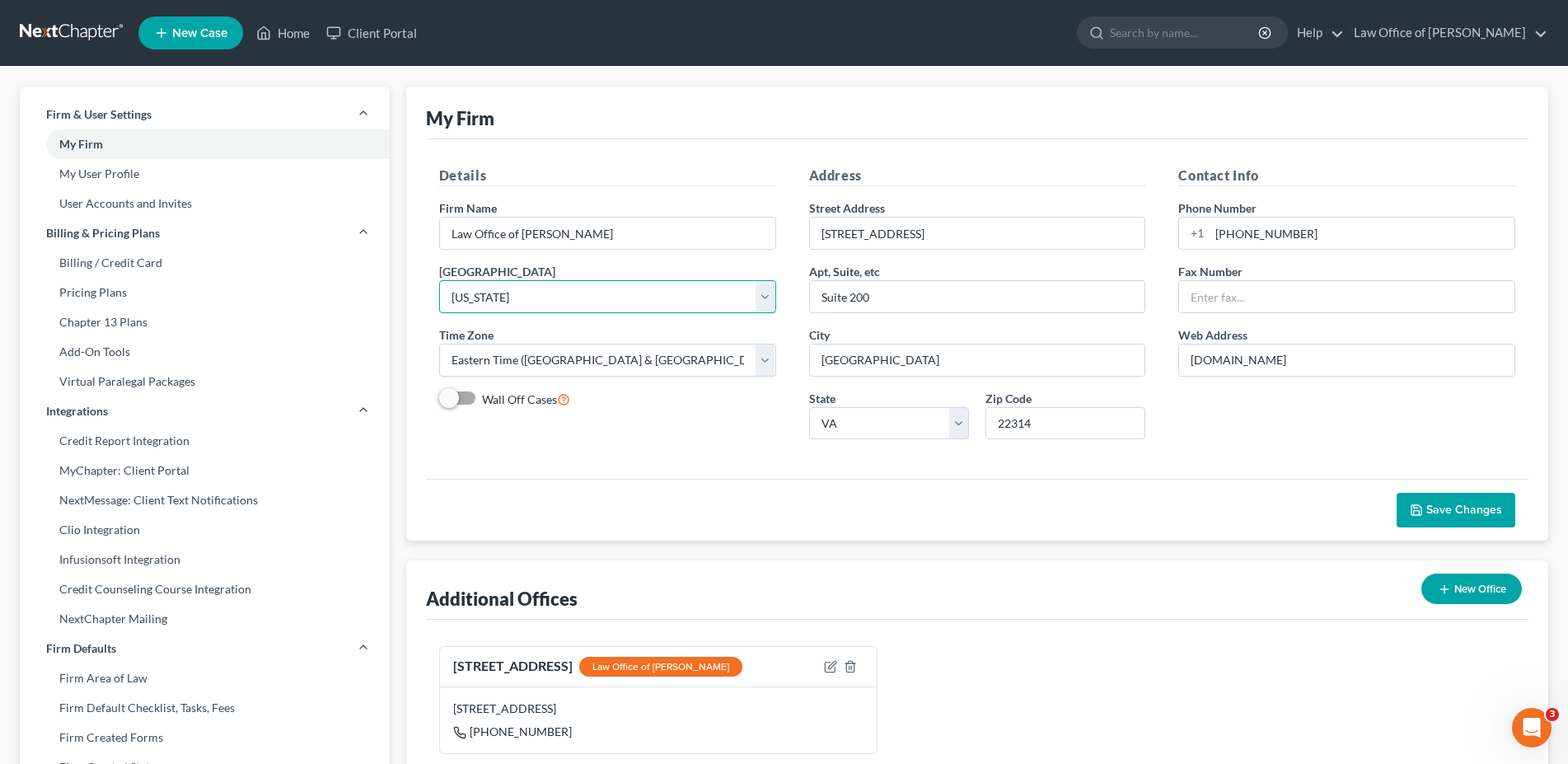
click at [439, 280] on select "Select Alabama - Middle Alabama - Northern Alabama - Southern Alaska Arizona Ar…" at bounding box center [608, 296] width 337 height 33
select select "83"
click option "Virginia - Eastern" at bounding box center [0, 0] width 0 height 0
click at [1446, 507] on span "Save Changes" at bounding box center [1464, 509] width 76 height 14
click at [119, 167] on link "My User Profile" at bounding box center [205, 174] width 370 height 30
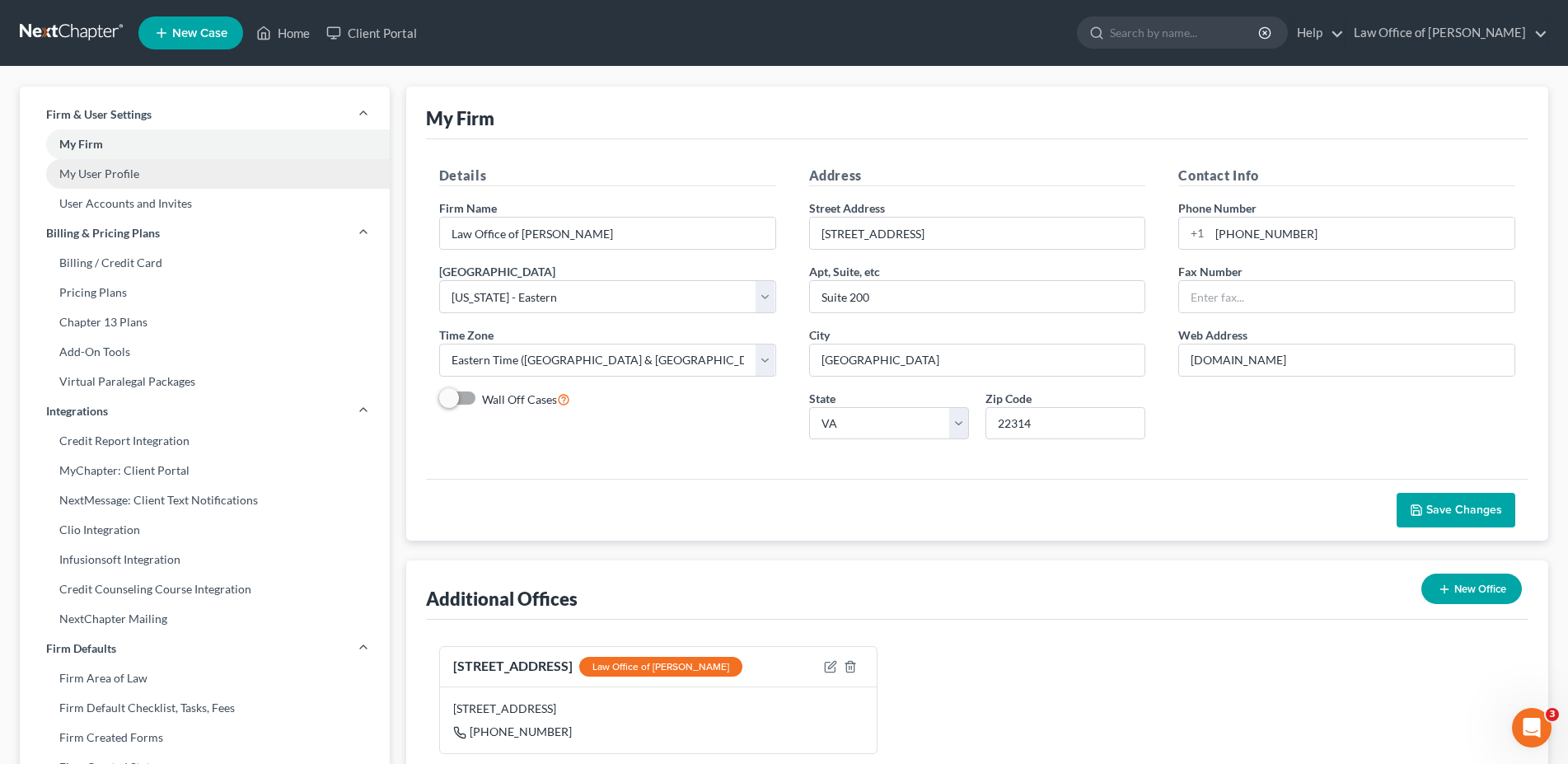
select select "48"
select select "83"
select select "attorney"
select select "0"
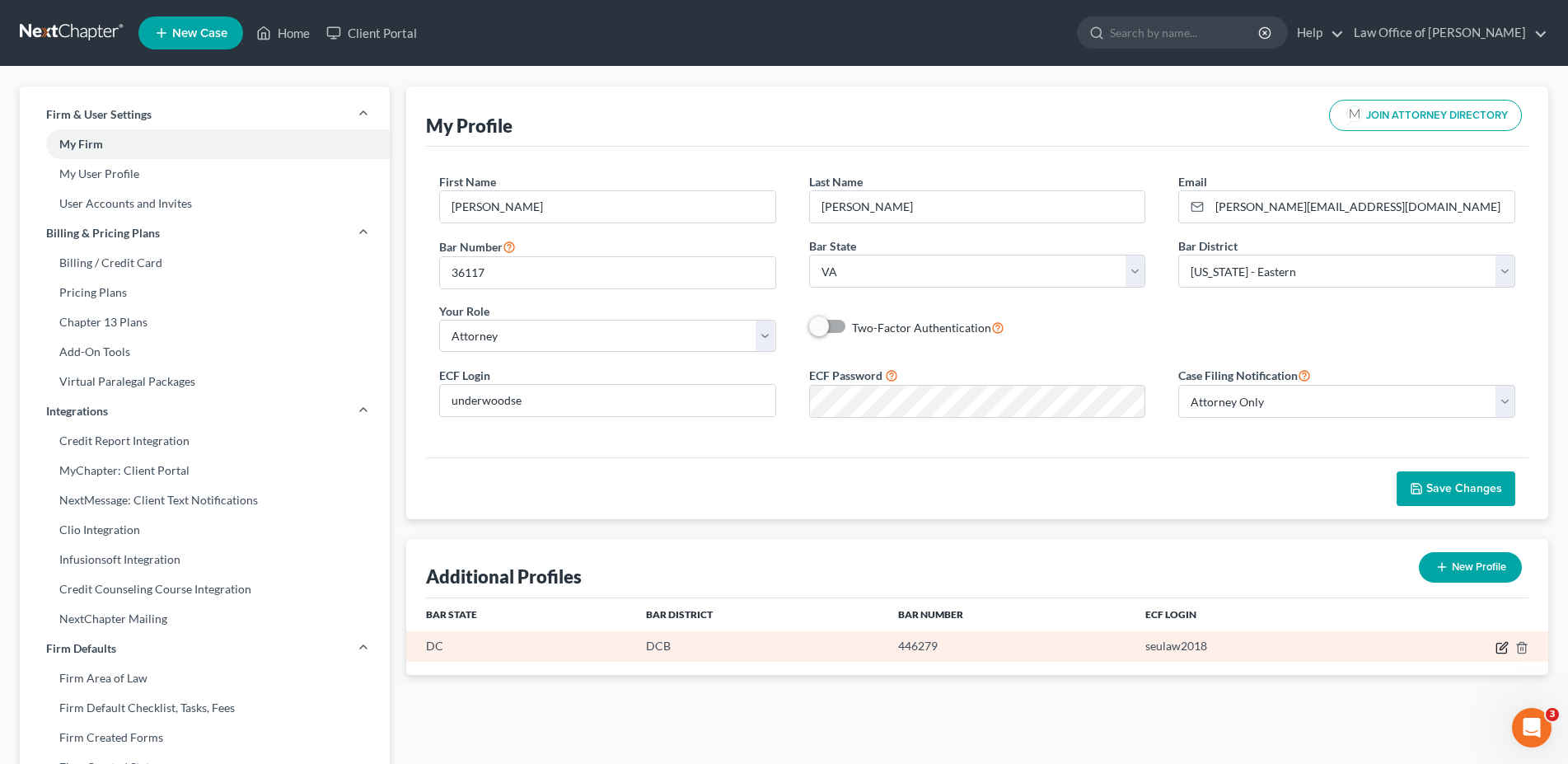
click at [1498, 648] on icon "button" at bounding box center [1501, 647] width 13 height 13
select select "8"
select select "14"
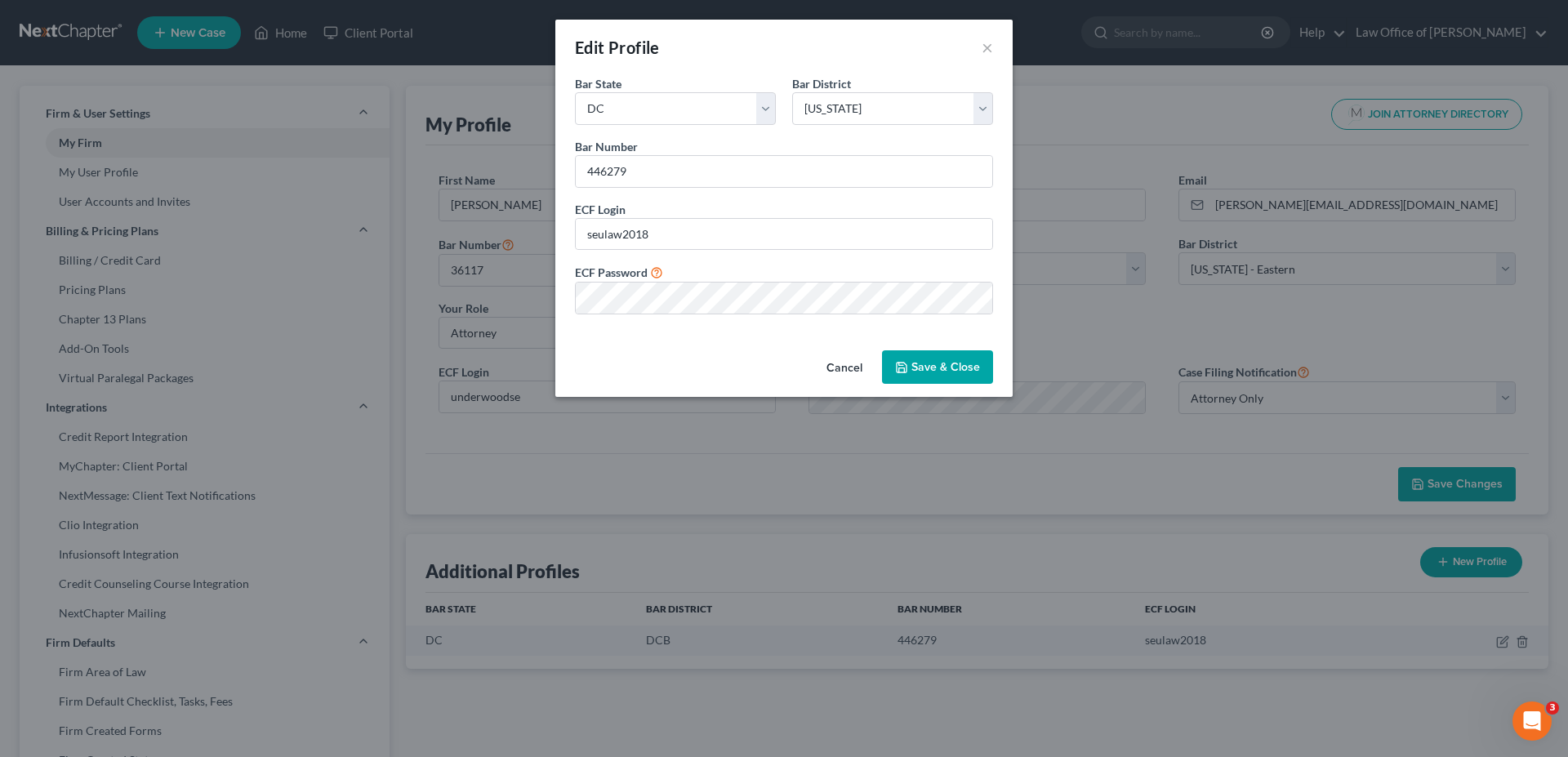
click at [946, 363] on button "Save & Close" at bounding box center [937, 368] width 111 height 34
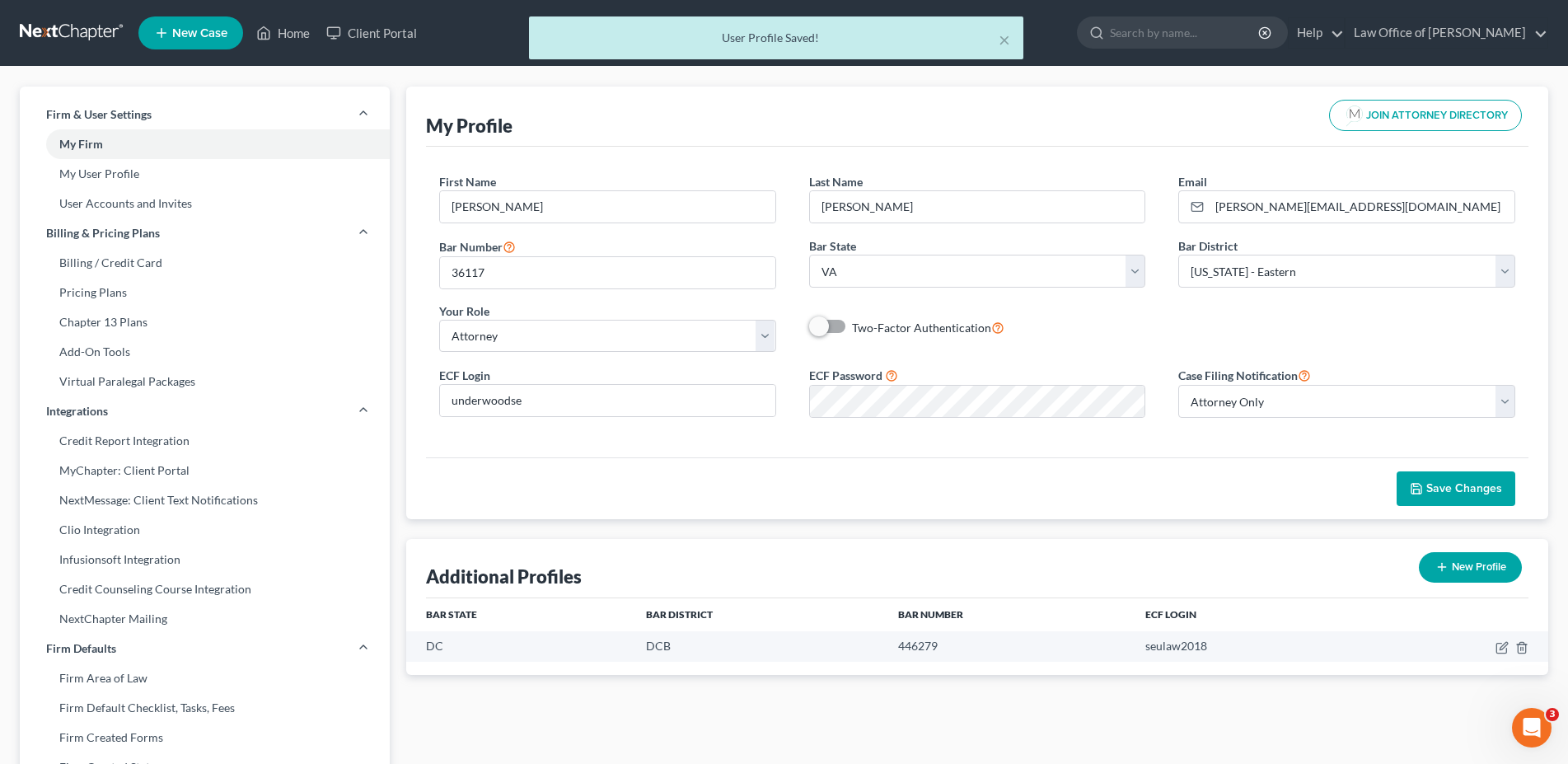
click at [1163, 30] on div "× User Profile Saved!" at bounding box center [776, 42] width 1568 height 51
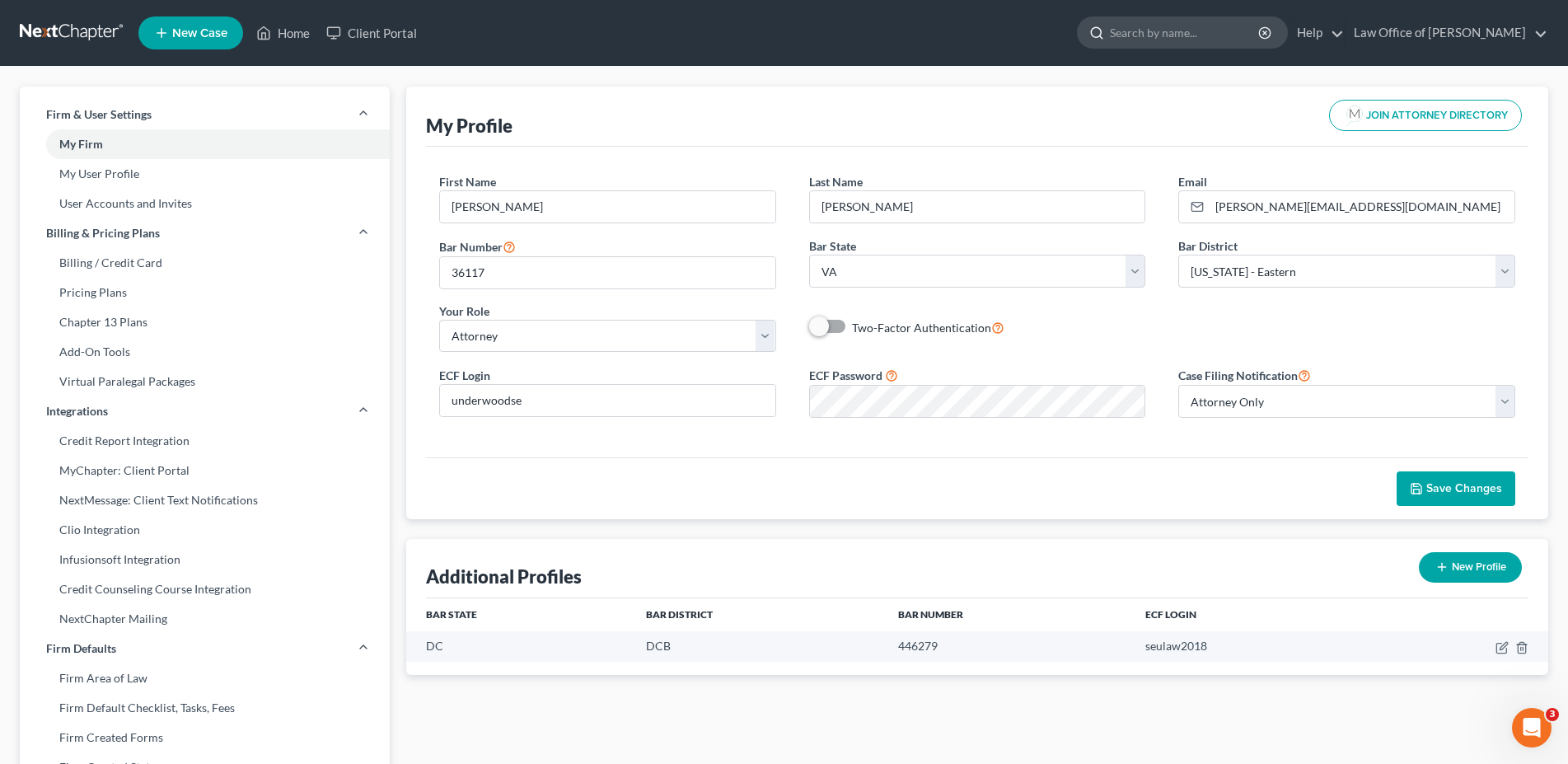
click at [1162, 30] on input "search" at bounding box center [1185, 32] width 150 height 30
type input "how do i change profiles to file a case"
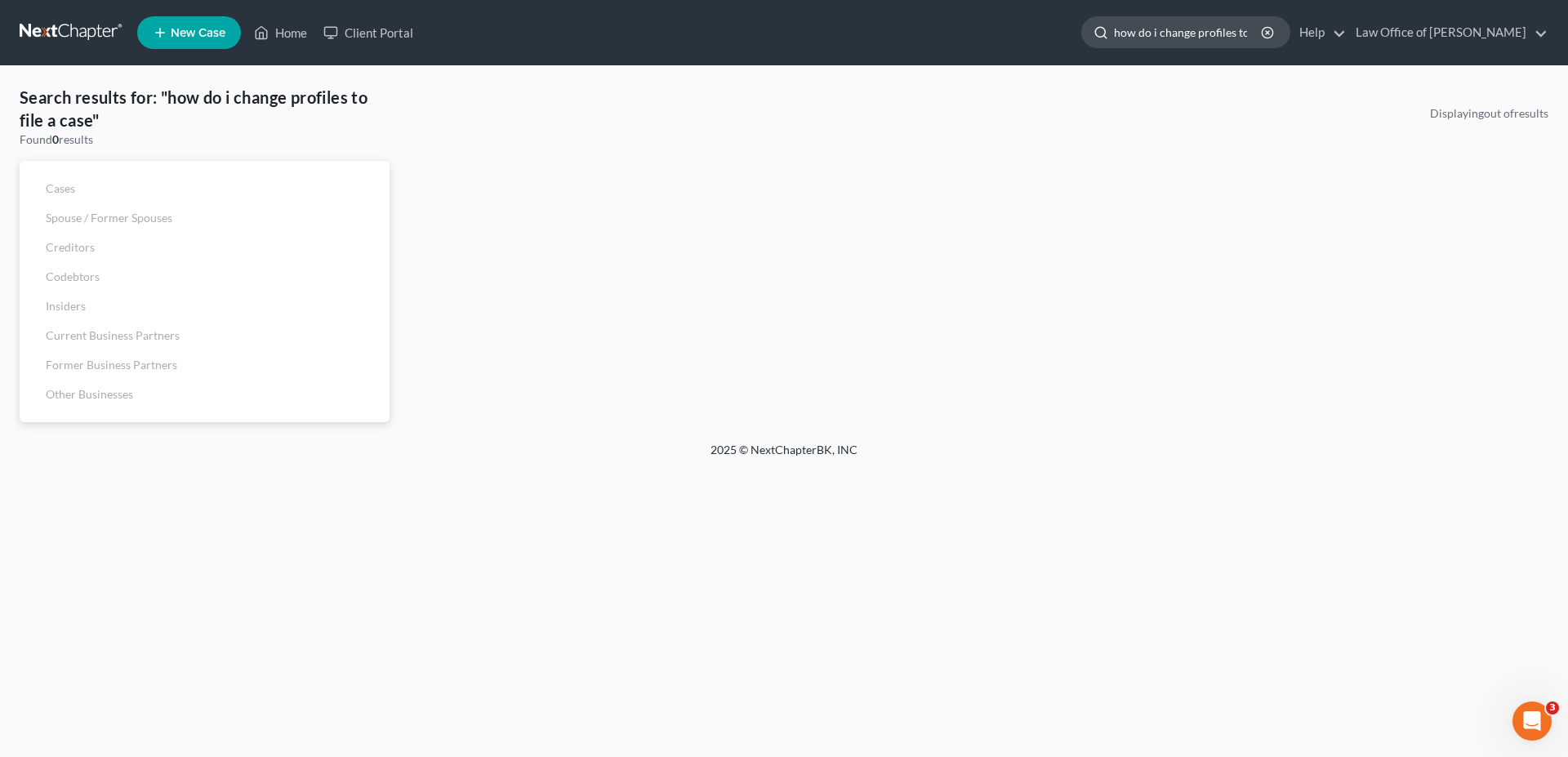
click at [1175, 40] on input "how do i change profiles to file a case" at bounding box center [1188, 32] width 149 height 30
drag, startPoint x: 1113, startPoint y: 34, endPoint x: 1332, endPoint y: 38, distance: 219.0
click at [1263, 38] on input "how do i change profiles to file a case" at bounding box center [1188, 32] width 149 height 30
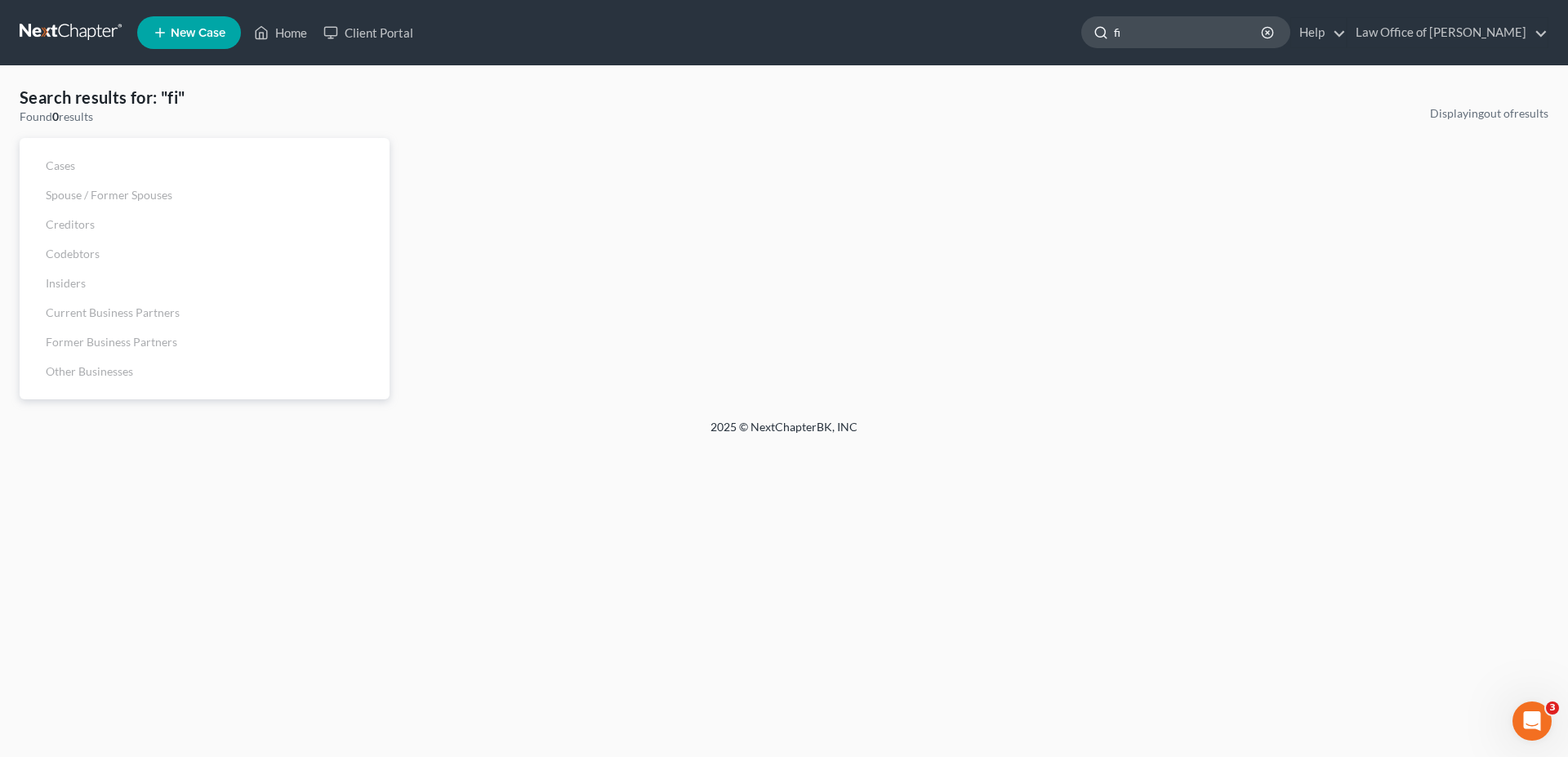
type input "f"
type input "changing attorney profile"
click at [1533, 724] on icon "Open Intercom Messenger" at bounding box center [1529, 718] width 27 height 27
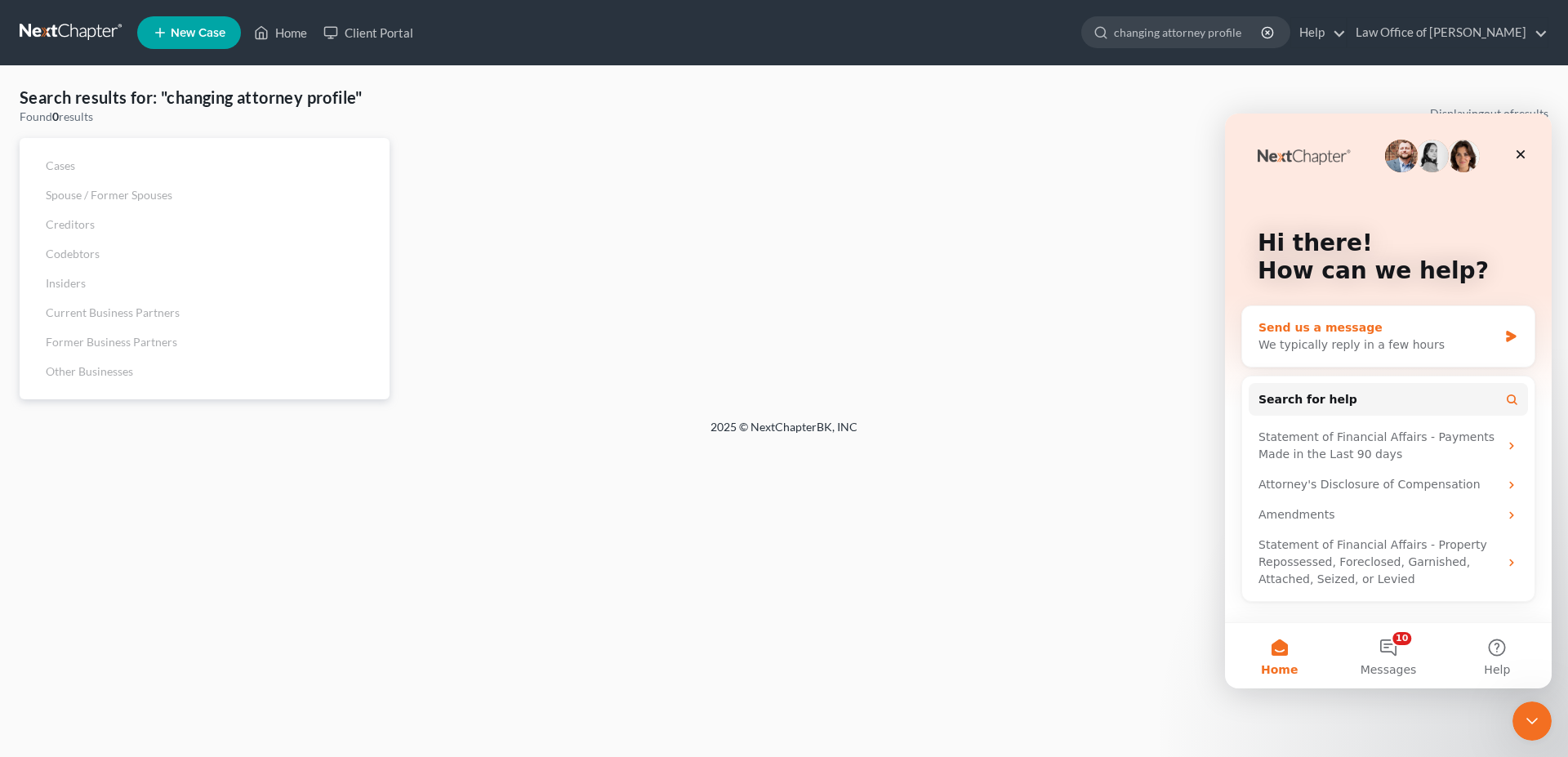
click at [1314, 341] on div "We typically reply in a few hours" at bounding box center [1378, 344] width 240 height 17
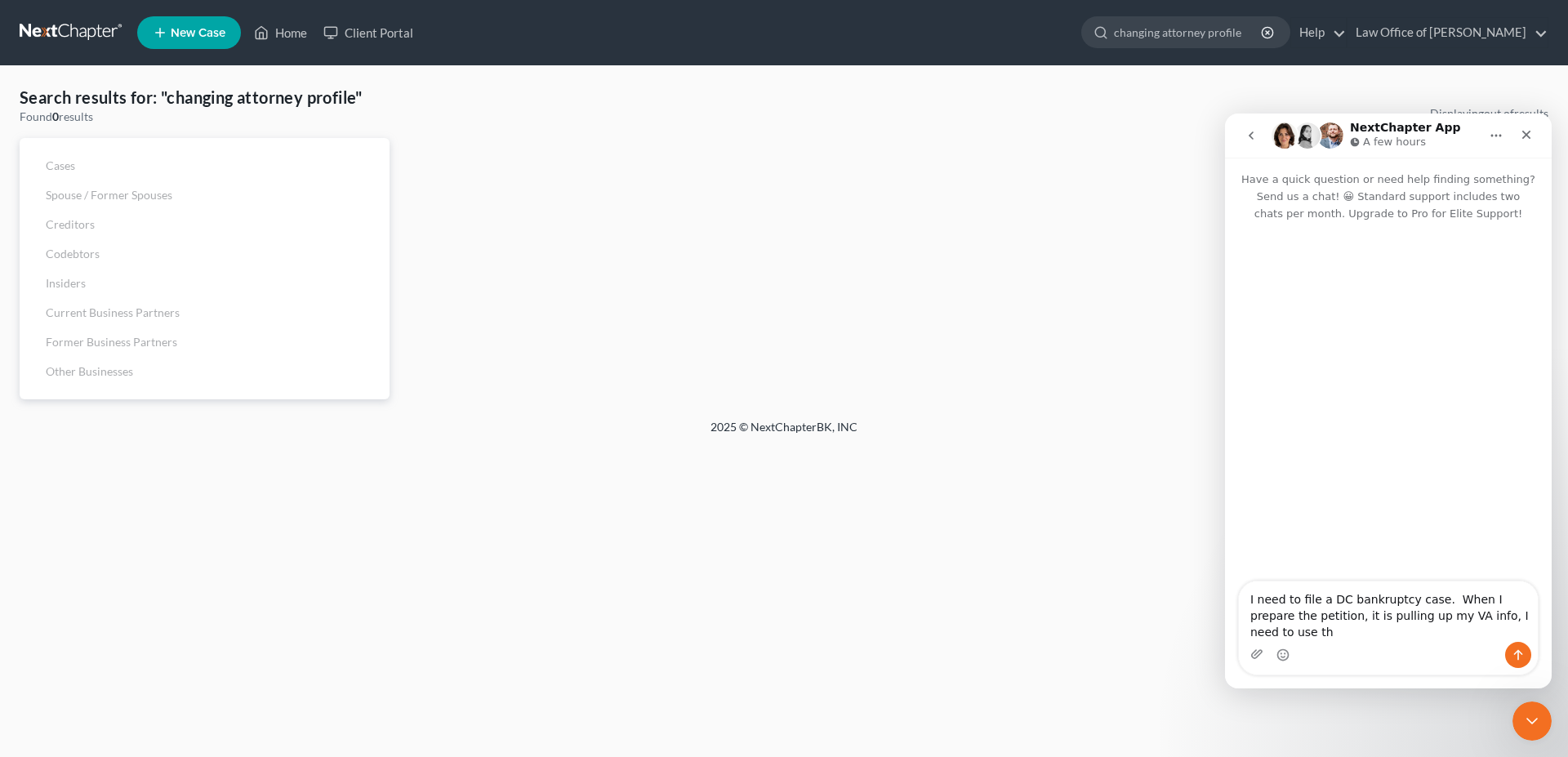
scroll to position [17, 0]
type textarea "I need to file a DC bankruptcy case. When I prepare the petition, it is pulling…"
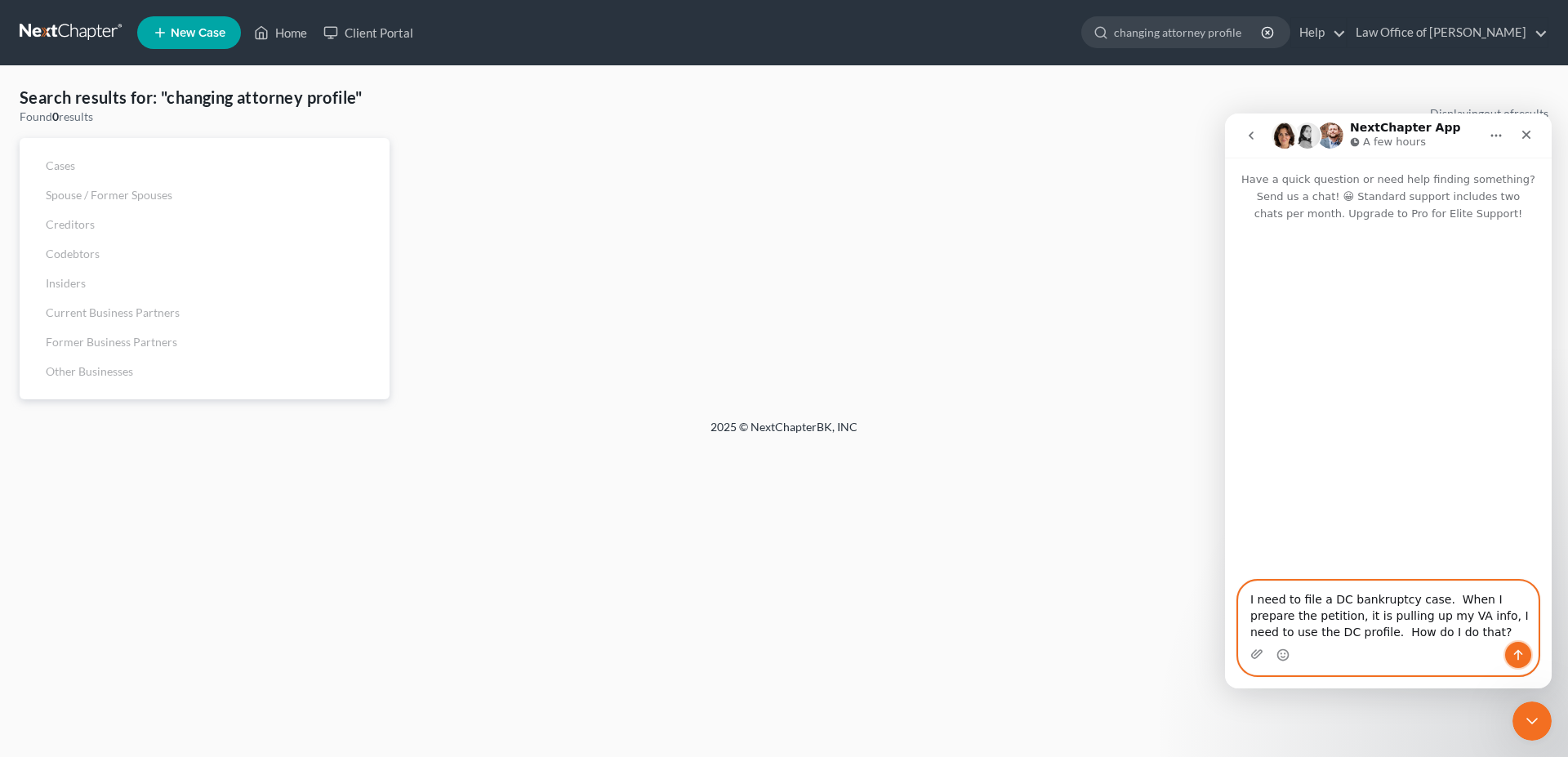
click at [1510, 655] on button "Send a message…" at bounding box center [1518, 655] width 26 height 26
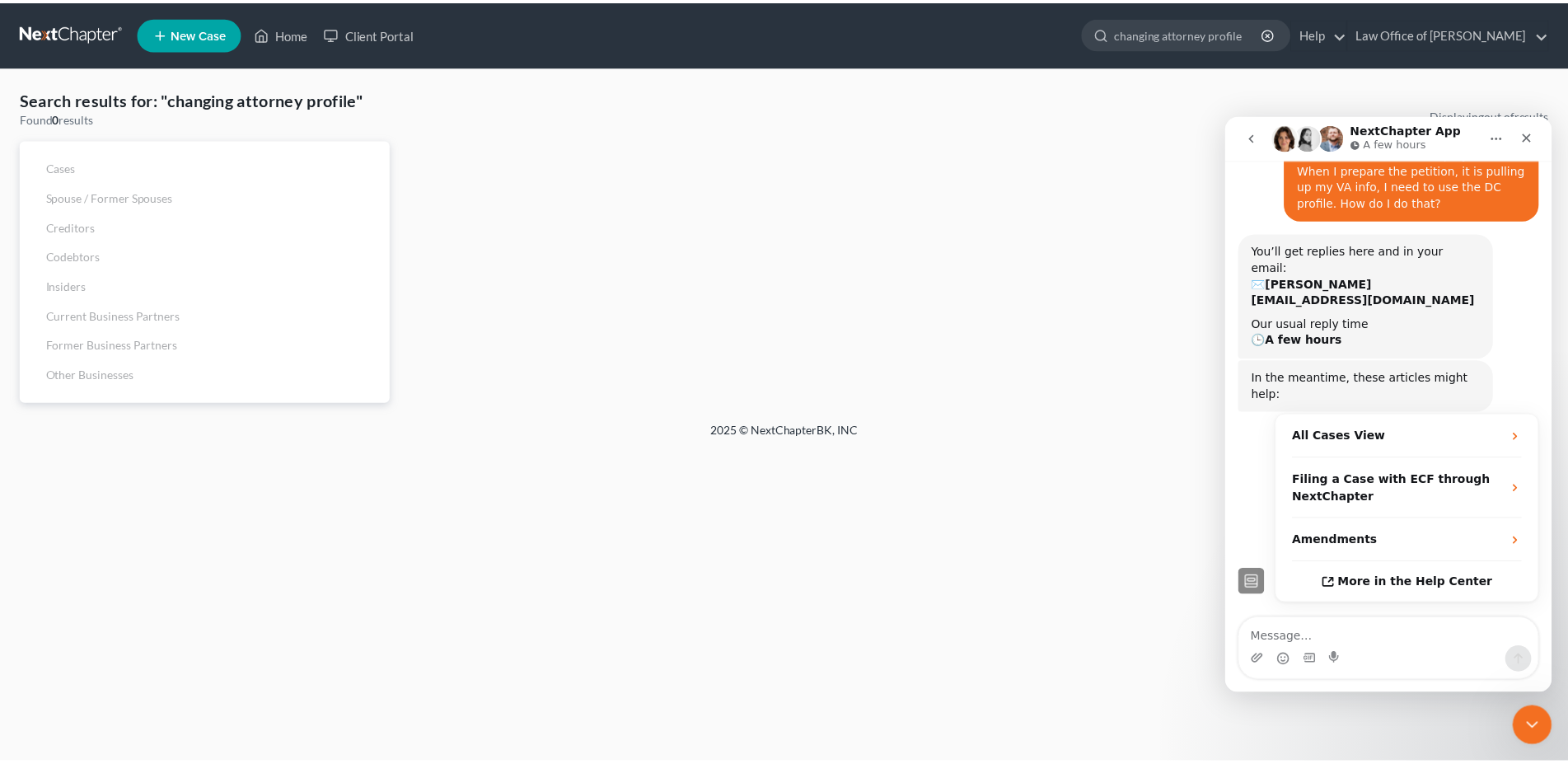
scroll to position [109, 0]
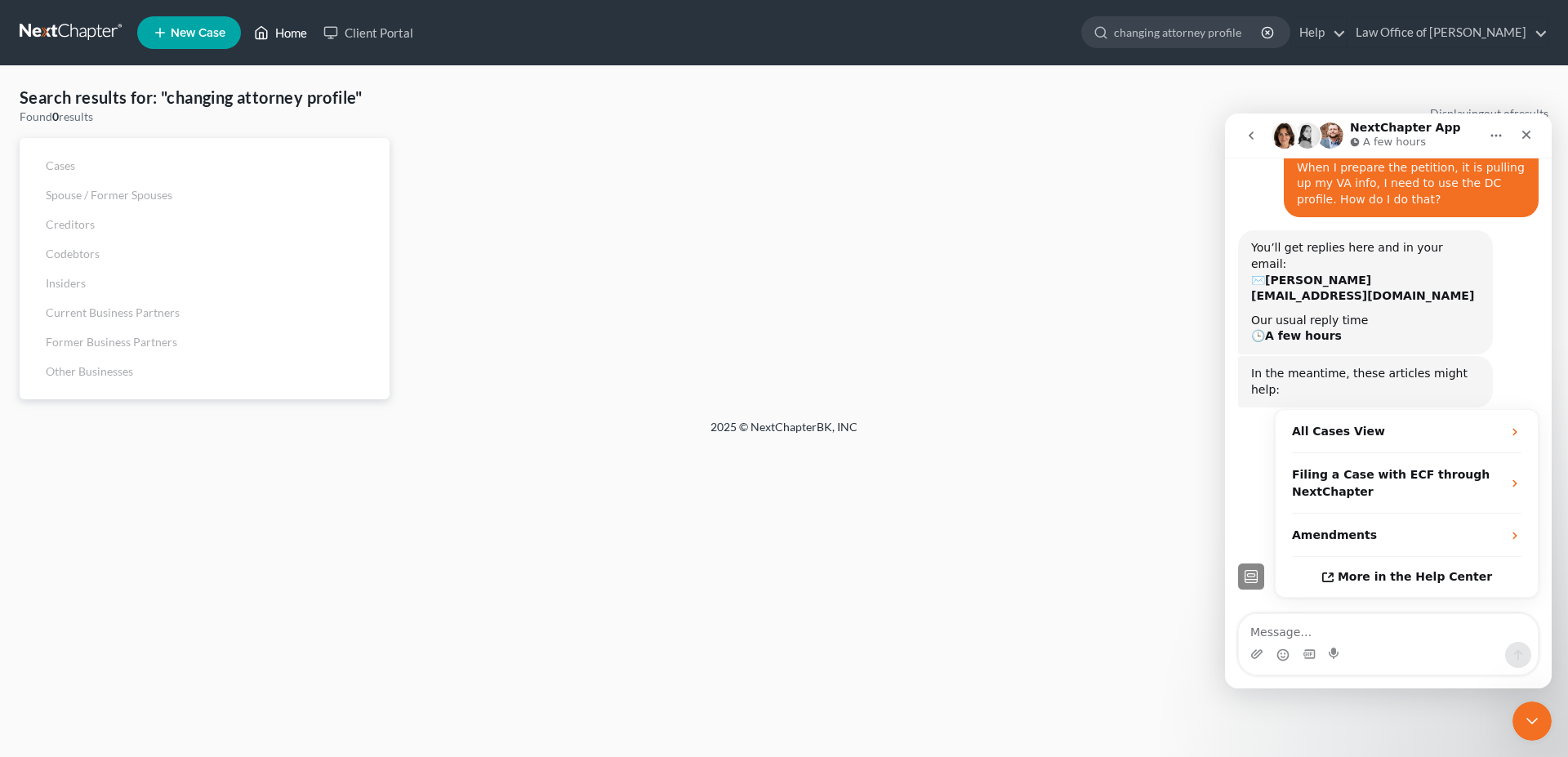
click at [284, 35] on link "Home" at bounding box center [280, 33] width 70 height 29
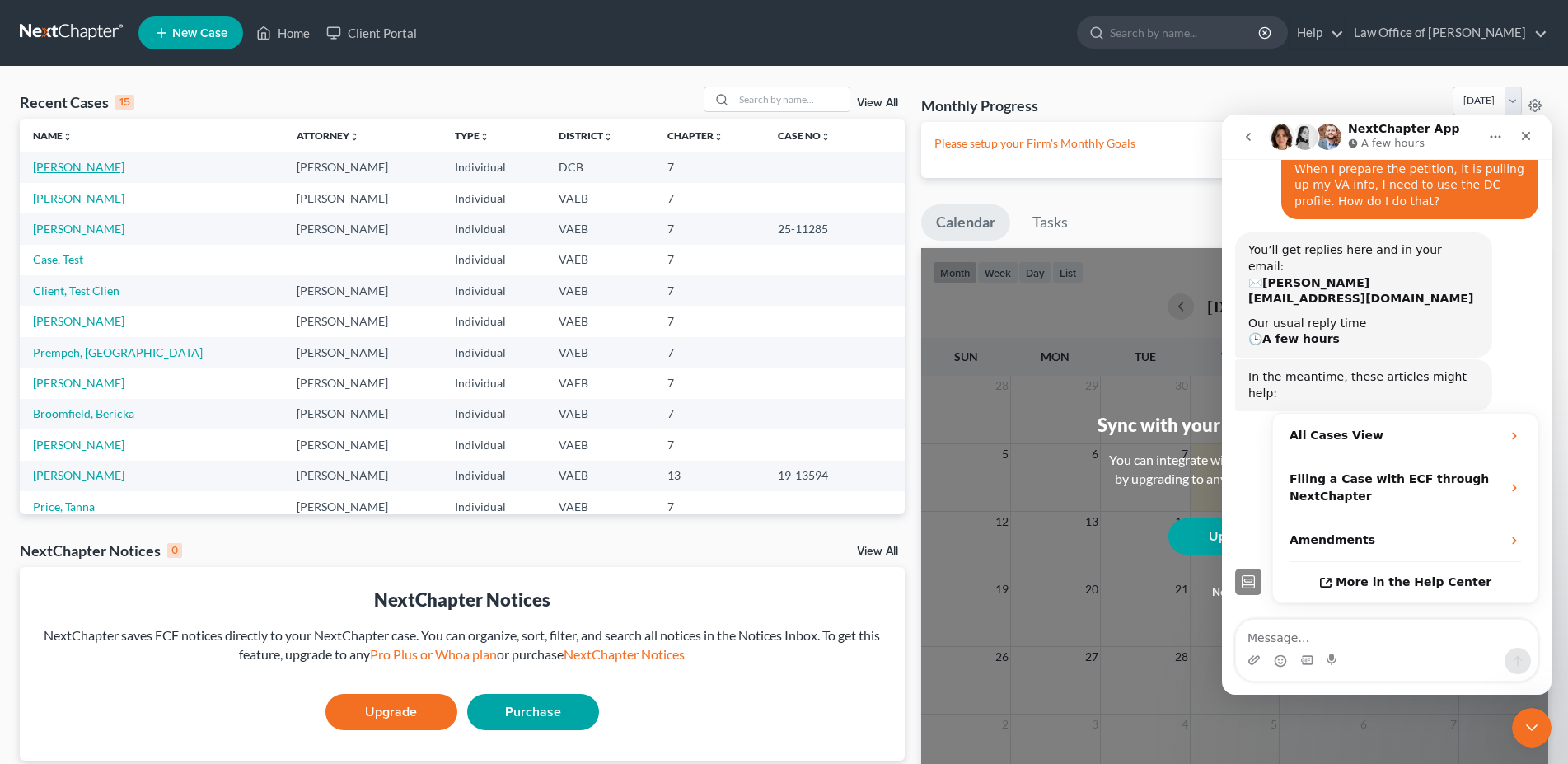
click at [61, 166] on link "Howell, Ivan" at bounding box center [78, 167] width 91 height 14
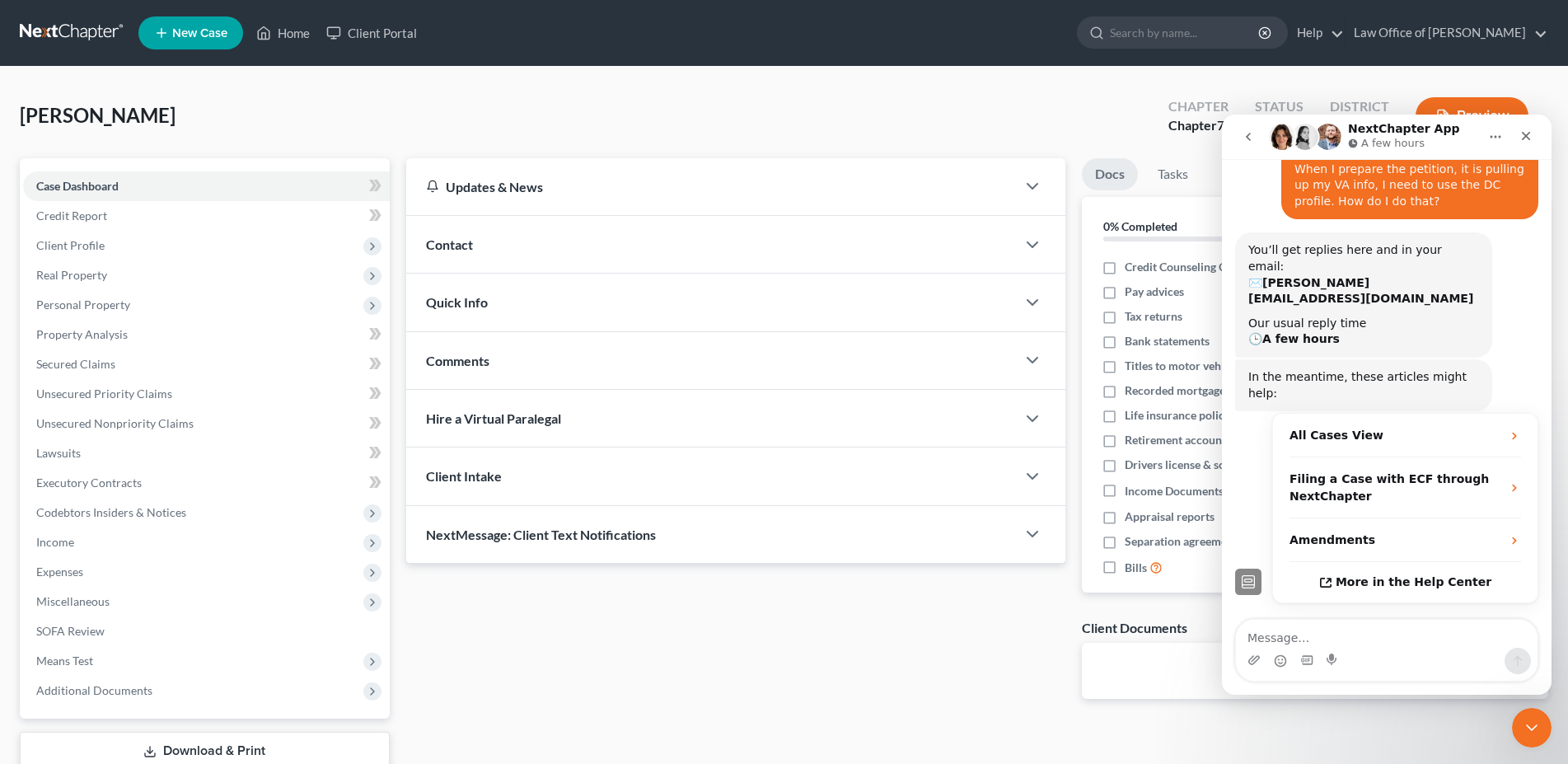
click at [455, 236] on span "Contact" at bounding box center [449, 244] width 47 height 16
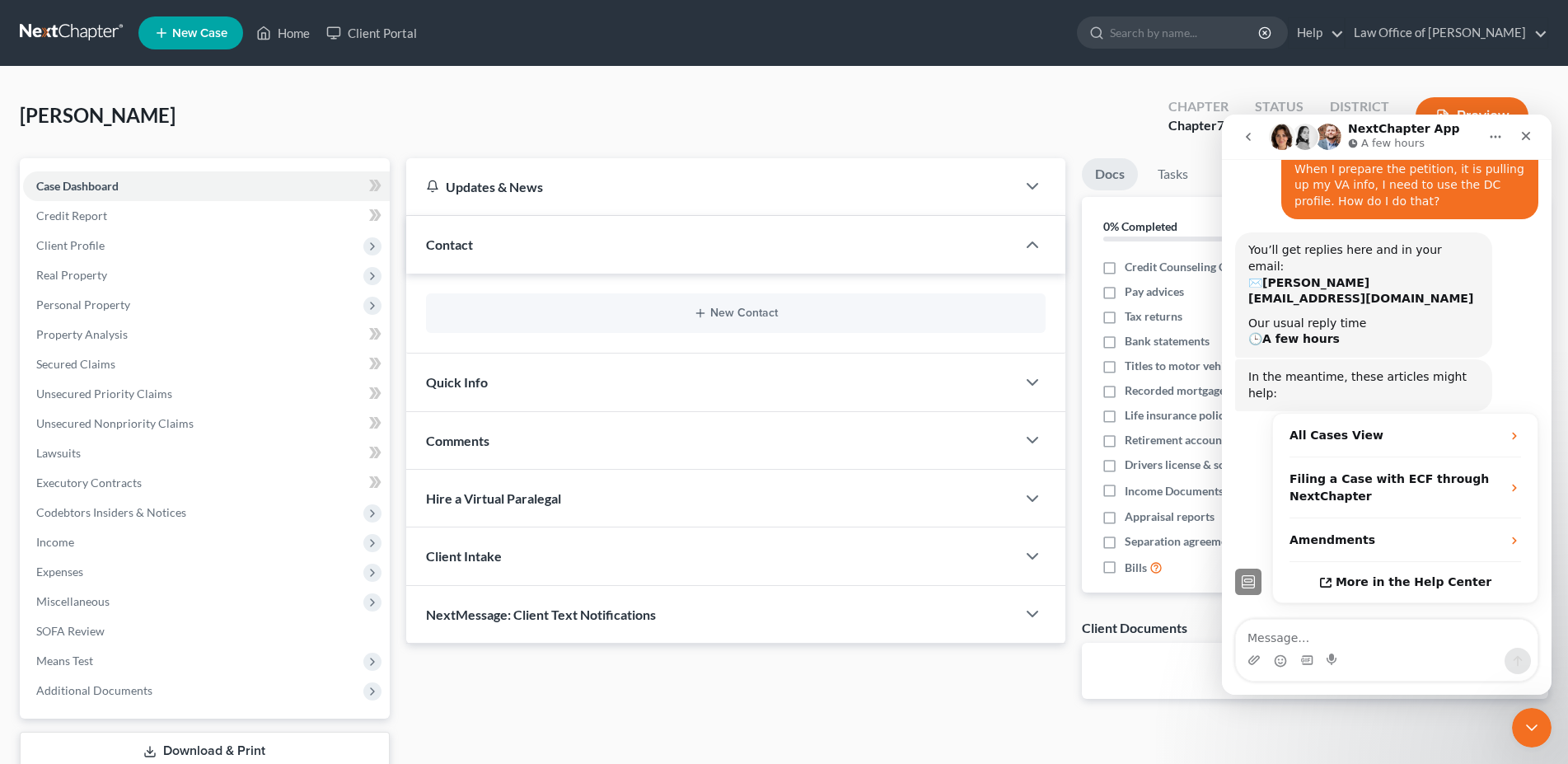
click at [455, 236] on span "Contact" at bounding box center [449, 244] width 47 height 16
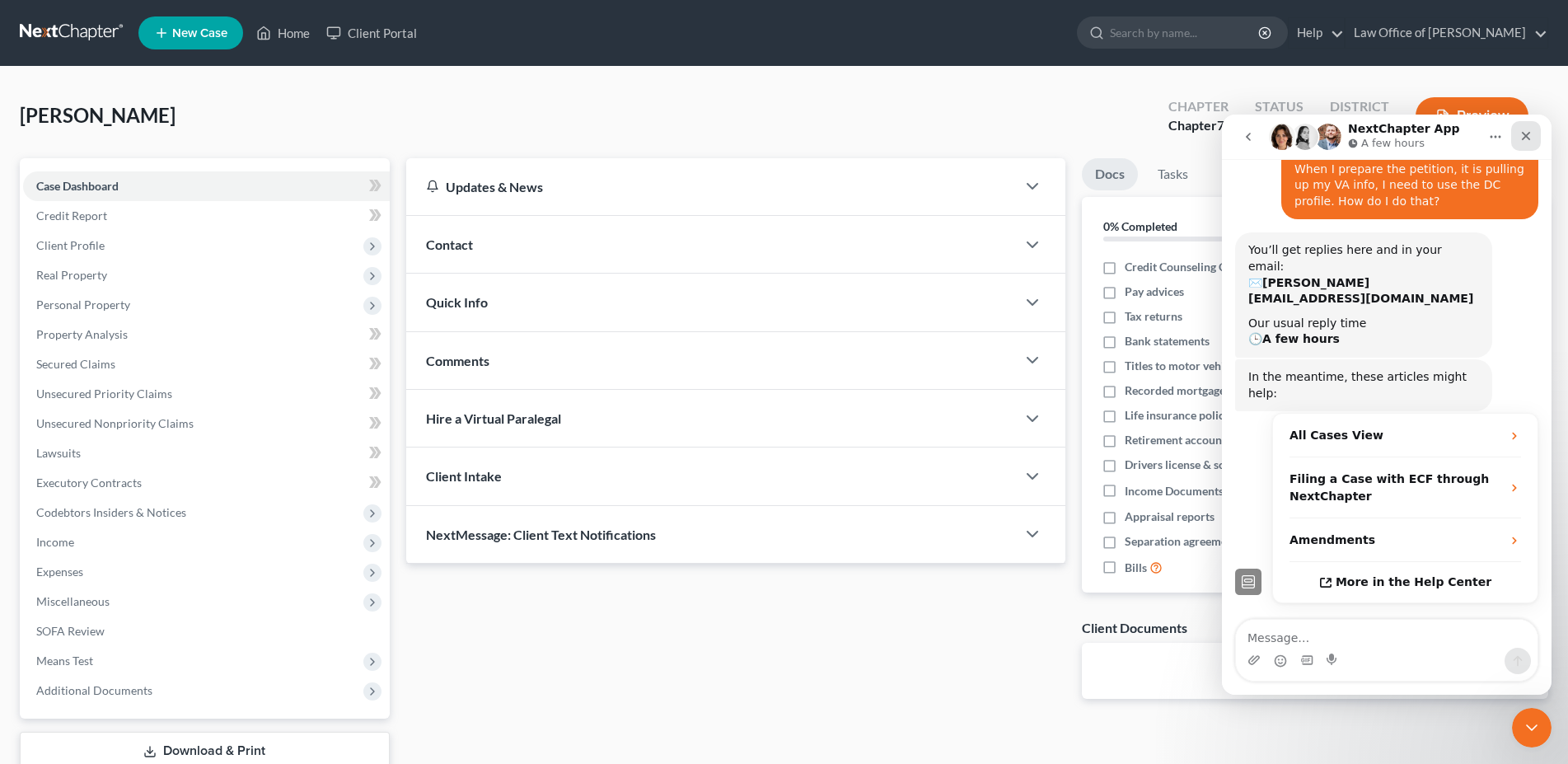
click at [1528, 136] on icon "Close" at bounding box center [1525, 136] width 13 height 13
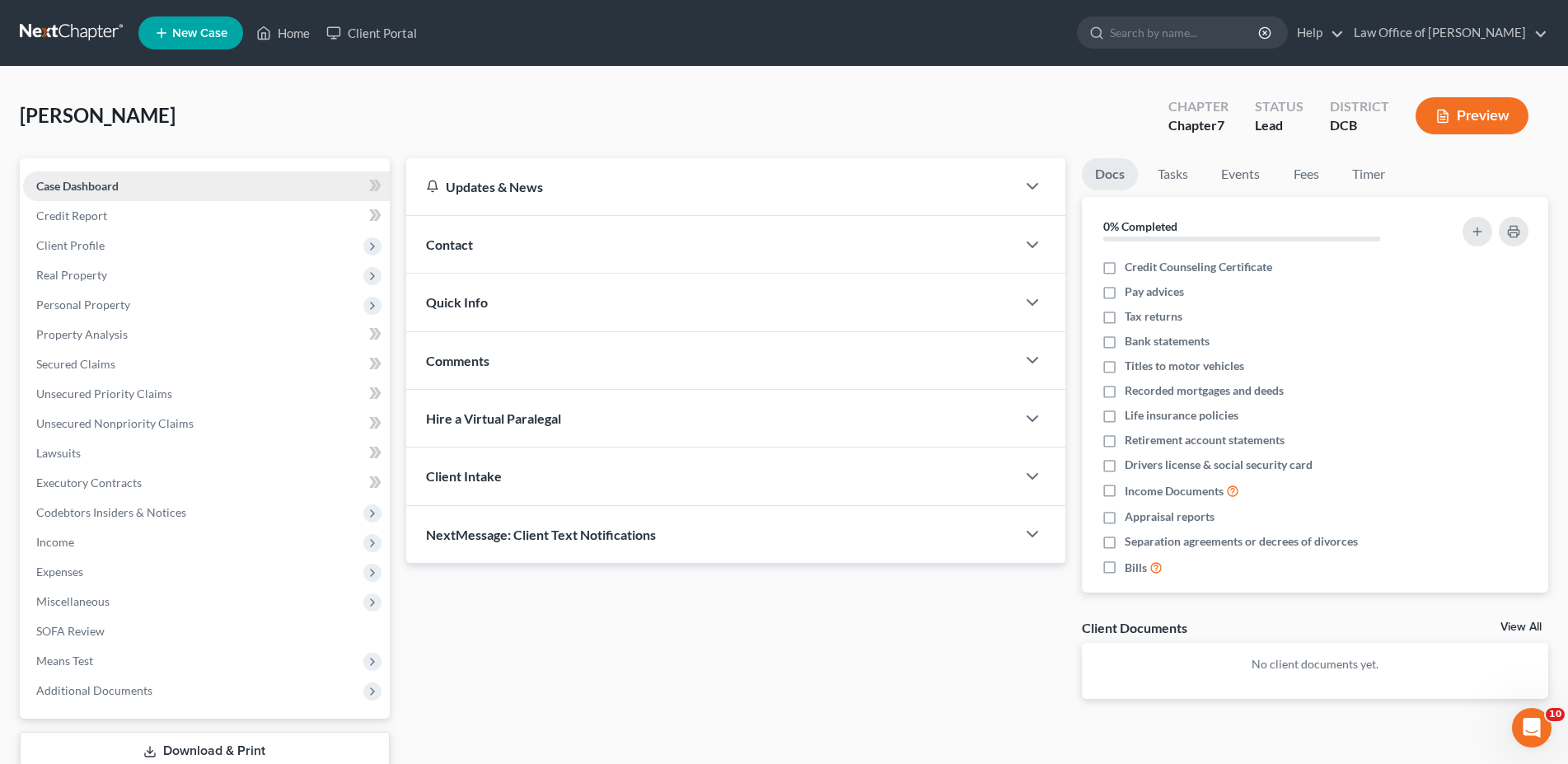
click at [157, 184] on link "Case Dashboard" at bounding box center [207, 186] width 367 height 30
click at [51, 209] on span "Credit Report" at bounding box center [72, 216] width 71 height 14
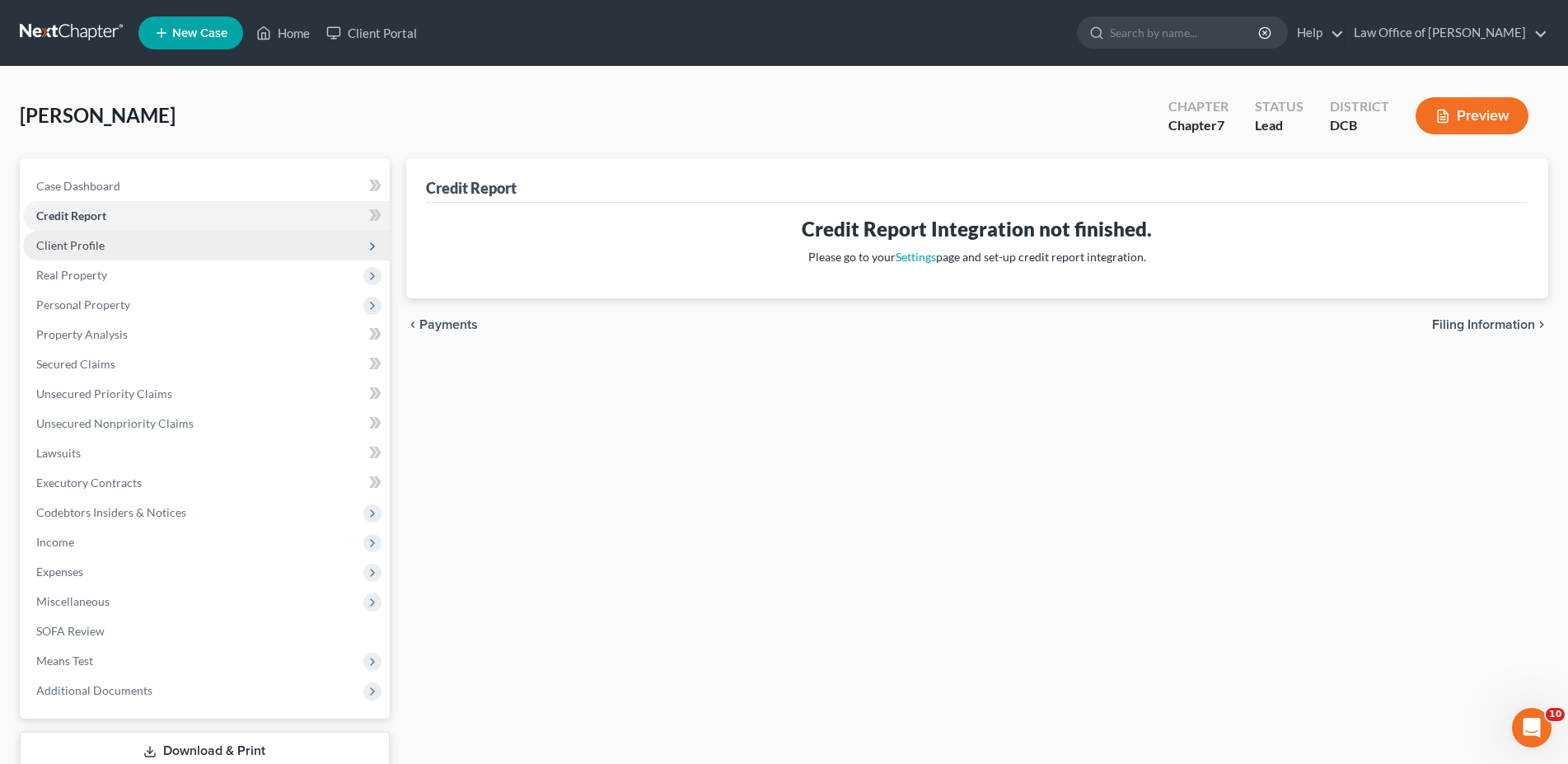
click at [67, 240] on span "Client Profile" at bounding box center [70, 245] width 69 height 14
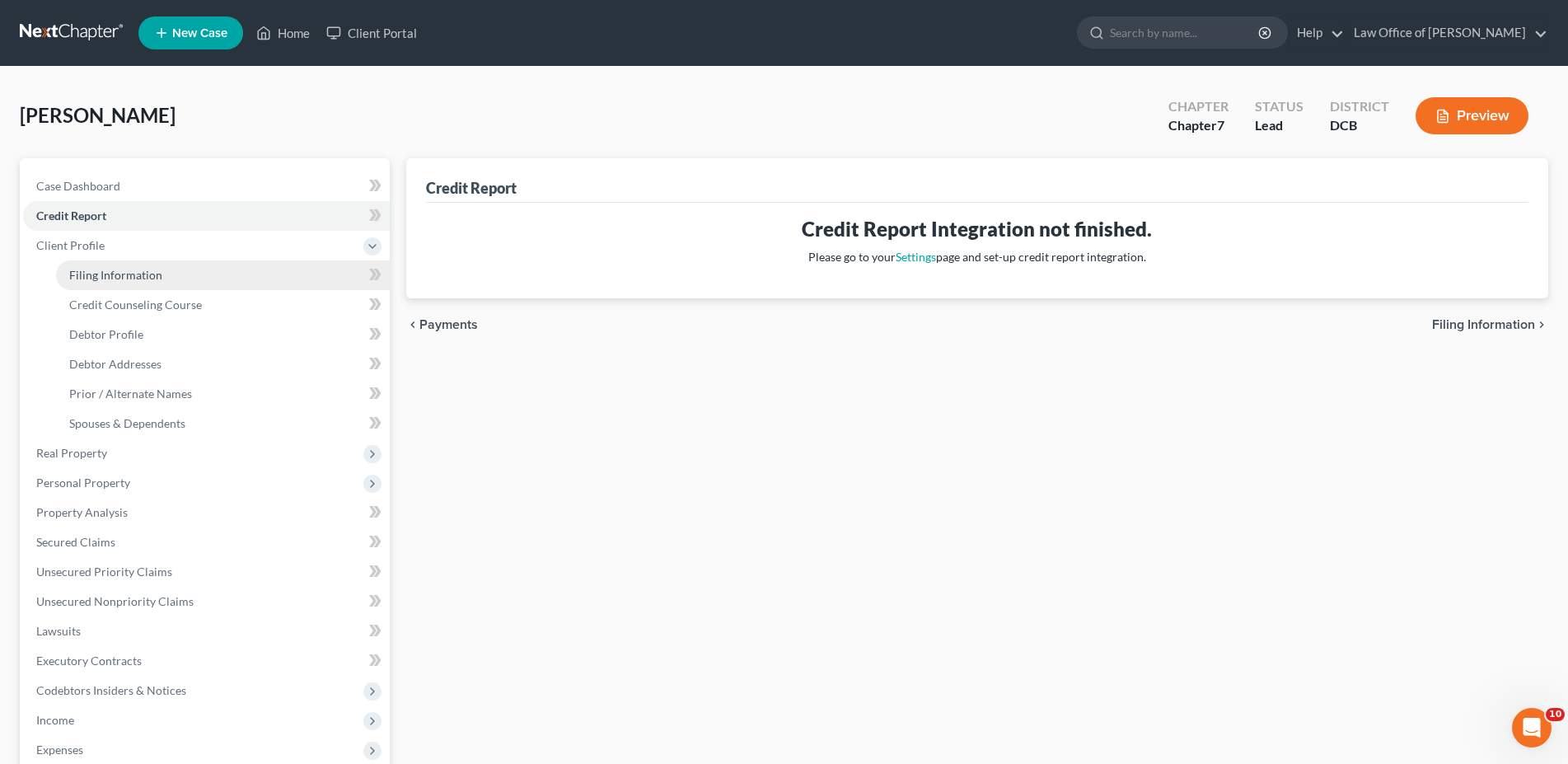
click at [87, 271] on span "Filing Information" at bounding box center [116, 275] width 93 height 14
select select "1"
select select "0"
select select "14"
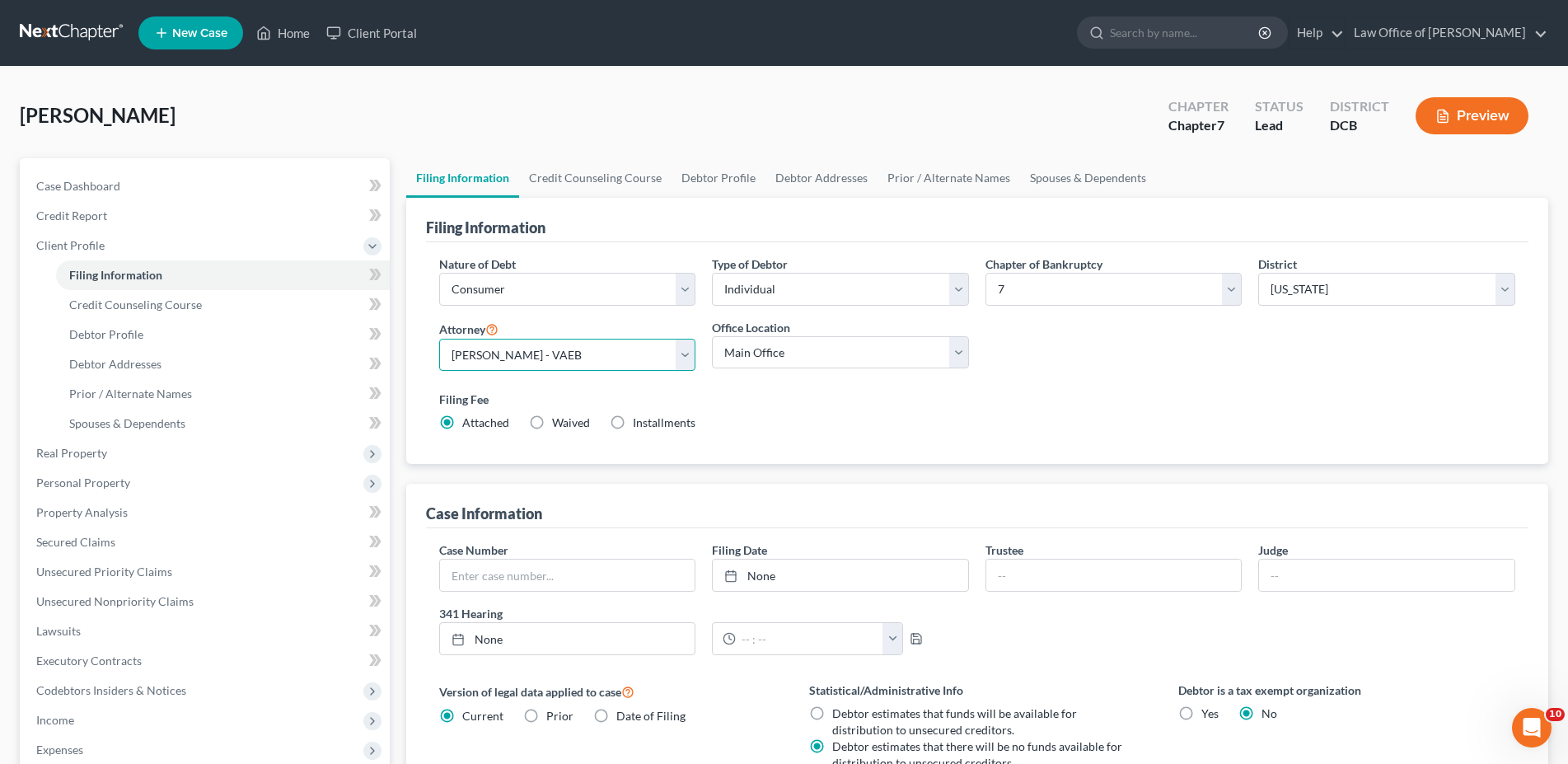
click at [439, 339] on select "Select Sean Underwood - VAEB Sean Underwood - DCB" at bounding box center [568, 355] width 257 height 33
select select "1"
click option "Sean Underwood - DCB" at bounding box center [0, 0] width 0 height 0
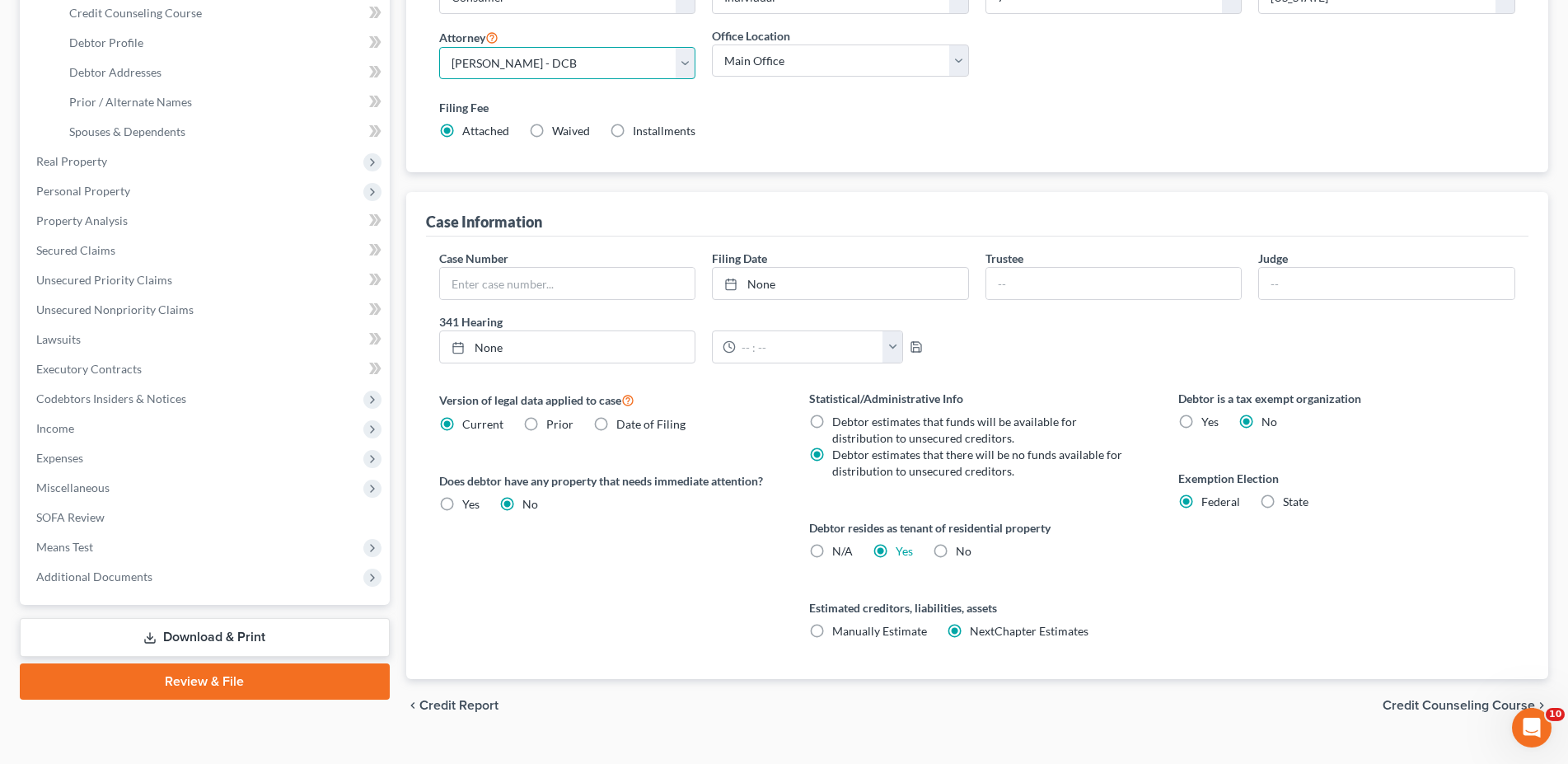
scroll to position [322, 0]
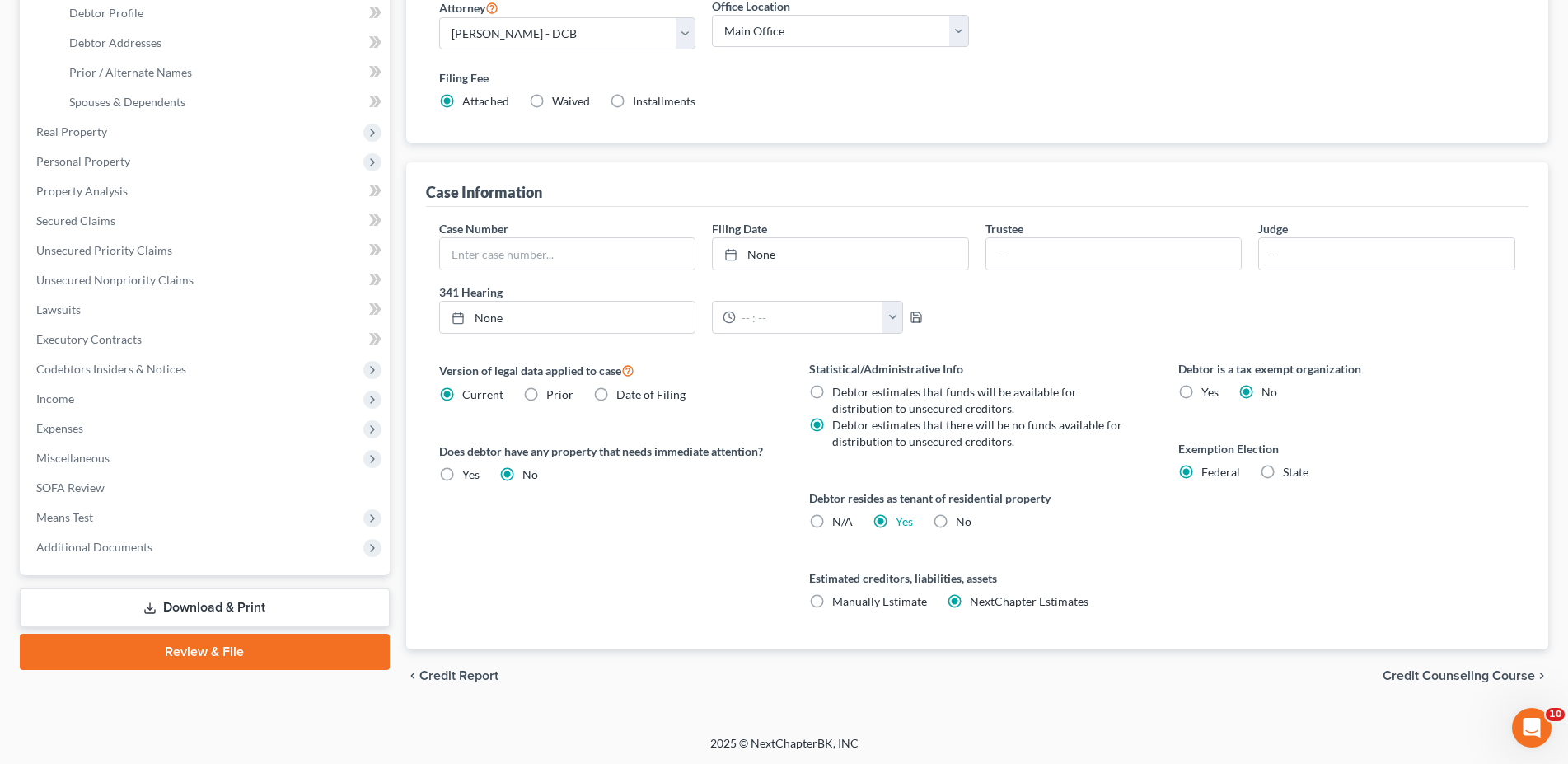
click at [1428, 674] on span "Credit Counseling Course" at bounding box center [1458, 675] width 152 height 13
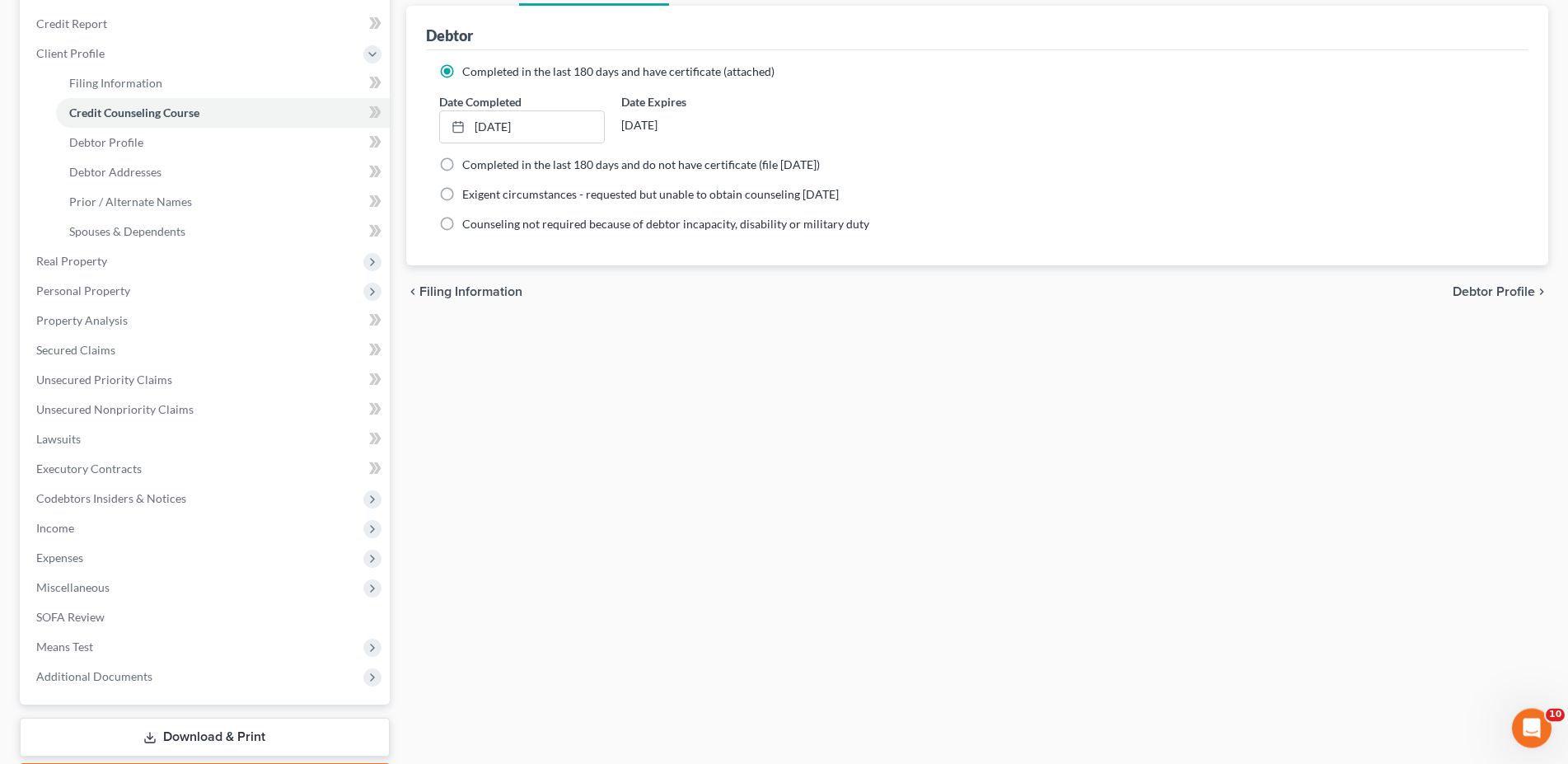
scroll to position [120, 0]
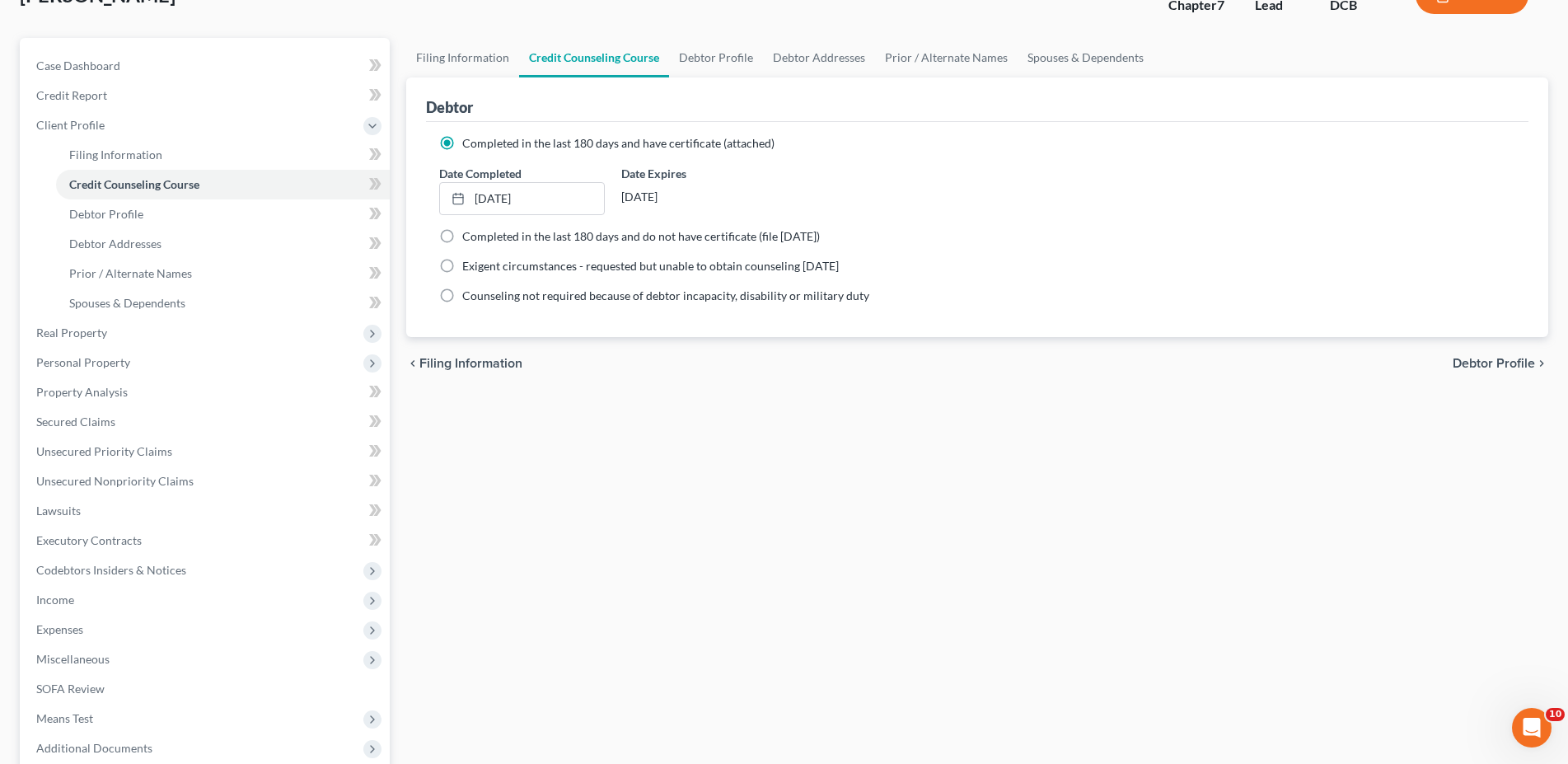
click at [1470, 368] on span "Debtor Profile" at bounding box center [1493, 362] width 83 height 13
select select "0"
select select "4"
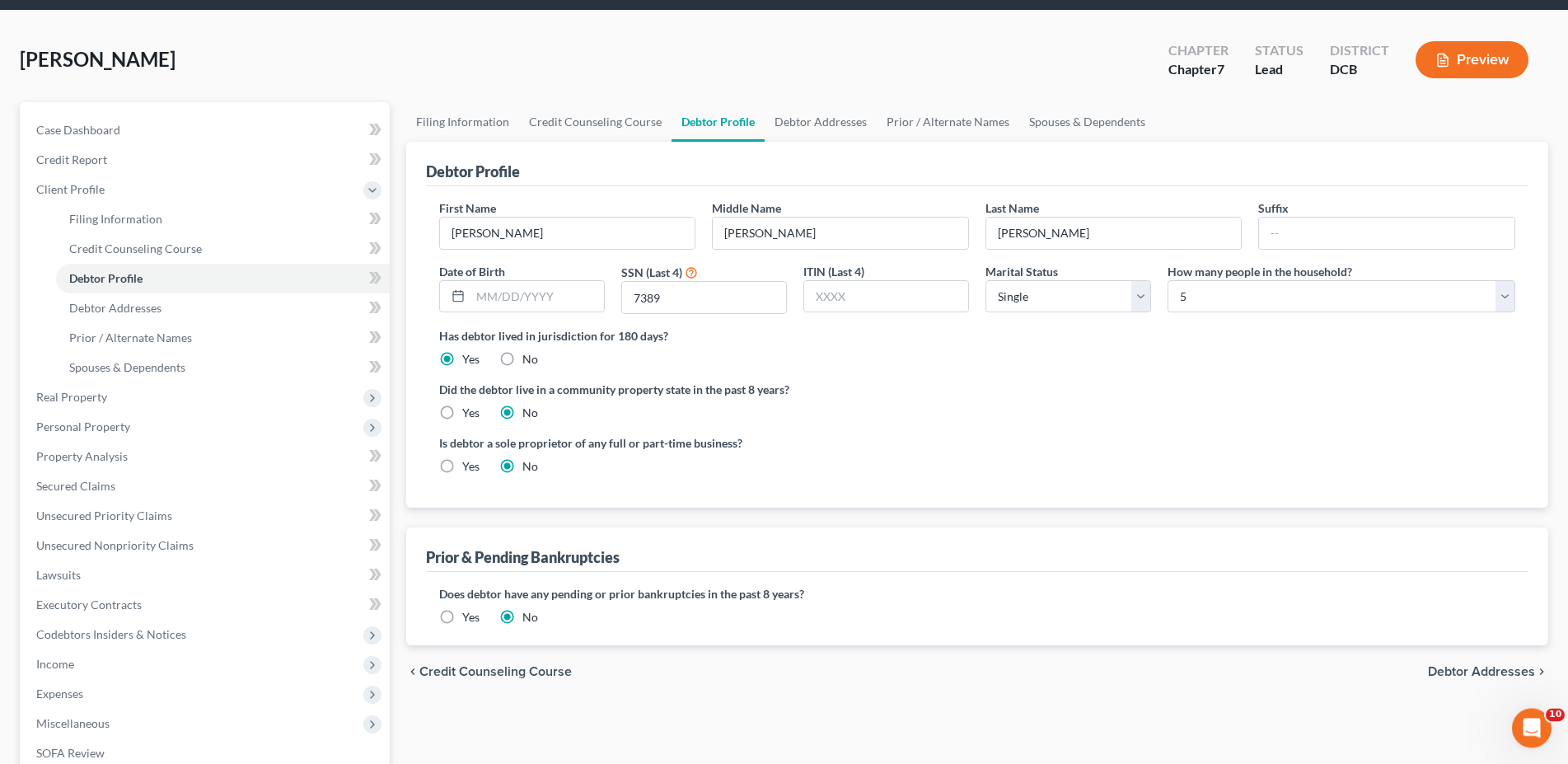
scroll to position [252, 0]
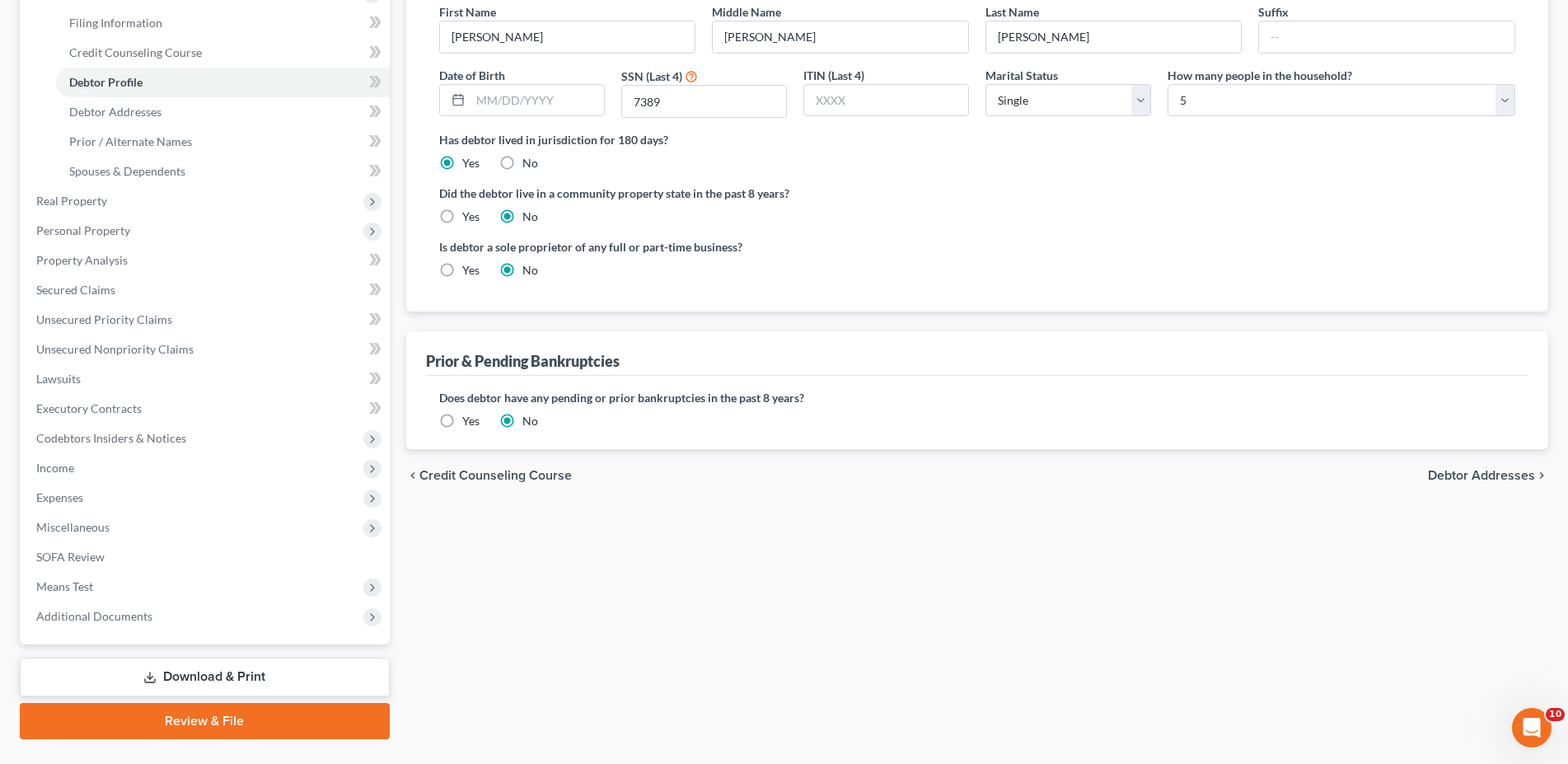
click at [1471, 468] on span "Debtor Addresses" at bounding box center [1480, 475] width 107 height 13
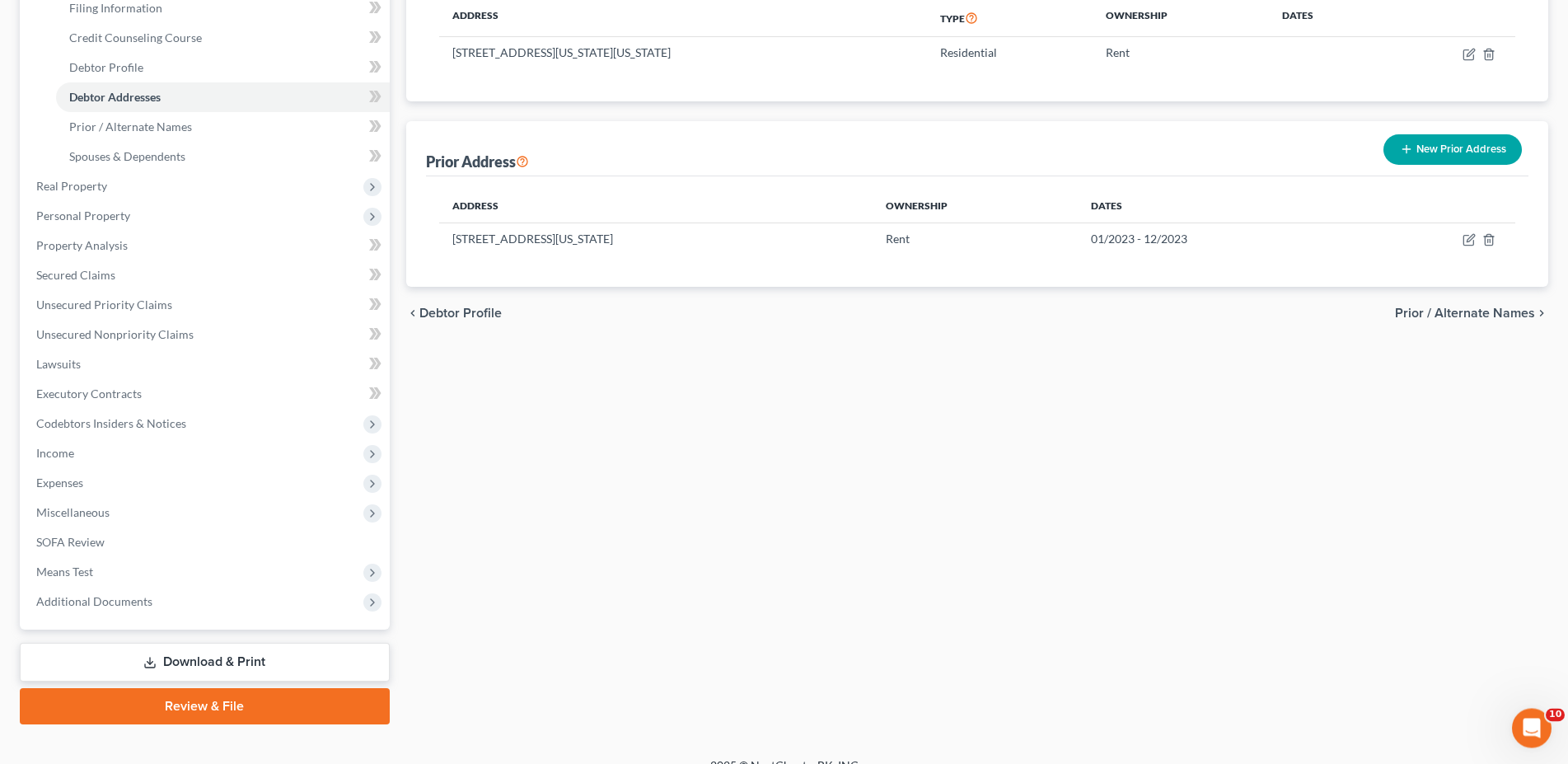
scroll to position [289, 0]
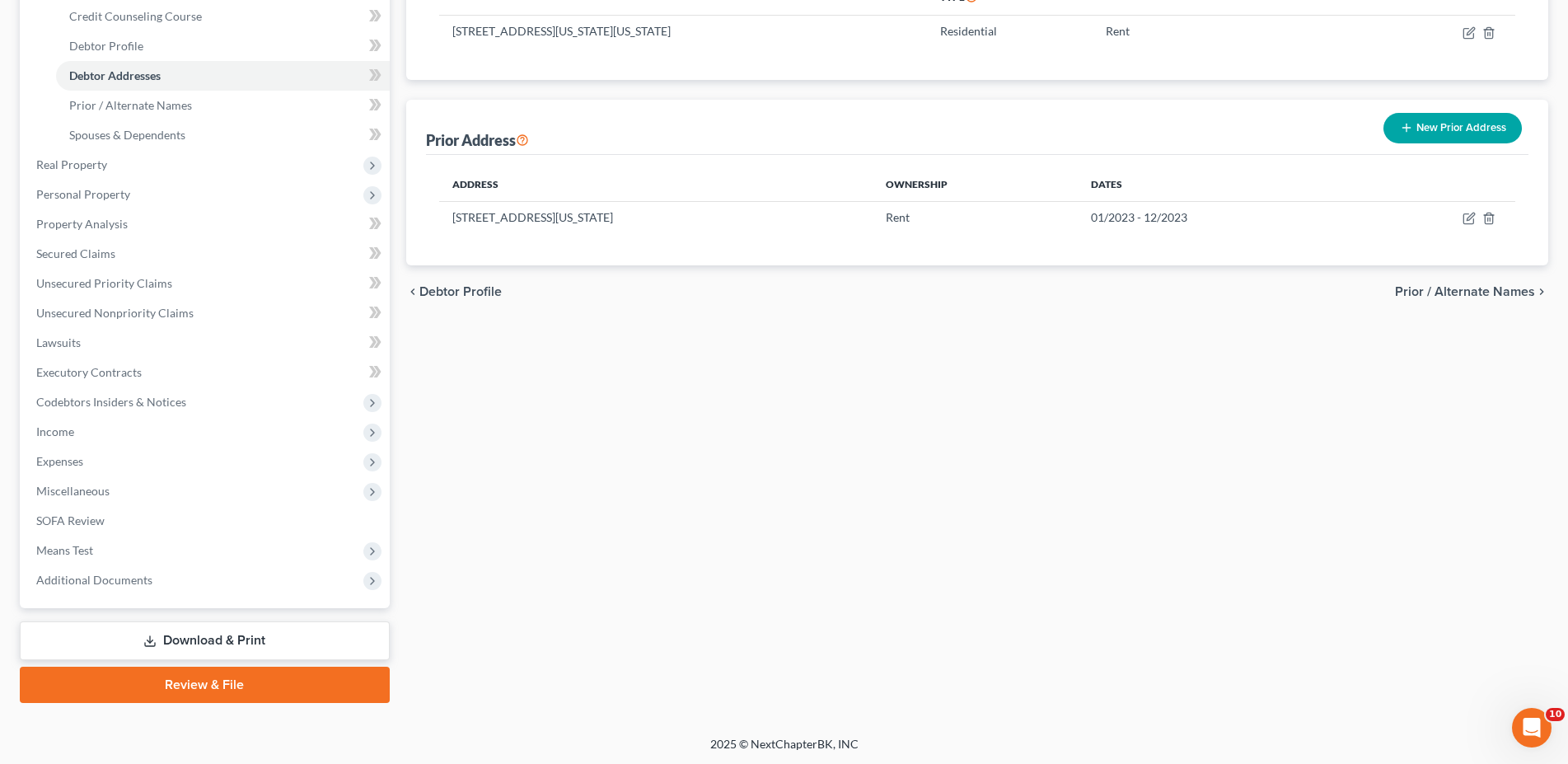
click at [187, 637] on link "Download & Print" at bounding box center [205, 641] width 370 height 39
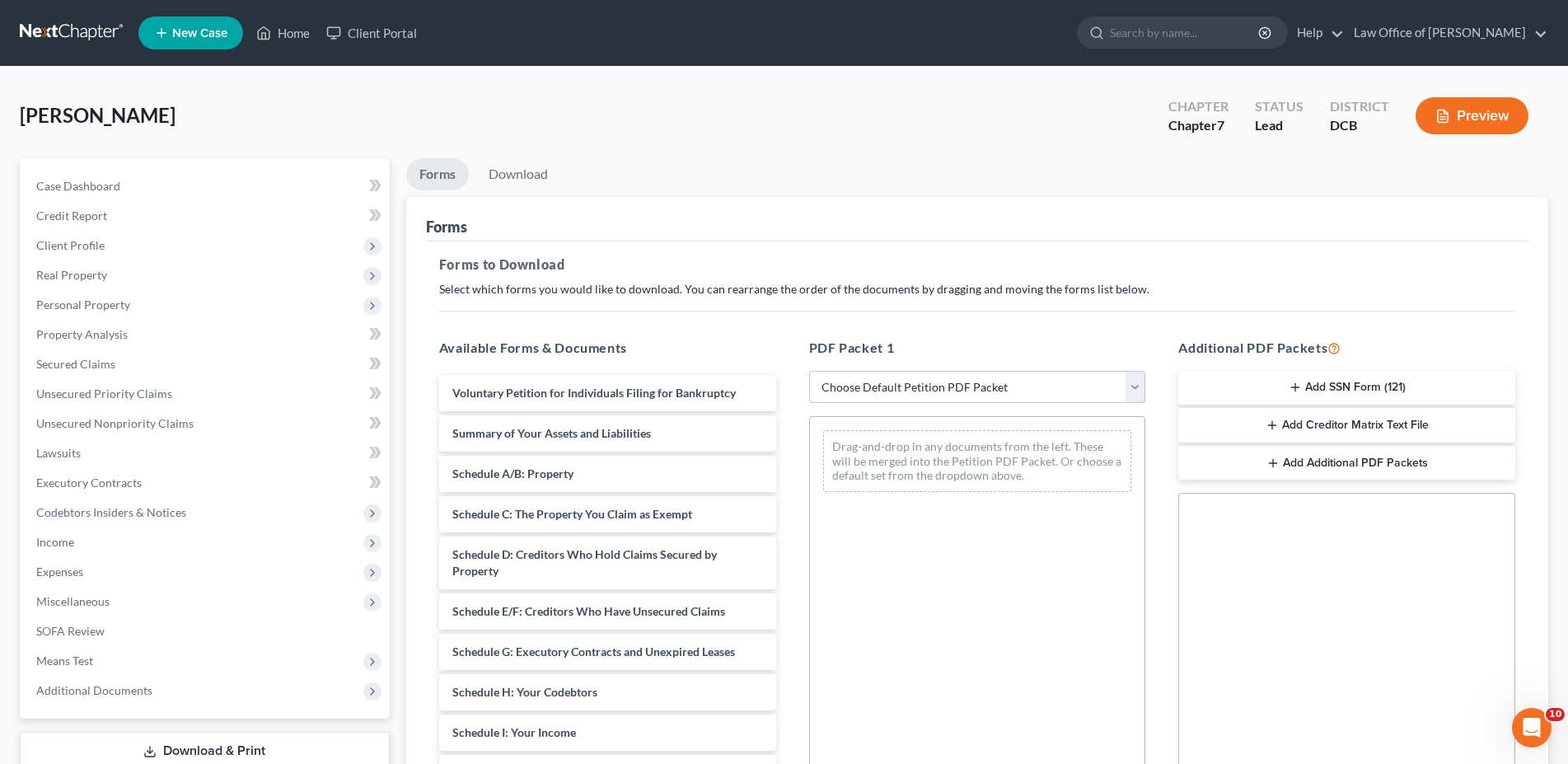
click at [809, 370] on select "Choose Default Petition PDF Packet Complete Bankruptcy Petition (all forms and …" at bounding box center [978, 387] width 337 height 33
select select "0"
click option "Complete Bankruptcy Petition (all forms and schedules)" at bounding box center [0, 0] width 0 height 0
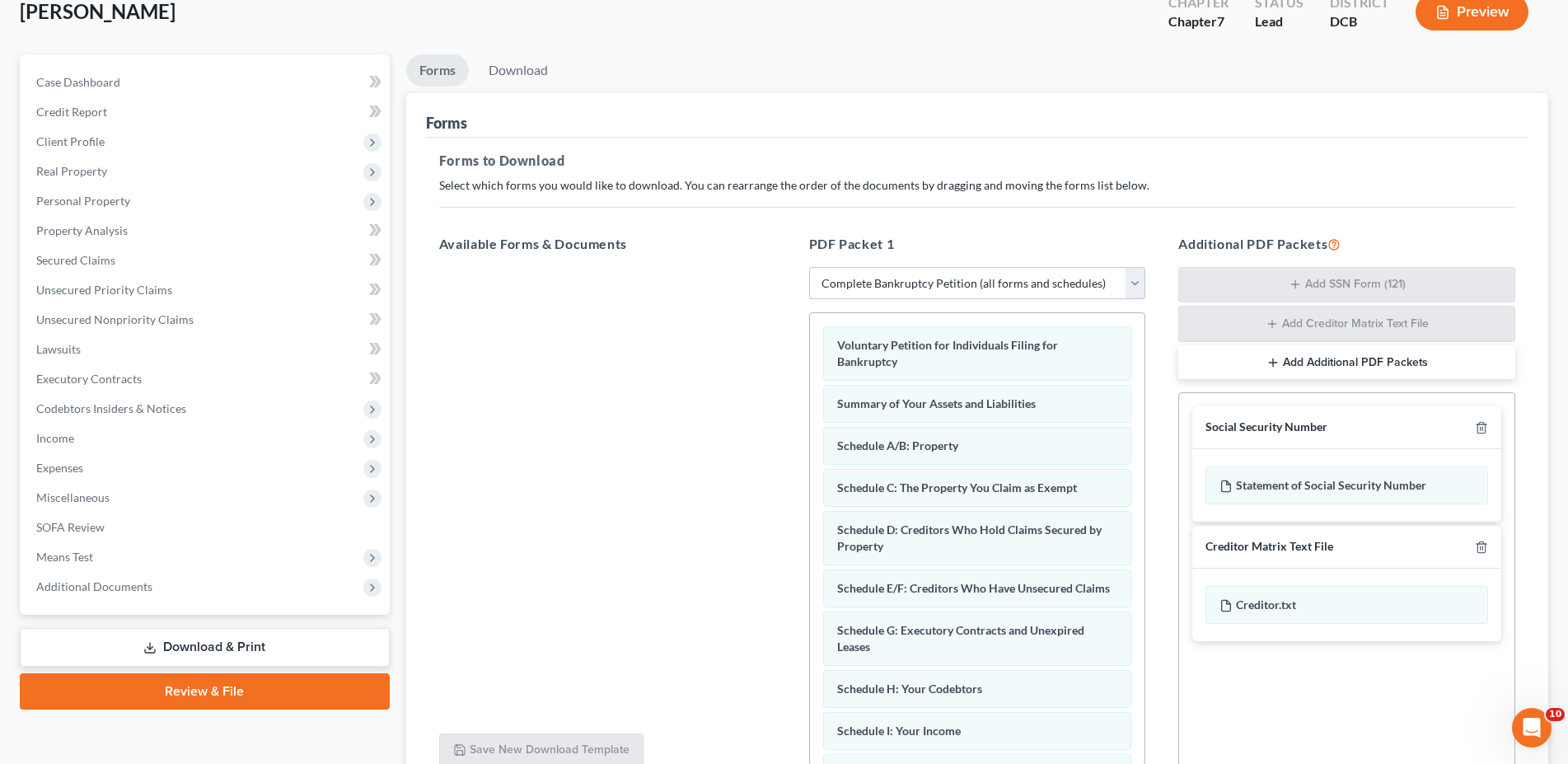
scroll to position [255, 0]
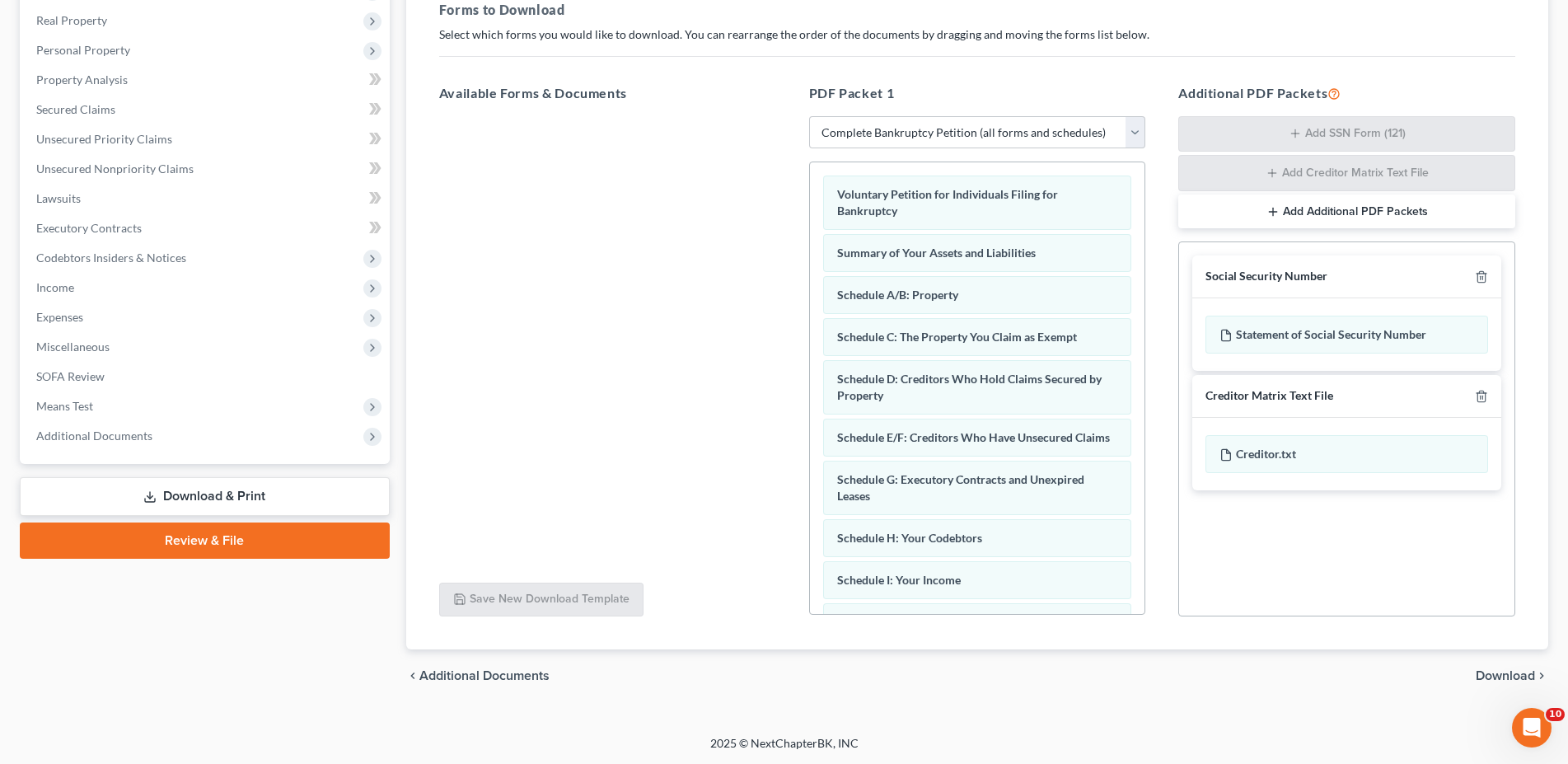
click at [1508, 674] on span "Download" at bounding box center [1505, 675] width 59 height 13
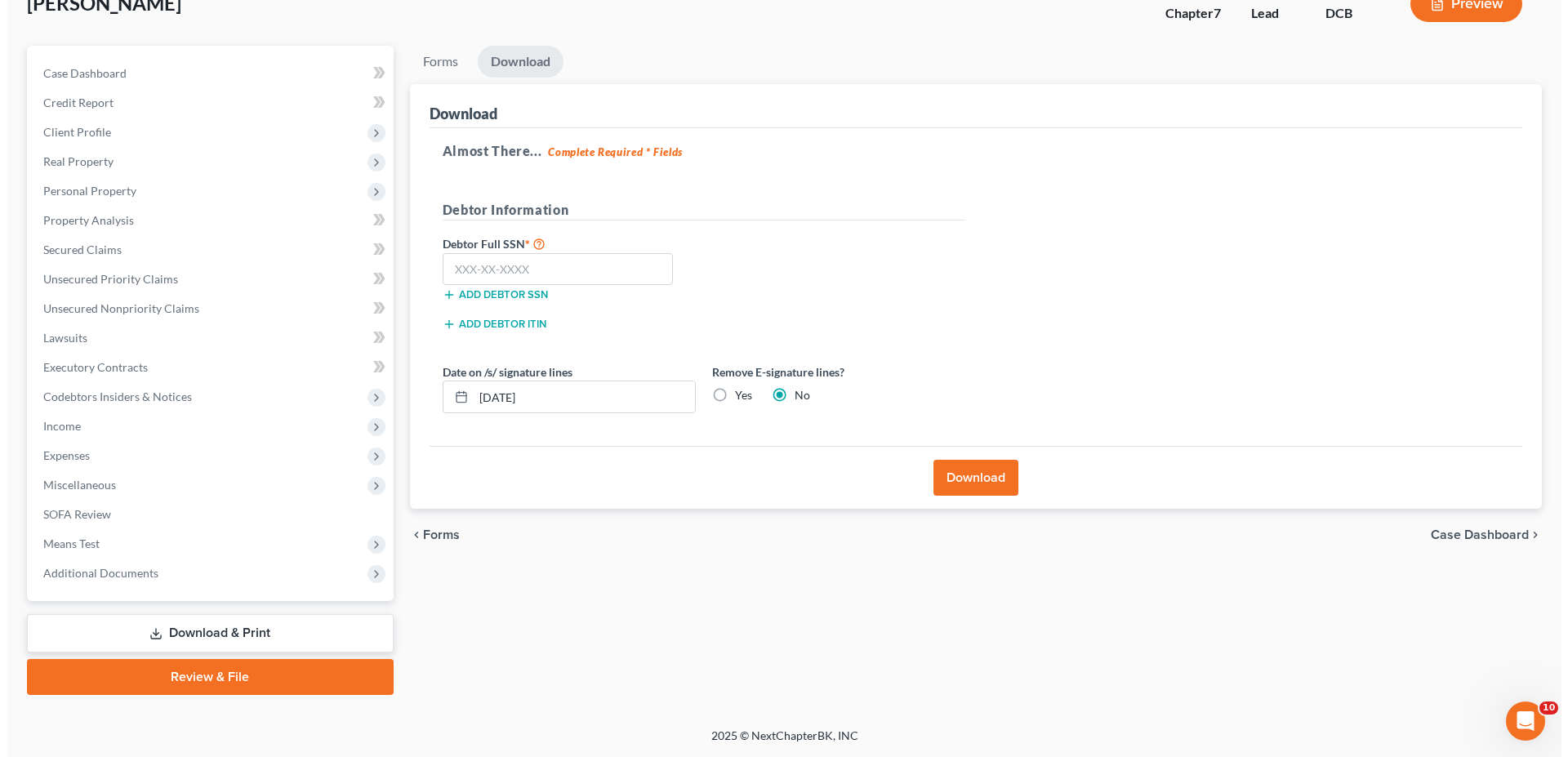
scroll to position [109, 0]
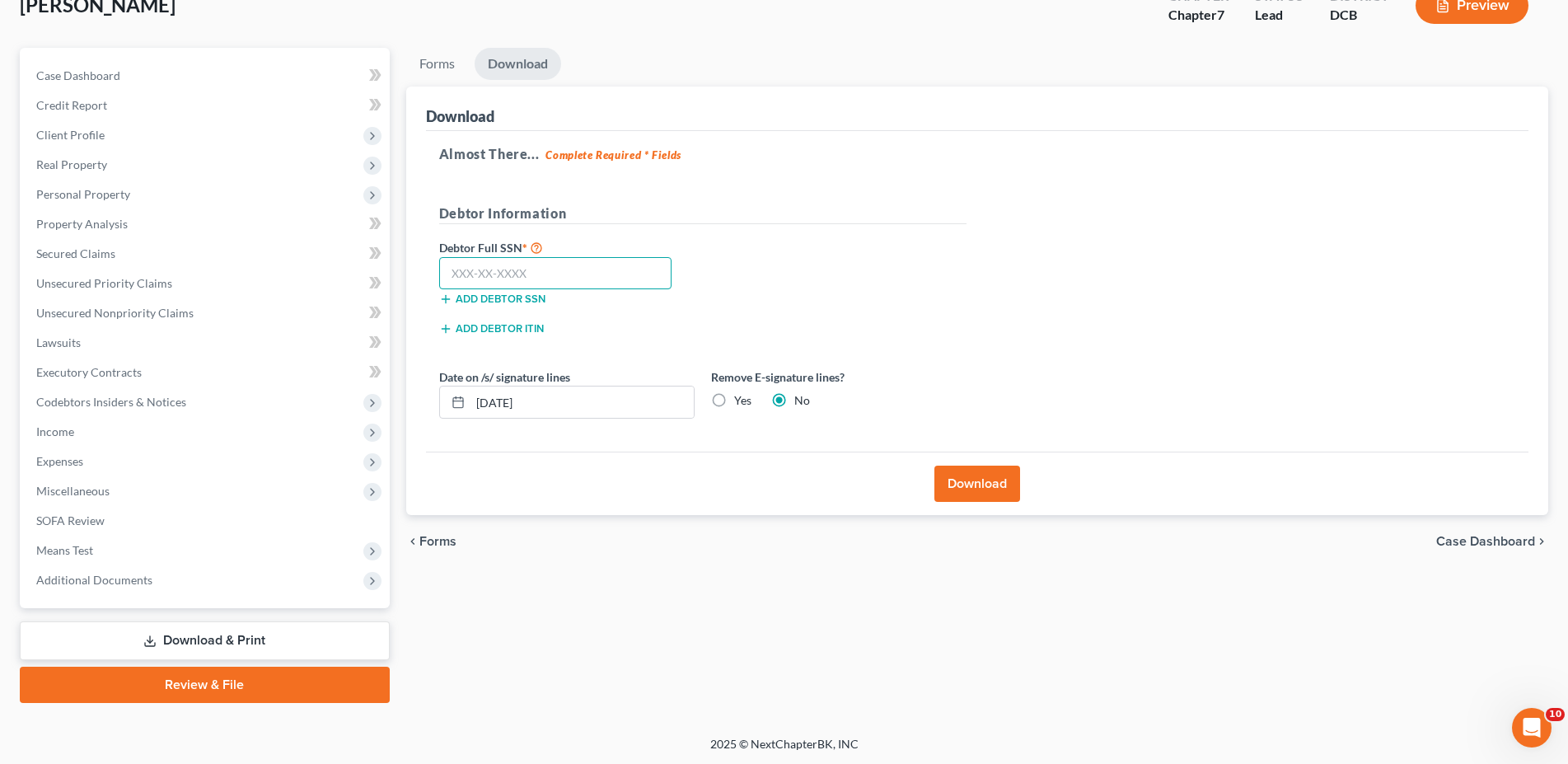
click at [553, 280] on input "text" at bounding box center [555, 274] width 233 height 33
click at [508, 402] on input "10/08/2025" at bounding box center [581, 402] width 223 height 31
click at [506, 405] on input "10/05/2025" at bounding box center [581, 402] width 223 height 31
type input "10/03/2025"
click at [502, 269] on input "text" at bounding box center [555, 274] width 233 height 33
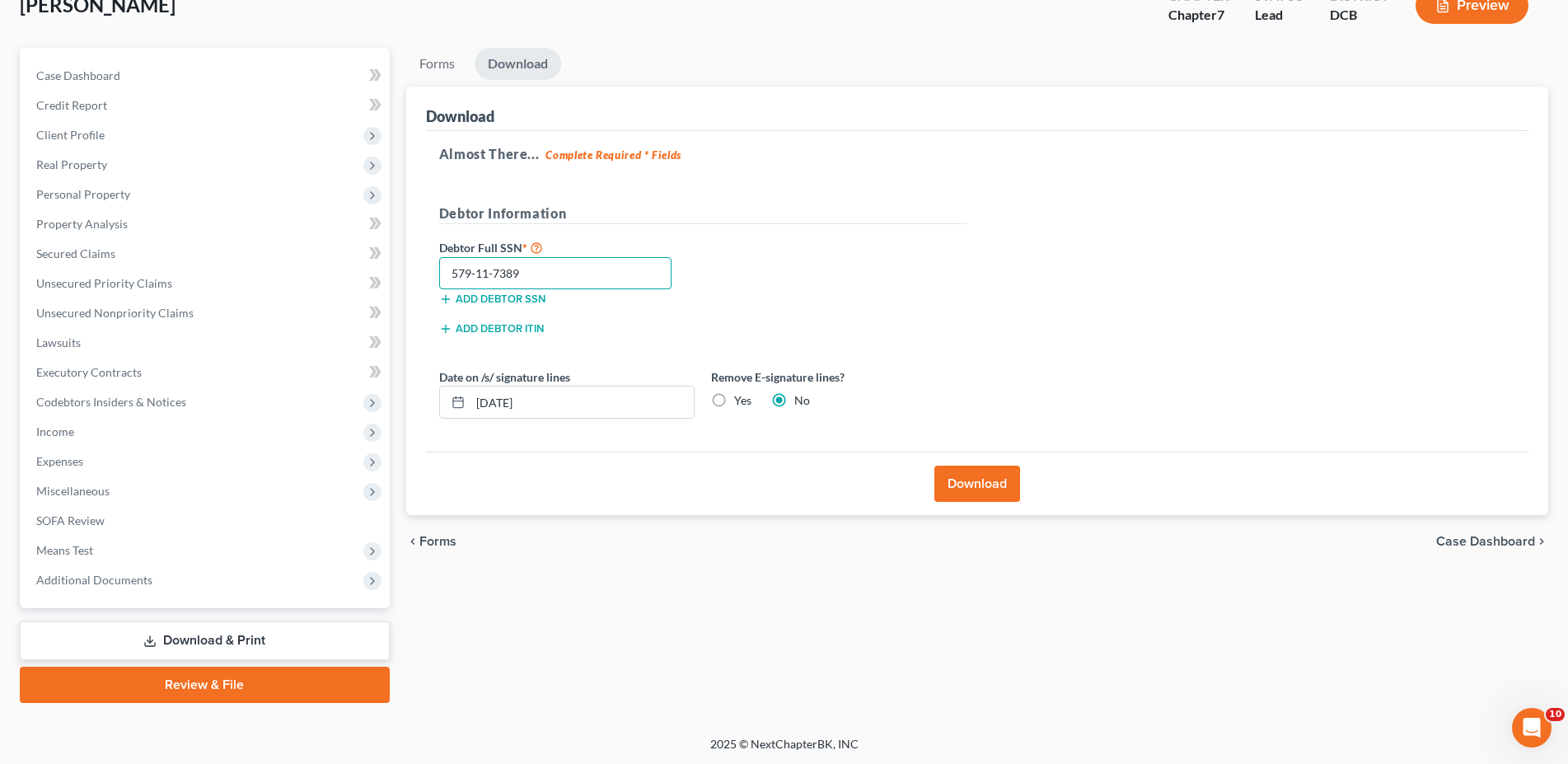
type input "579-11-7389"
click at [972, 482] on button "Download" at bounding box center [977, 483] width 86 height 37
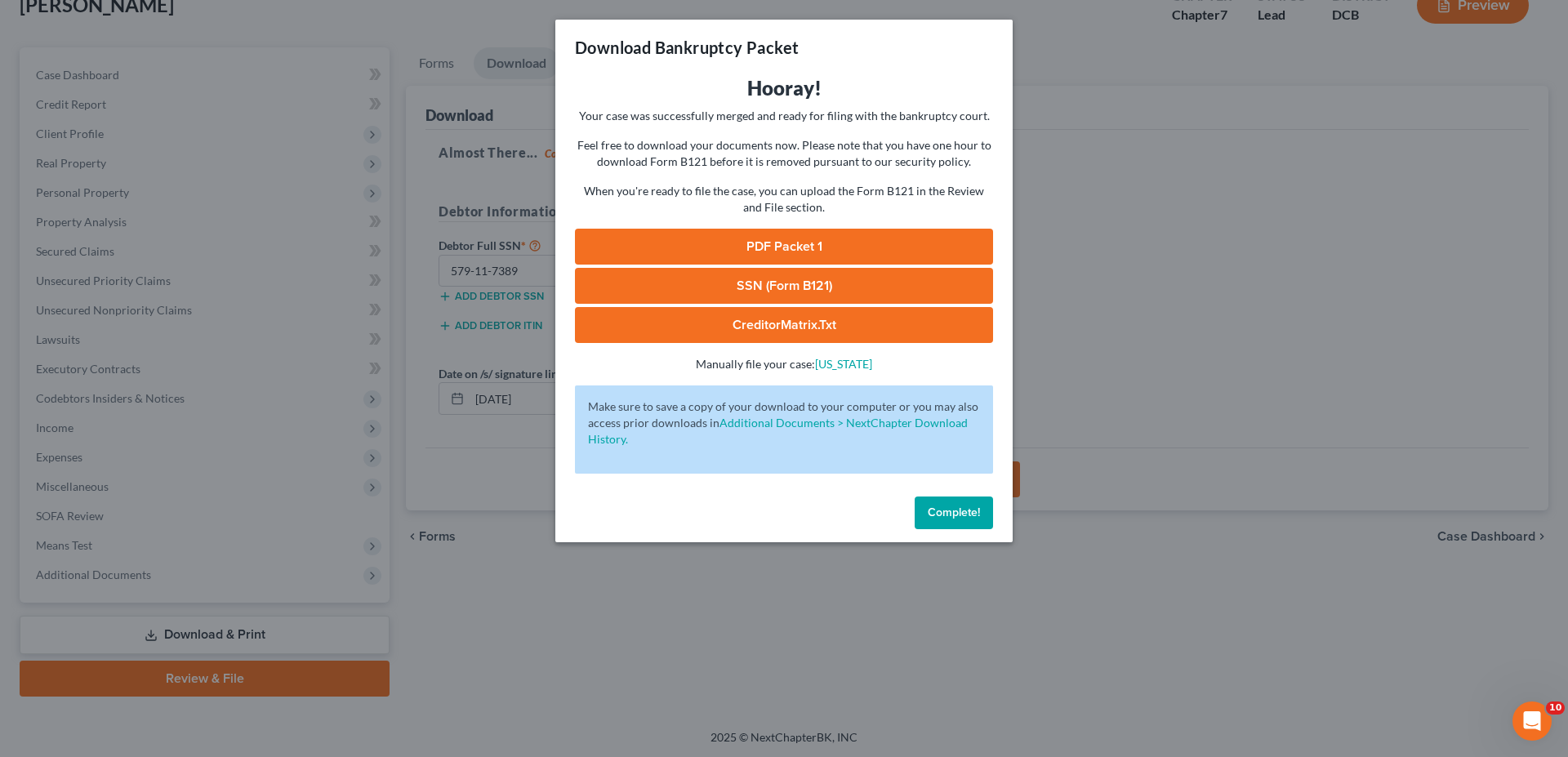
click at [802, 245] on link "PDF Packet 1" at bounding box center [783, 246] width 418 height 36
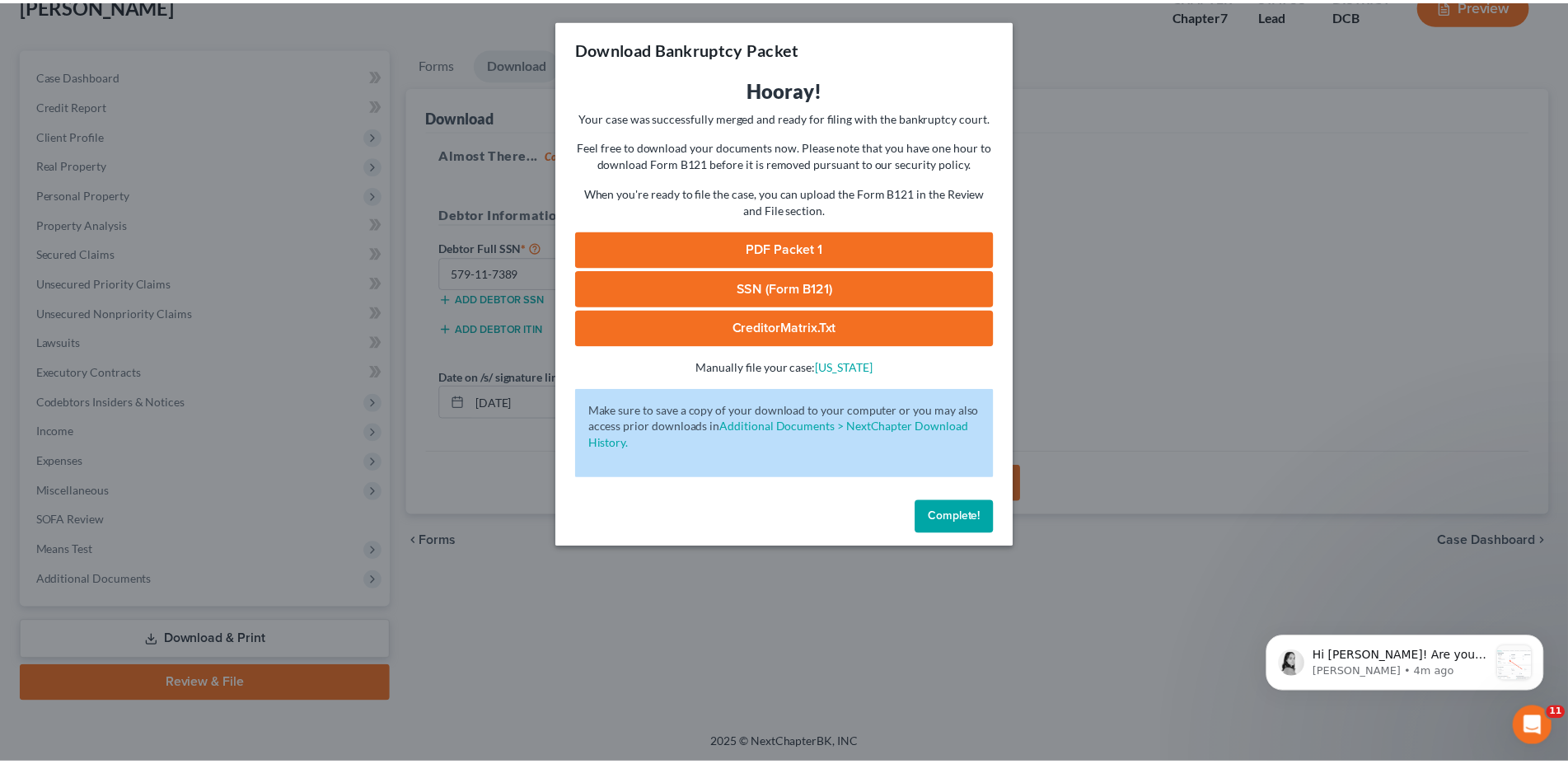
scroll to position [0, 0]
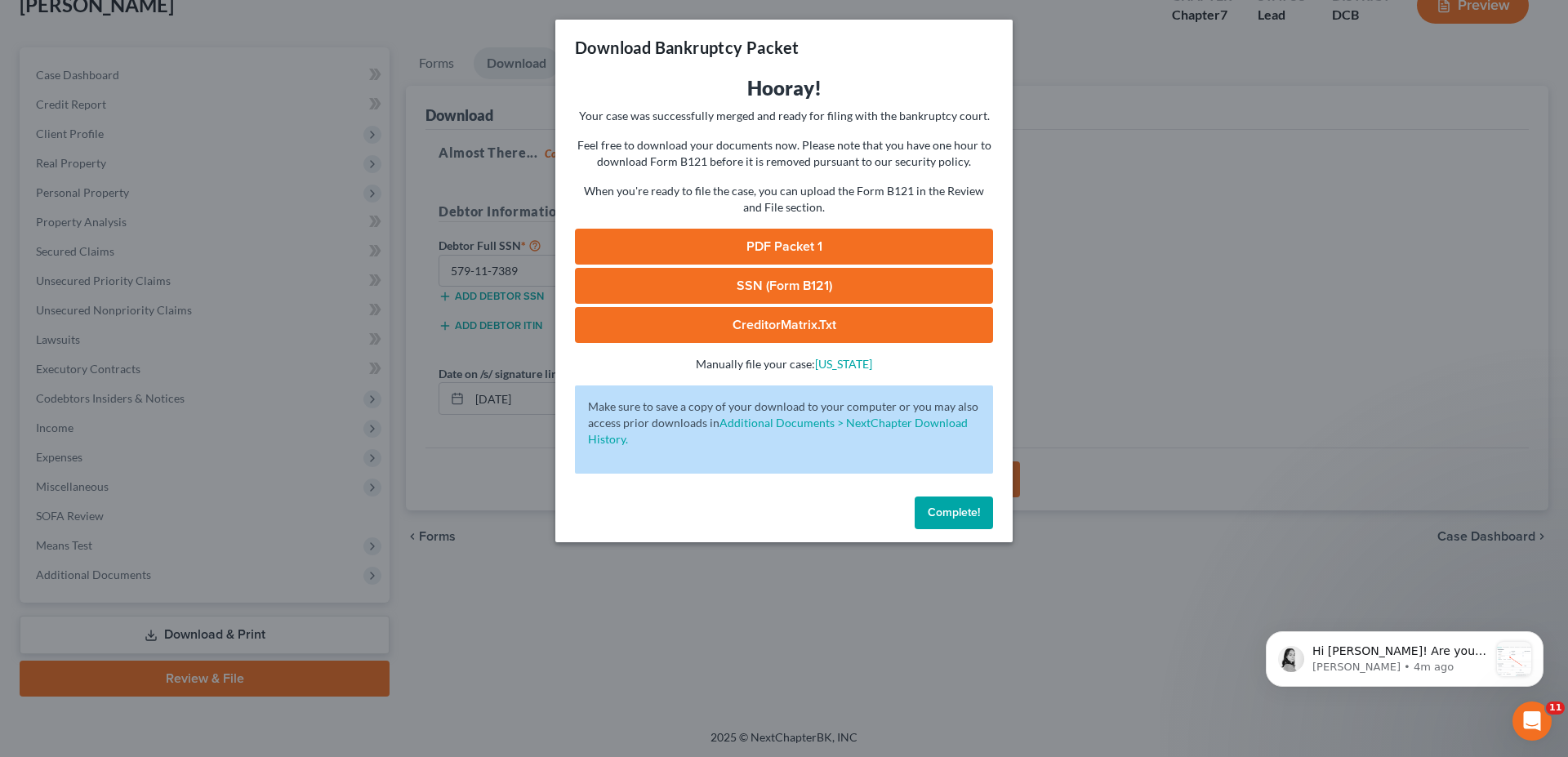
click at [932, 511] on span "Complete!" at bounding box center [954, 512] width 53 height 14
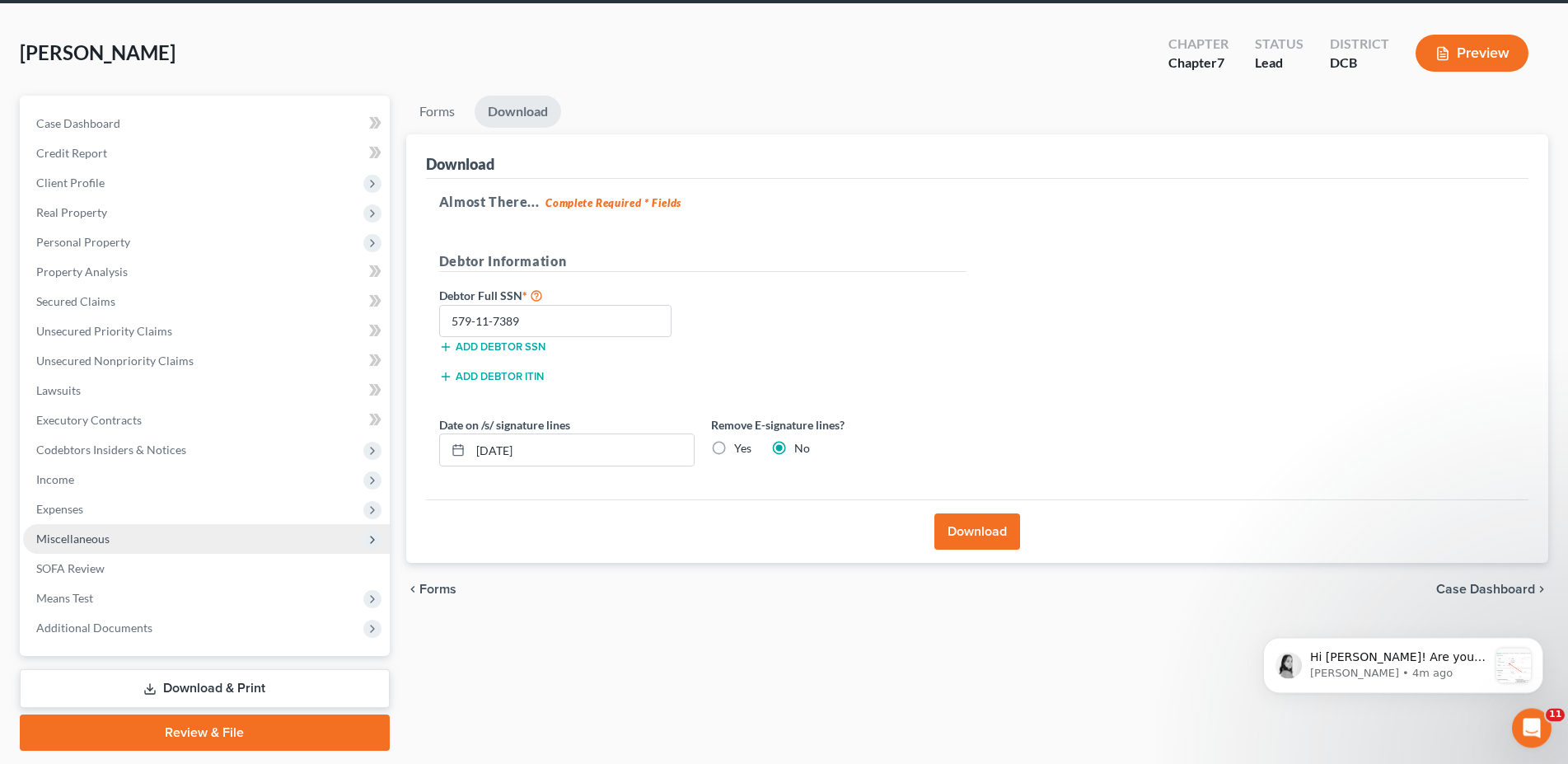
scroll to position [84, 0]
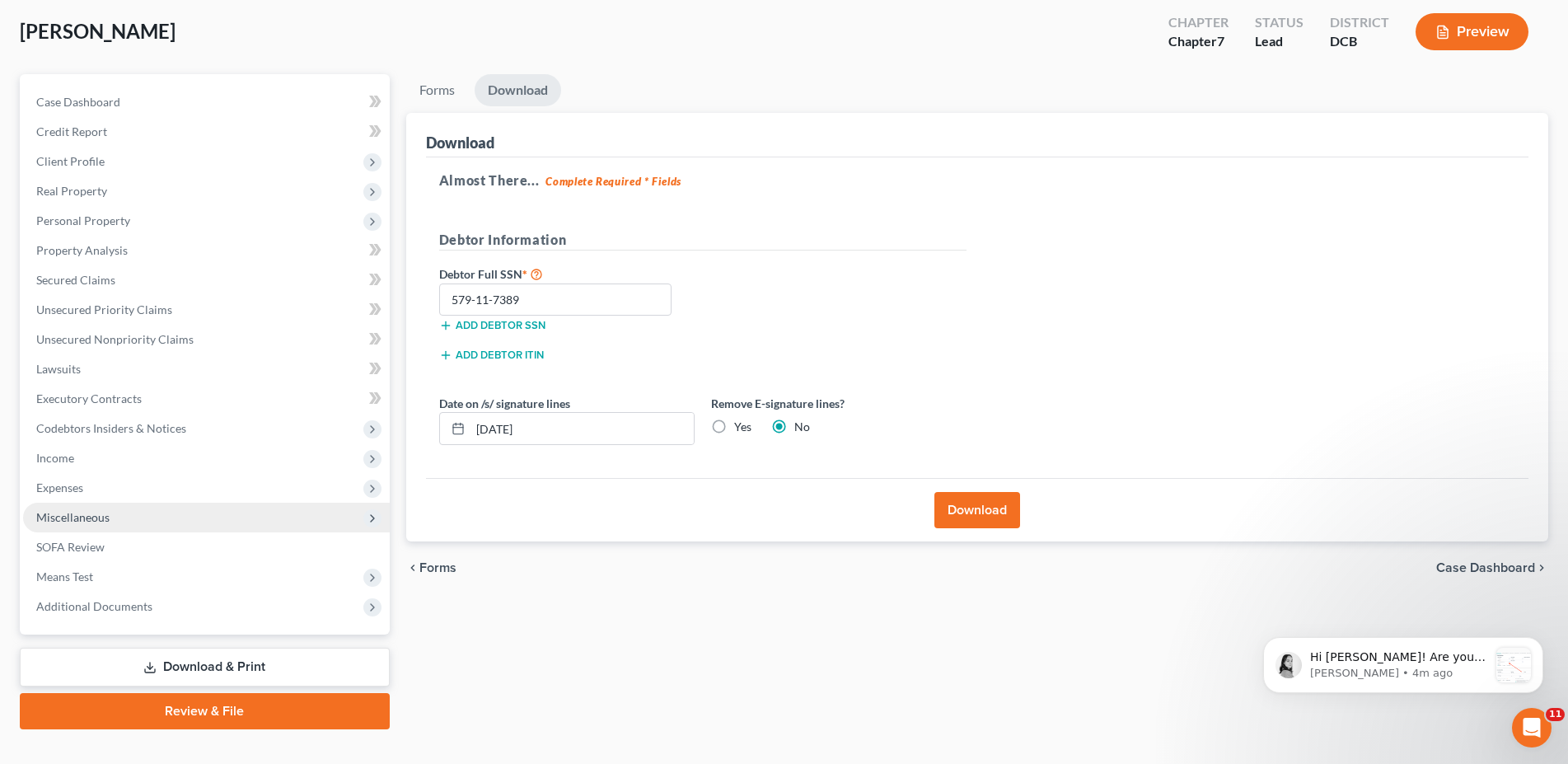
click at [68, 517] on span "Miscellaneous" at bounding box center [73, 517] width 73 height 14
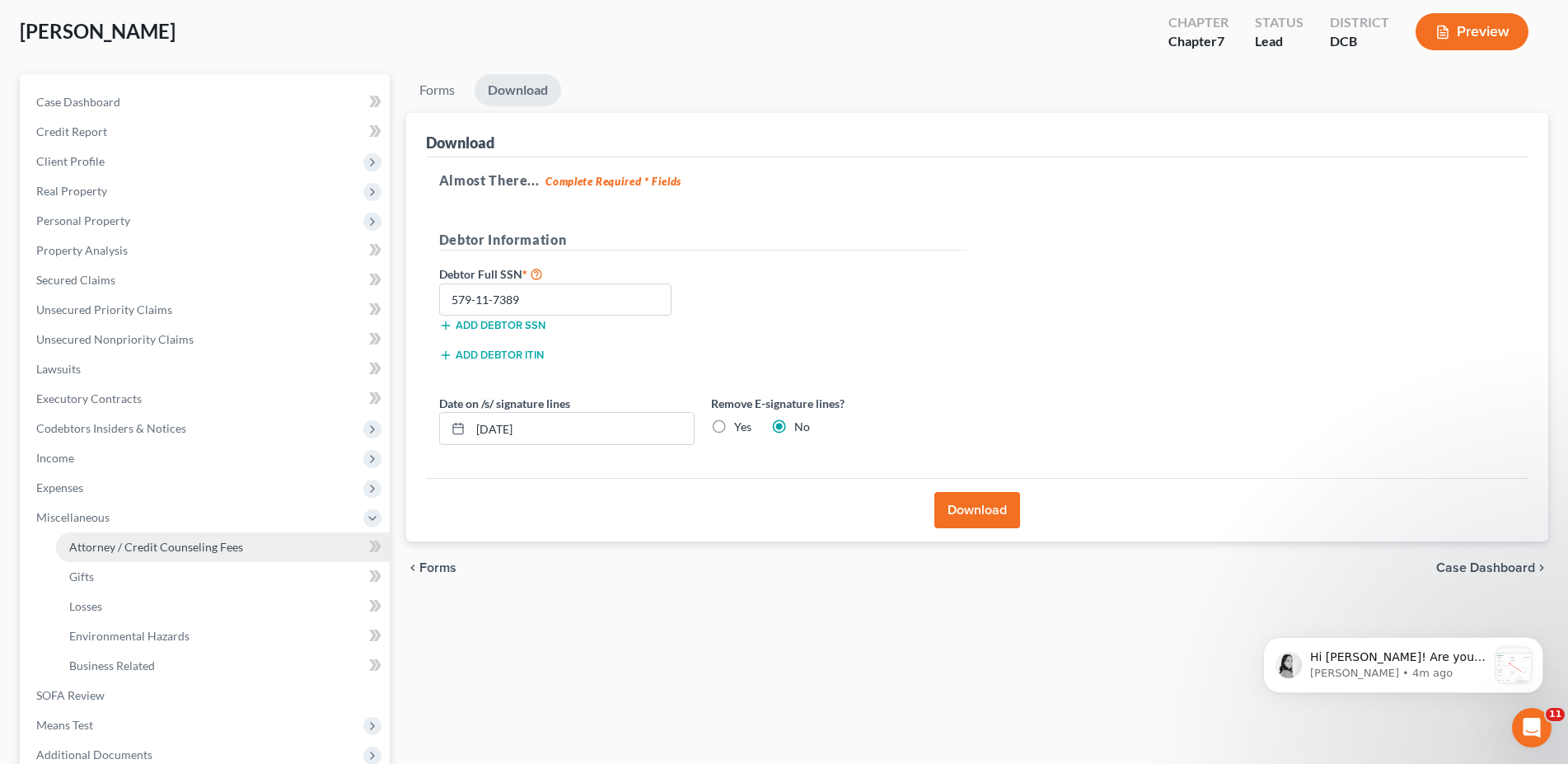
click at [93, 541] on span "Attorney / Credit Counseling Fees" at bounding box center [156, 547] width 174 height 14
select select "0"
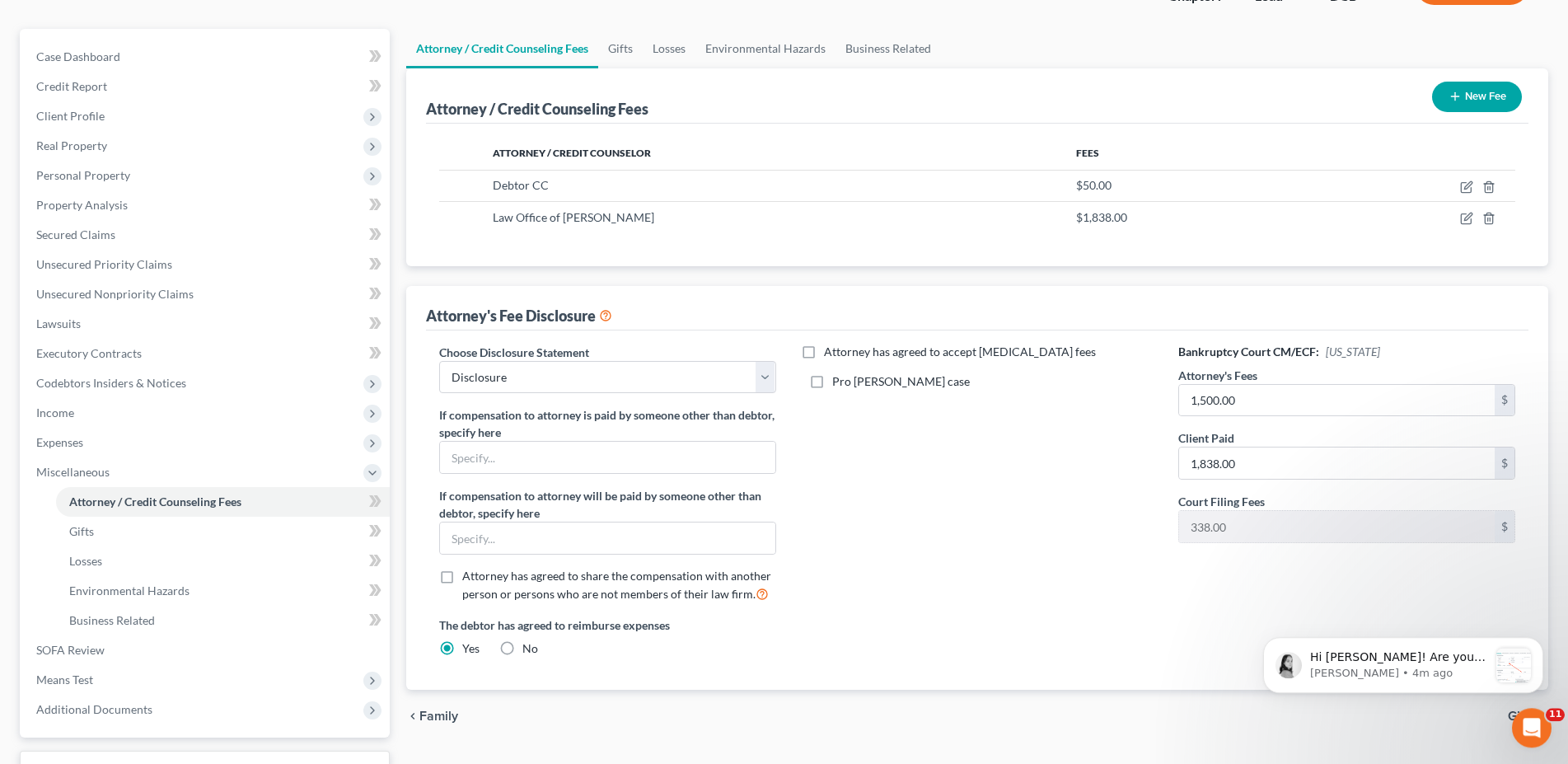
scroll to position [252, 0]
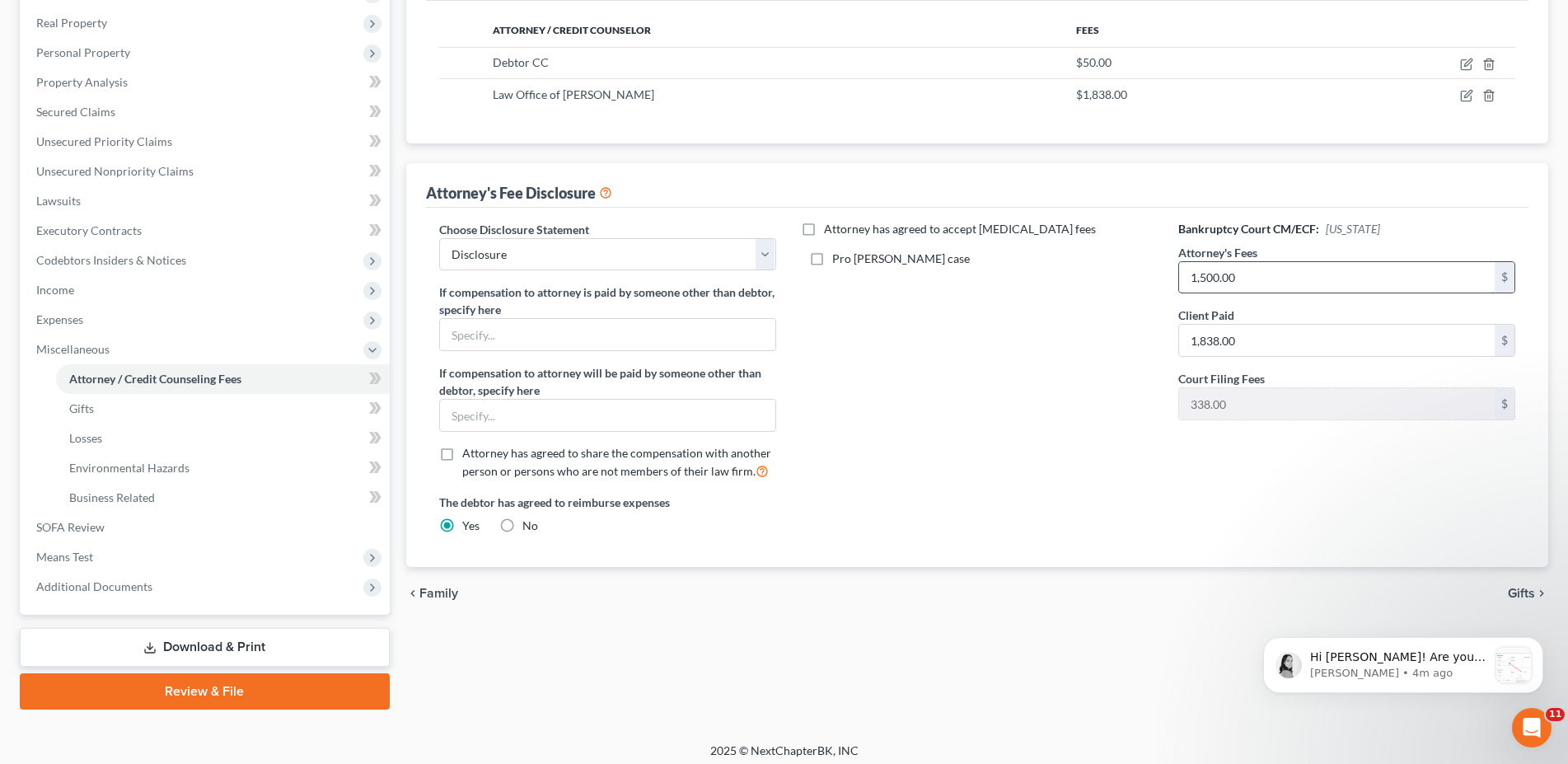
drag, startPoint x: 1250, startPoint y: 278, endPoint x: 1317, endPoint y: 265, distance: 68.2
click at [1317, 265] on input "1,500.00" at bounding box center [1336, 277] width 316 height 31
type input "1,838"
click at [1518, 595] on span "Gifts" at bounding box center [1520, 593] width 27 height 13
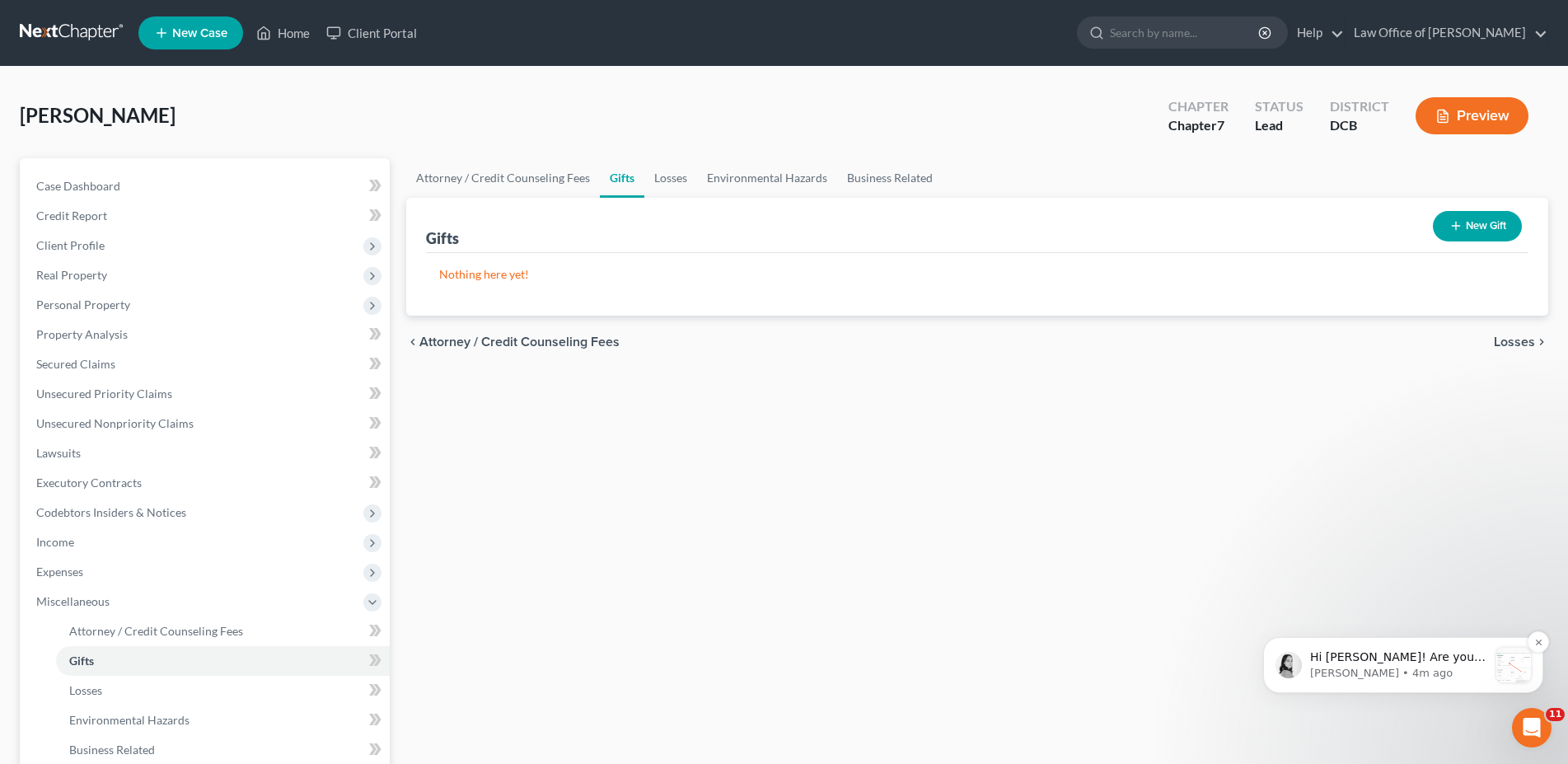
click at [1354, 660] on span "Hi Sean! Are you referring to your attorney profile in Client Profile > Filing …" at bounding box center [1398, 681] width 176 height 63
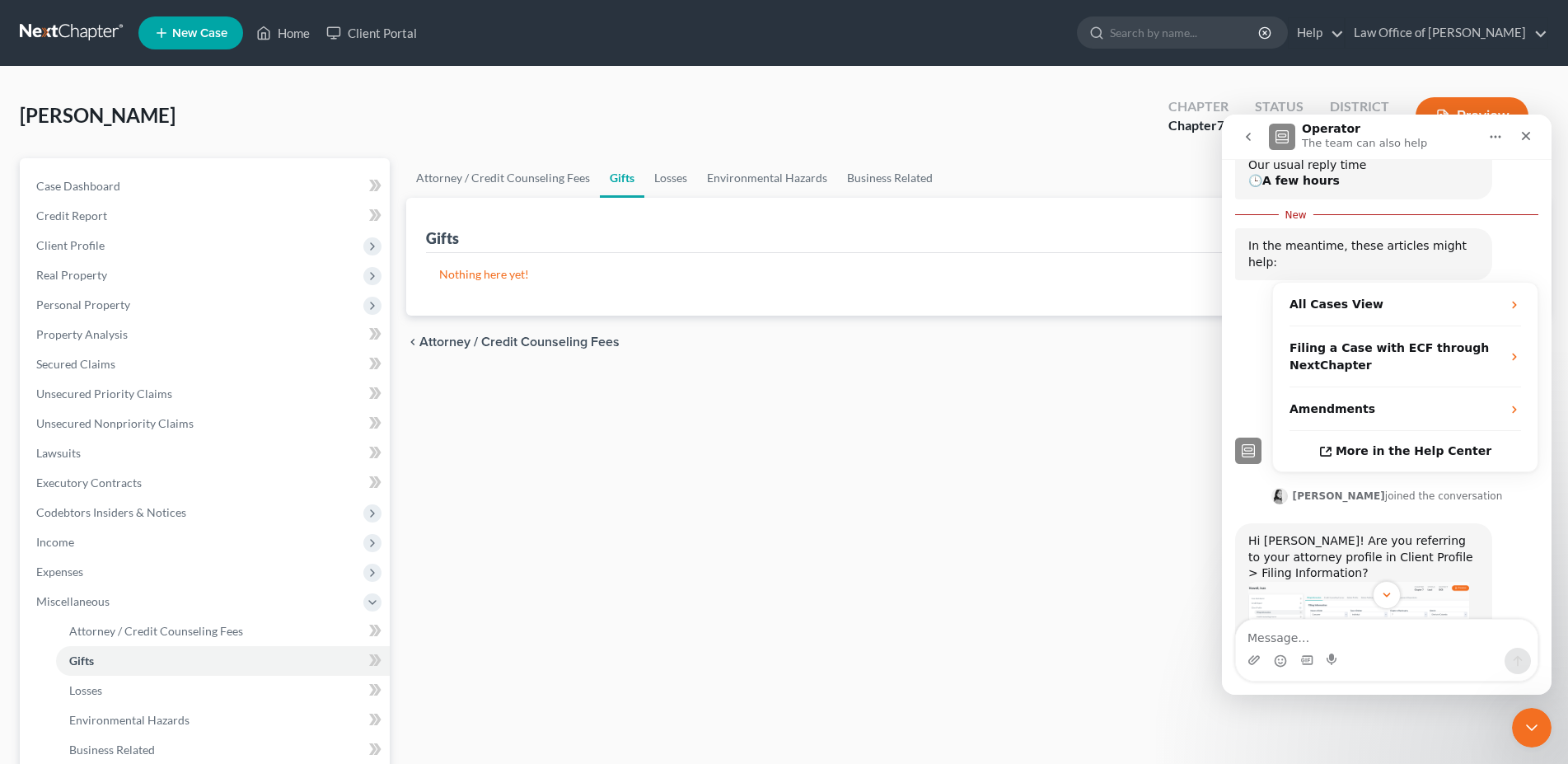
scroll to position [270, 0]
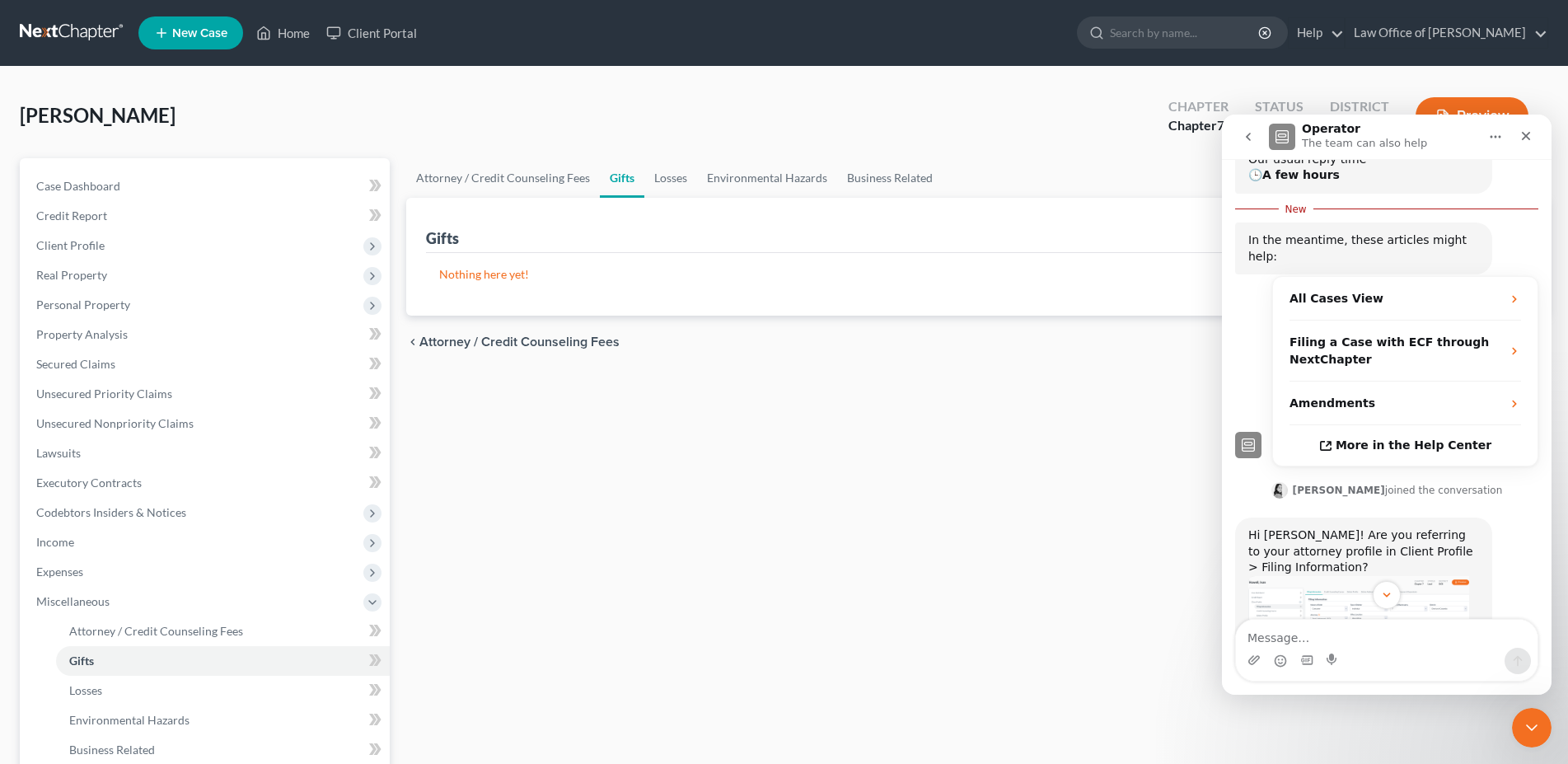
click at [1360, 639] on textarea "Message…" at bounding box center [1386, 634] width 302 height 28
type textarea "Found out how to change it. THanks"
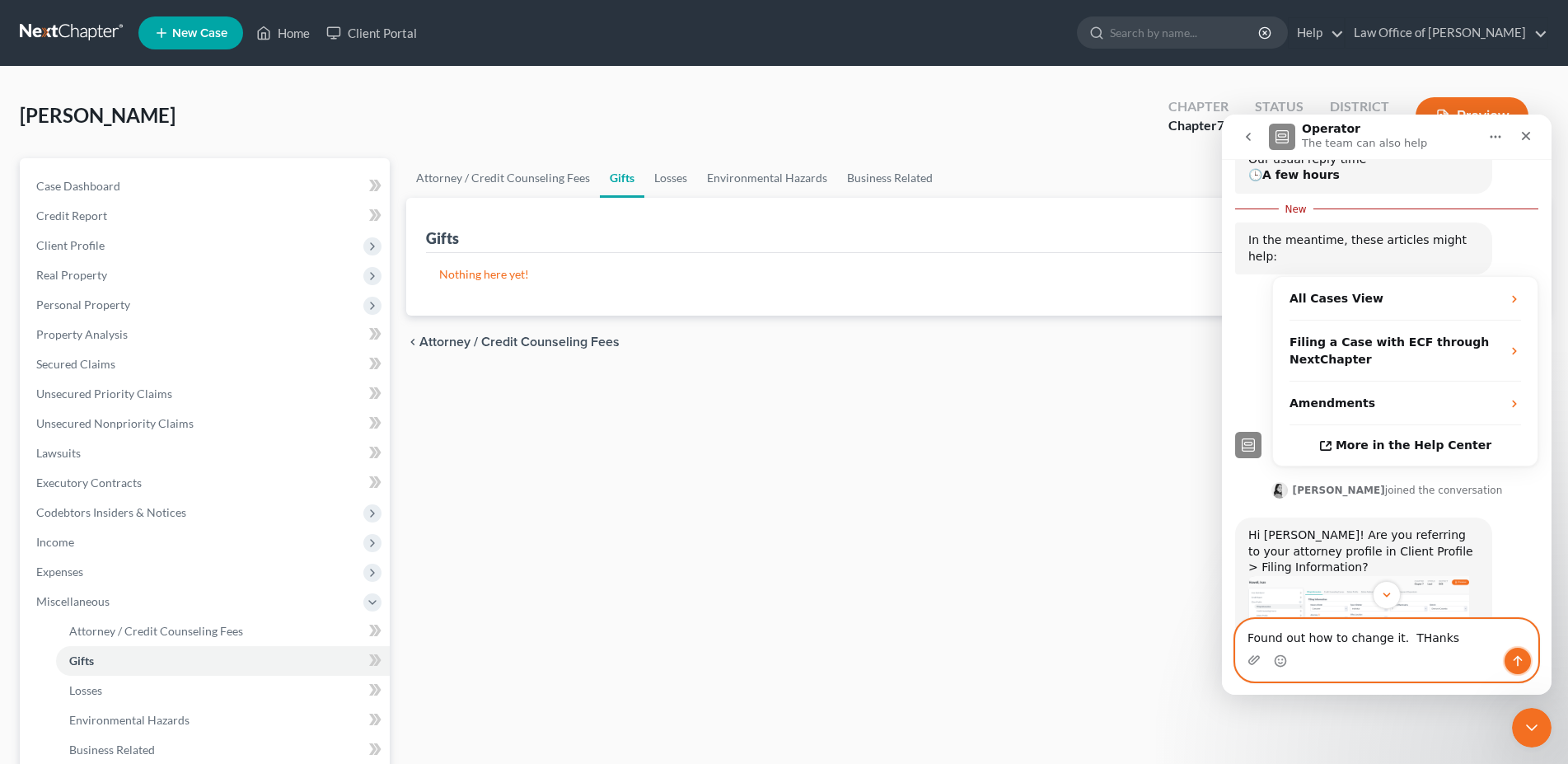
click at [1523, 663] on icon "Send a message…" at bounding box center [1517, 661] width 13 height 13
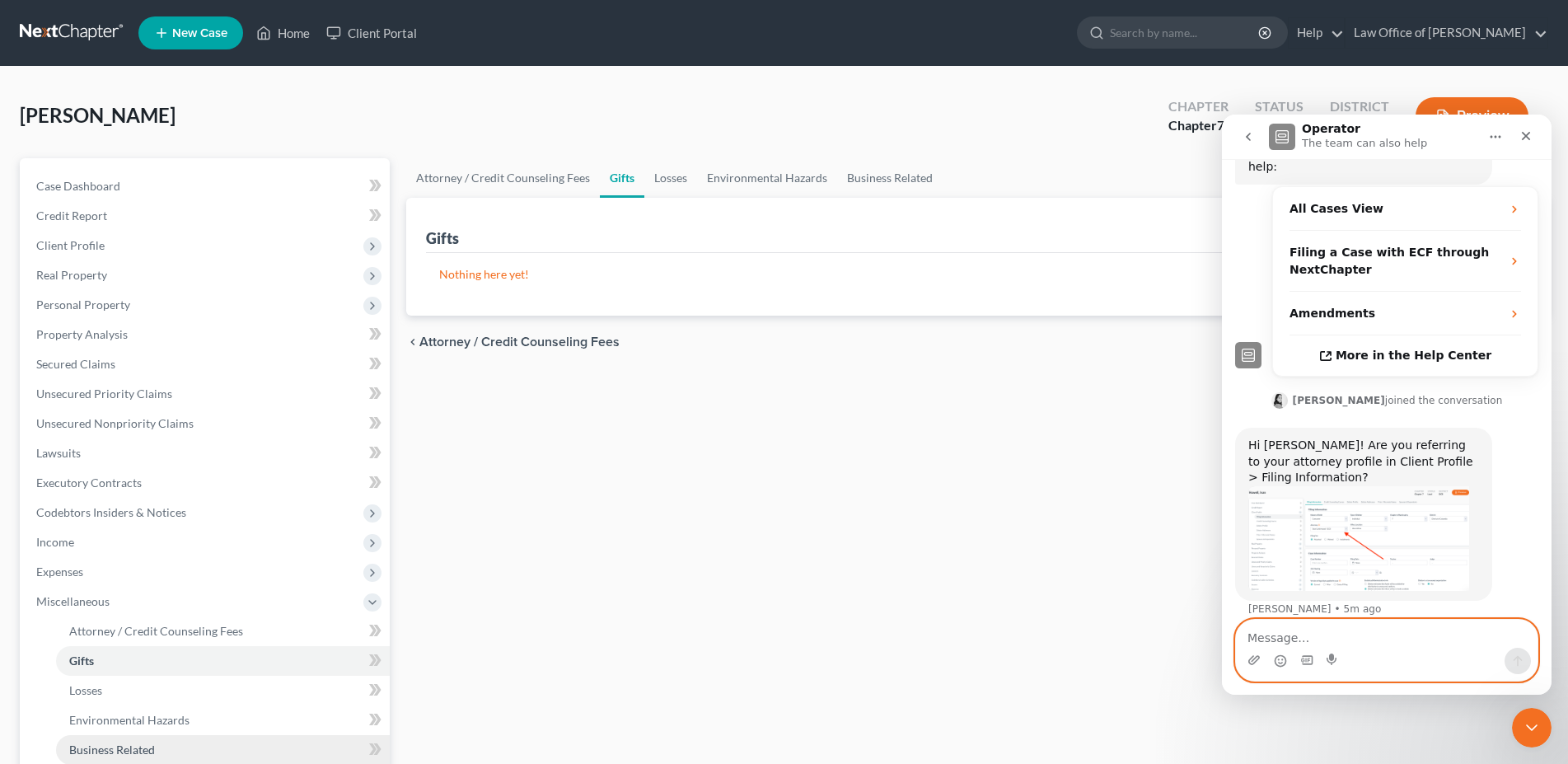
scroll to position [335, 0]
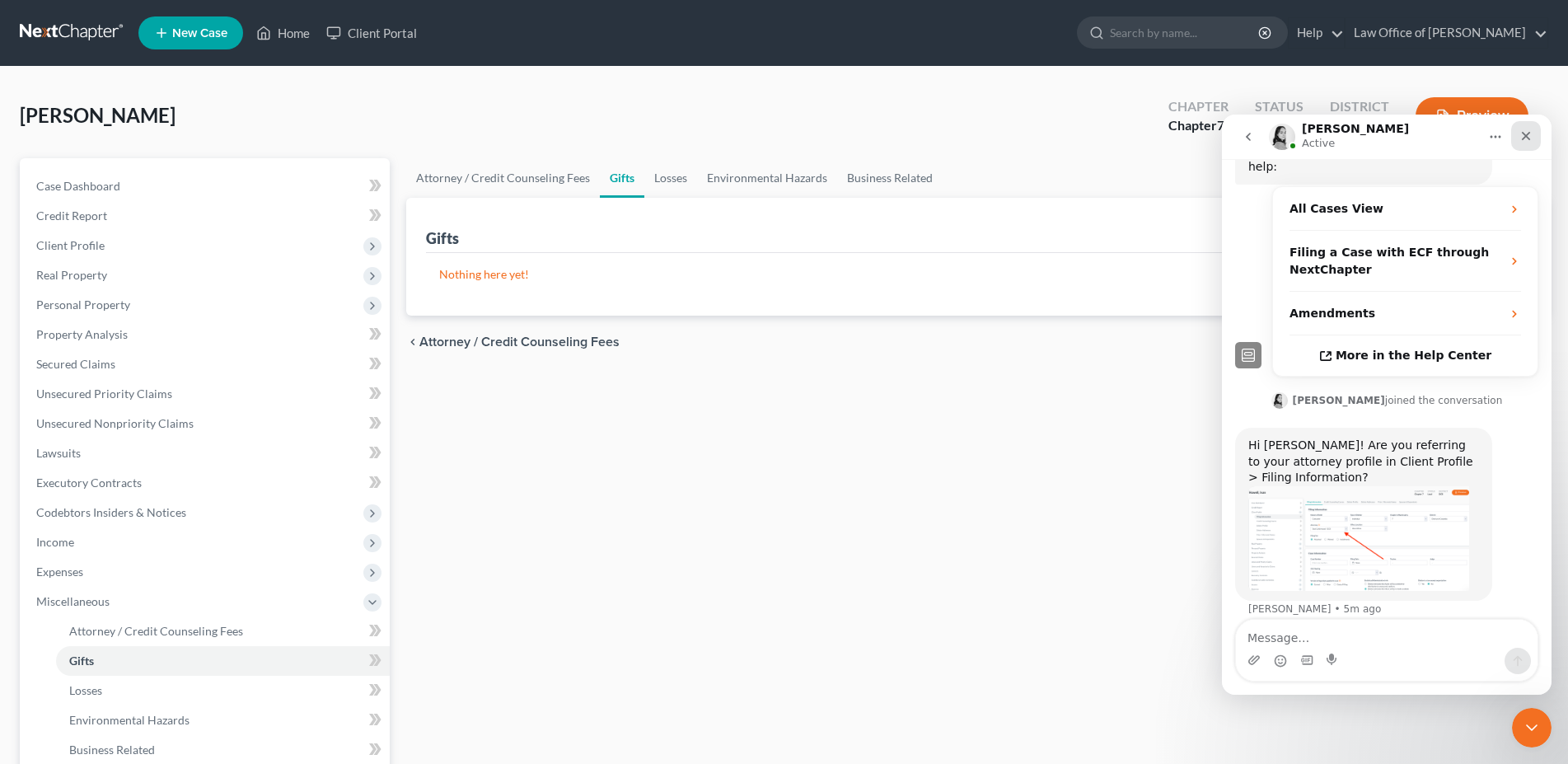
click at [1525, 137] on icon "Close" at bounding box center [1525, 136] width 13 height 13
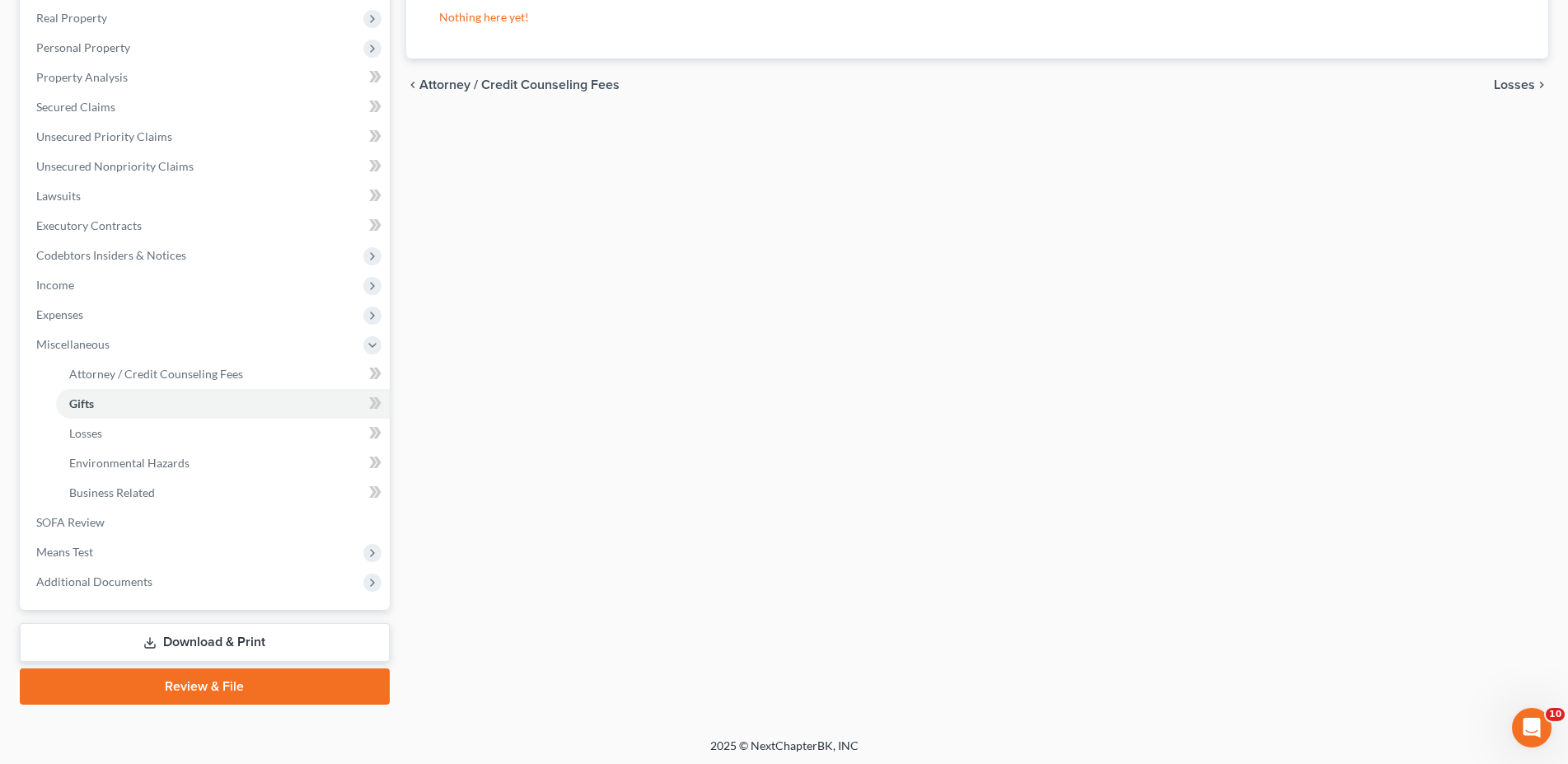
scroll to position [259, 0]
click at [218, 640] on link "Download & Print" at bounding box center [205, 641] width 370 height 39
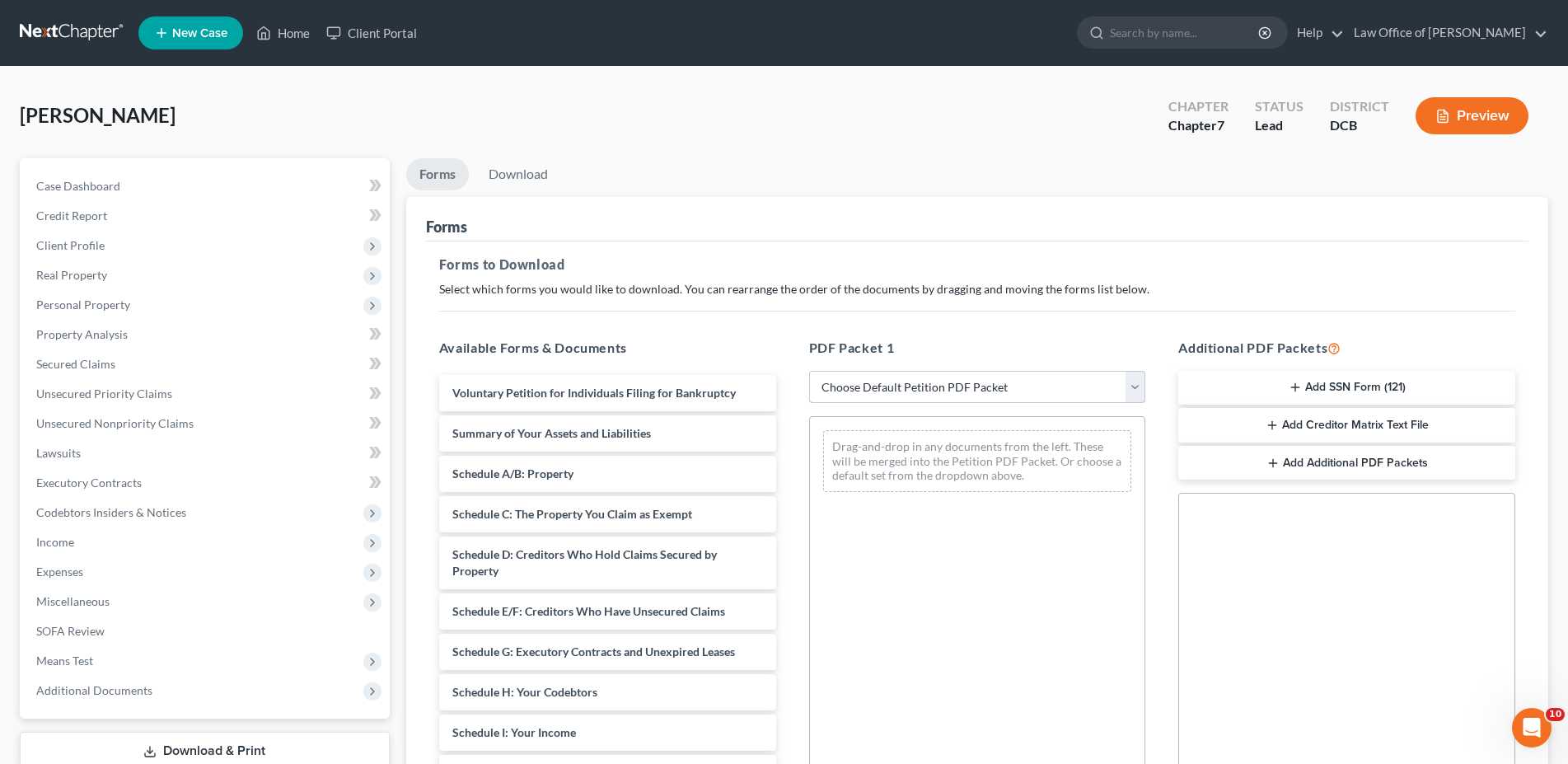
click at [809, 370] on select "Choose Default Petition PDF Packet Complete Bankruptcy Petition (all forms and …" at bounding box center [978, 387] width 337 height 33
click option "Choose Default Petition PDF Packet" at bounding box center [0, 0] width 0 height 0
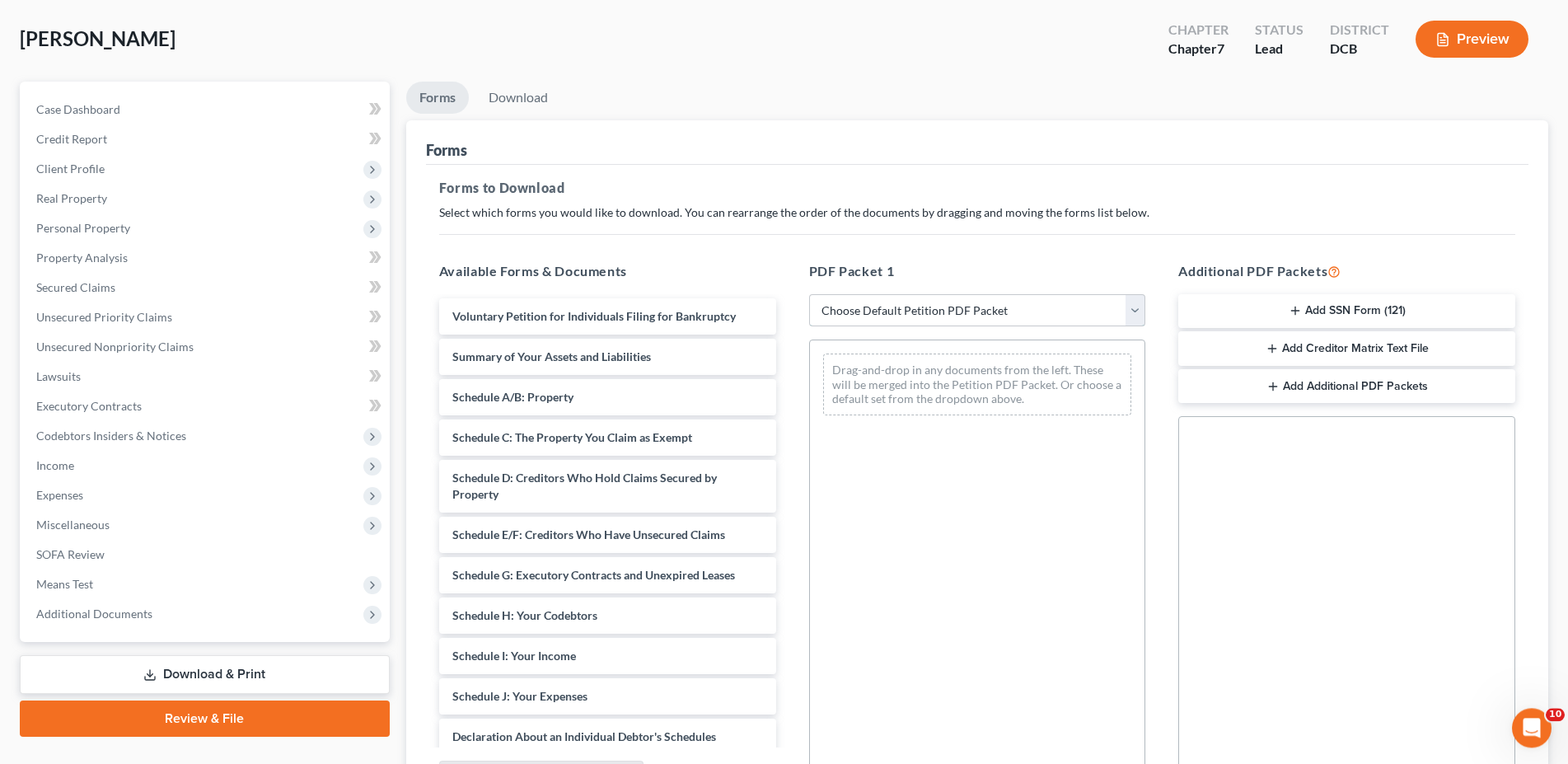
scroll to position [253, 0]
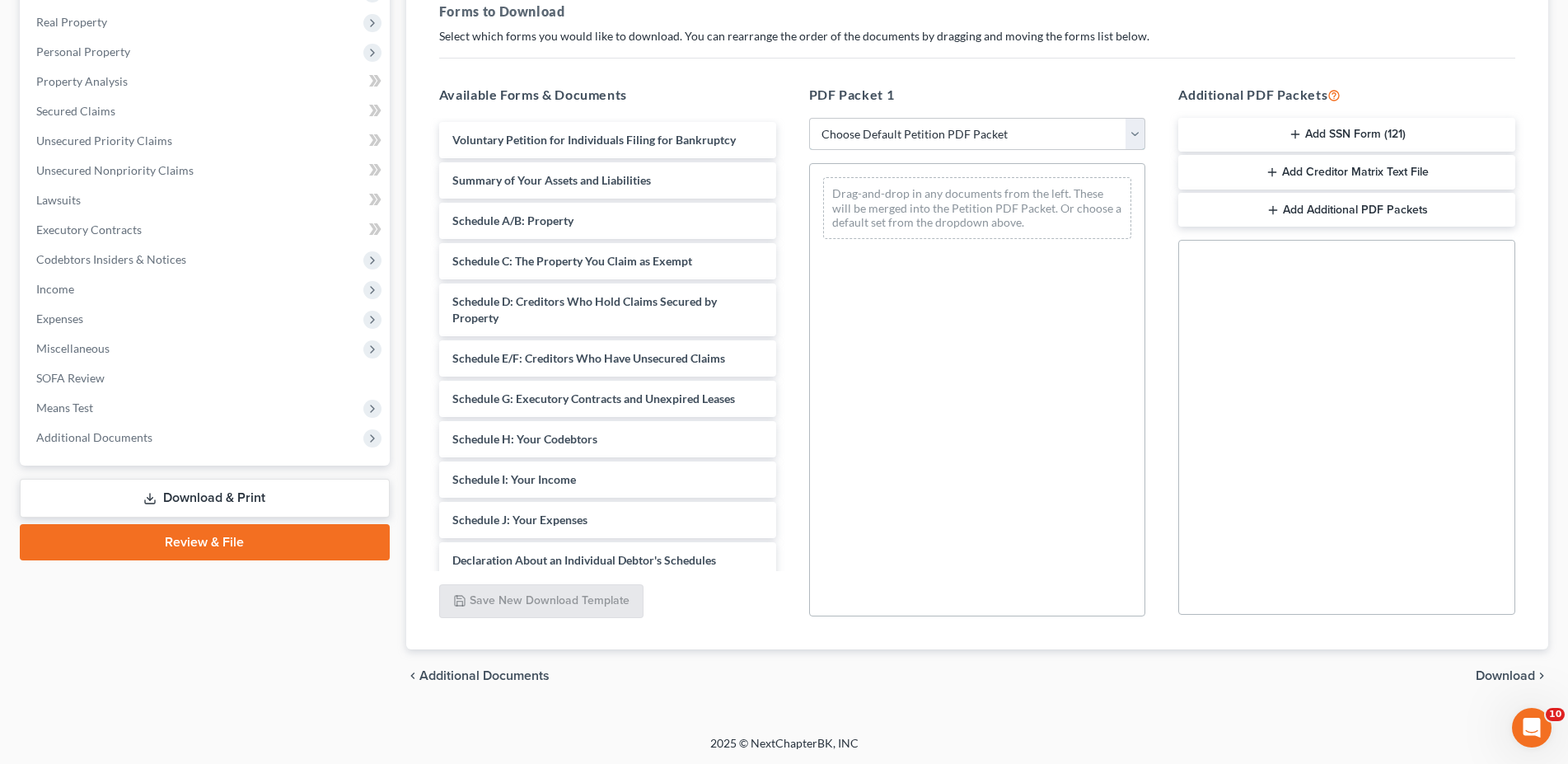
click at [809, 118] on select "Choose Default Petition PDF Packet Complete Bankruptcy Petition (all forms and …" at bounding box center [978, 135] width 337 height 33
select select "0"
click option "Complete Bankruptcy Petition (all forms and schedules)" at bounding box center [0, 0] width 0 height 0
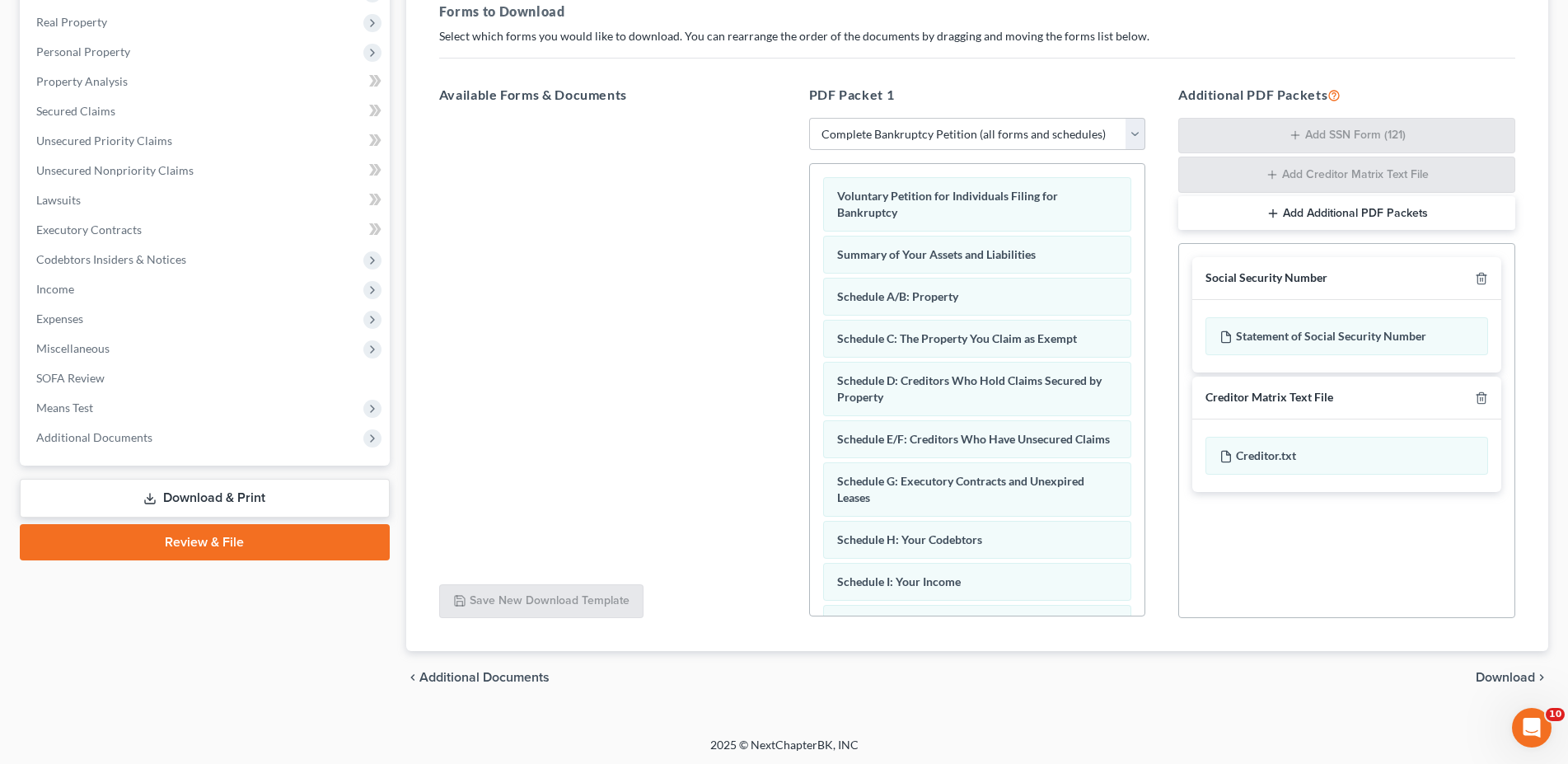
click at [1505, 676] on span "Download" at bounding box center [1505, 676] width 59 height 13
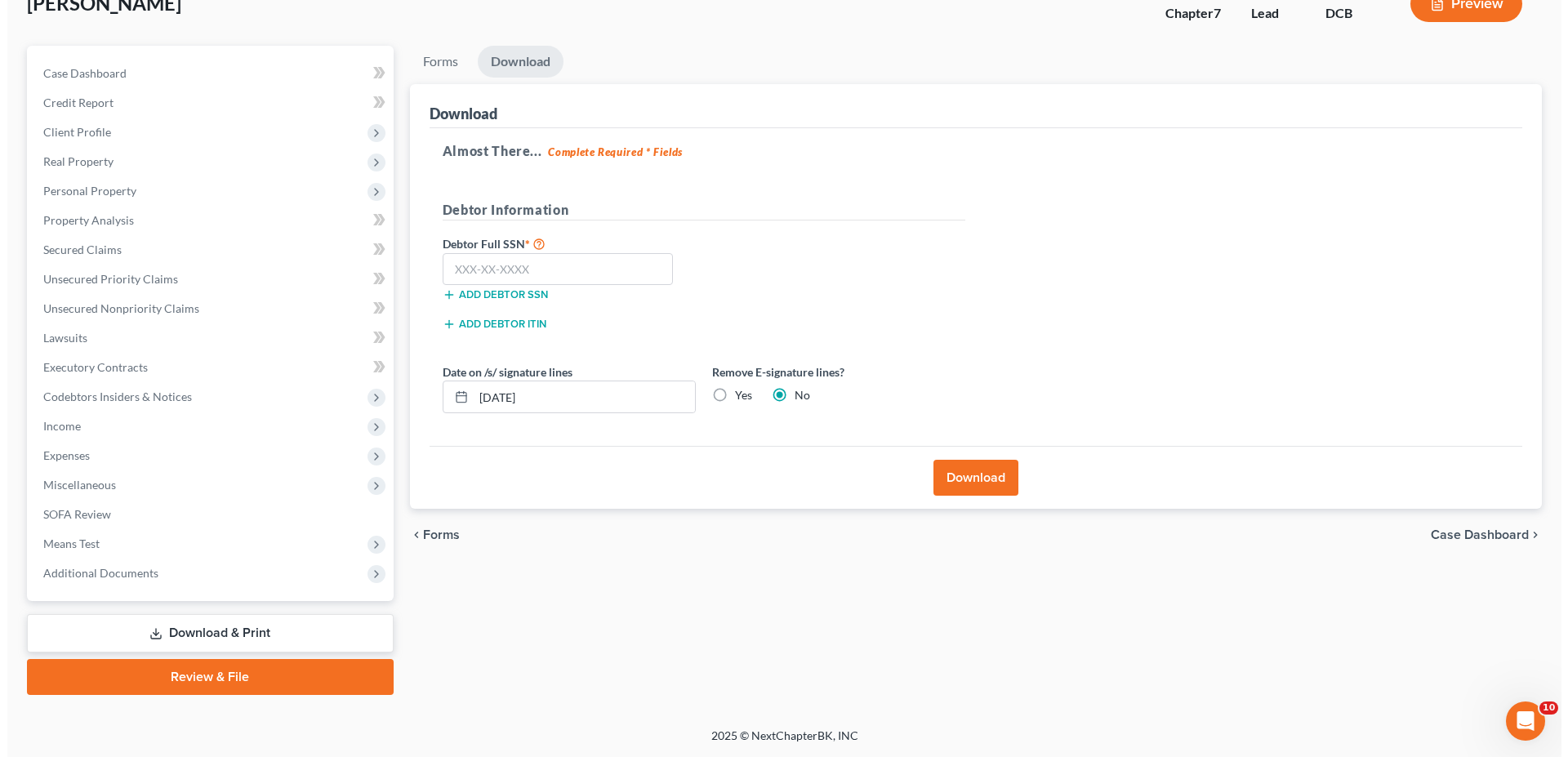
scroll to position [109, 0]
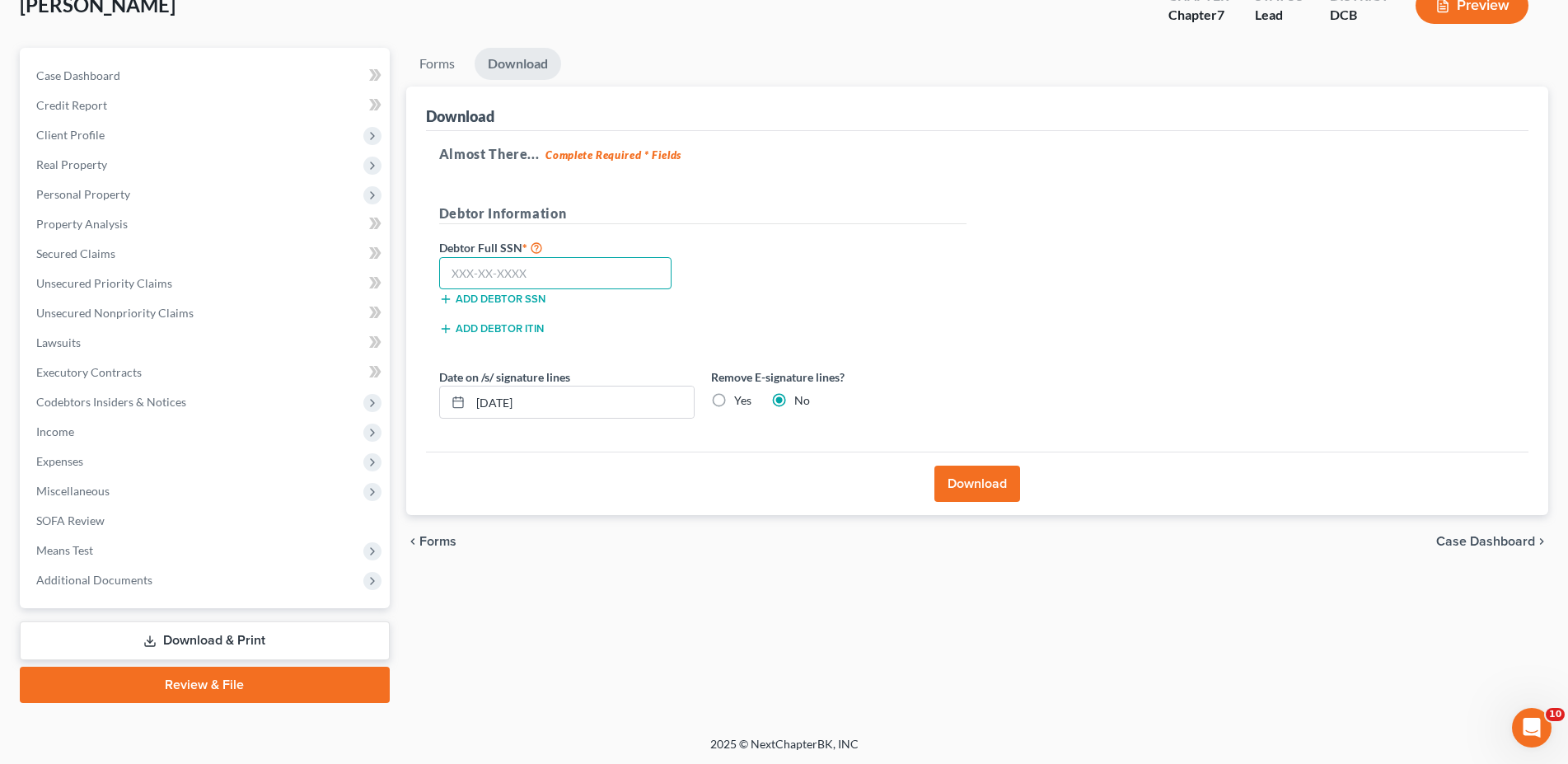
click at [493, 268] on input "text" at bounding box center [555, 274] width 233 height 33
click at [504, 401] on input "10/08/2025" at bounding box center [581, 402] width 223 height 31
type input "10/03/2025"
click at [508, 269] on input "text" at bounding box center [555, 274] width 233 height 33
type input "579-11-7389"
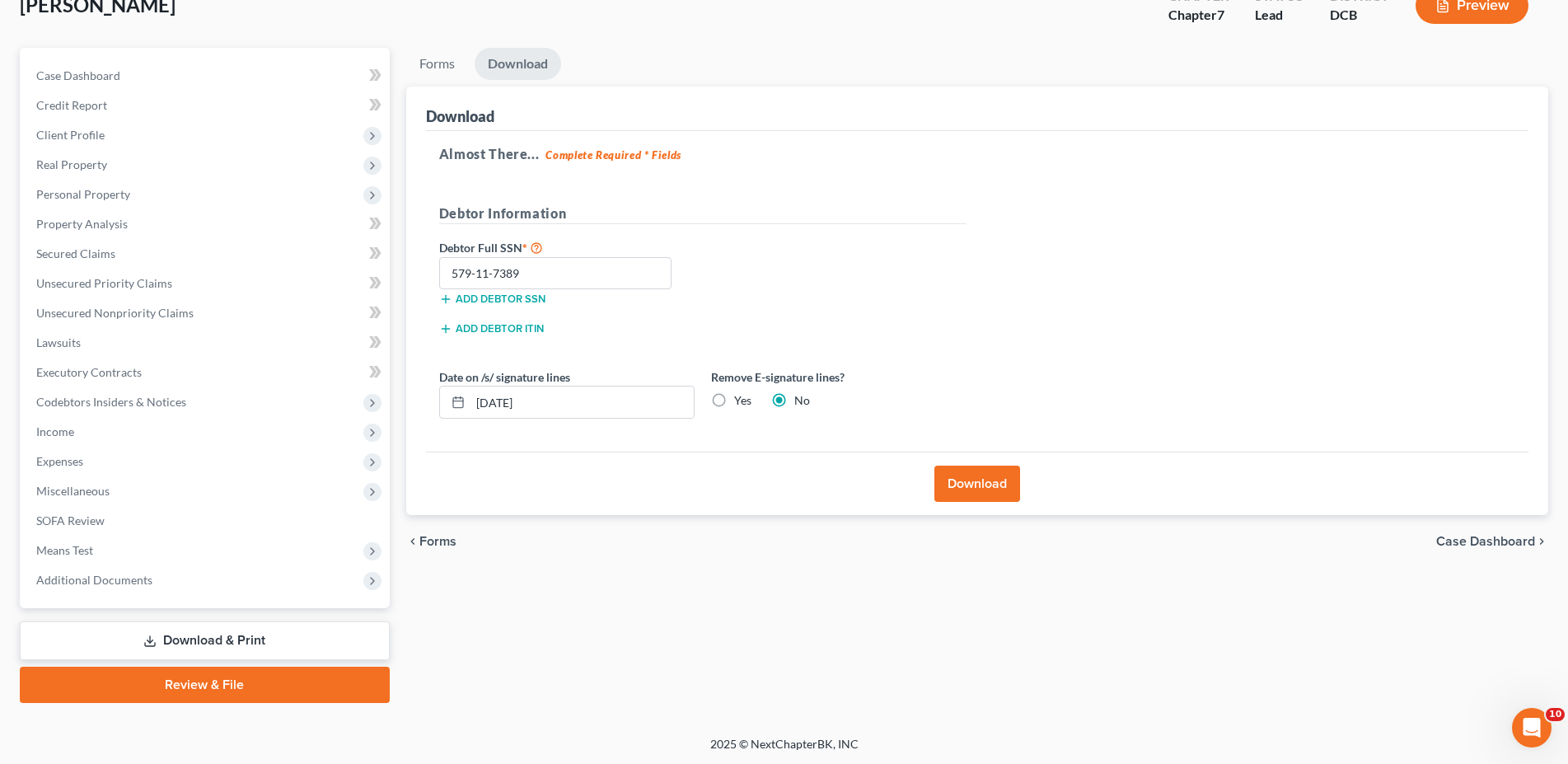
click at [954, 478] on button "Download" at bounding box center [977, 483] width 86 height 37
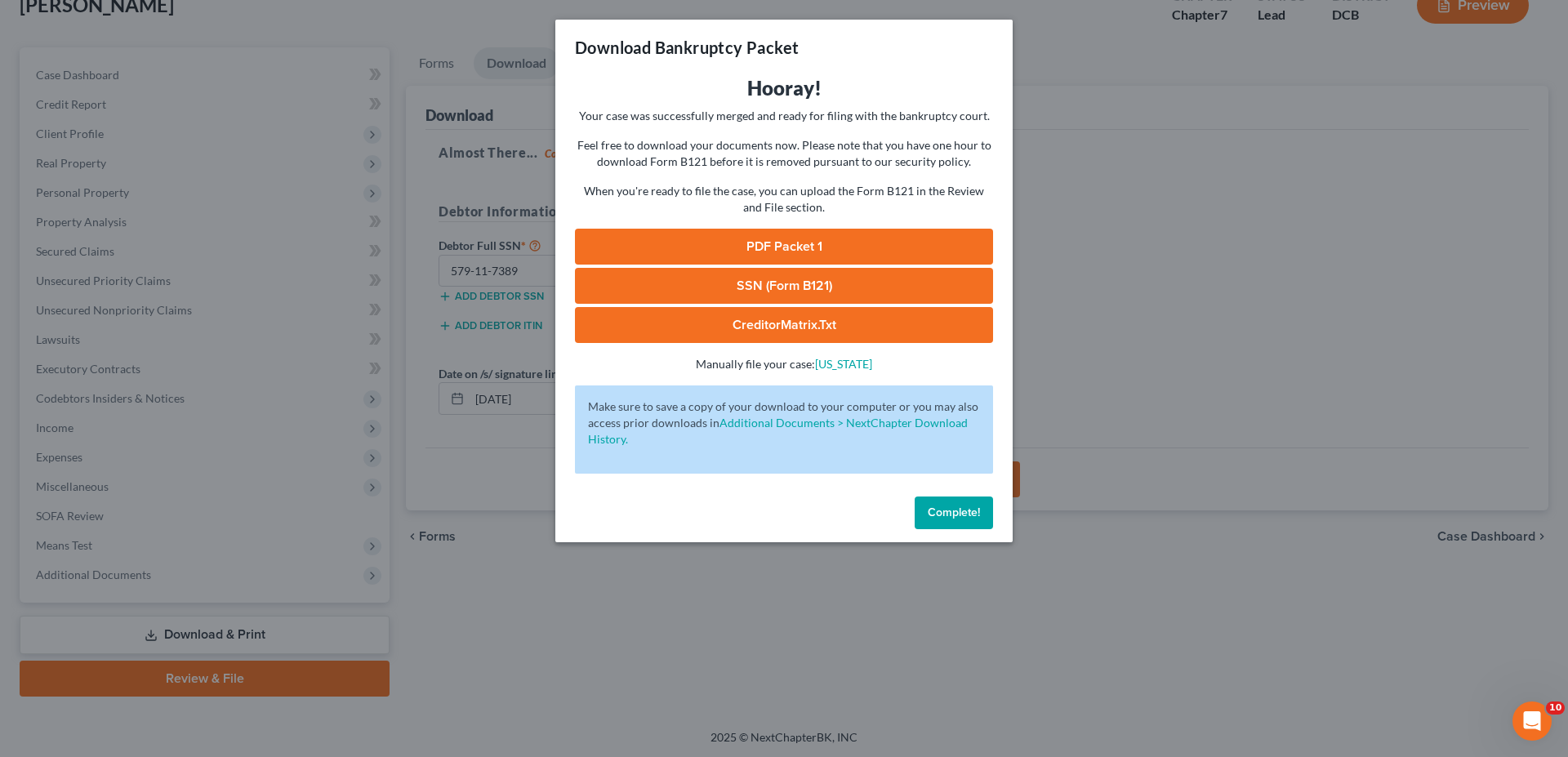
click at [756, 244] on link "PDF Packet 1" at bounding box center [783, 246] width 418 height 36
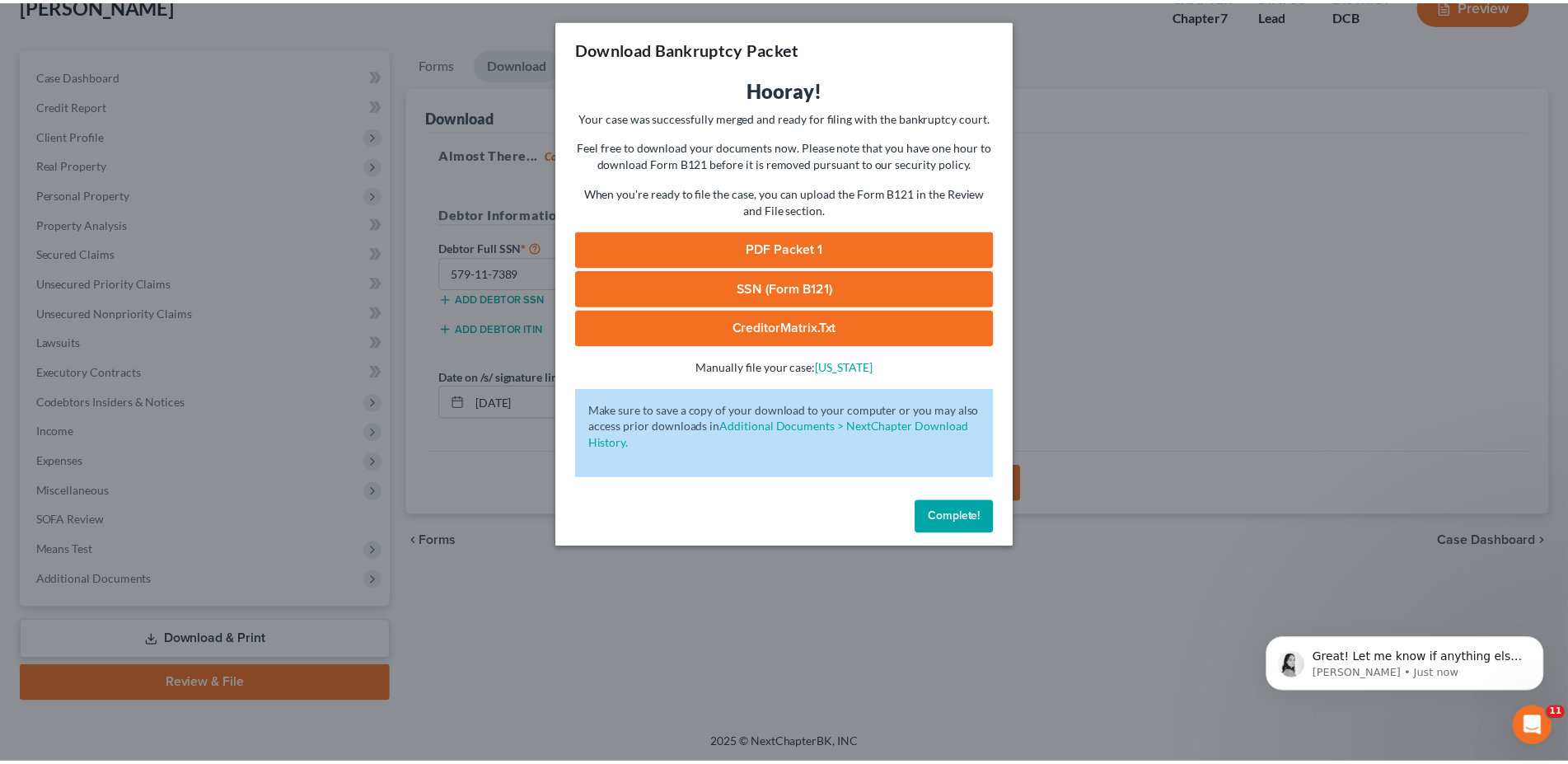
scroll to position [0, 0]
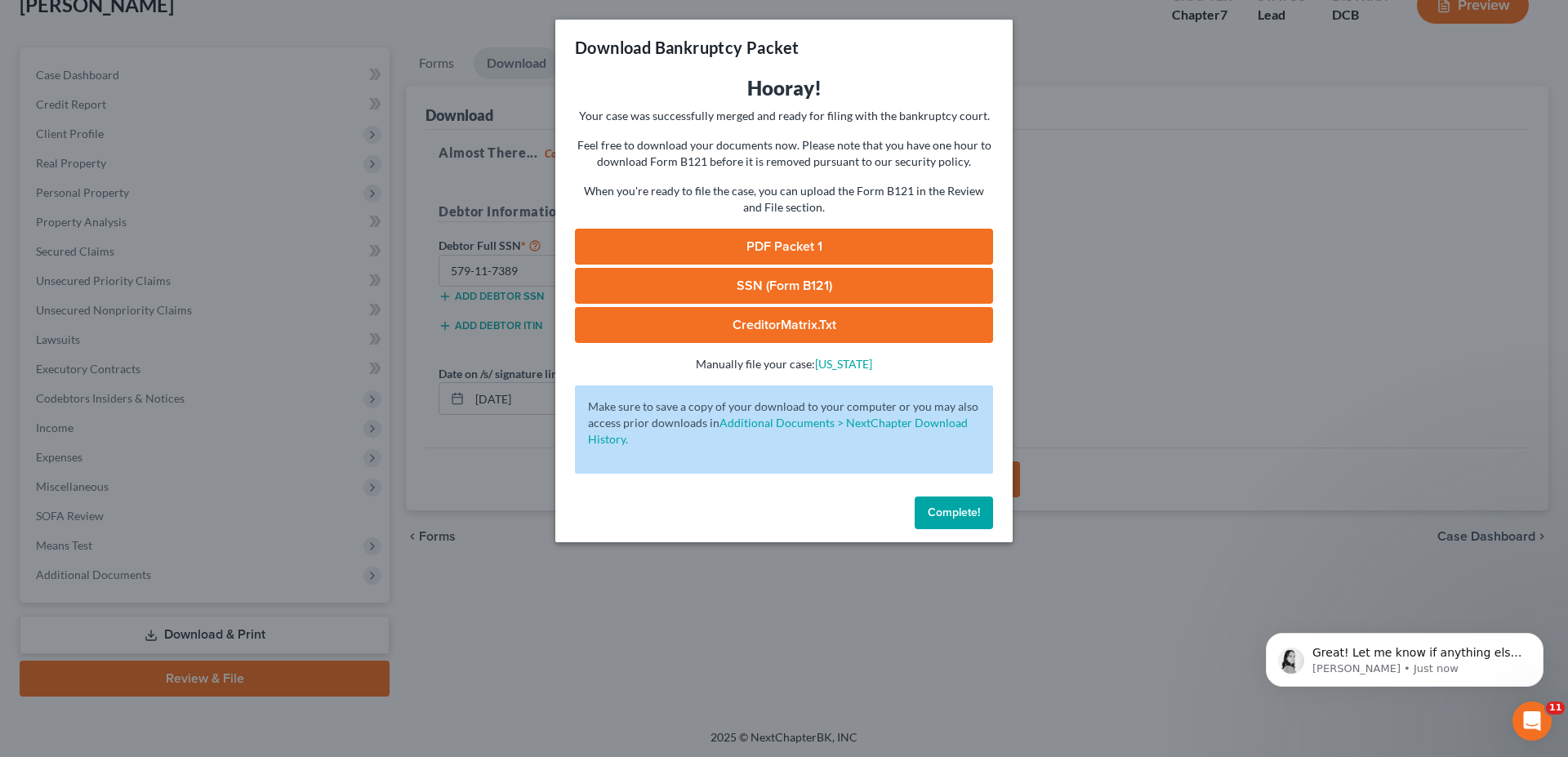
click at [675, 276] on link "SSN (Form B121)" at bounding box center [783, 286] width 418 height 36
click at [741, 239] on link "PDF Packet 1" at bounding box center [783, 246] width 418 height 36
click at [619, 319] on link "CreditorMatrix.txt" at bounding box center [783, 325] width 418 height 36
click at [961, 507] on span "Complete!" at bounding box center [954, 512] width 53 height 14
